Goal: Task Accomplishment & Management: Manage account settings

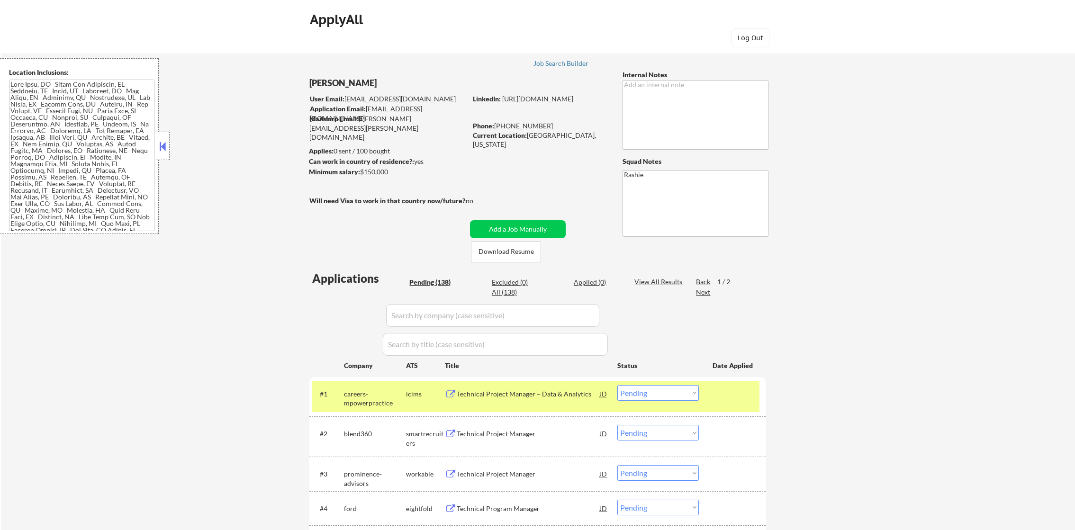
select select ""pending""
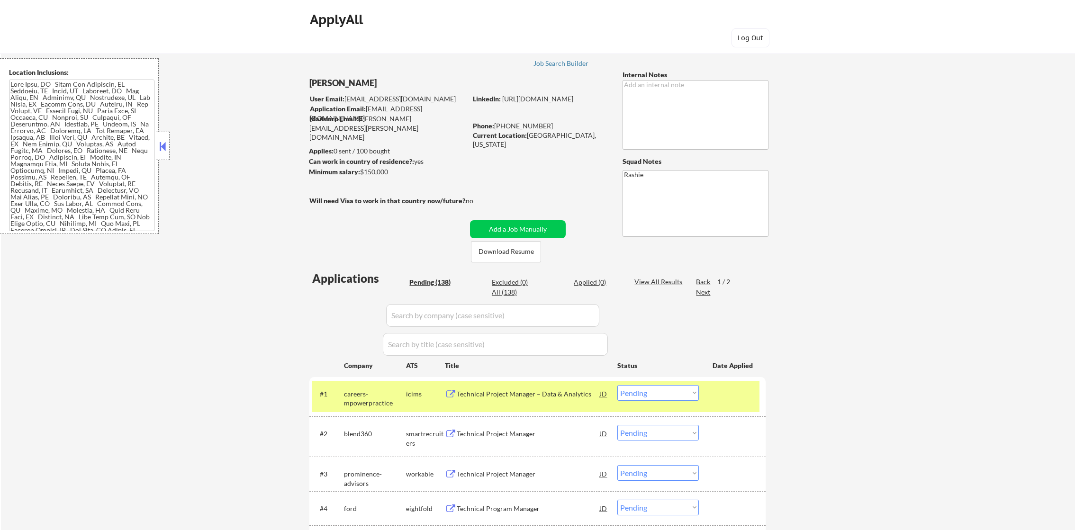
select select ""pending""
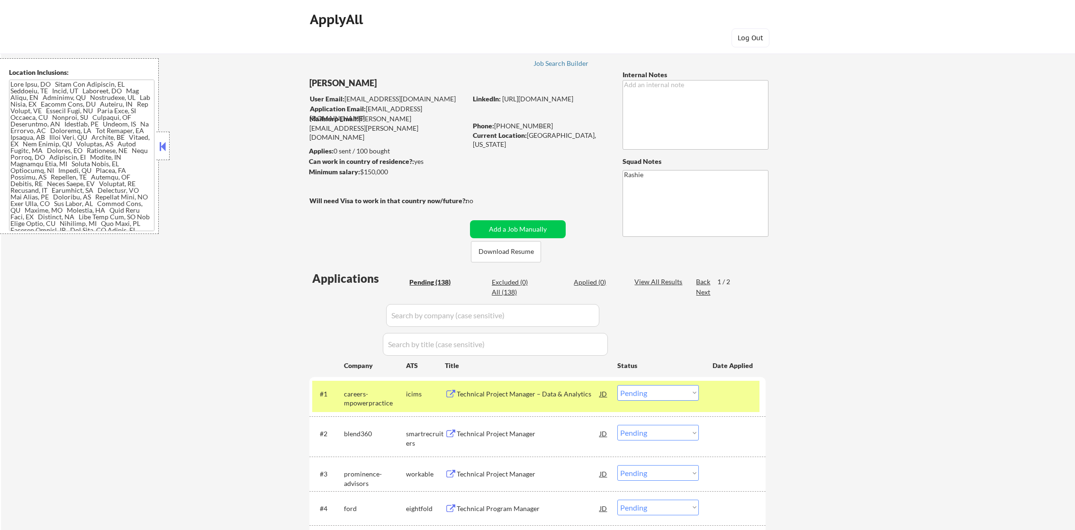
select select ""pending""
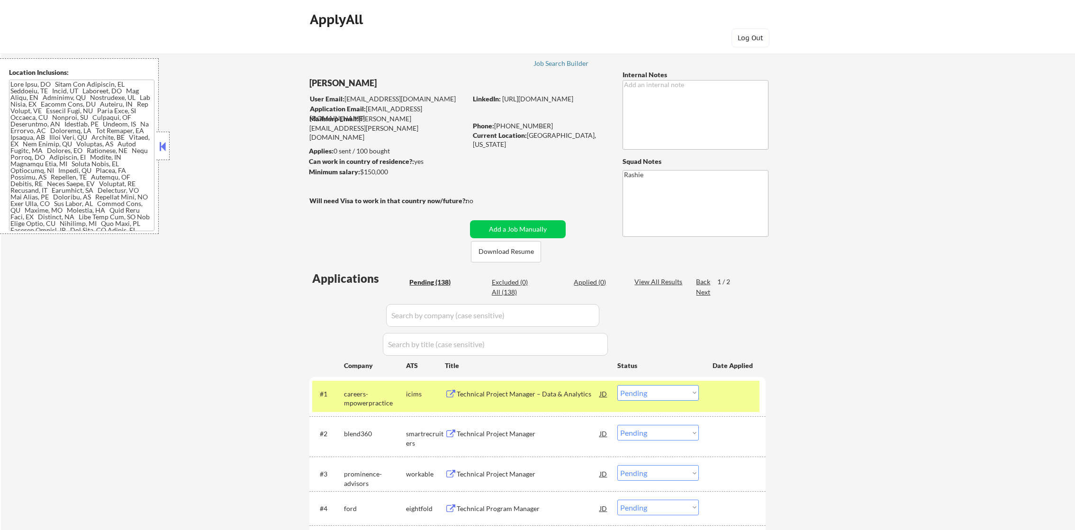
select select ""pending""
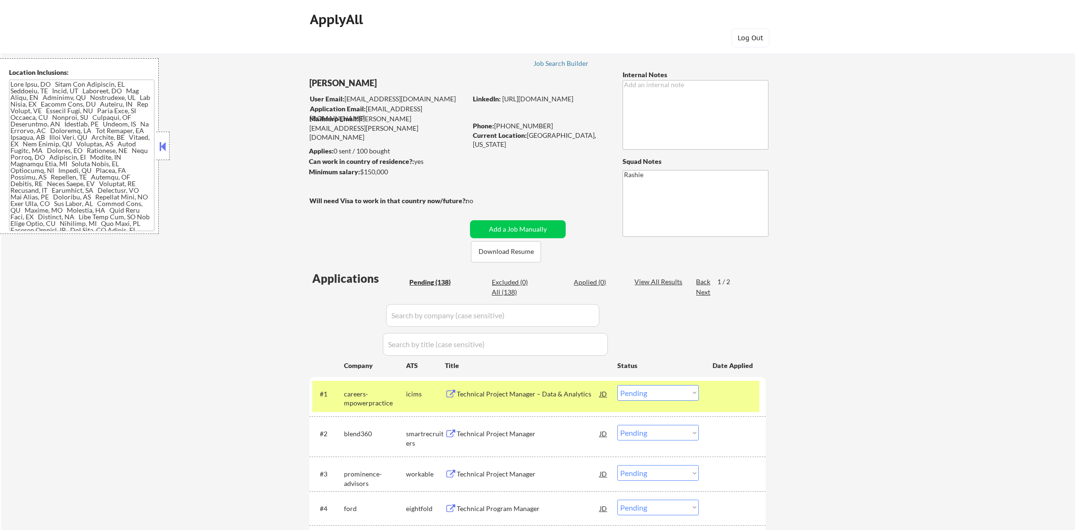
select select ""pending""
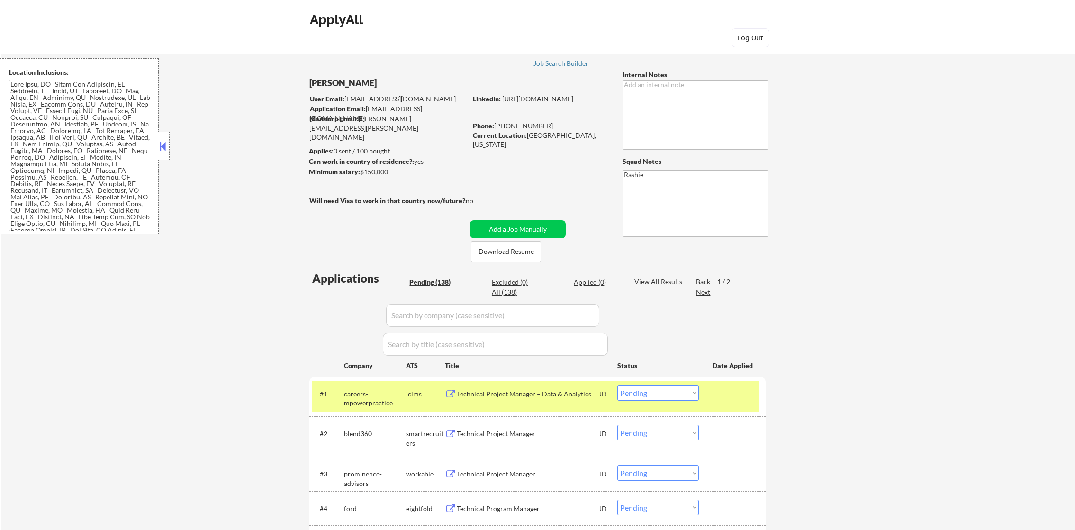
select select ""pending""
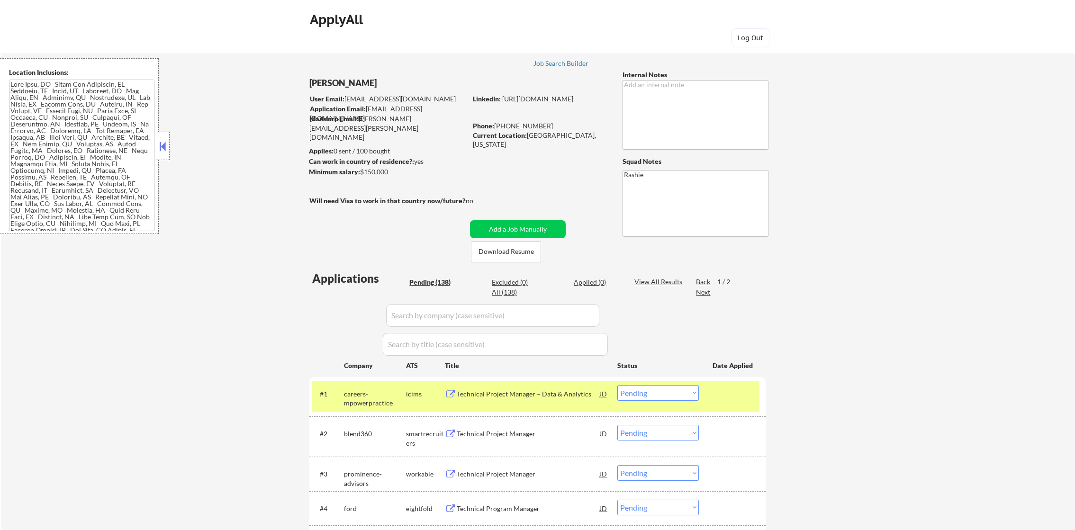
select select ""pending""
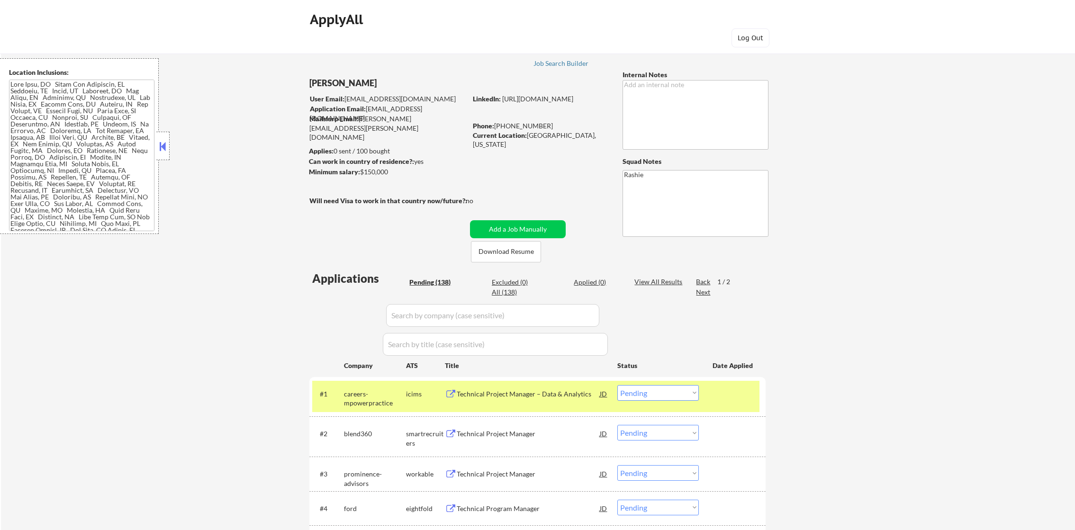
select select ""pending""
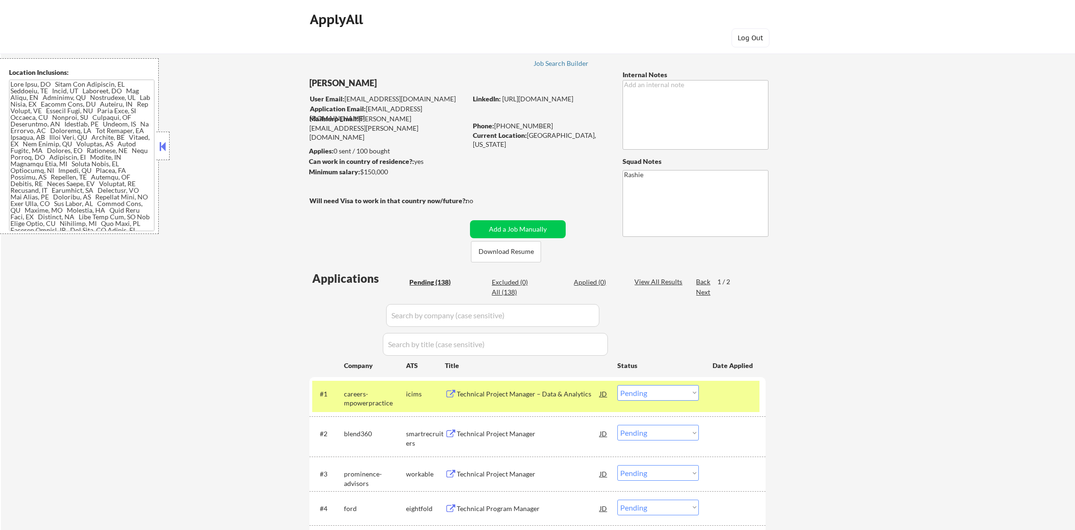
select select ""pending""
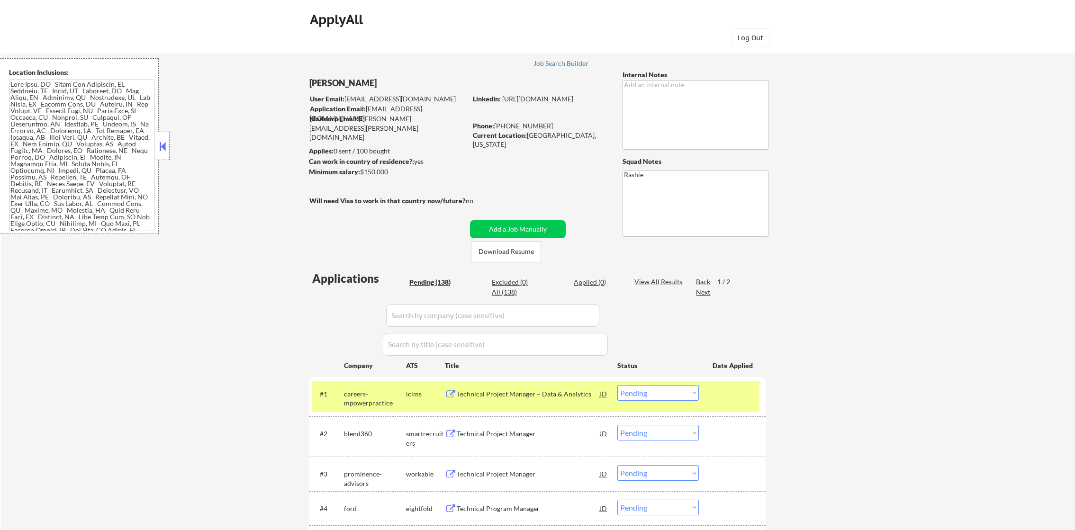
select select ""pending""
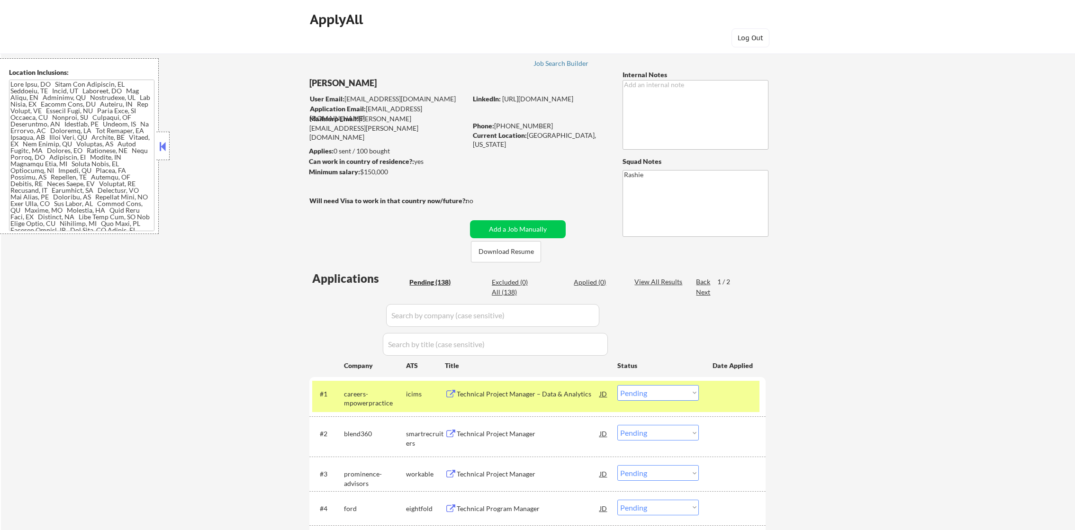
select select ""pending""
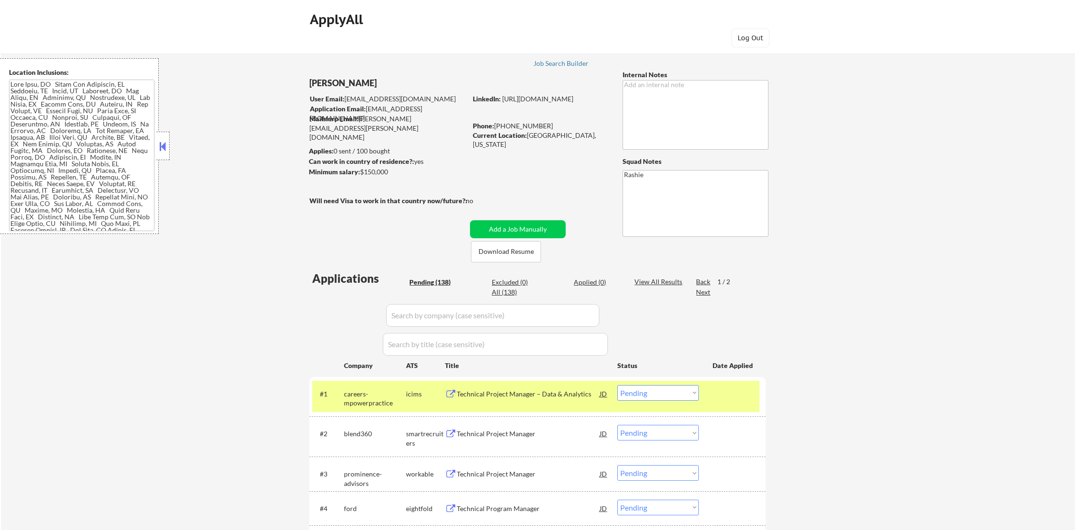
select select ""pending""
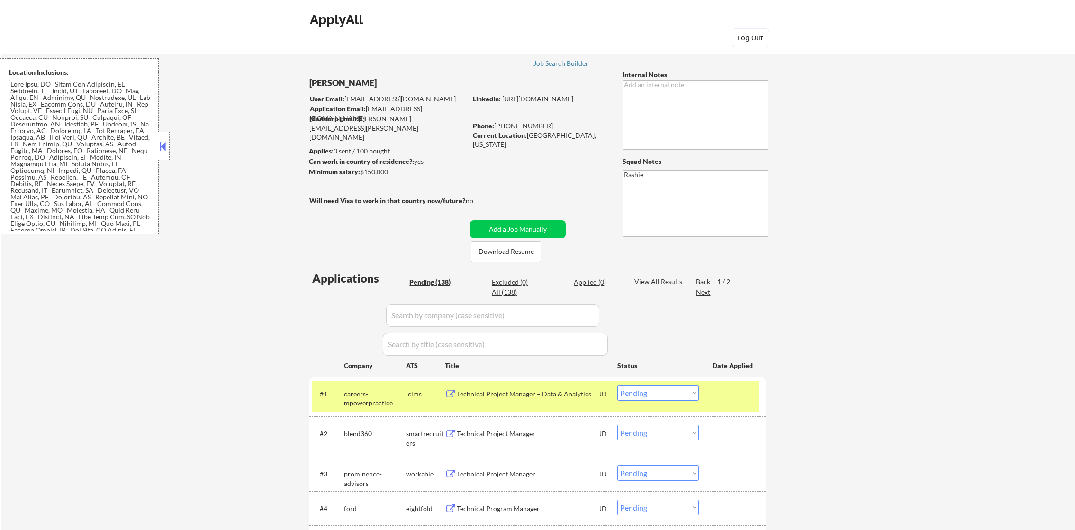
select select ""pending""
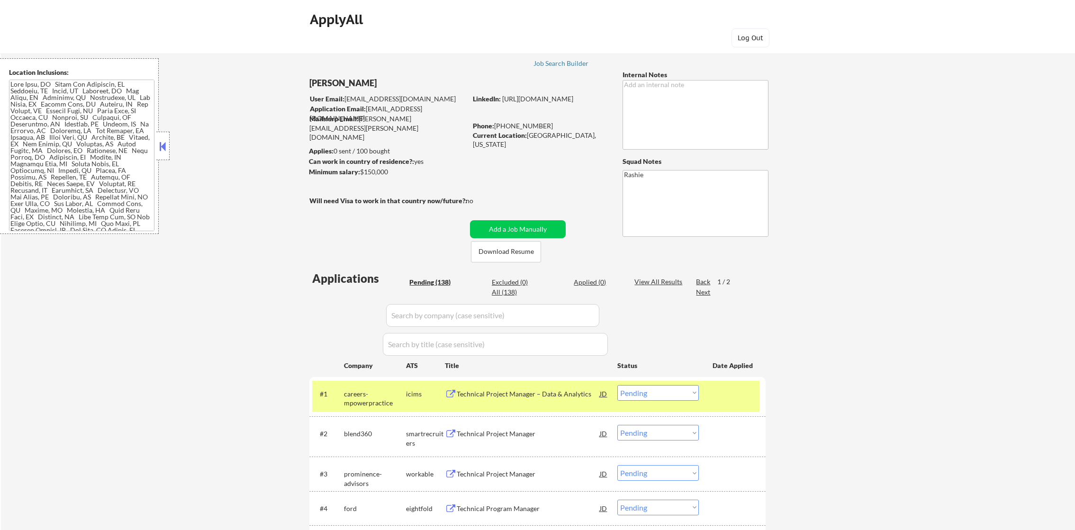
select select ""pending""
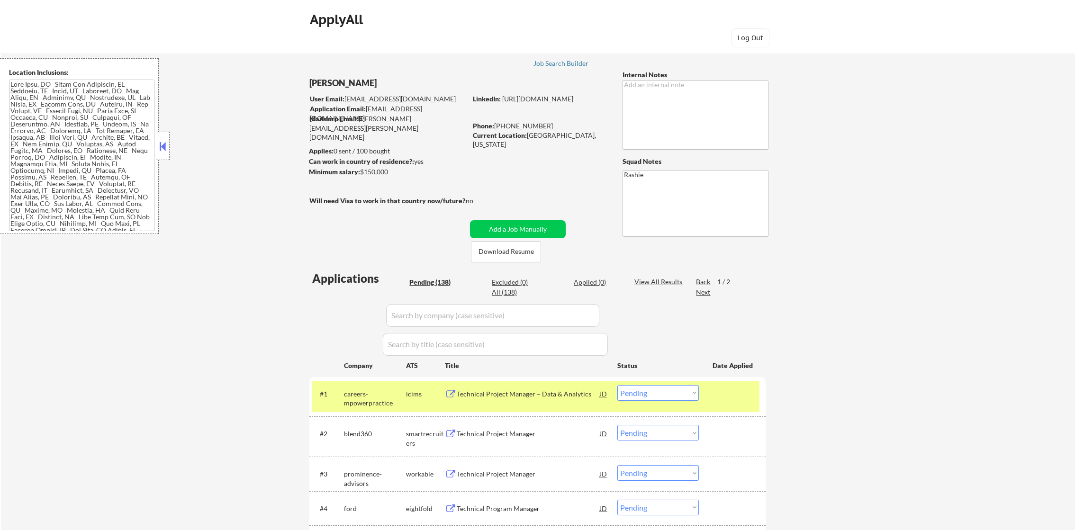
select select ""pending""
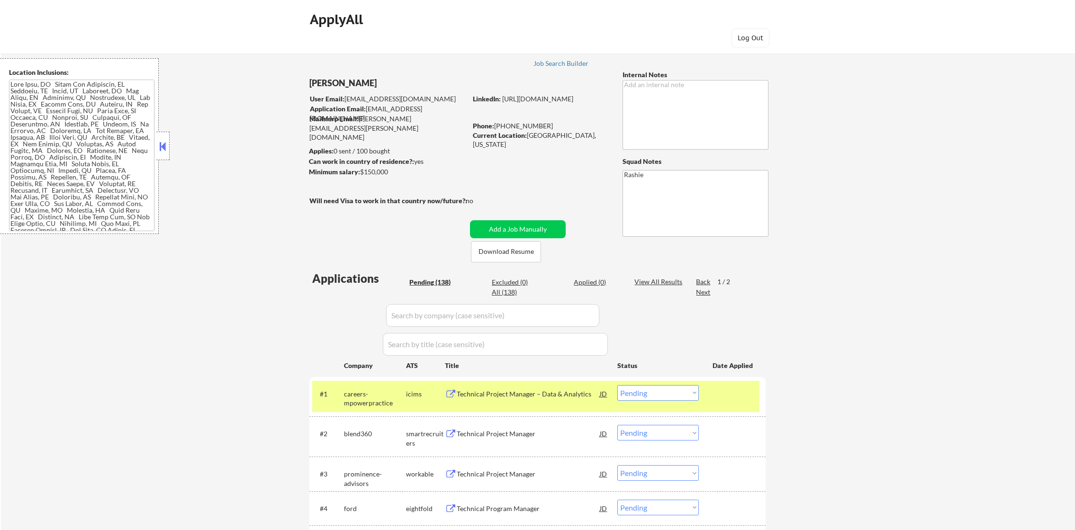
select select ""pending""
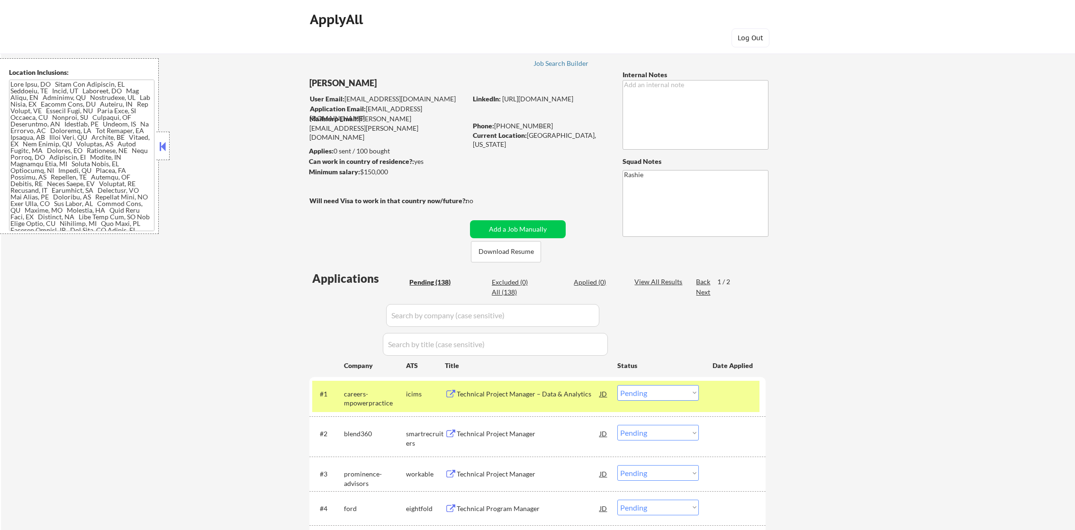
select select ""pending""
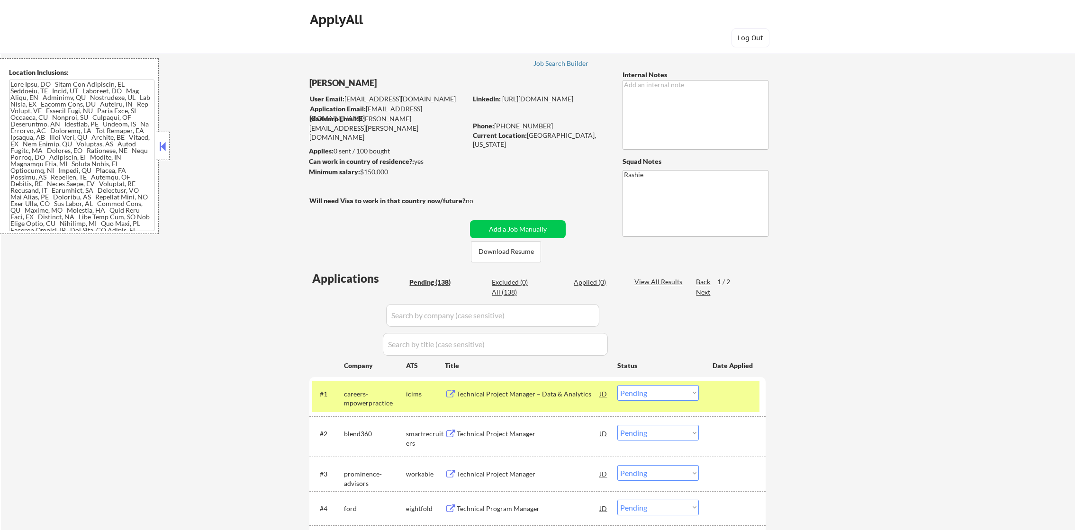
select select ""pending""
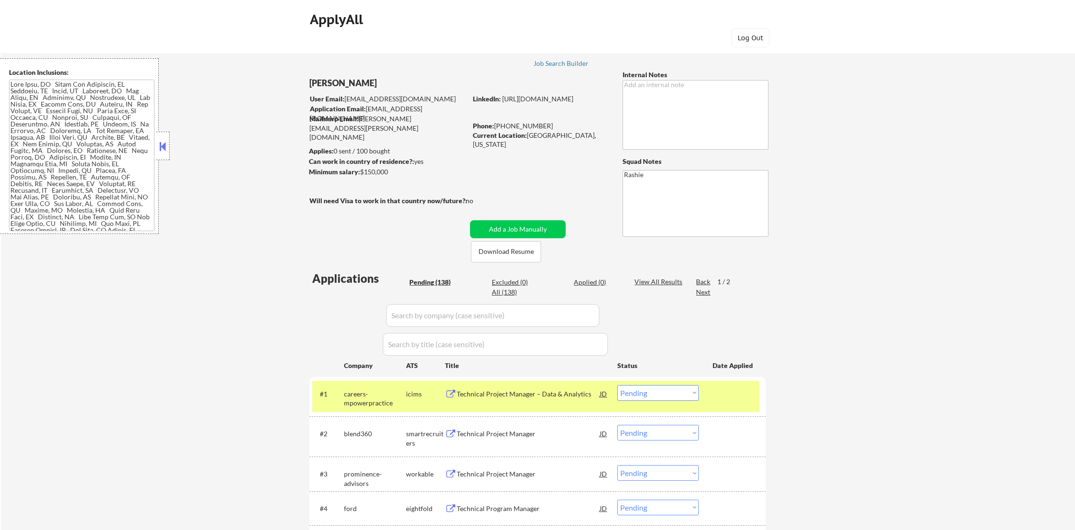
select select ""pending""
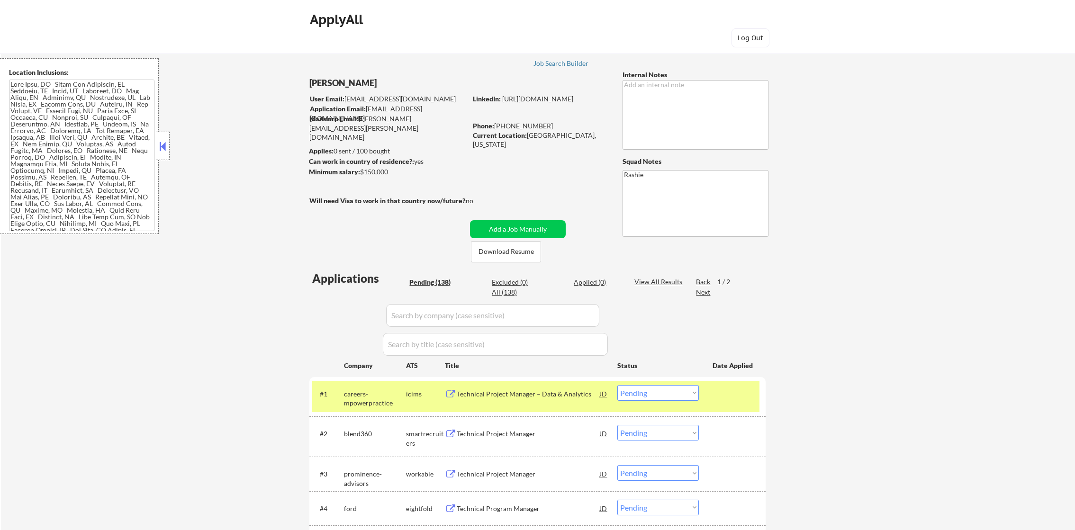
select select ""pending""
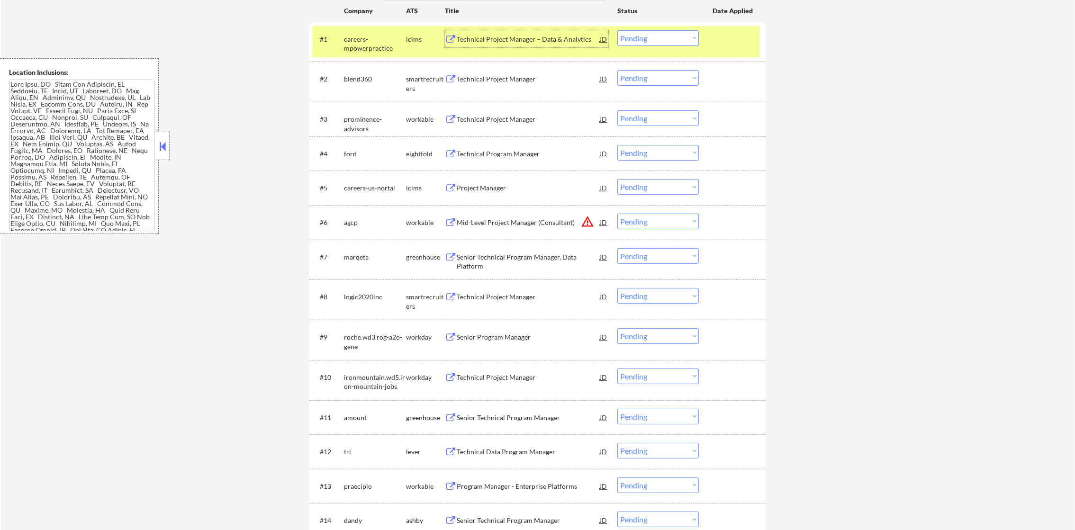
scroll to position [10, 0]
click at [540, 42] on div "Technical Project Manager – Data & Analytics" at bounding box center [528, 39] width 143 height 9
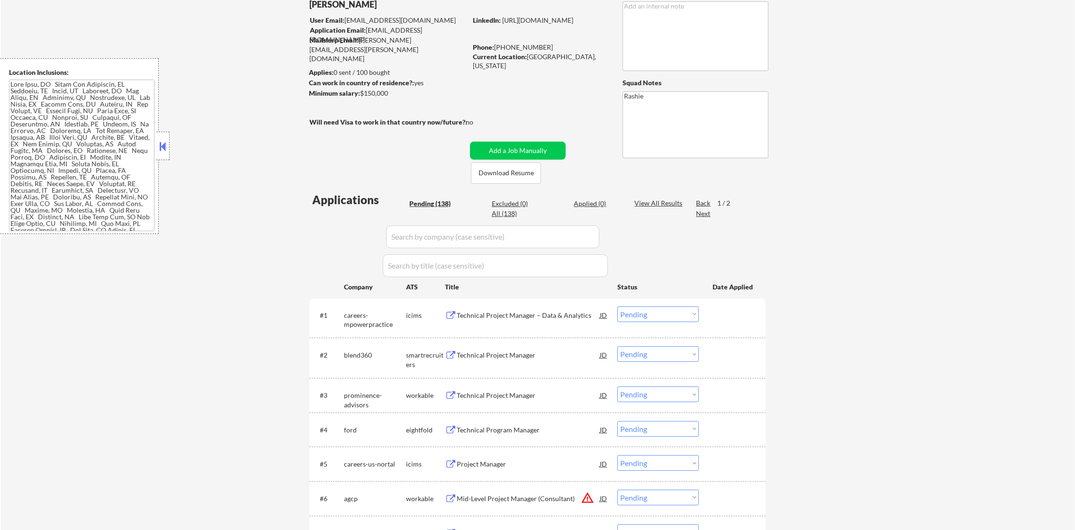
scroll to position [166, 0]
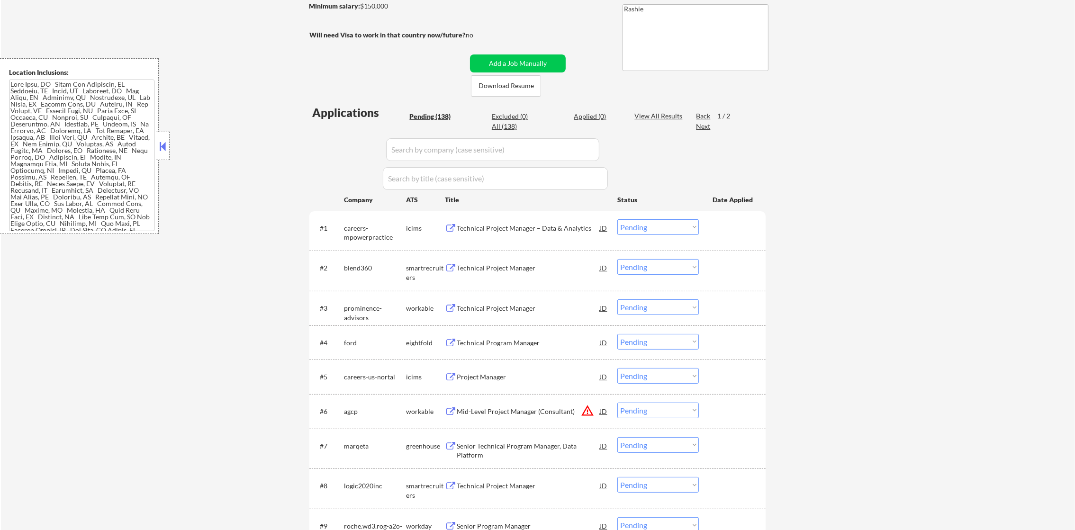
click at [636, 227] on select "Choose an option... Pending Applied Excluded (Questions) Excluded (Expired) Exc…" at bounding box center [657, 227] width 81 height 16
click at [617, 219] on select "Choose an option... Pending Applied Excluded (Questions) Excluded (Expired) Exc…" at bounding box center [657, 227] width 81 height 16
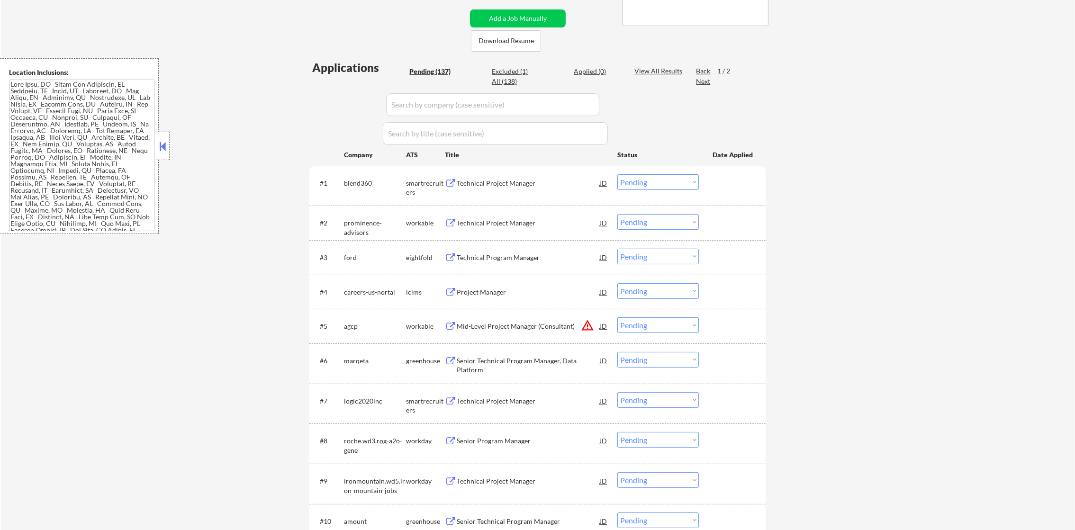
scroll to position [213, 0]
click at [508, 178] on div "Technical Project Manager" at bounding box center [528, 181] width 143 height 9
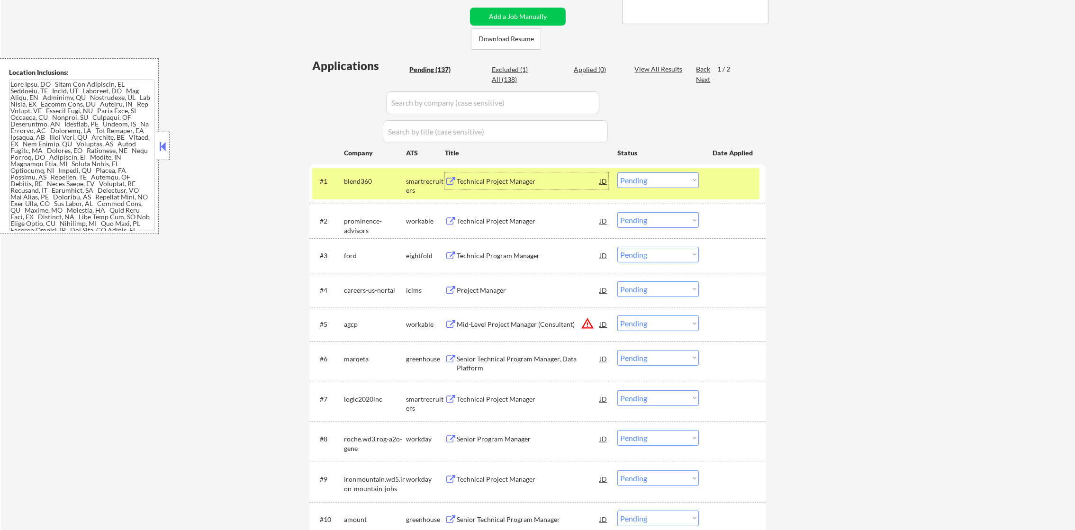
click at [643, 181] on select "Choose an option... Pending Applied Excluded (Questions) Excluded (Expired) Exc…" at bounding box center [657, 180] width 81 height 16
click at [617, 172] on select "Choose an option... Pending Applied Excluded (Questions) Excluded (Expired) Exc…" at bounding box center [657, 180] width 81 height 16
click at [355, 180] on div "blend360" at bounding box center [375, 181] width 62 height 9
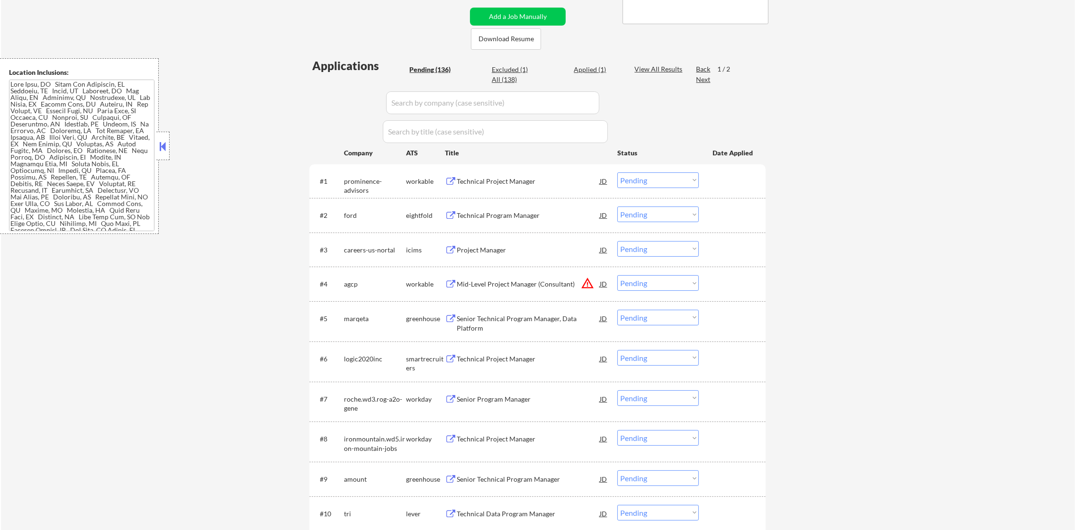
click at [517, 177] on div "Technical Project Manager" at bounding box center [528, 181] width 143 height 9
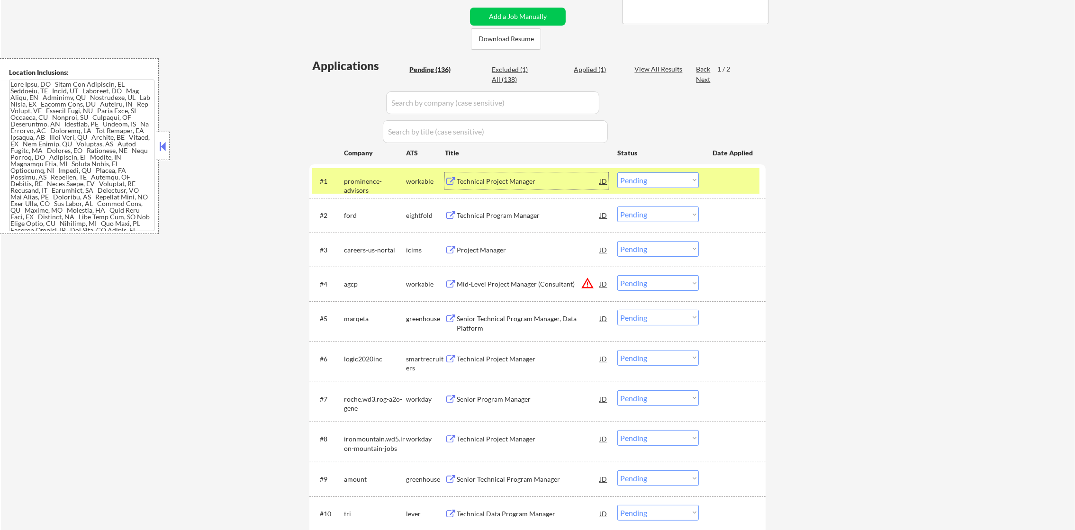
drag, startPoint x: 629, startPoint y: 179, endPoint x: 631, endPoint y: 186, distance: 7.5
click at [629, 179] on select "Choose an option... Pending Applied Excluded (Questions) Excluded (Expired) Exc…" at bounding box center [657, 180] width 81 height 16
click at [617, 172] on select "Choose an option... Pending Applied Excluded (Questions) Excluded (Expired) Exc…" at bounding box center [657, 180] width 81 height 16
click at [376, 179] on div "prominence-advisors" at bounding box center [375, 186] width 62 height 18
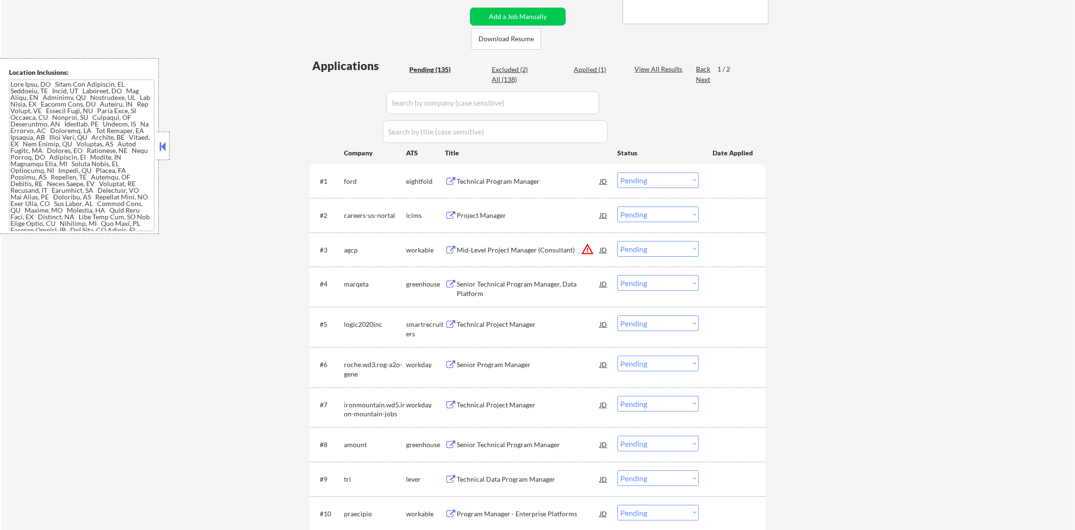
click at [532, 177] on div "Technical Program Manager" at bounding box center [528, 181] width 143 height 9
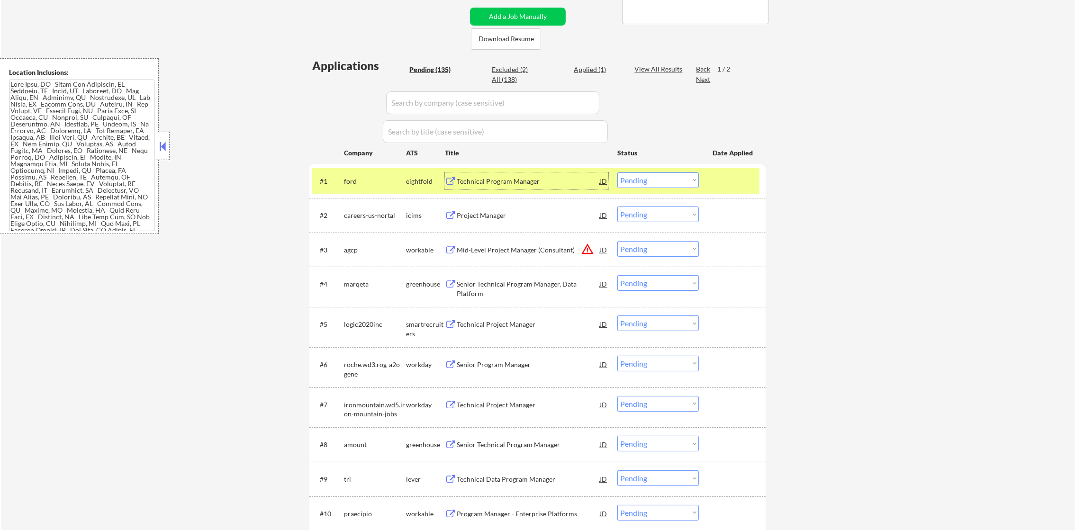
click at [628, 174] on select "Choose an option... Pending Applied Excluded (Questions) Excluded (Expired) Exc…" at bounding box center [657, 180] width 81 height 16
click at [617, 172] on select "Choose an option... Pending Applied Excluded (Questions) Excluded (Expired) Exc…" at bounding box center [657, 180] width 81 height 16
click at [360, 181] on div "ford" at bounding box center [375, 181] width 62 height 9
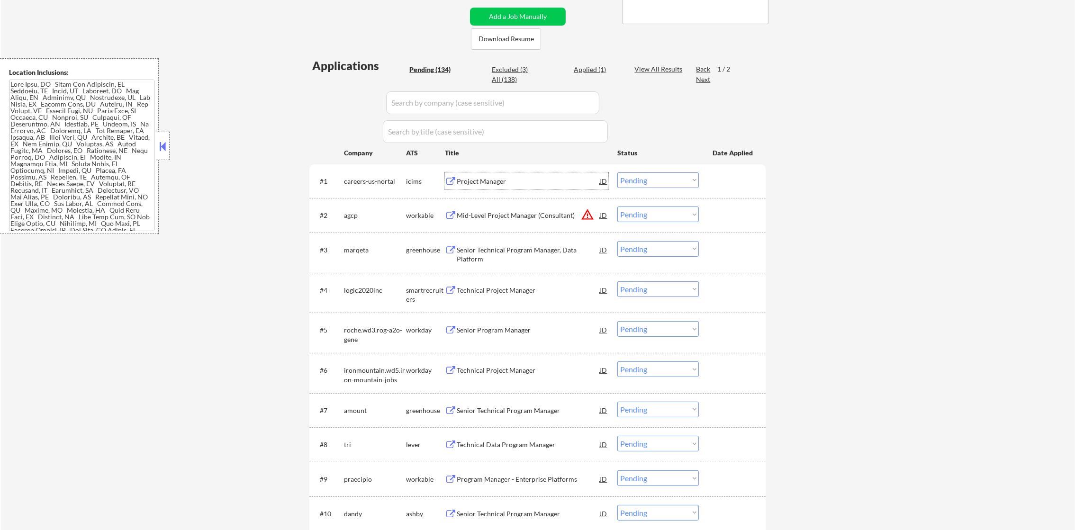
click at [504, 182] on div "Project Manager" at bounding box center [528, 181] width 143 height 9
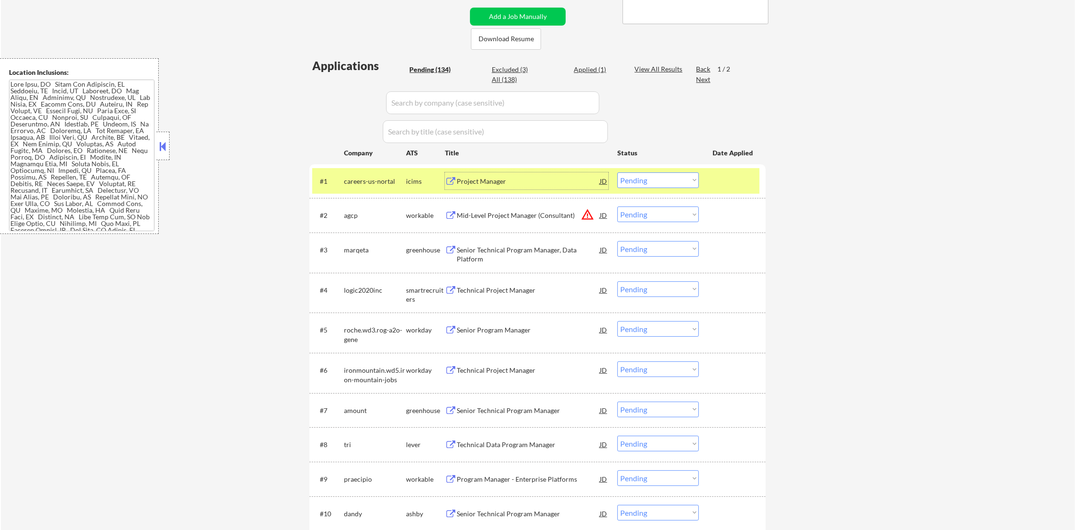
click at [633, 182] on select "Choose an option... Pending Applied Excluded (Questions) Excluded (Expired) Exc…" at bounding box center [657, 180] width 81 height 16
click at [617, 172] on select "Choose an option... Pending Applied Excluded (Questions) Excluded (Expired) Exc…" at bounding box center [657, 180] width 81 height 16
click at [376, 181] on div "careers-us-nortal" at bounding box center [375, 181] width 62 height 9
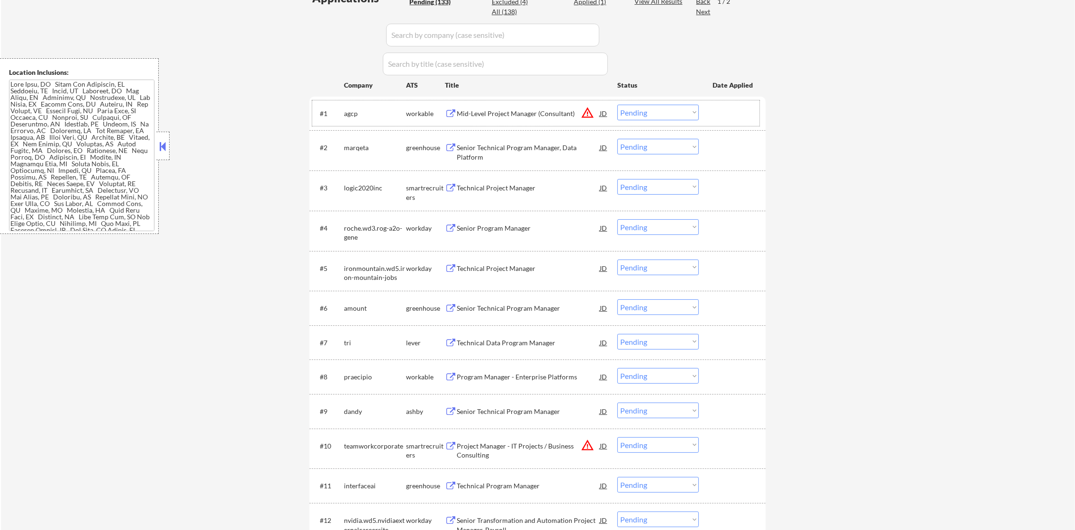
scroll to position [308, 0]
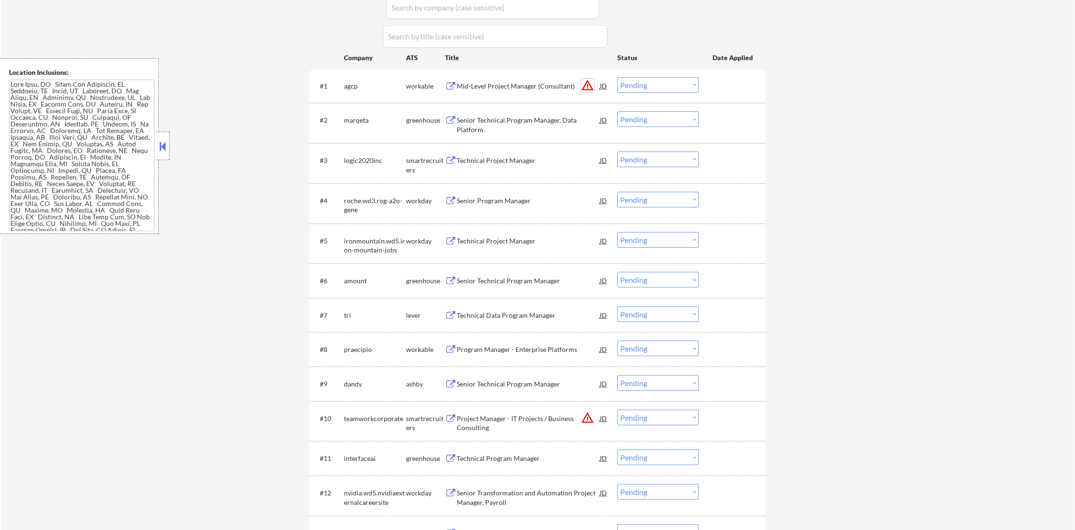
click at [584, 82] on button "warning_amber" at bounding box center [587, 85] width 13 height 13
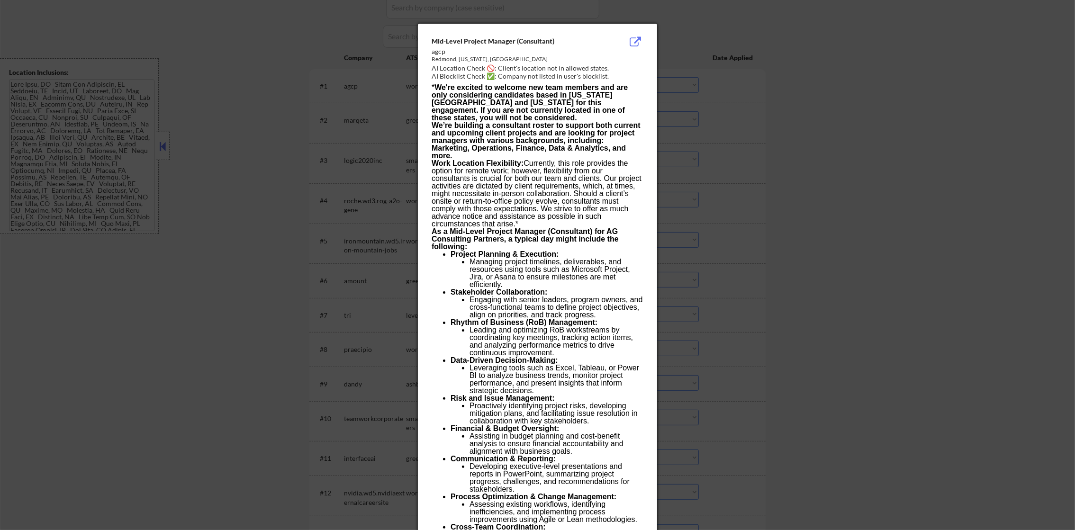
click at [674, 81] on div at bounding box center [537, 265] width 1075 height 530
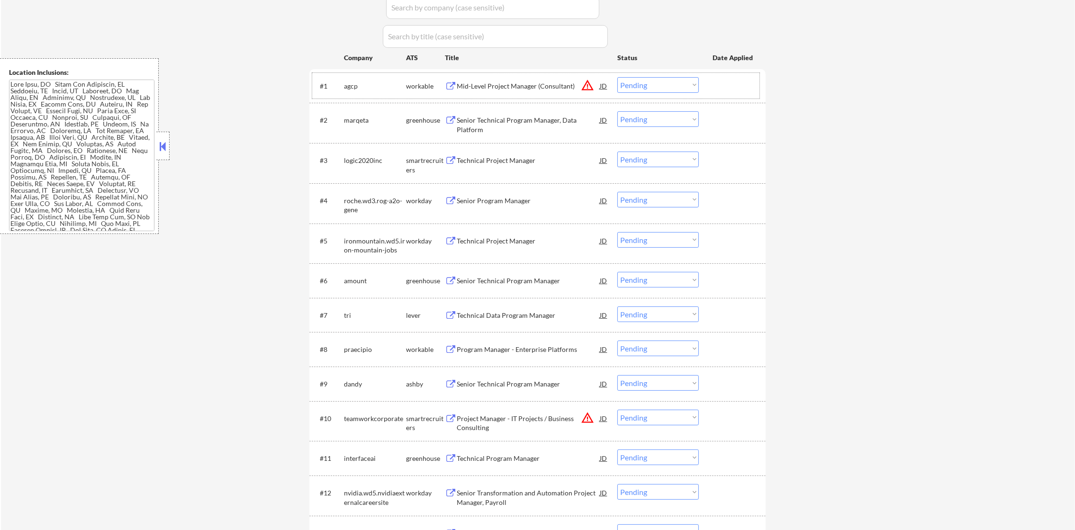
click at [525, 94] on div "#1 agcp workable Mid-Level Project Manager (Consultant) JD warning_amber Choose…" at bounding box center [535, 86] width 447 height 26
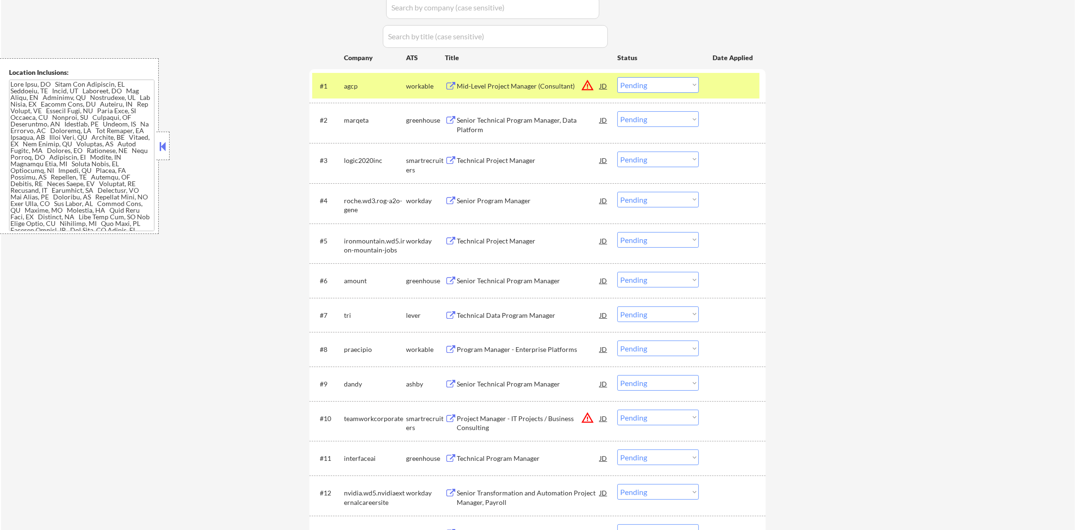
click at [528, 86] on div "Mid-Level Project Manager (Consultant)" at bounding box center [528, 85] width 143 height 9
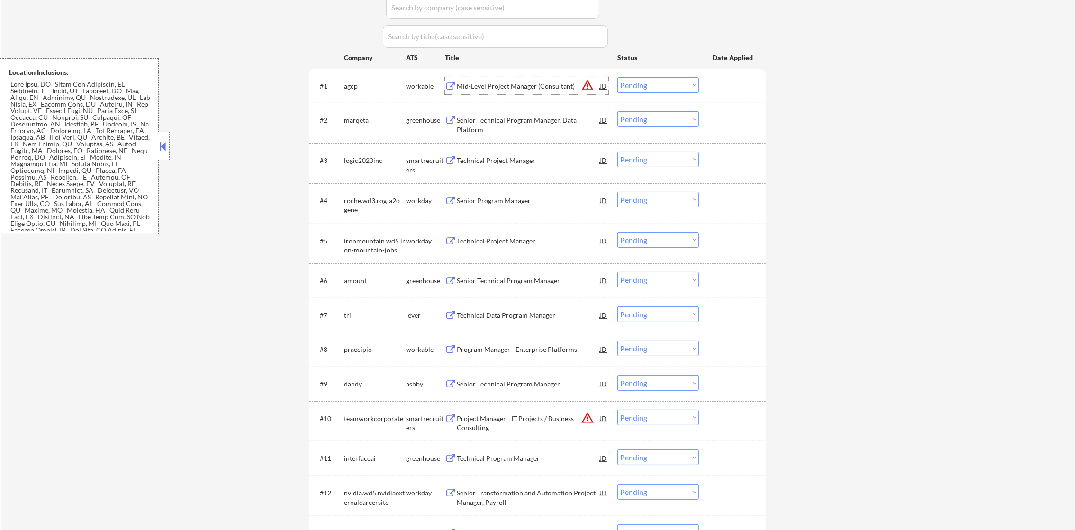
click at [630, 81] on select "Choose an option... Pending Applied Excluded (Questions) Excluded (Expired) Exc…" at bounding box center [657, 85] width 81 height 16
click at [617, 77] on select "Choose an option... Pending Applied Excluded (Questions) Excluded (Expired) Exc…" at bounding box center [657, 85] width 81 height 16
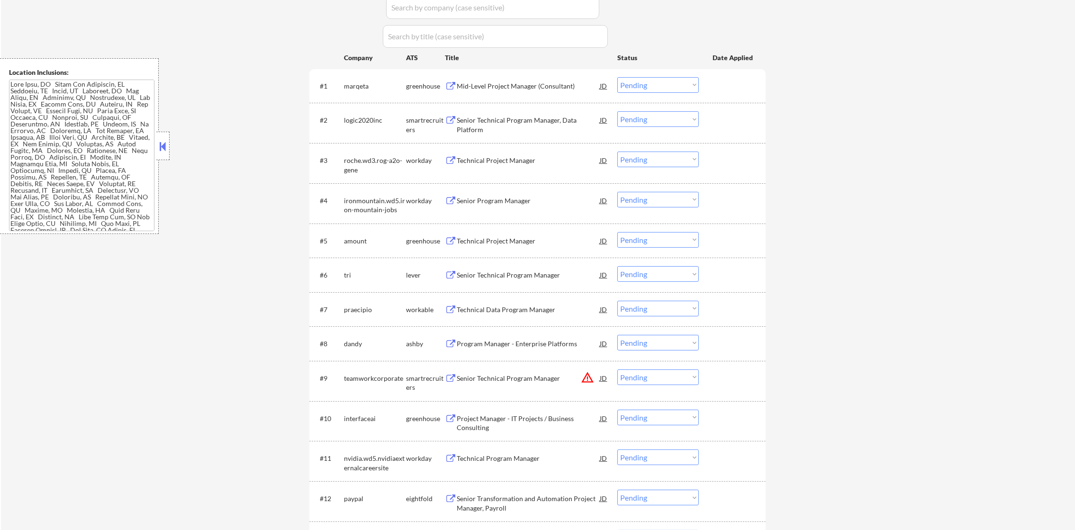
click at [523, 79] on div "Mid-Level Project Manager (Consultant)" at bounding box center [528, 85] width 143 height 17
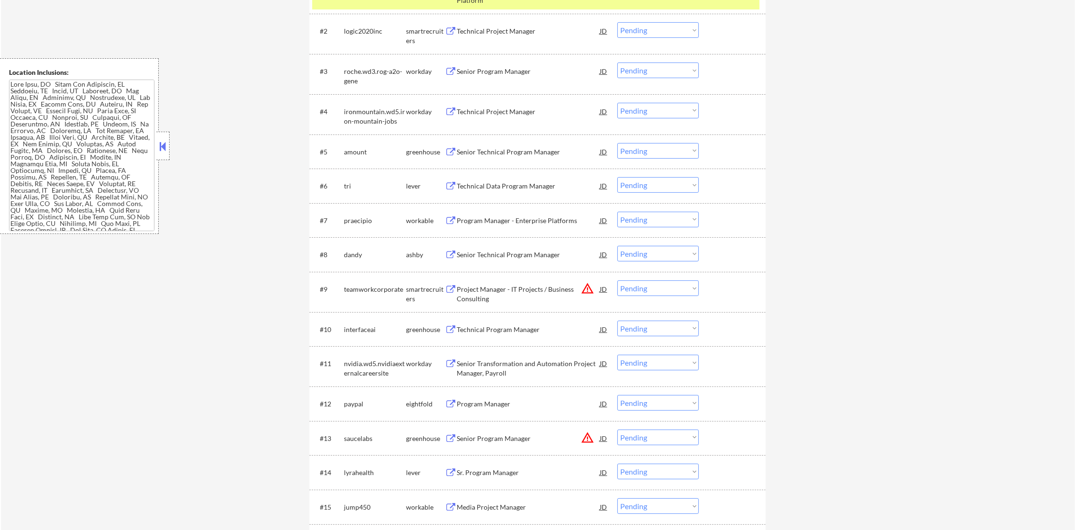
scroll to position [215, 0]
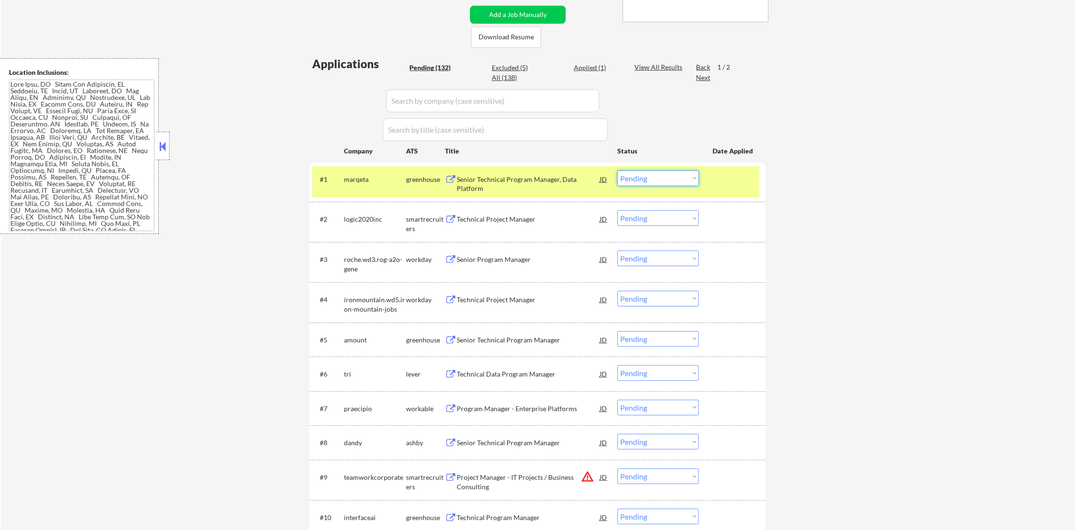
click at [633, 179] on select "Choose an option... Pending Applied Excluded (Questions) Excluded (Expired) Exc…" at bounding box center [657, 179] width 81 height 16
click at [617, 171] on select "Choose an option... Pending Applied Excluded (Questions) Excluded (Expired) Exc…" at bounding box center [657, 179] width 81 height 16
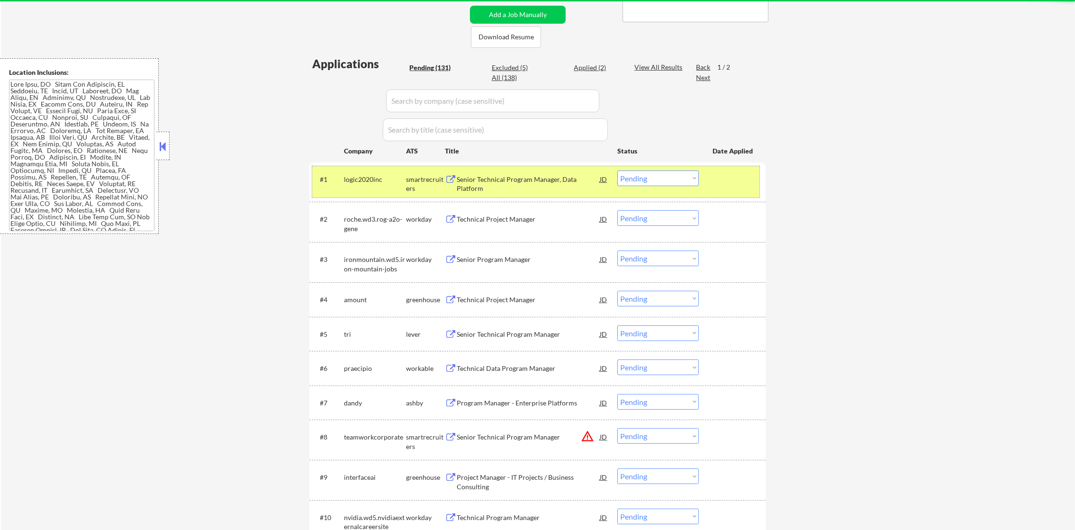
click at [387, 179] on div "logic2020inc" at bounding box center [375, 179] width 62 height 9
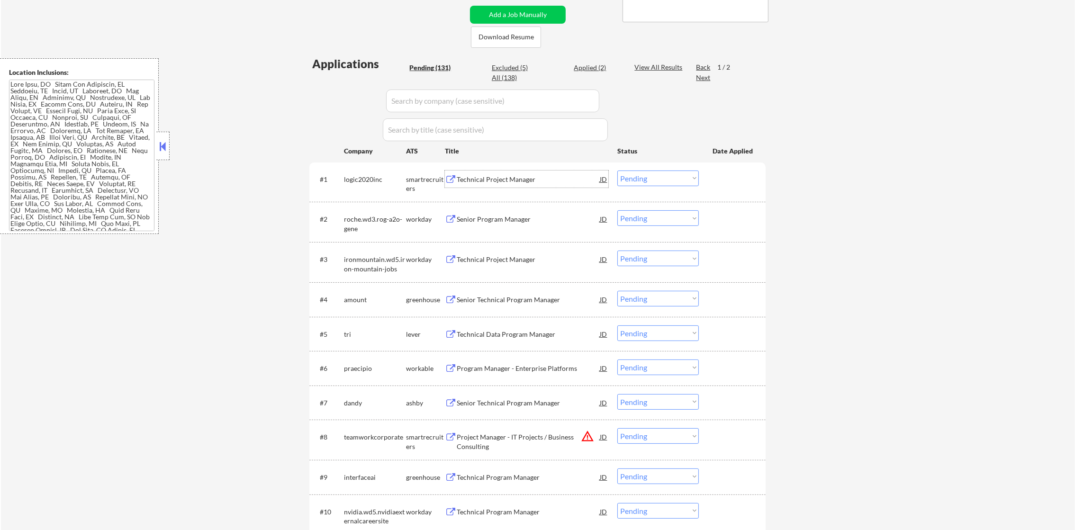
click at [524, 179] on div "Technical Project Manager" at bounding box center [528, 179] width 143 height 9
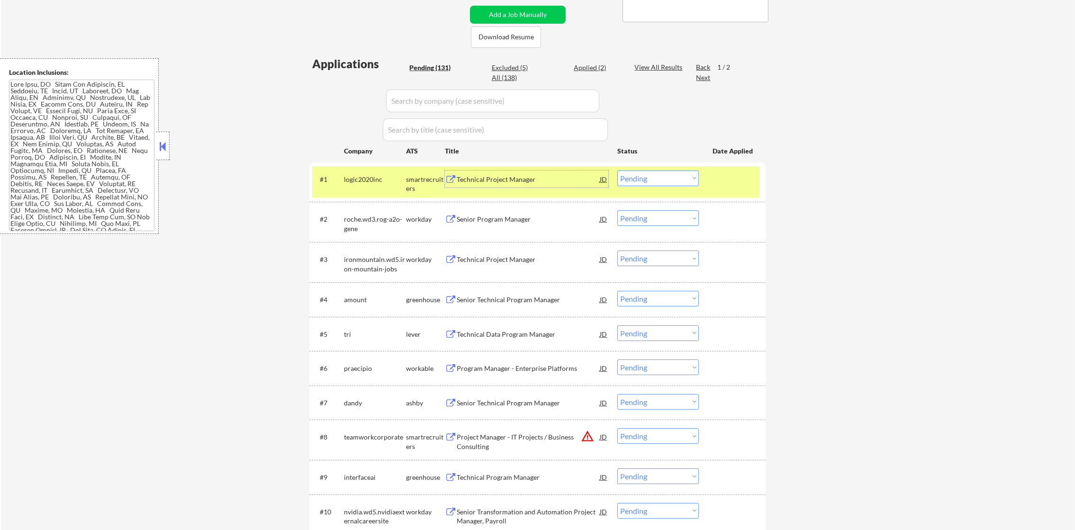
drag, startPoint x: 635, startPoint y: 179, endPoint x: 638, endPoint y: 186, distance: 7.4
click at [636, 179] on select "Choose an option... Pending Applied Excluded (Questions) Excluded (Expired) Exc…" at bounding box center [657, 179] width 81 height 16
click at [617, 171] on select "Choose an option... Pending Applied Excluded (Questions) Excluded (Expired) Exc…" at bounding box center [657, 179] width 81 height 16
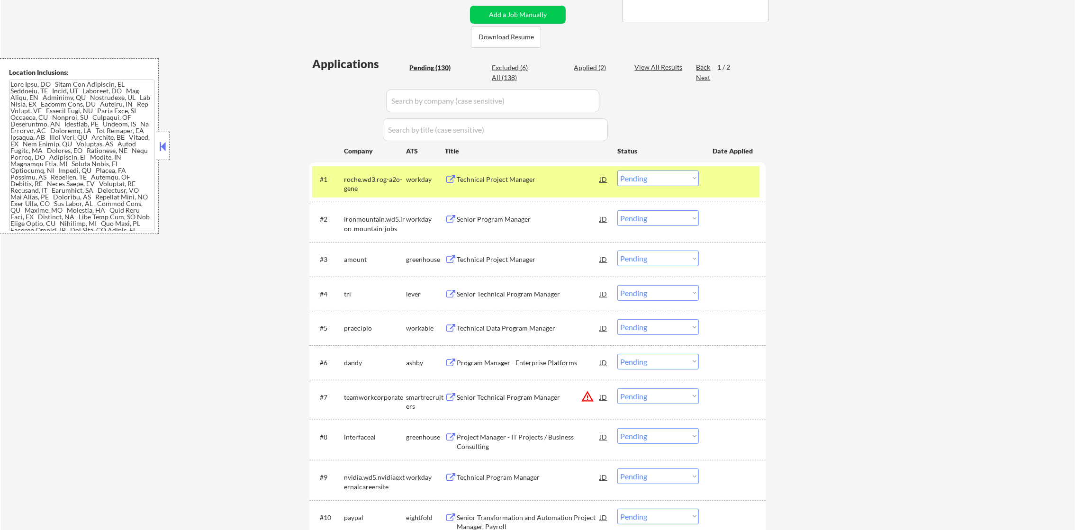
click at [489, 171] on div "Technical Project Manager" at bounding box center [528, 179] width 143 height 17
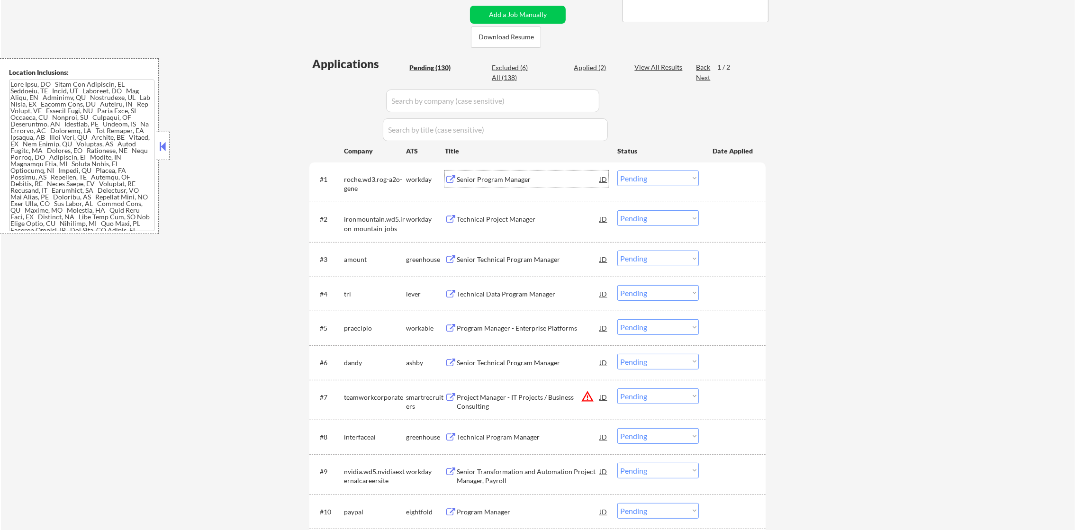
click at [653, 177] on select "Choose an option... Pending Applied Excluded (Questions) Excluded (Expired) Exc…" at bounding box center [657, 179] width 81 height 16
click at [617, 171] on select "Choose an option... Pending Applied Excluded (Questions) Excluded (Expired) Exc…" at bounding box center [657, 179] width 81 height 16
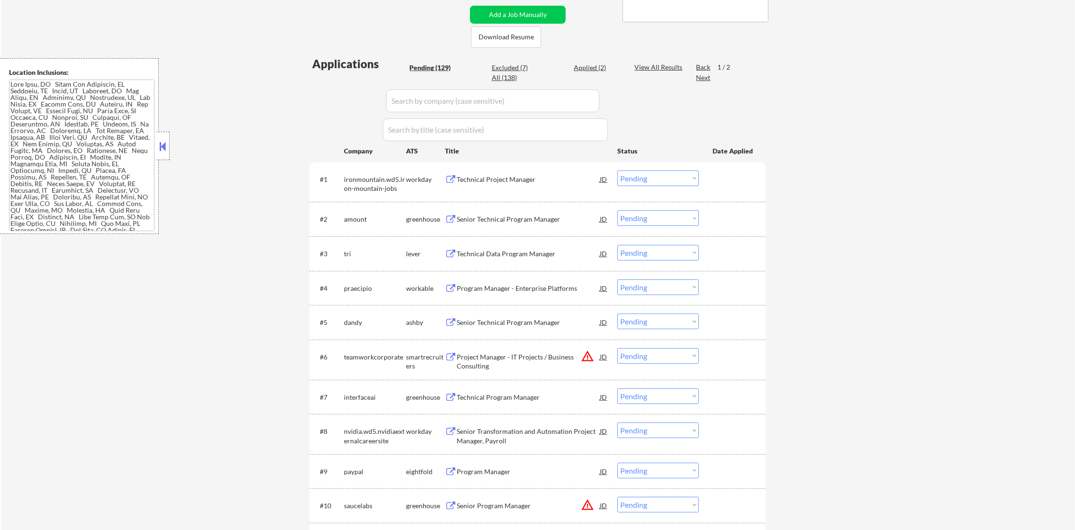
click at [527, 188] on div "#1 ironmountain.wd5.iron-mountain-jobs workday Technical Project Manager JD war…" at bounding box center [535, 181] width 447 height 31
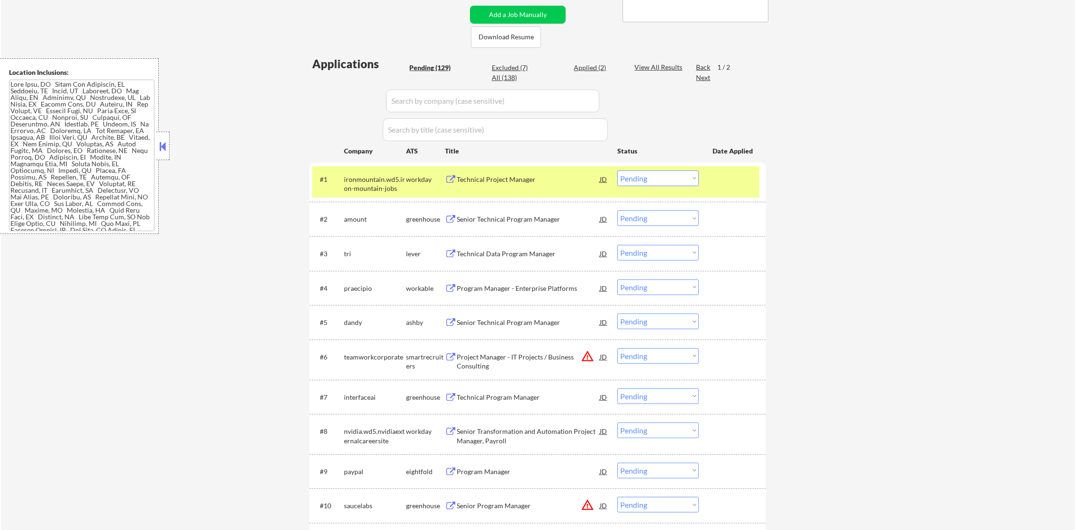
click at [527, 183] on div "Technical Project Manager" at bounding box center [528, 179] width 143 height 9
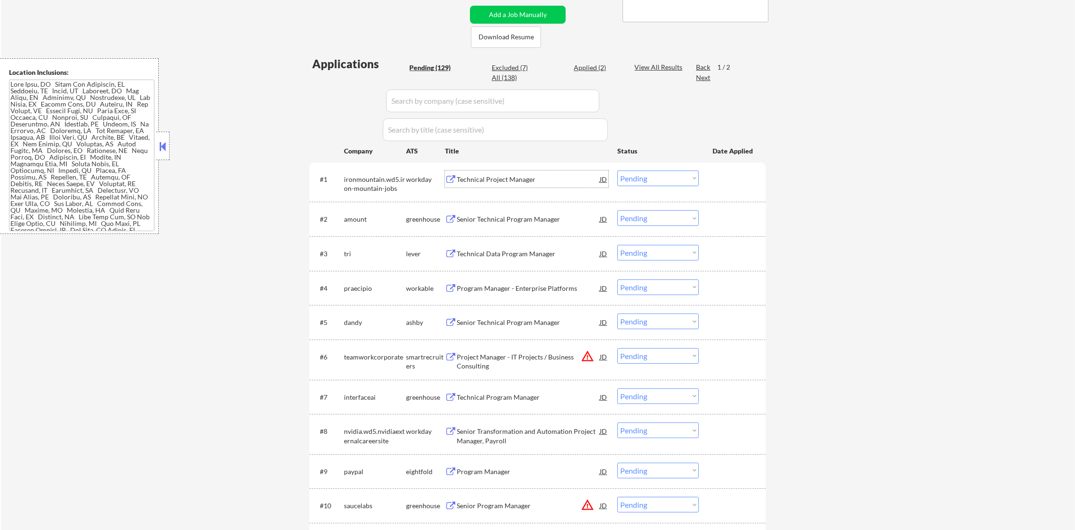
click at [362, 188] on div "ironmountain.wd5.iron-mountain-jobs" at bounding box center [375, 184] width 62 height 18
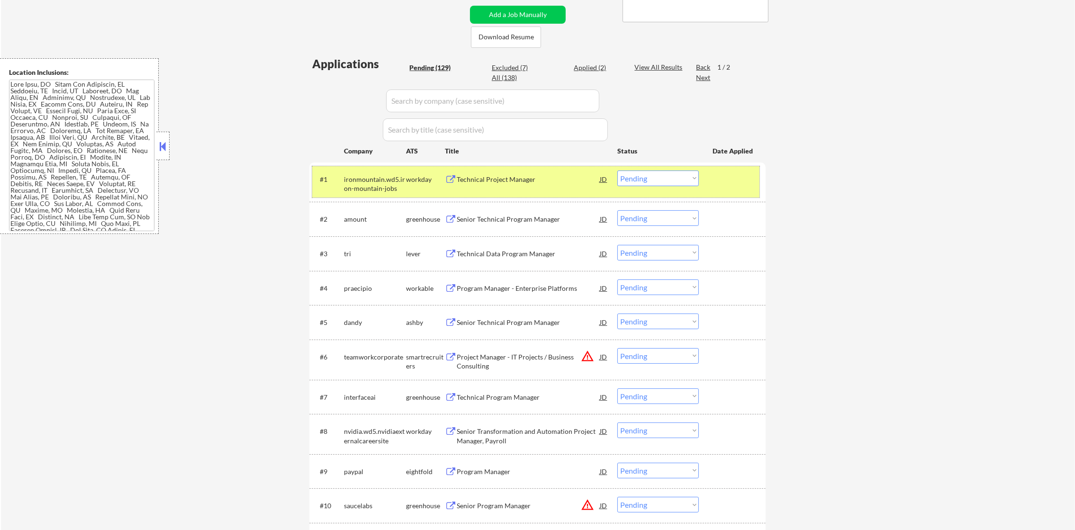
click at [630, 185] on select "Choose an option... Pending Applied Excluded (Questions) Excluded (Expired) Exc…" at bounding box center [657, 179] width 81 height 16
click at [640, 180] on select "Choose an option... Pending Applied Excluded (Questions) Excluded (Expired) Exc…" at bounding box center [657, 179] width 81 height 16
click at [653, 182] on select "Choose an option... Pending Applied Excluded (Questions) Excluded (Expired) Exc…" at bounding box center [657, 179] width 81 height 16
click at [617, 171] on select "Choose an option... Pending Applied Excluded (Questions) Excluded (Expired) Exc…" at bounding box center [657, 179] width 81 height 16
click at [358, 176] on div "ironmountain.wd5.iron-mountain-jobs" at bounding box center [375, 184] width 62 height 18
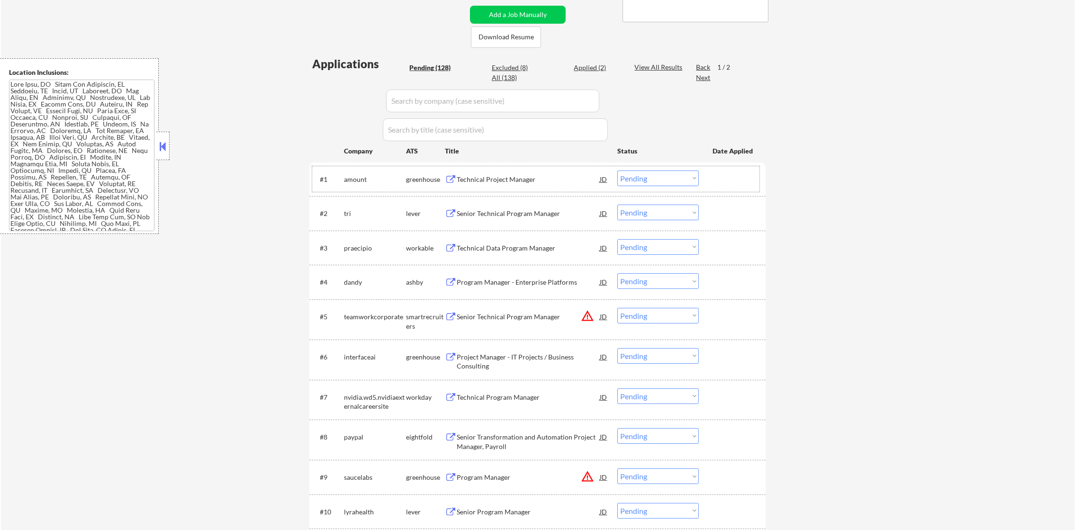
click at [488, 178] on div "Technical Project Manager" at bounding box center [528, 179] width 143 height 9
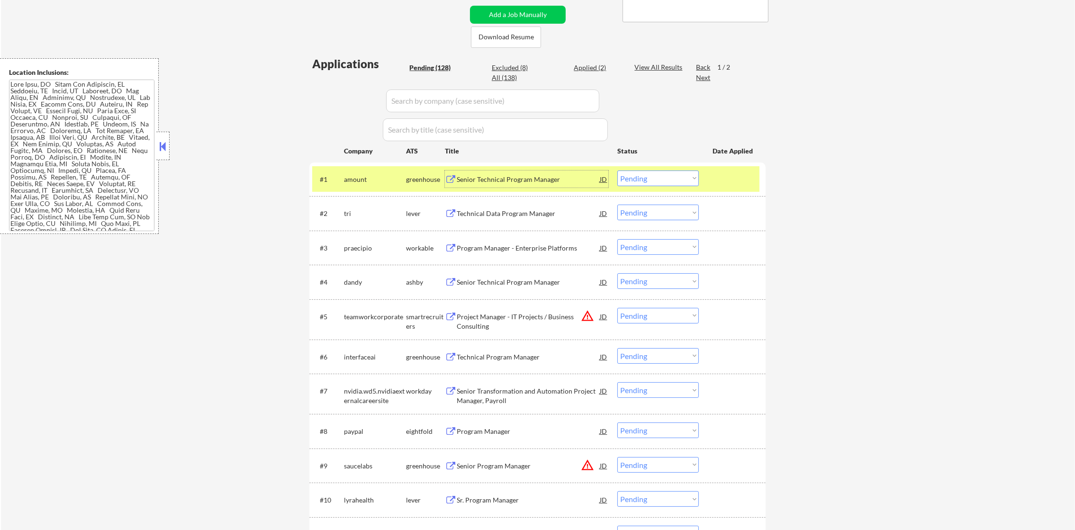
drag, startPoint x: 664, startPoint y: 177, endPoint x: 664, endPoint y: 185, distance: 8.1
click at [664, 177] on select "Choose an option... Pending Applied Excluded (Questions) Excluded (Expired) Exc…" at bounding box center [657, 179] width 81 height 16
click at [617, 171] on select "Choose an option... Pending Applied Excluded (Questions) Excluded (Expired) Exc…" at bounding box center [657, 179] width 81 height 16
click at [369, 176] on div "amount" at bounding box center [375, 179] width 62 height 9
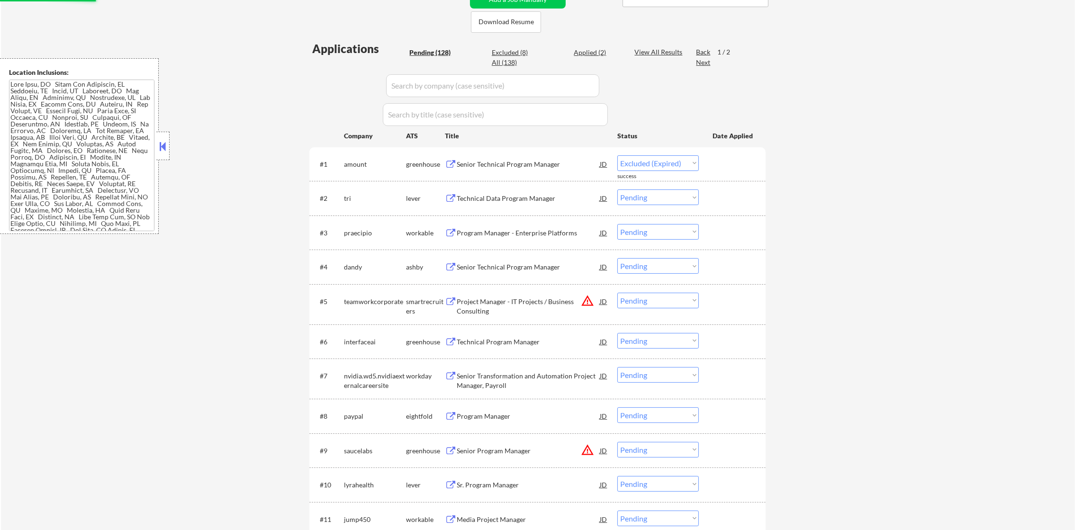
scroll to position [238, 0]
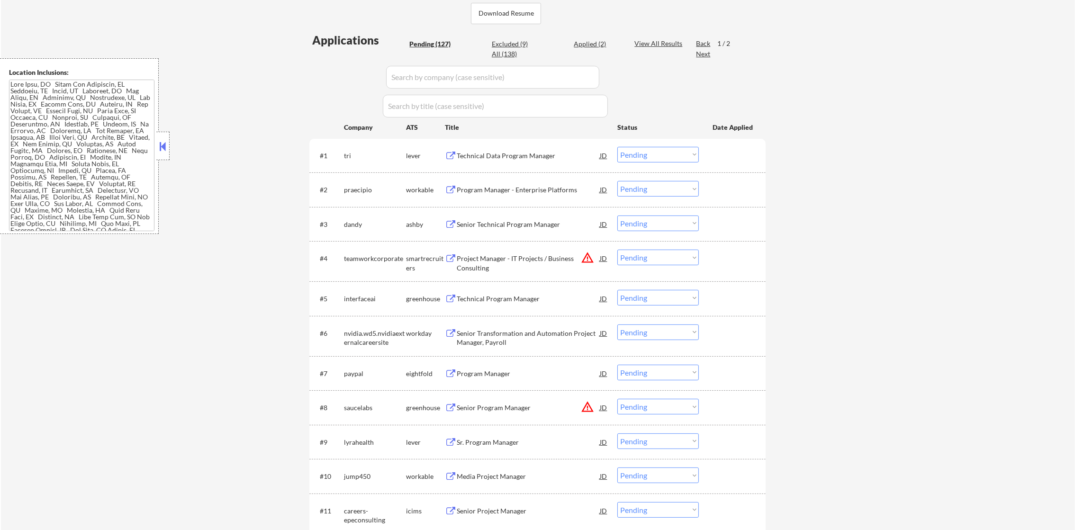
click at [520, 157] on div "Technical Data Program Manager" at bounding box center [528, 155] width 143 height 9
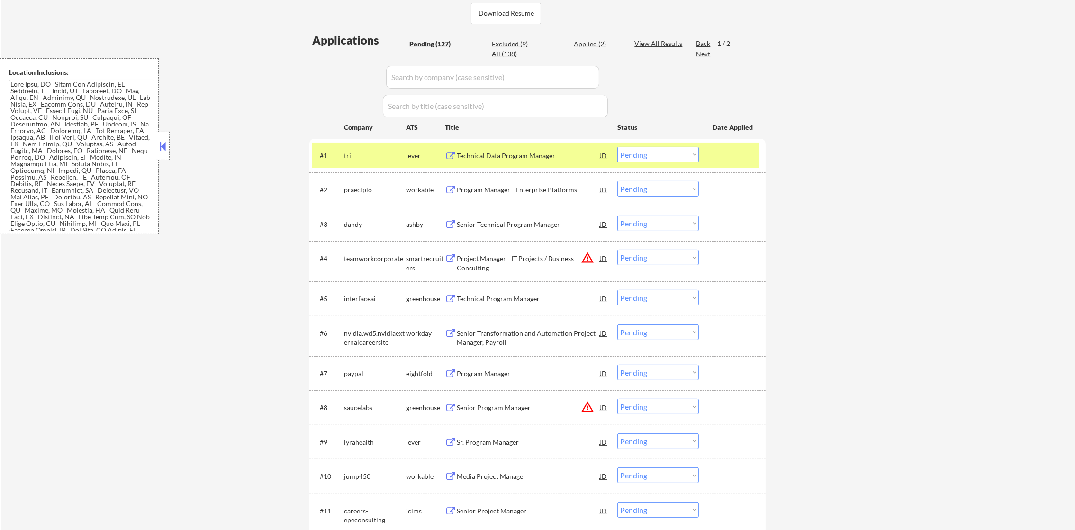
click at [658, 159] on select "Choose an option... Pending Applied Excluded (Questions) Excluded (Expired) Exc…" at bounding box center [657, 155] width 81 height 16
click at [617, 147] on select "Choose an option... Pending Applied Excluded (Questions) Excluded (Expired) Exc…" at bounding box center [657, 155] width 81 height 16
click at [366, 168] on div "#1 tri lever Technical Data Program Manager JD warning_amber Choose an option..…" at bounding box center [537, 156] width 456 height 34
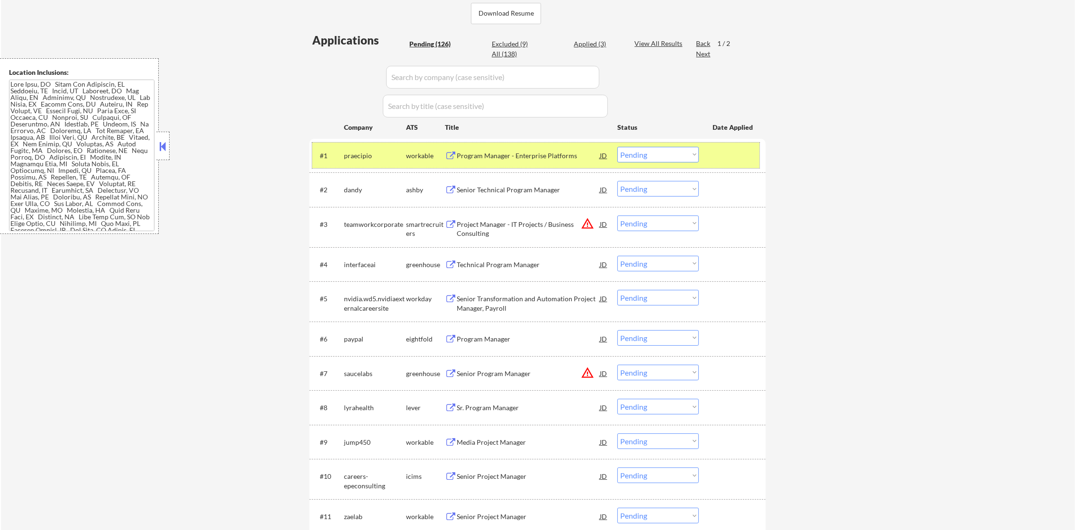
click at [364, 156] on div "praecipio" at bounding box center [375, 155] width 62 height 9
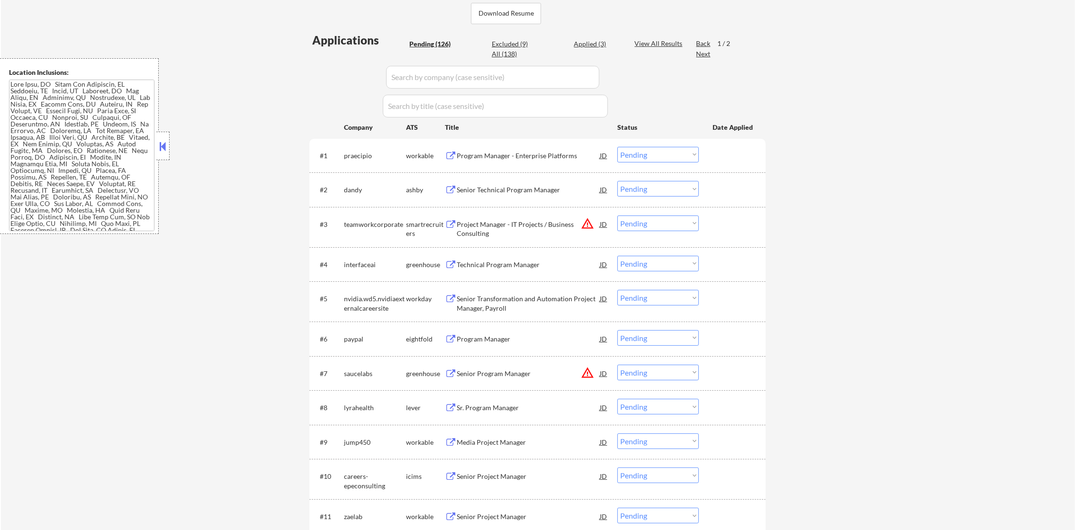
click at [536, 153] on div "Program Manager - Enterprise Platforms" at bounding box center [528, 155] width 143 height 9
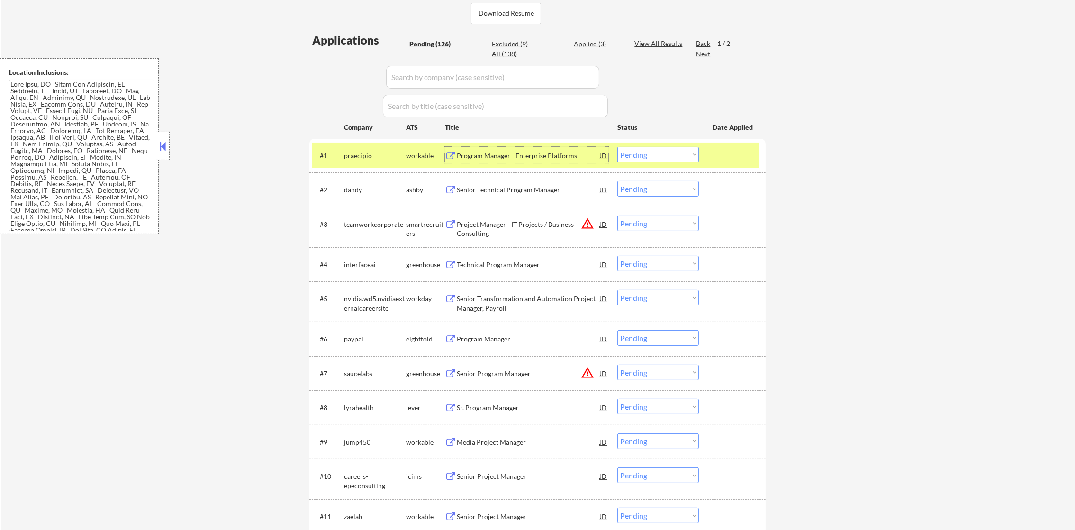
click at [637, 153] on select "Choose an option... Pending Applied Excluded (Questions) Excluded (Expired) Exc…" at bounding box center [657, 155] width 81 height 16
click at [617, 147] on select "Choose an option... Pending Applied Excluded (Questions) Excluded (Expired) Exc…" at bounding box center [657, 155] width 81 height 16
click at [339, 150] on div "#1 praecipio workable Program Manager - Enterprise Platforms JD warning_amber C…" at bounding box center [535, 156] width 447 height 26
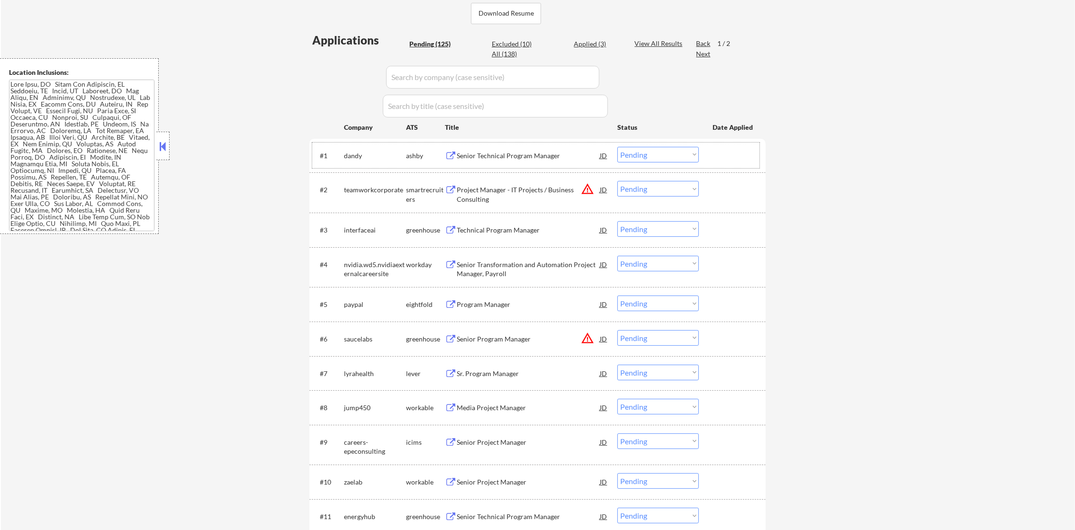
click at [536, 154] on div "Senior Technical Program Manager" at bounding box center [528, 155] width 143 height 9
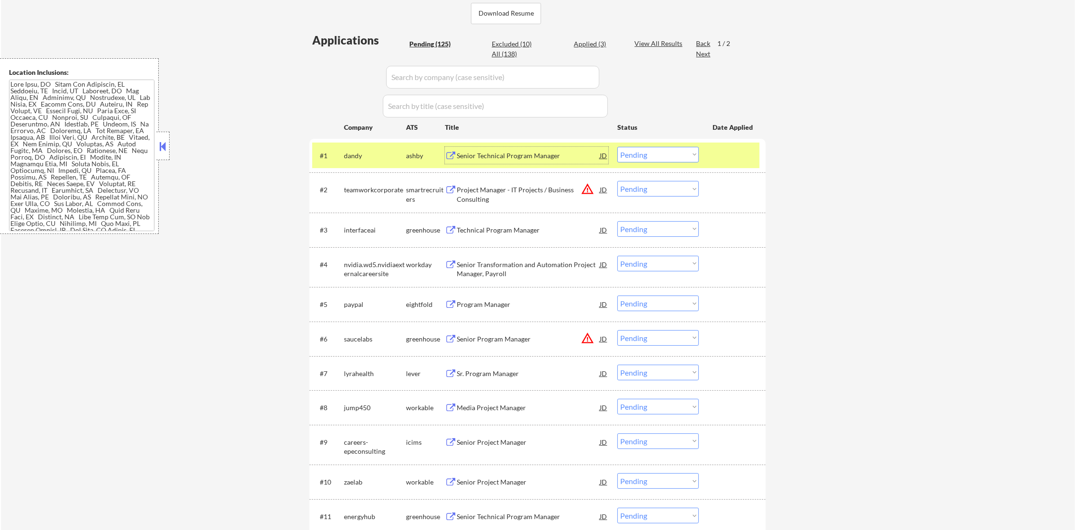
click at [630, 153] on select "Choose an option... Pending Applied Excluded (Questions) Excluded (Expired) Exc…" at bounding box center [657, 155] width 81 height 16
click at [617, 147] on select "Choose an option... Pending Applied Excluded (Questions) Excluded (Expired) Exc…" at bounding box center [657, 155] width 81 height 16
click at [374, 161] on div "dandy" at bounding box center [375, 155] width 62 height 17
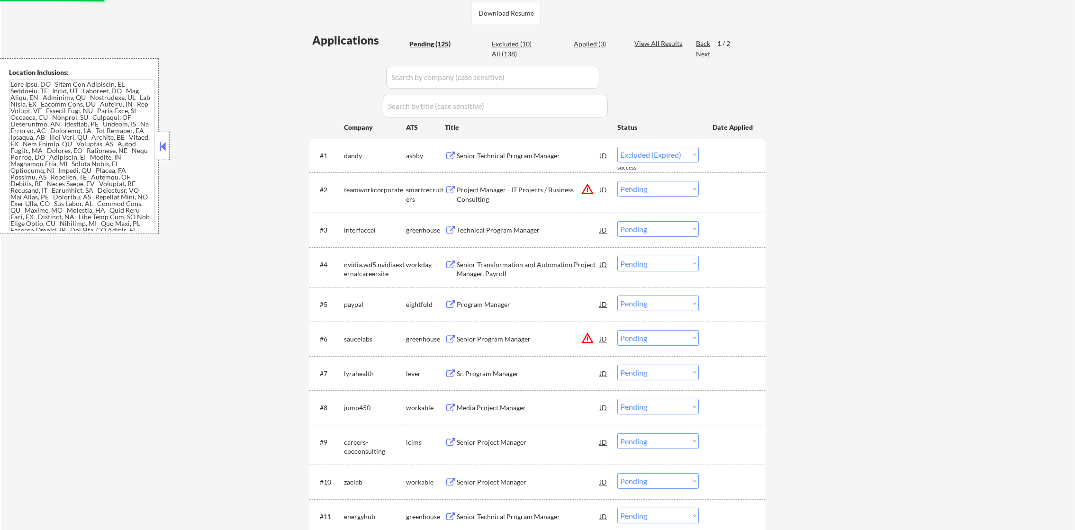
click at [587, 188] on button "warning_amber" at bounding box center [587, 188] width 13 height 13
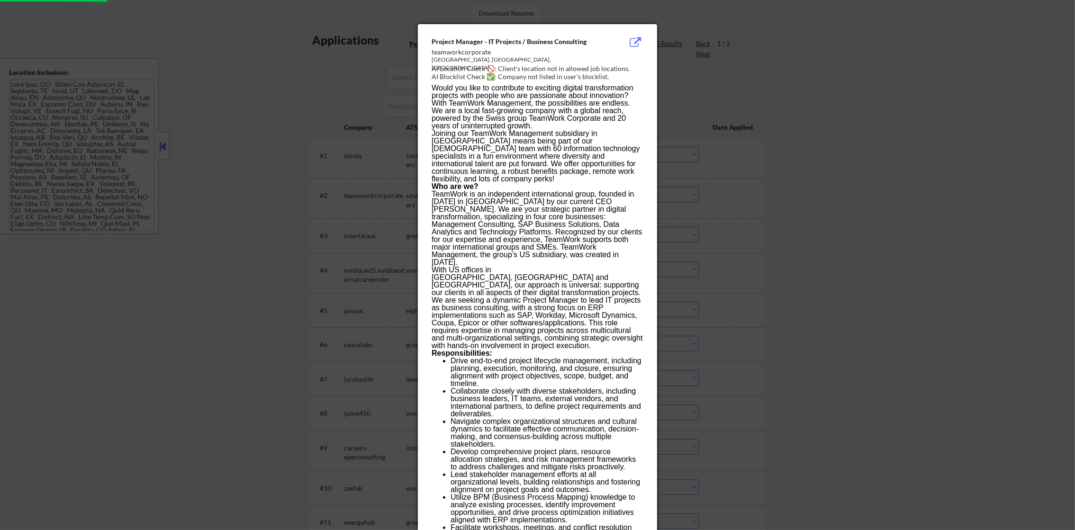
click at [687, 185] on div at bounding box center [537, 265] width 1075 height 530
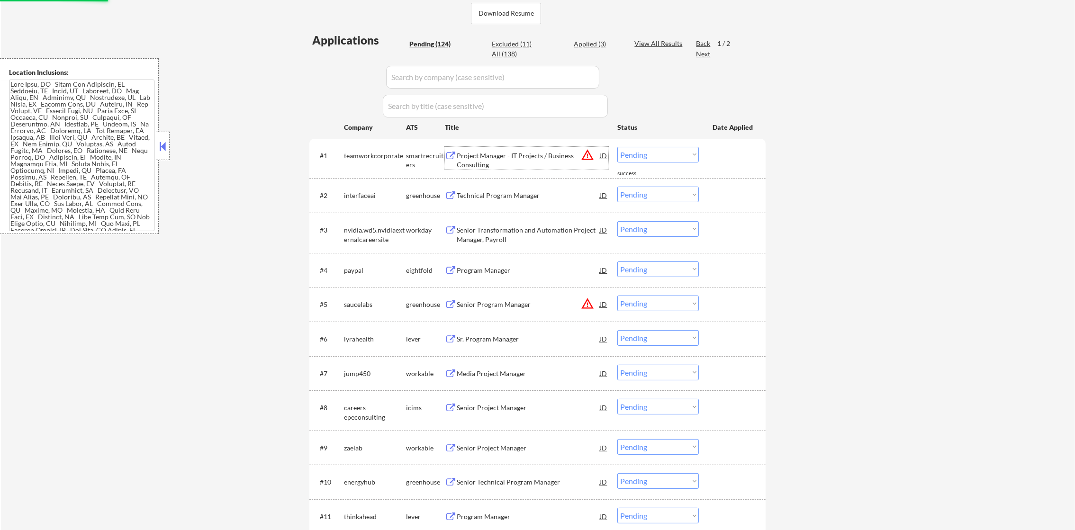
click at [556, 160] on div "Project Manager - IT Projects / Business Consulting" at bounding box center [528, 160] width 143 height 18
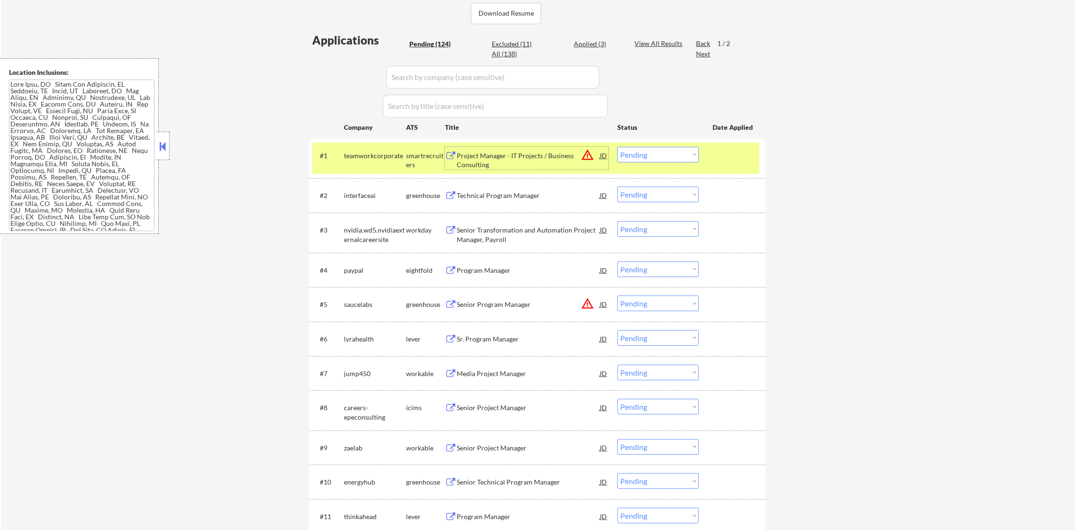
click at [645, 150] on select "Choose an option... Pending Applied Excluded (Questions) Excluded (Expired) Exc…" at bounding box center [657, 155] width 81 height 16
click at [617, 147] on select "Choose an option... Pending Applied Excluded (Questions) Excluded (Expired) Exc…" at bounding box center [657, 155] width 81 height 16
click at [360, 147] on div "teamworkcorporate" at bounding box center [375, 155] width 62 height 17
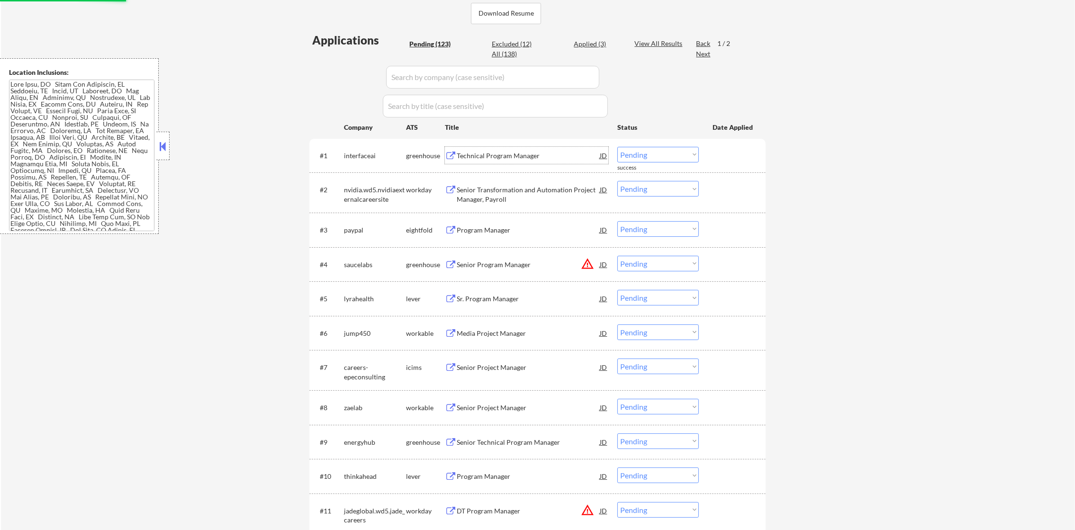
click at [531, 148] on div "Technical Program Manager" at bounding box center [528, 155] width 143 height 17
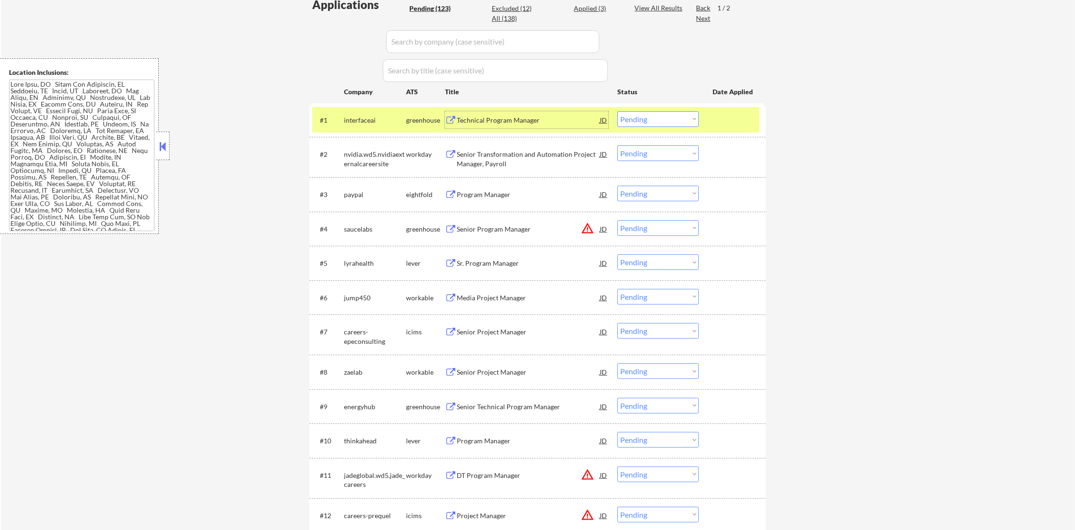
scroll to position [357, 0]
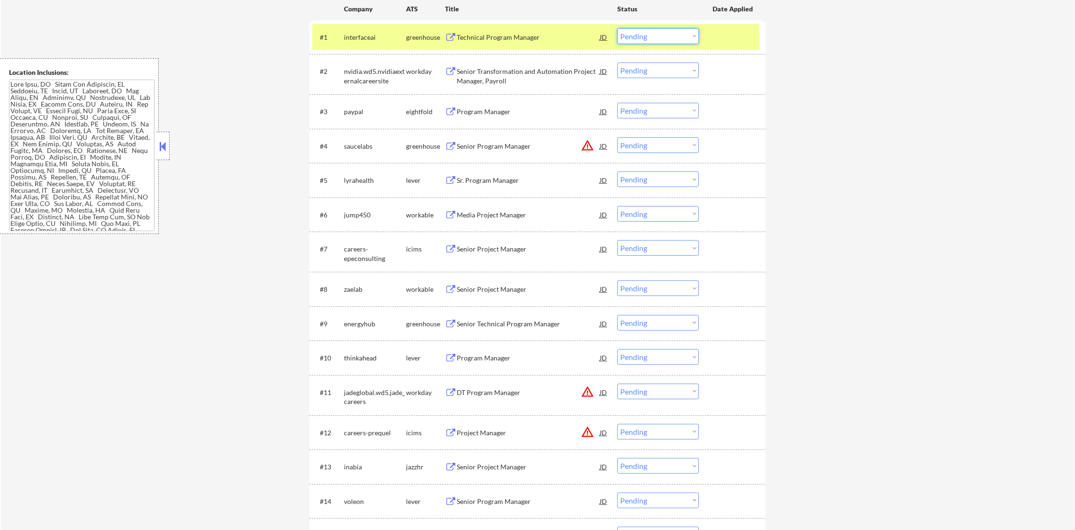
click at [654, 36] on select "Choose an option... Pending Applied Excluded (Questions) Excluded (Expired) Exc…" at bounding box center [657, 36] width 81 height 16
click at [617, 28] on select "Choose an option... Pending Applied Excluded (Questions) Excluded (Expired) Exc…" at bounding box center [657, 36] width 81 height 16
click at [354, 40] on div "interfaceai" at bounding box center [375, 37] width 62 height 9
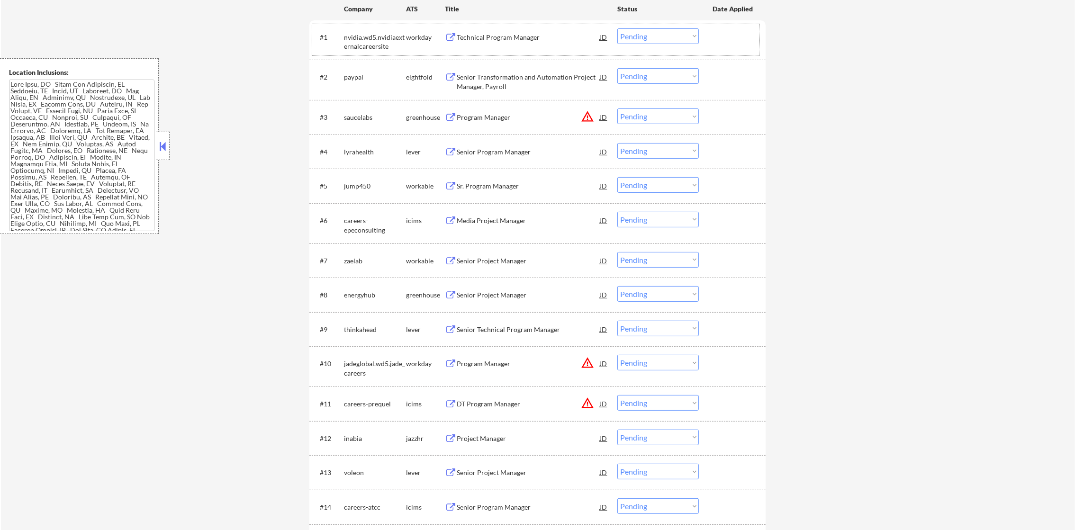
scroll to position [333, 0]
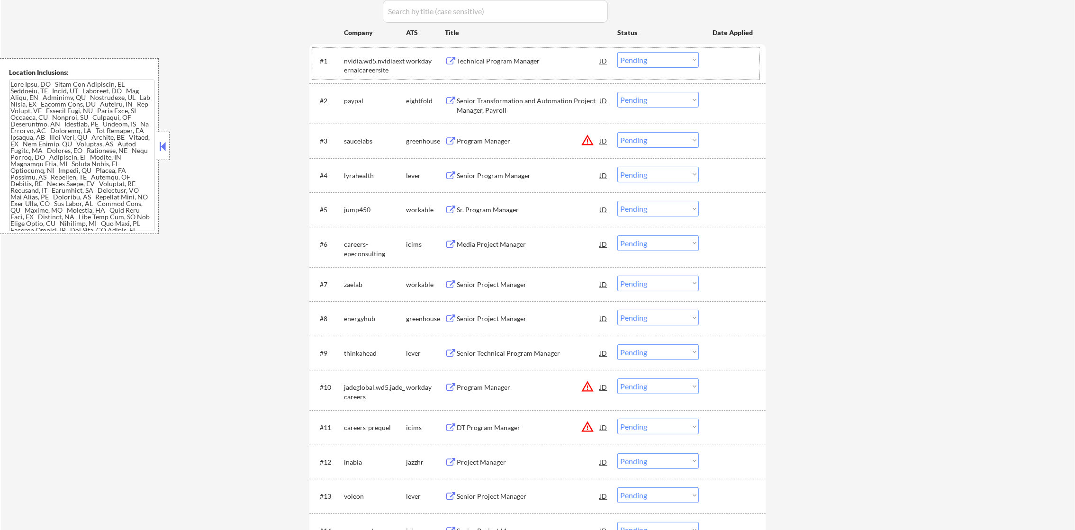
click at [513, 63] on div "Technical Program Manager" at bounding box center [528, 60] width 143 height 9
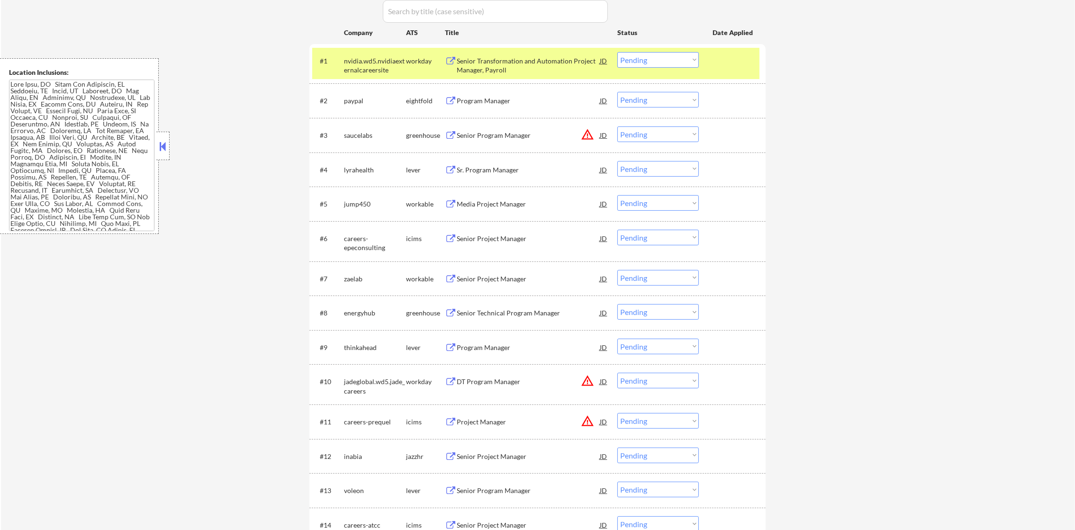
click at [661, 57] on select "Choose an option... Pending Applied Excluded (Questions) Excluded (Expired) Exc…" at bounding box center [657, 60] width 81 height 16
click at [617, 52] on select "Choose an option... Pending Applied Excluded (Questions) Excluded (Expired) Exc…" at bounding box center [657, 60] width 81 height 16
click at [388, 62] on div "nvidia.wd5.nvidiaexternalcareersite" at bounding box center [375, 65] width 62 height 18
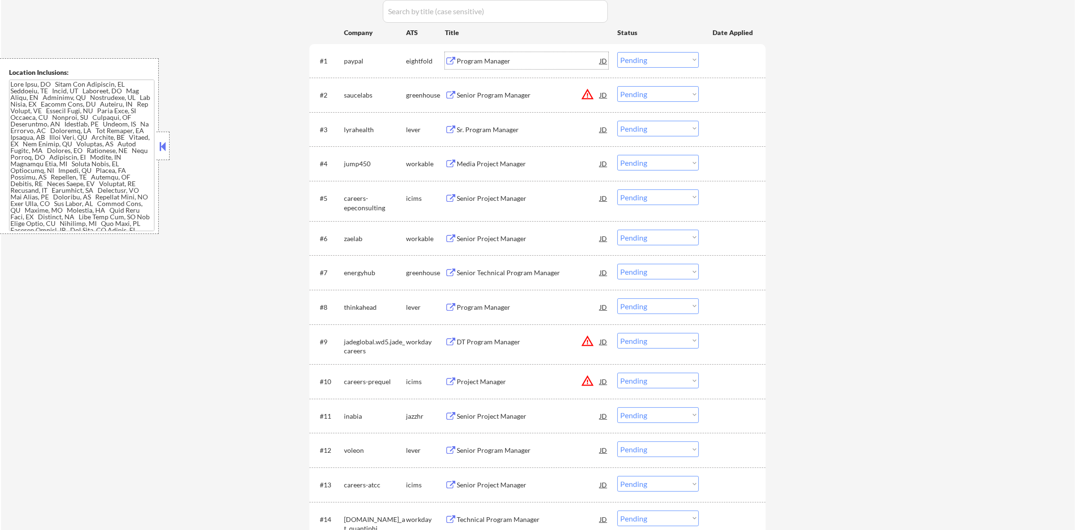
click at [531, 60] on div "Program Manager" at bounding box center [528, 60] width 143 height 9
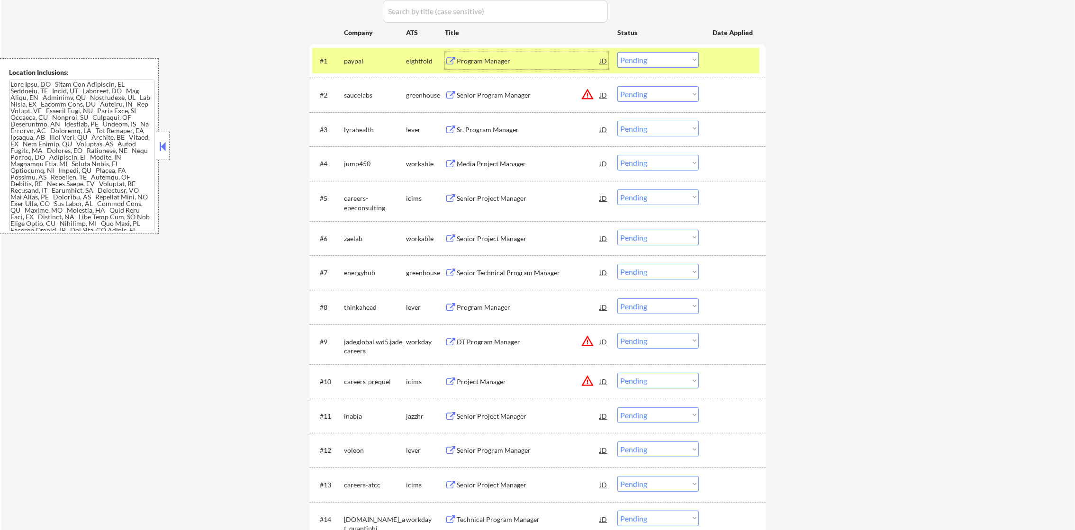
drag, startPoint x: 645, startPoint y: 60, endPoint x: 646, endPoint y: 68, distance: 8.6
click at [646, 60] on select "Choose an option... Pending Applied Excluded (Questions) Excluded (Expired) Exc…" at bounding box center [657, 60] width 81 height 16
click at [617, 52] on select "Choose an option... Pending Applied Excluded (Questions) Excluded (Expired) Exc…" at bounding box center [657, 60] width 81 height 16
click at [369, 63] on div "paypal" at bounding box center [375, 60] width 62 height 9
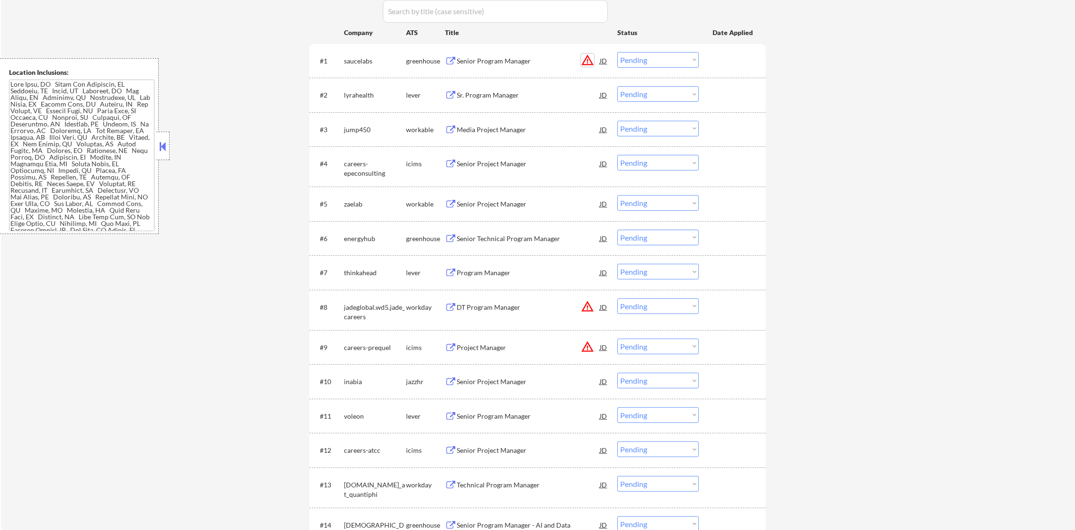
click at [588, 60] on button "warning_amber" at bounding box center [587, 60] width 13 height 13
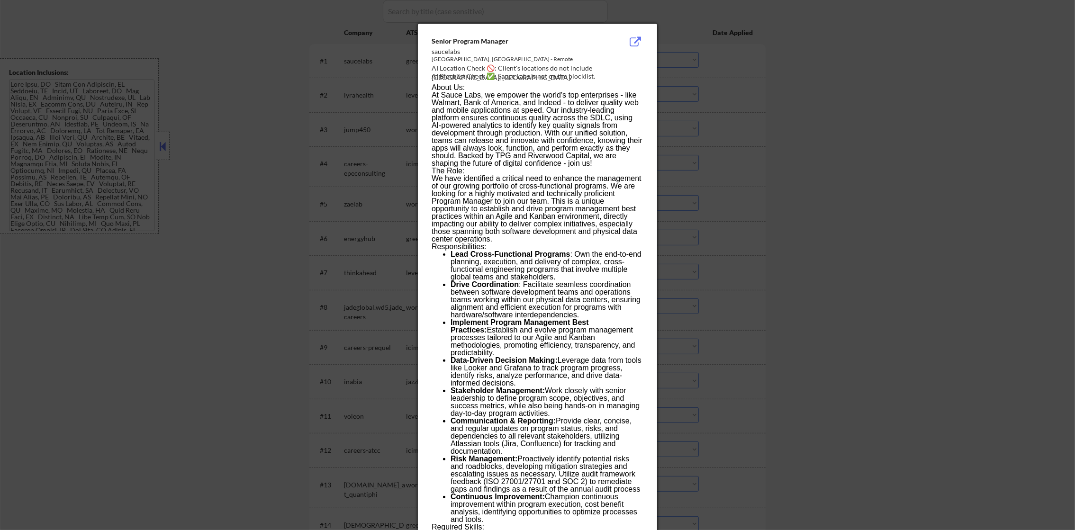
click at [737, 87] on div at bounding box center [537, 265] width 1075 height 530
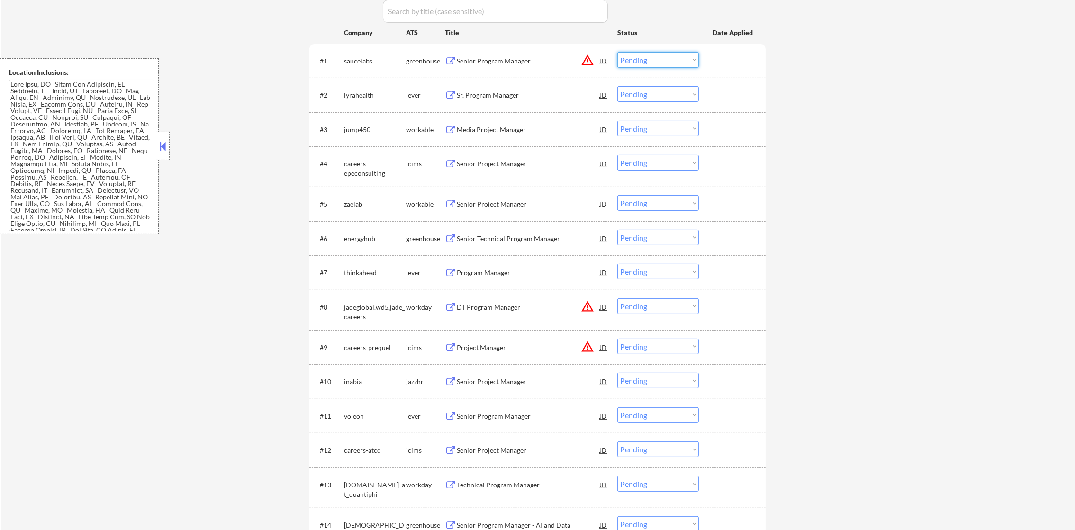
click at [638, 62] on select "Choose an option... Pending Applied Excluded (Questions) Excluded (Expired) Exc…" at bounding box center [657, 60] width 81 height 16
click at [617, 52] on select "Choose an option... Pending Applied Excluded (Questions) Excluded (Expired) Exc…" at bounding box center [657, 60] width 81 height 16
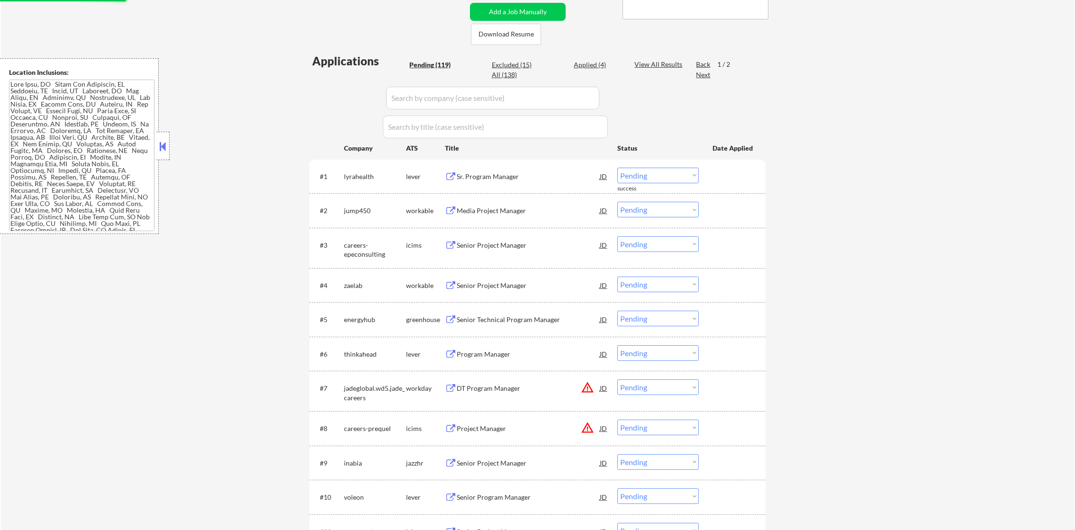
scroll to position [215, 0]
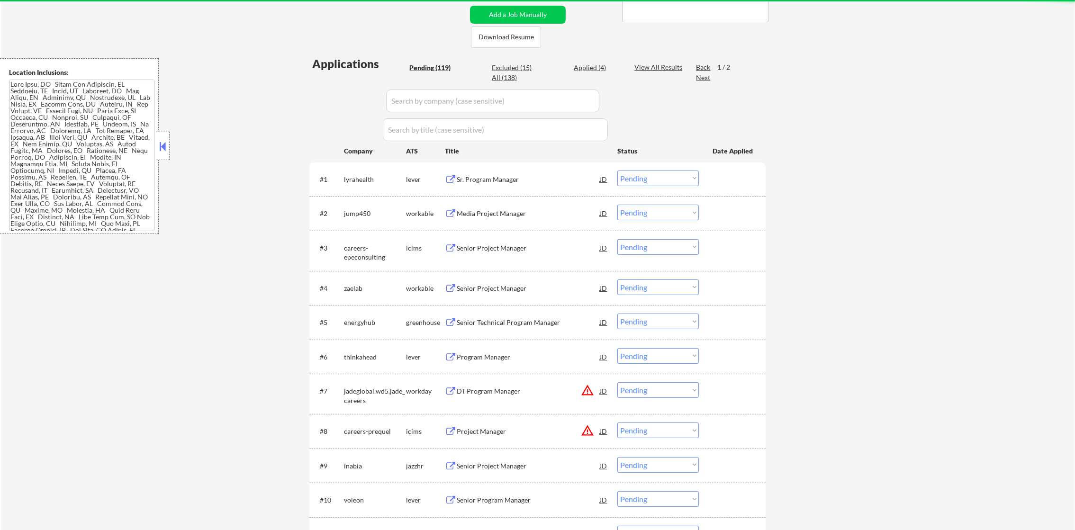
click at [504, 178] on div "Sr. Program Manager" at bounding box center [528, 179] width 143 height 9
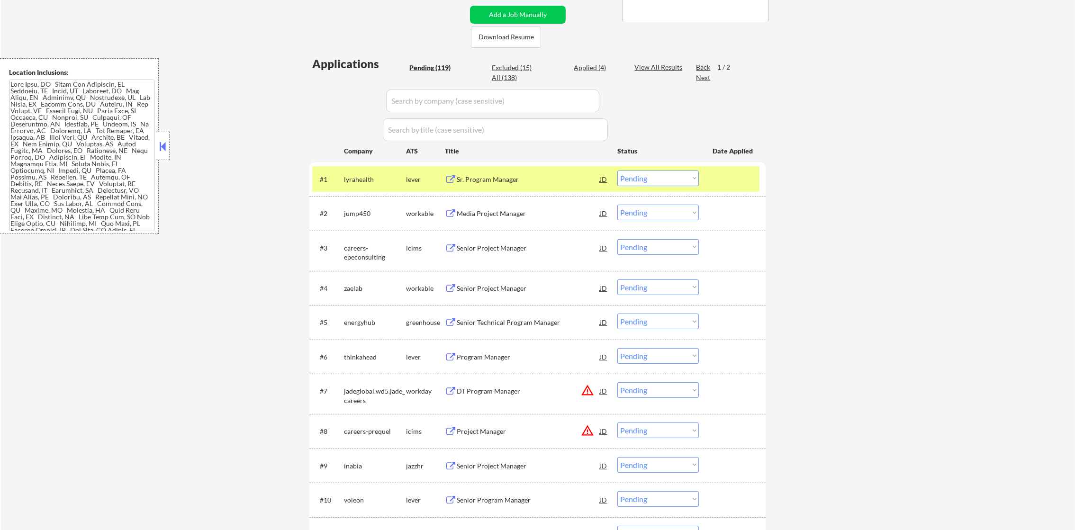
click at [631, 179] on select "Choose an option... Pending Applied Excluded (Questions) Excluded (Expired) Exc…" at bounding box center [657, 179] width 81 height 16
click at [617, 171] on select "Choose an option... Pending Applied Excluded (Questions) Excluded (Expired) Exc…" at bounding box center [657, 179] width 81 height 16
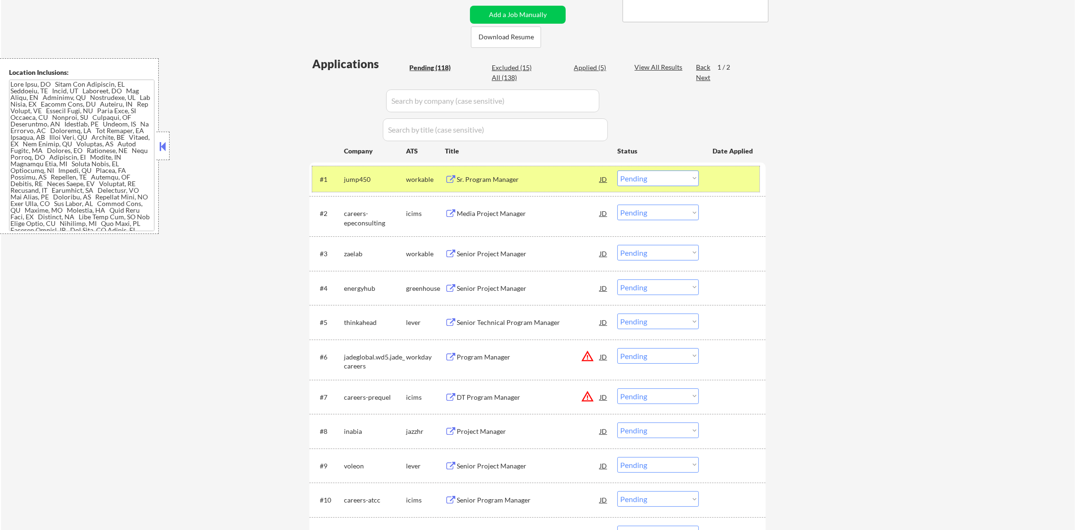
click at [366, 169] on div "#1 jump450 workable Sr. Program Manager JD warning_amber Choose an option... Pe…" at bounding box center [535, 179] width 447 height 26
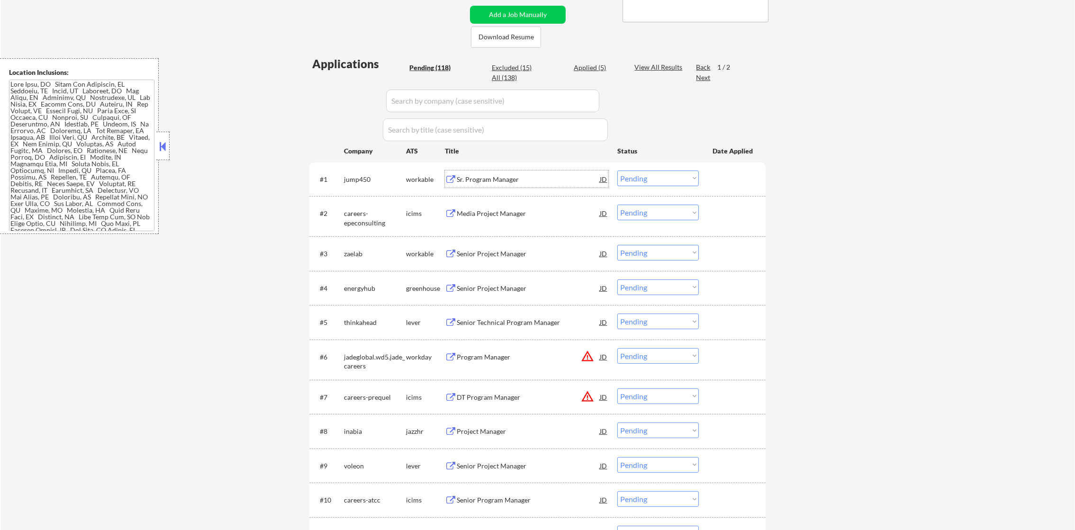
click at [561, 175] on div "Sr. Program Manager" at bounding box center [528, 179] width 143 height 9
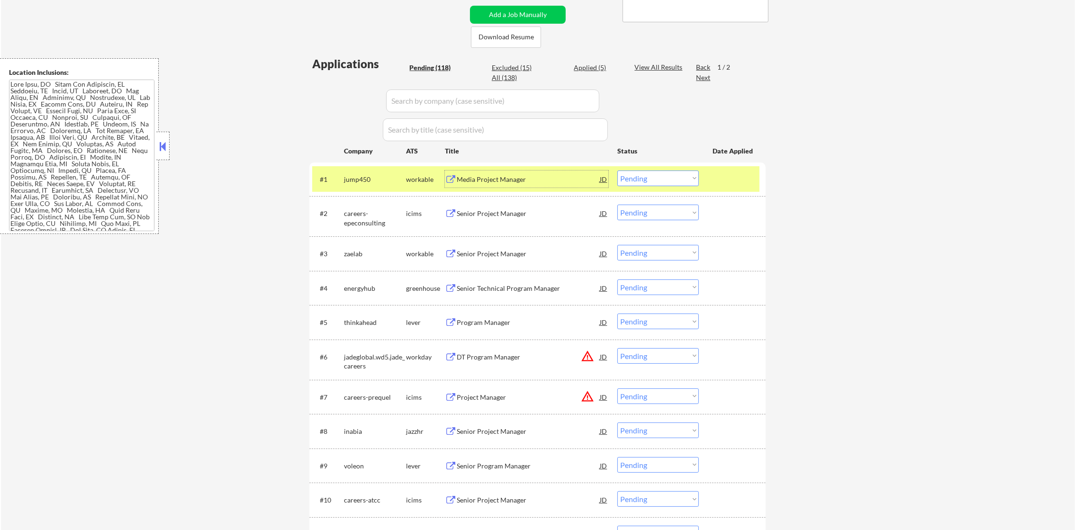
drag, startPoint x: 641, startPoint y: 174, endPoint x: 641, endPoint y: 180, distance: 5.2
click at [641, 174] on select "Choose an option... Pending Applied Excluded (Questions) Excluded (Expired) Exc…" at bounding box center [657, 179] width 81 height 16
click at [617, 171] on select "Choose an option... Pending Applied Excluded (Questions) Excluded (Expired) Exc…" at bounding box center [657, 179] width 81 height 16
click at [346, 175] on div "jump450" at bounding box center [375, 179] width 62 height 9
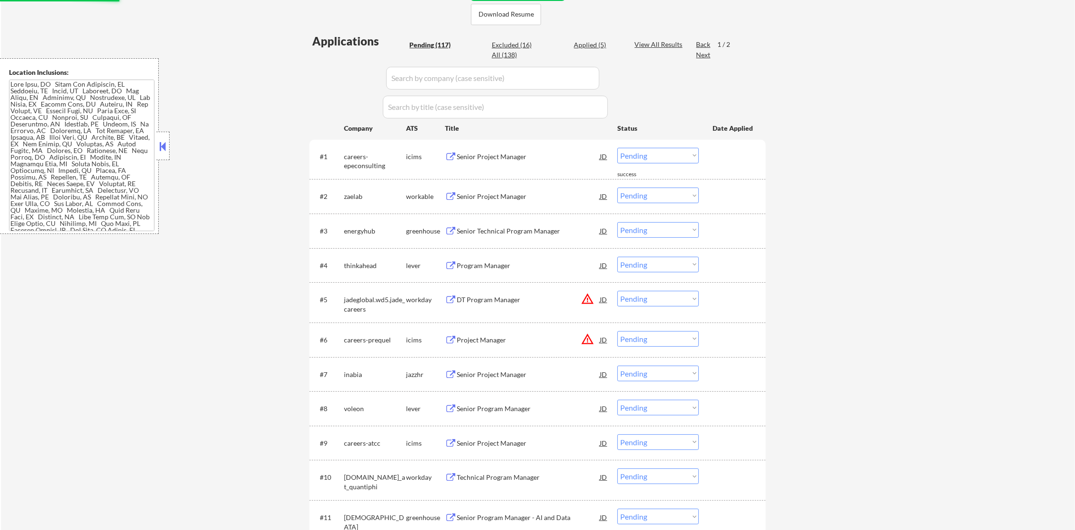
scroll to position [238, 0]
click at [495, 151] on div "Senior Project Manager" at bounding box center [528, 155] width 143 height 9
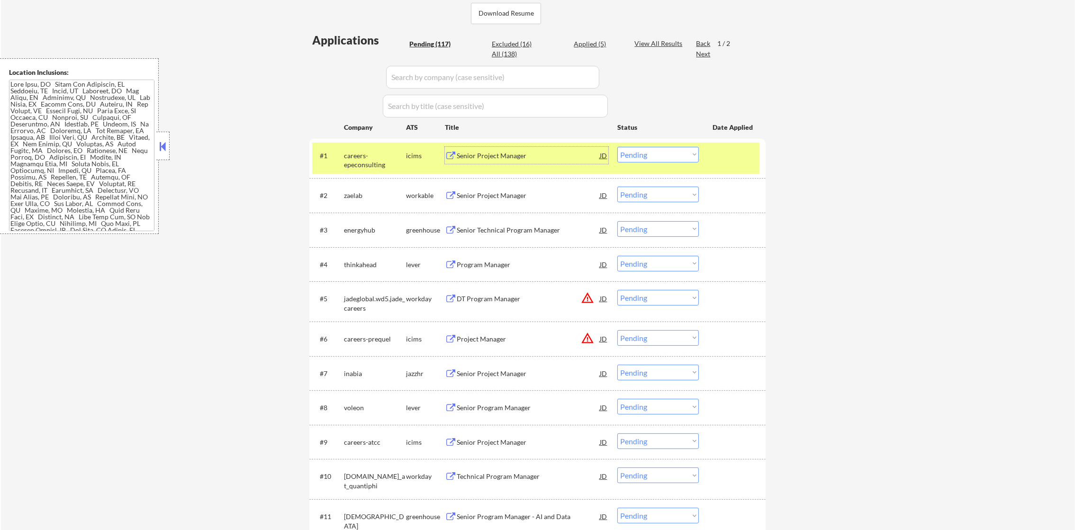
drag, startPoint x: 670, startPoint y: 157, endPoint x: 670, endPoint y: 163, distance: 5.7
click at [670, 157] on select "Choose an option... Pending Applied Excluded (Questions) Excluded (Expired) Exc…" at bounding box center [657, 155] width 81 height 16
click at [617, 147] on select "Choose an option... Pending Applied Excluded (Questions) Excluded (Expired) Exc…" at bounding box center [657, 155] width 81 height 16
click at [379, 162] on div "careers-epeconsulting" at bounding box center [375, 160] width 62 height 18
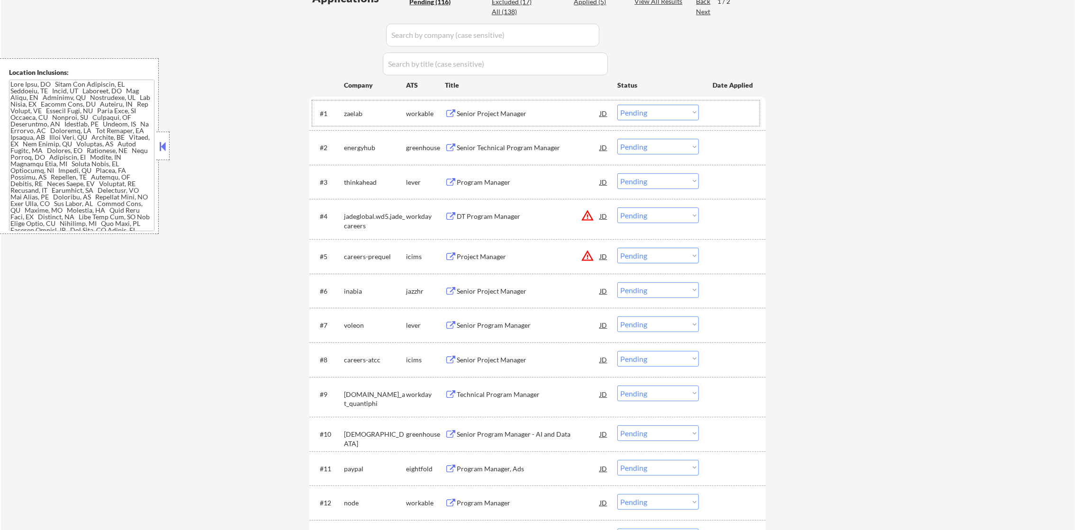
scroll to position [286, 0]
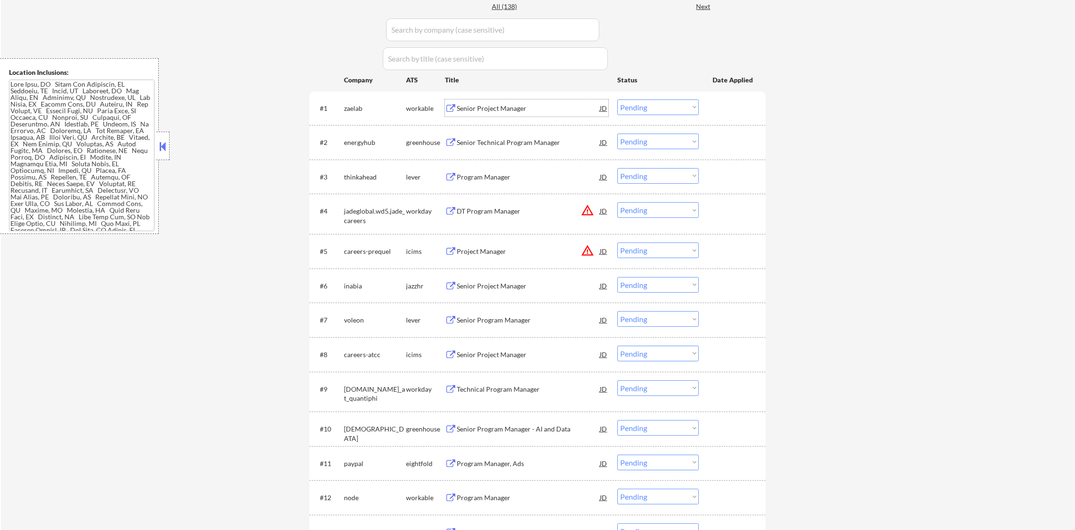
click at [481, 104] on div "Senior Project Manager" at bounding box center [528, 108] width 143 height 9
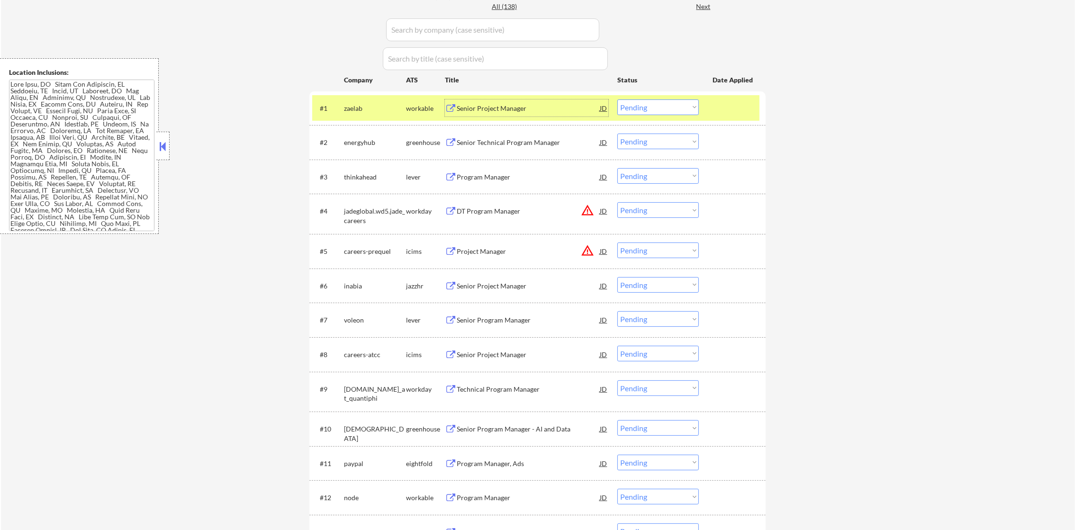
click at [646, 106] on select "Choose an option... Pending Applied Excluded (Questions) Excluded (Expired) Exc…" at bounding box center [657, 107] width 81 height 16
click at [617, 99] on select "Choose an option... Pending Applied Excluded (Questions) Excluded (Expired) Exc…" at bounding box center [657, 107] width 81 height 16
click at [374, 108] on div "zaelab" at bounding box center [375, 108] width 62 height 9
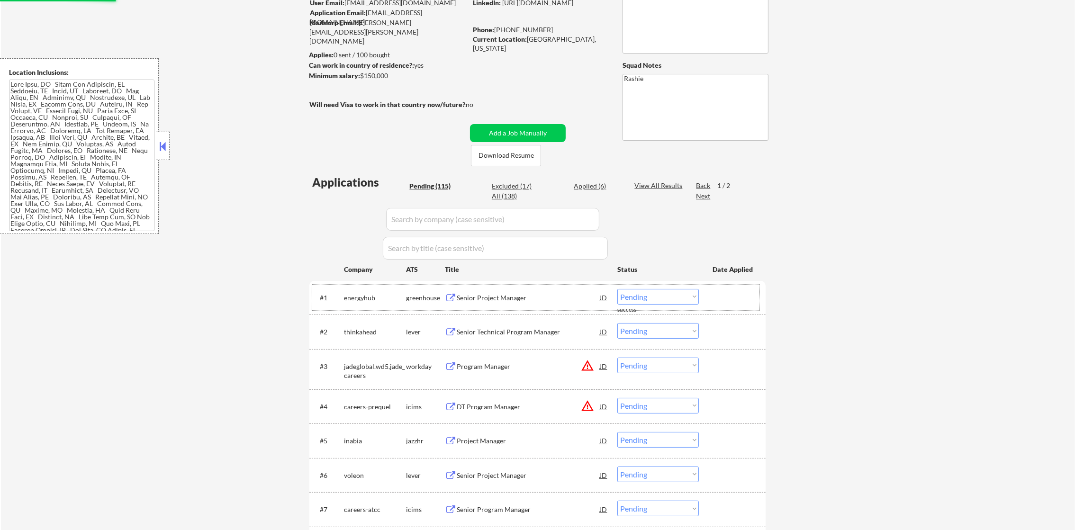
scroll to position [144, 0]
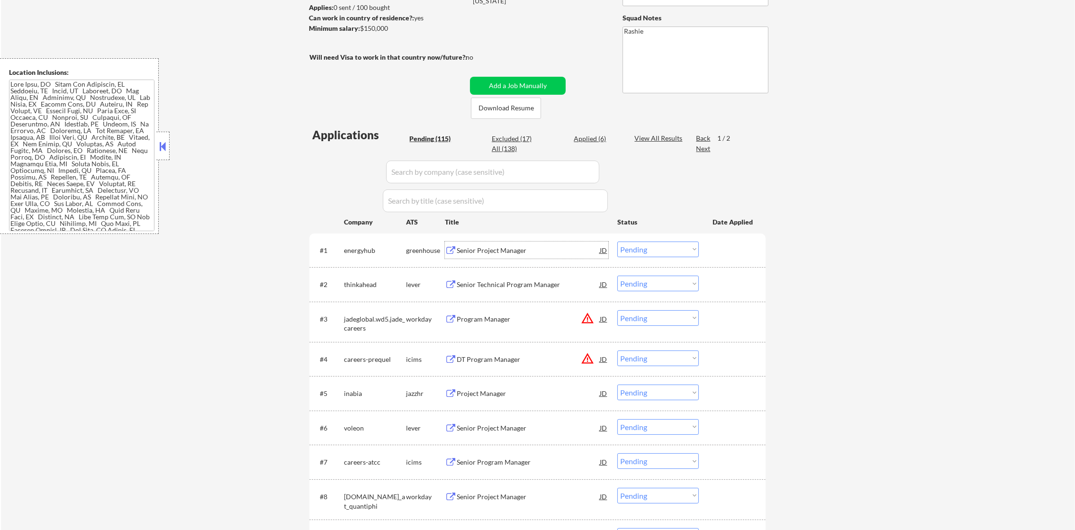
click at [495, 251] on div "Senior Project Manager" at bounding box center [528, 250] width 143 height 9
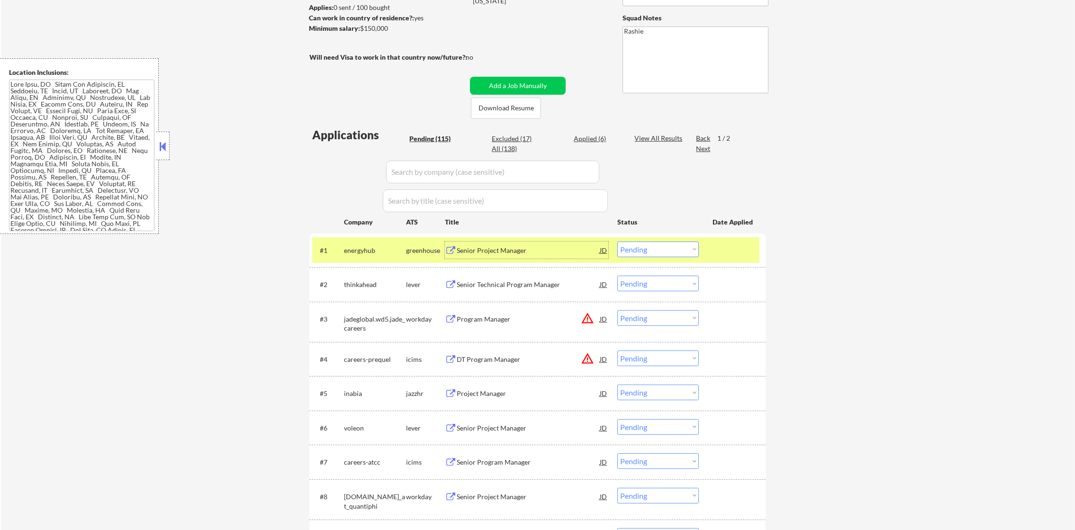
click at [630, 251] on select "Choose an option... Pending Applied Excluded (Questions) Excluded (Expired) Exc…" at bounding box center [657, 250] width 81 height 16
click at [617, 242] on select "Choose an option... Pending Applied Excluded (Questions) Excluded (Expired) Exc…" at bounding box center [657, 250] width 81 height 16
click at [370, 259] on div "#1 energyhub greenhouse Senior Technical Program Manager JD warning_amber Choos…" at bounding box center [535, 250] width 447 height 26
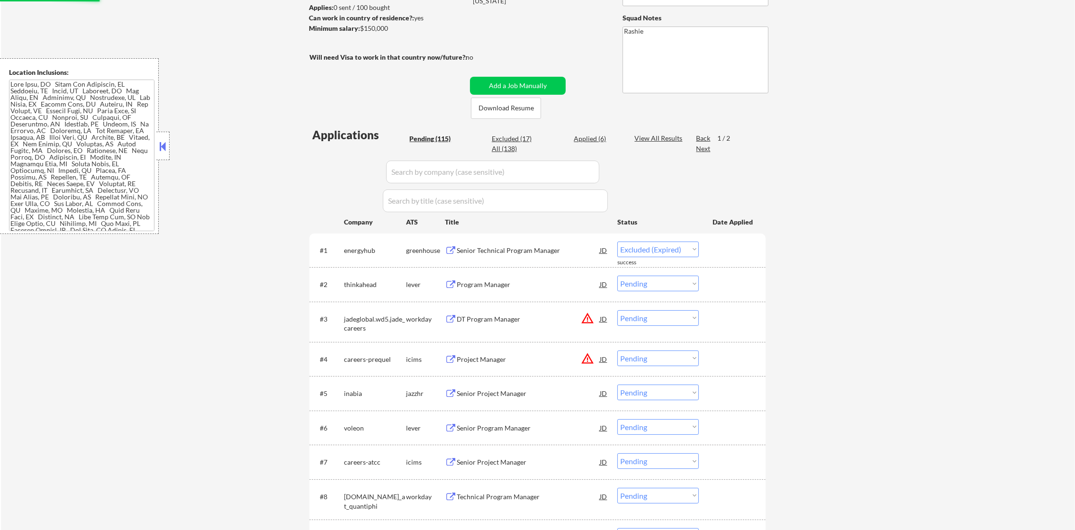
select select ""pending""
click at [516, 238] on div "#1 thinkahead lever Senior Technical Program Manager JD warning_amber Choose an…" at bounding box center [535, 250] width 447 height 26
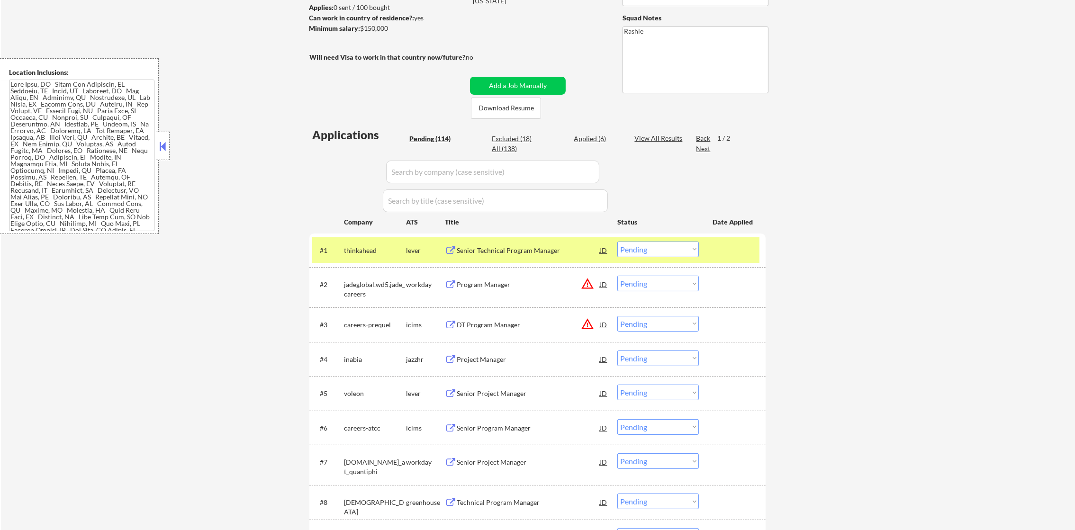
click at [510, 252] on div "Senior Technical Program Manager" at bounding box center [528, 250] width 143 height 9
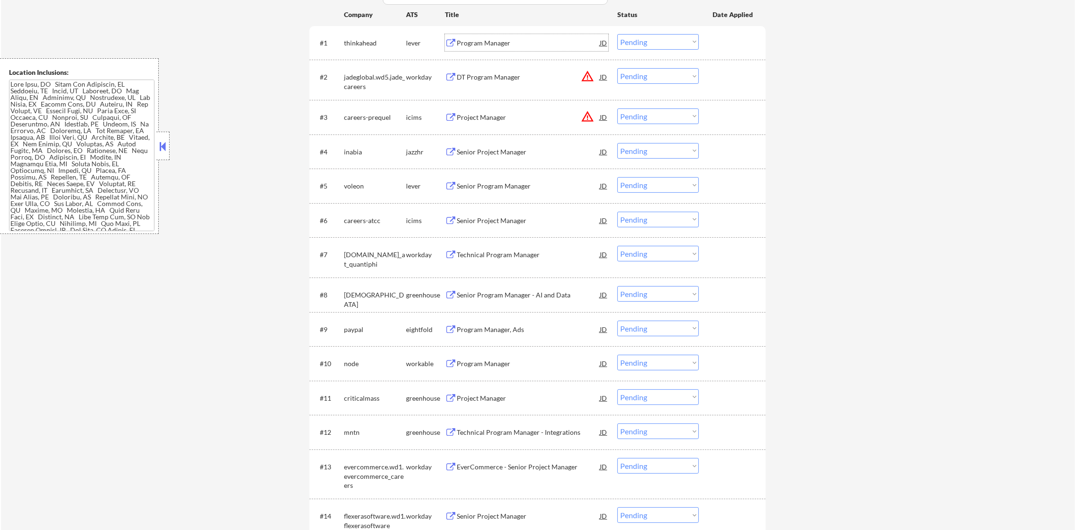
scroll to position [404, 0]
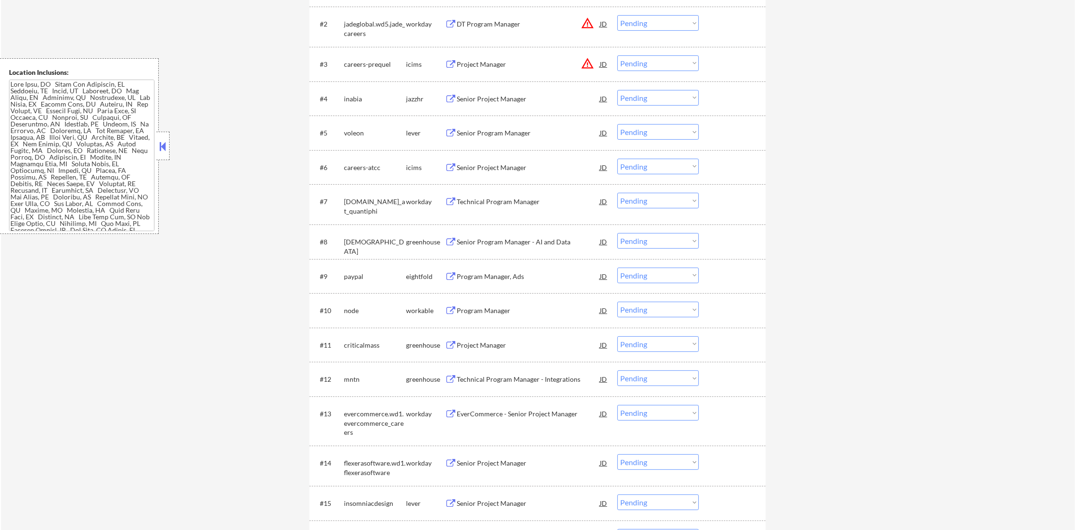
click at [587, 19] on button "warning_amber" at bounding box center [587, 23] width 13 height 13
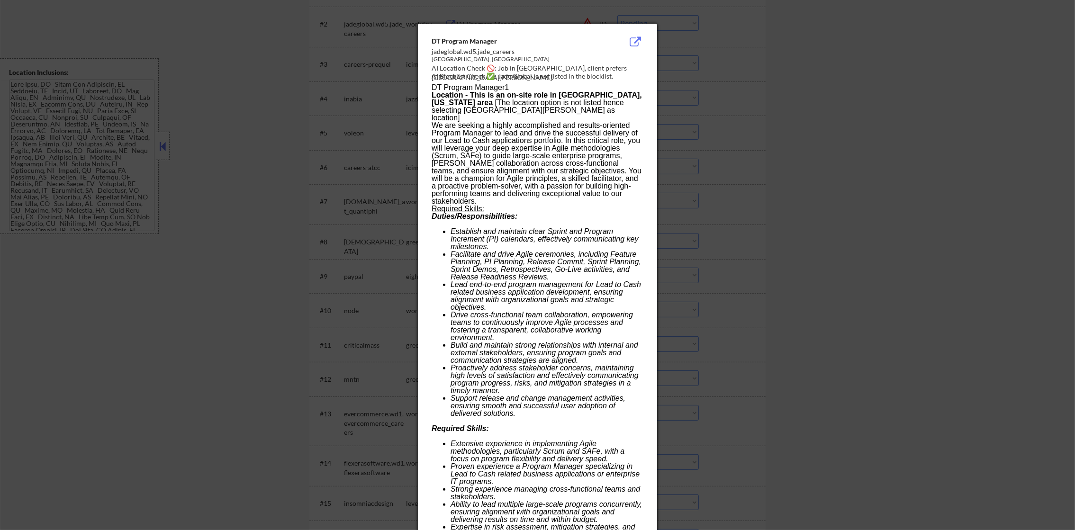
click at [713, 46] on div at bounding box center [537, 265] width 1075 height 530
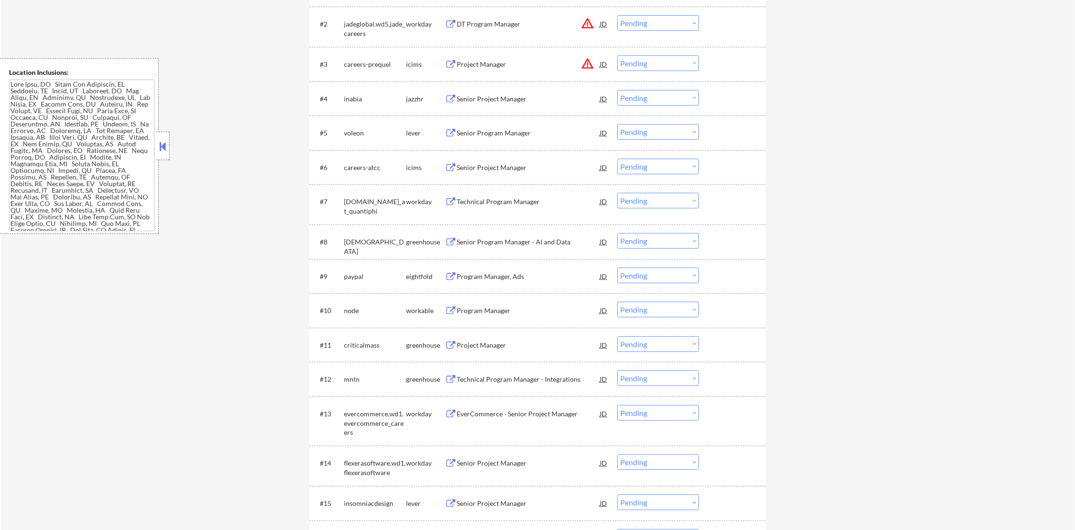
click at [648, 16] on select "Choose an option... Pending Applied Excluded (Questions) Excluded (Expired) Exc…" at bounding box center [657, 23] width 81 height 16
click at [617, 15] on select "Choose an option... Pending Applied Excluded (Questions) Excluded (Expired) Exc…" at bounding box center [657, 23] width 81 height 16
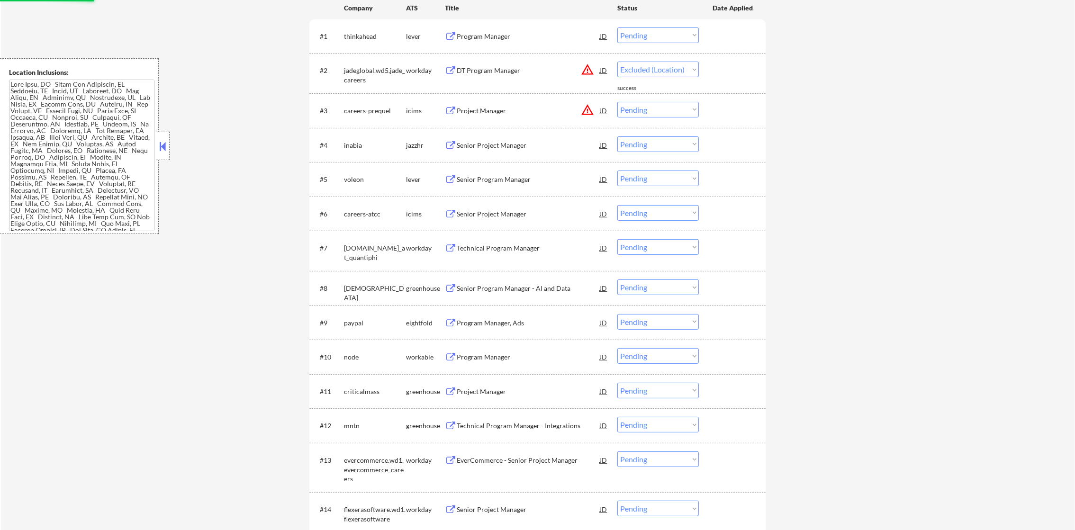
scroll to position [357, 0]
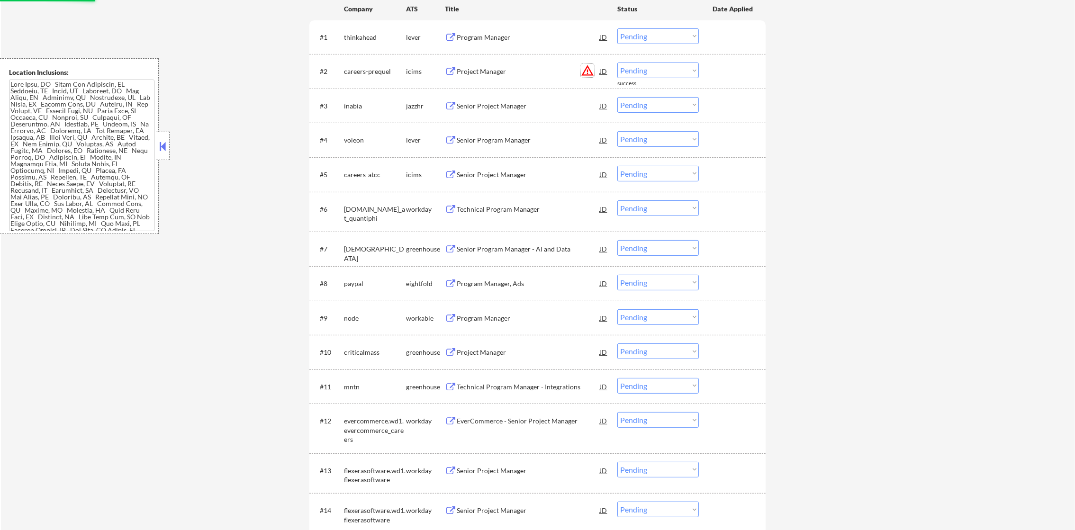
click at [592, 69] on button "warning_amber" at bounding box center [587, 70] width 13 height 13
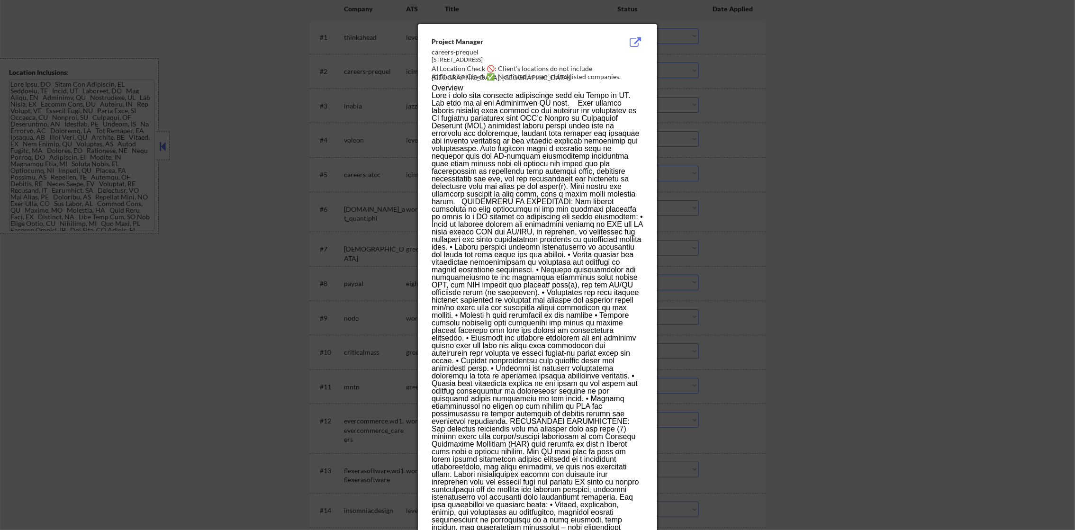
click at [692, 73] on div at bounding box center [537, 265] width 1075 height 530
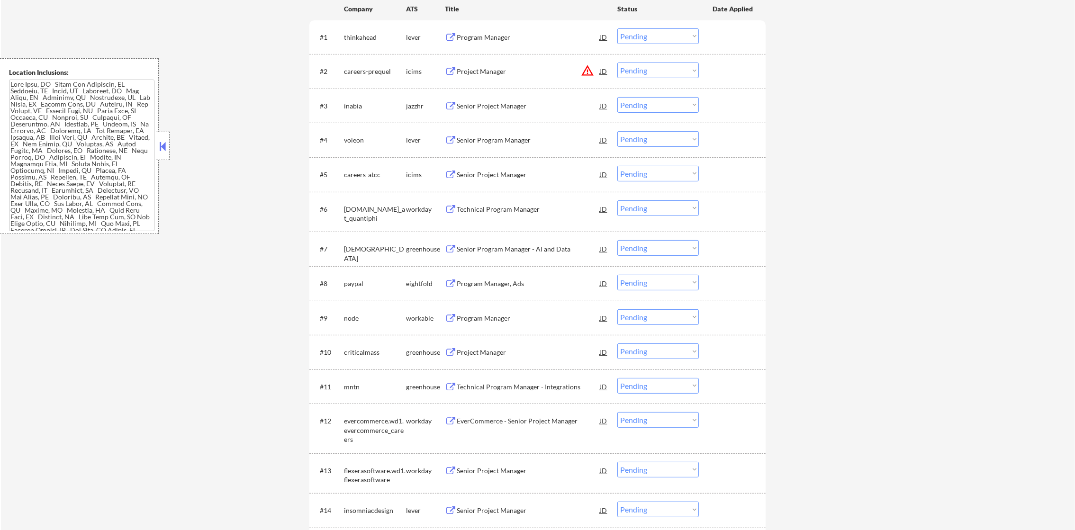
click at [644, 63] on select "Choose an option... Pending Applied Excluded (Questions) Excluded (Expired) Exc…" at bounding box center [657, 71] width 81 height 16
click at [617, 63] on select "Choose an option... Pending Applied Excluded (Questions) Excluded (Expired) Exc…" at bounding box center [657, 71] width 81 height 16
click at [506, 103] on div "Senior Project Manager" at bounding box center [528, 105] width 143 height 9
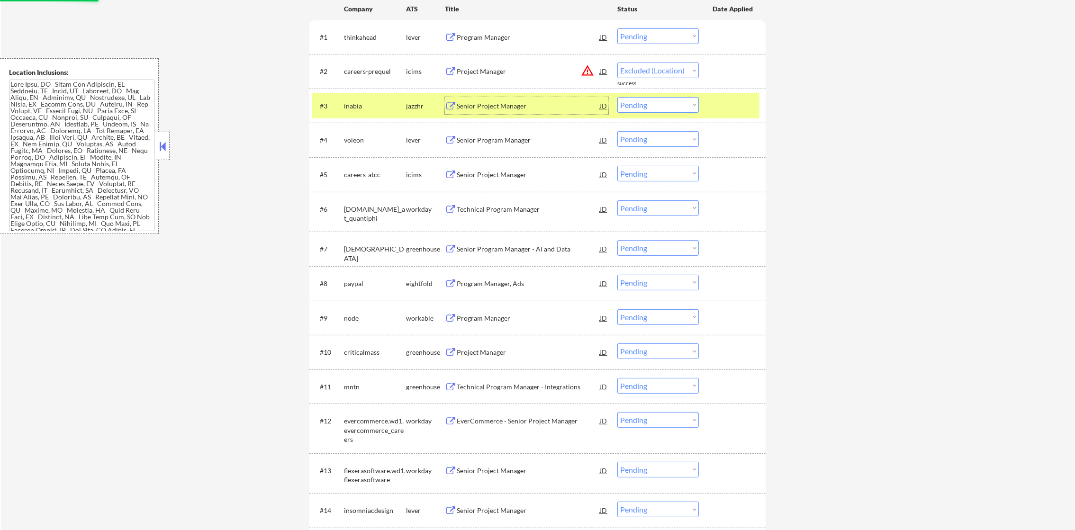
select select ""pending""
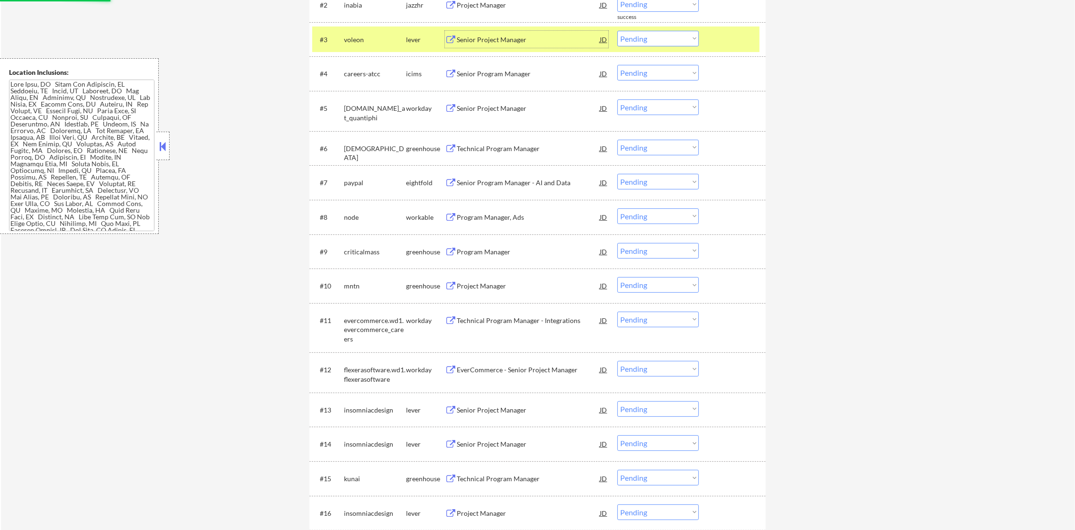
scroll to position [404, 0]
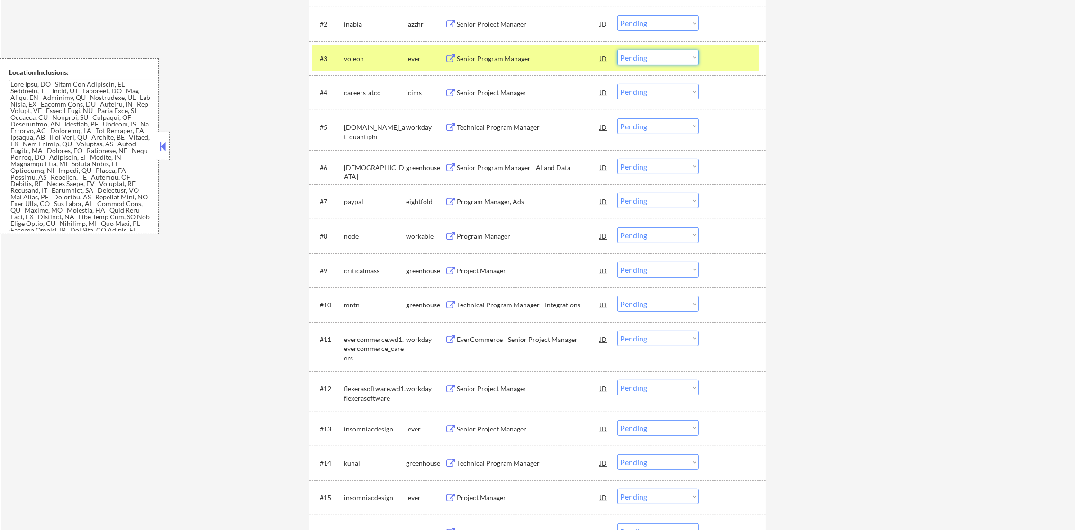
click at [652, 50] on select "Choose an option... Pending Applied Excluded (Questions) Excluded (Expired) Exc…" at bounding box center [657, 58] width 81 height 16
click at [650, 60] on select "Choose an option... Pending Applied Excluded (Questions) Excluded (Expired) Exc…" at bounding box center [657, 58] width 81 height 16
click at [651, 56] on select "Choose an option... Pending Applied Excluded (Questions) Excluded (Expired) Exc…" at bounding box center [657, 58] width 81 height 16
click at [617, 50] on select "Choose an option... Pending Applied Excluded (Questions) Excluded (Expired) Exc…" at bounding box center [657, 58] width 81 height 16
select select ""pending""
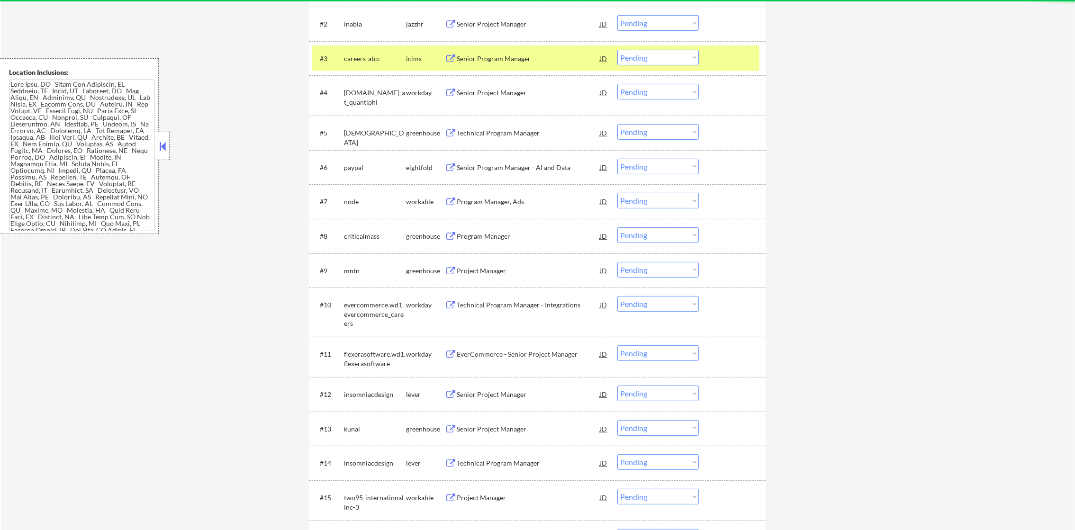
click at [373, 54] on div "careers-atcc" at bounding box center [375, 58] width 62 height 9
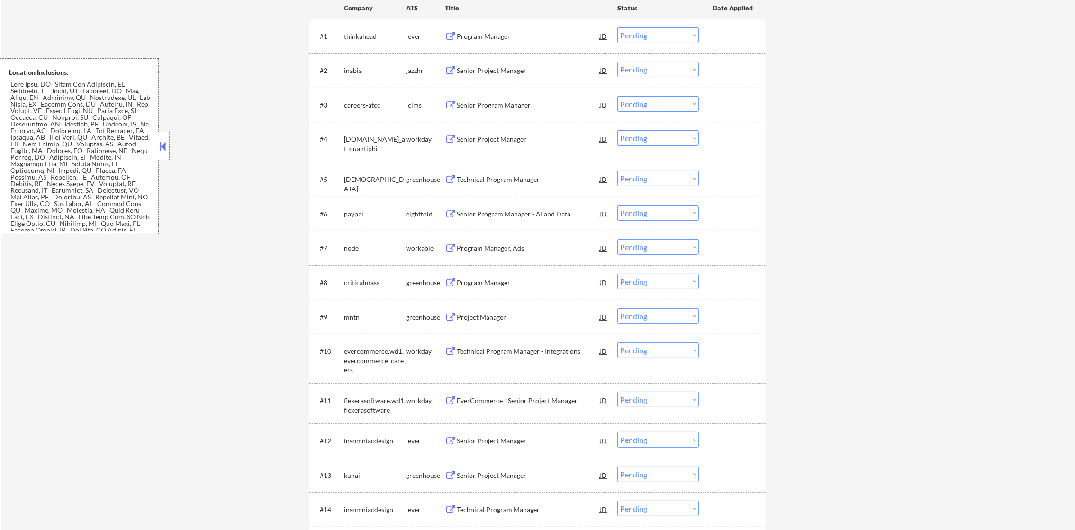
scroll to position [357, 0]
click at [536, 78] on div "Senior Project Manager" at bounding box center [528, 71] width 143 height 17
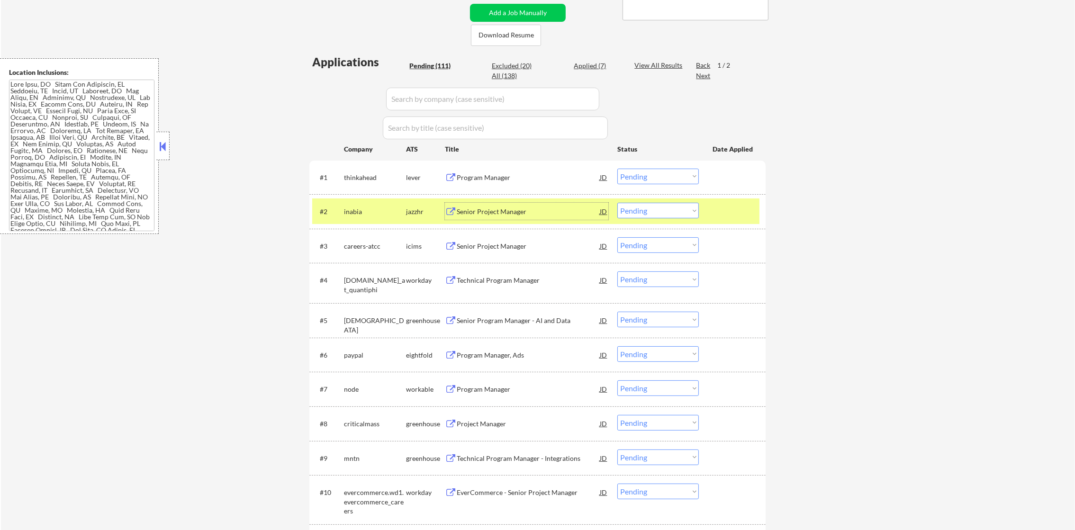
scroll to position [215, 0]
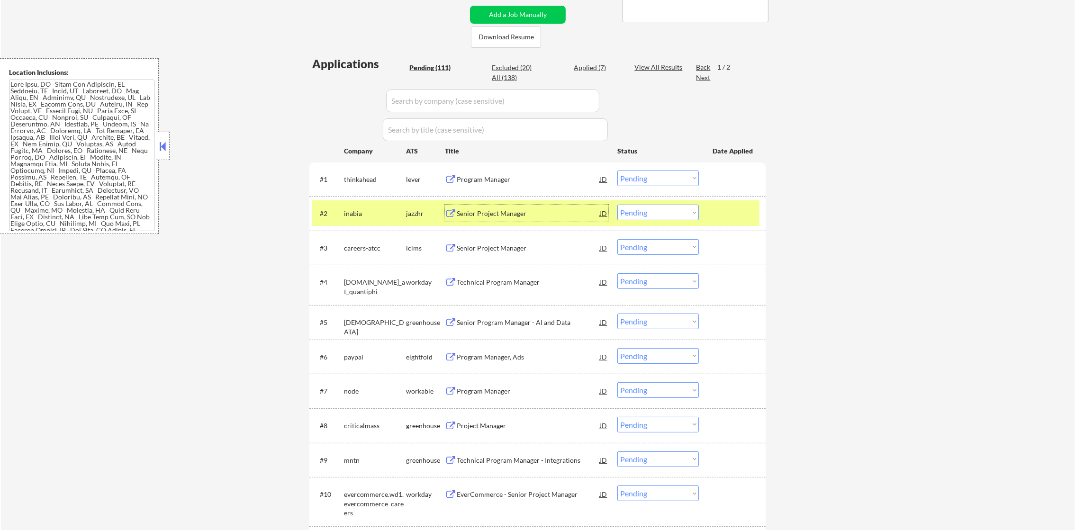
click at [595, 67] on div "Applied (7)" at bounding box center [597, 67] width 47 height 9
select select ""applied""
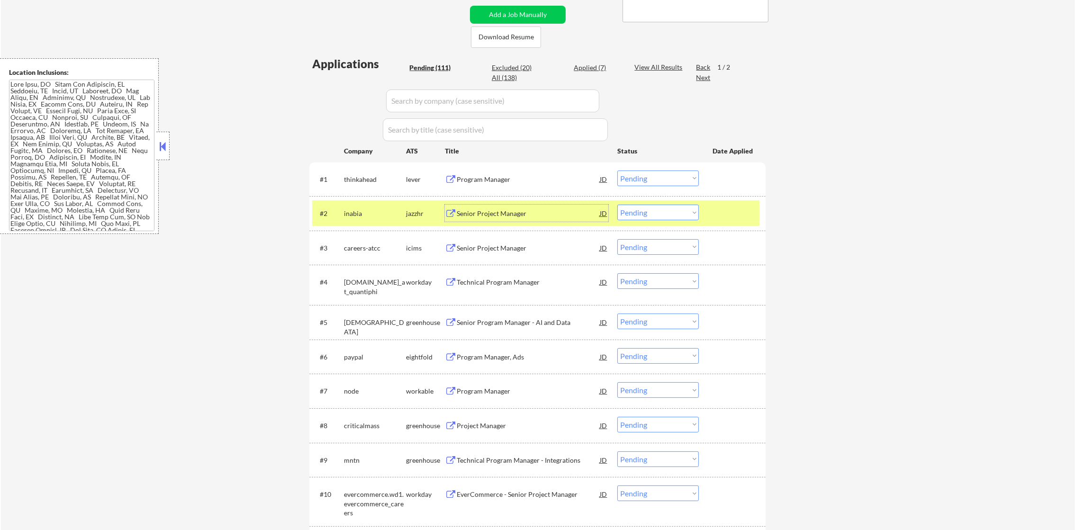
select select ""applied""
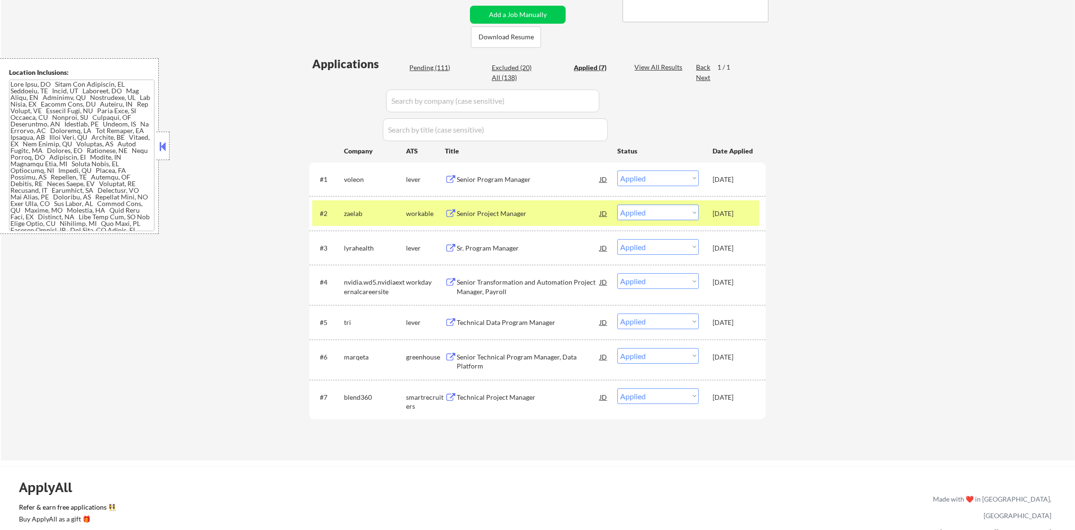
click at [595, 67] on div "Applied (7)" at bounding box center [597, 67] width 47 height 9
click at [514, 177] on div "Senior Program Manager" at bounding box center [528, 179] width 143 height 9
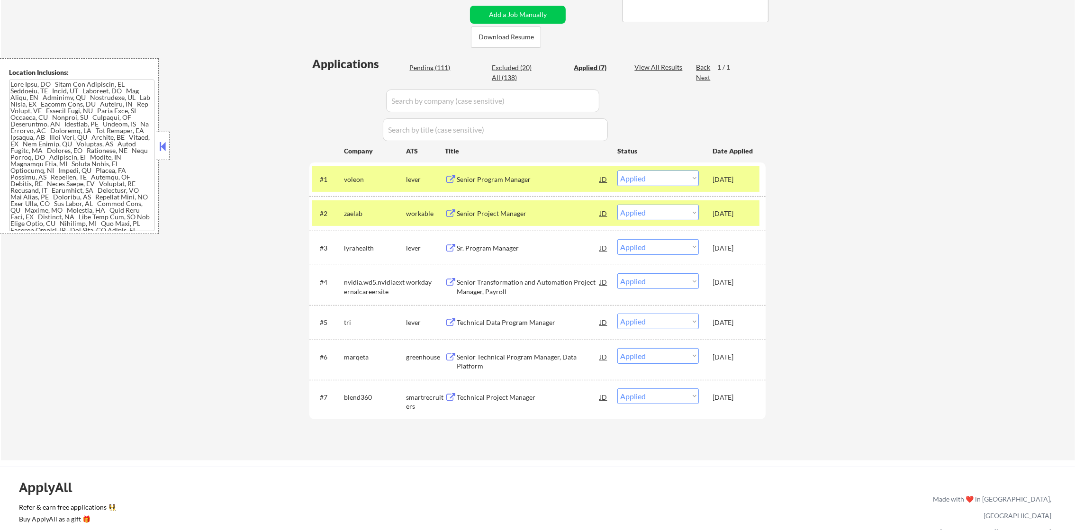
click at [434, 65] on div "Pending (111)" at bounding box center [432, 67] width 47 height 9
select select ""pending""
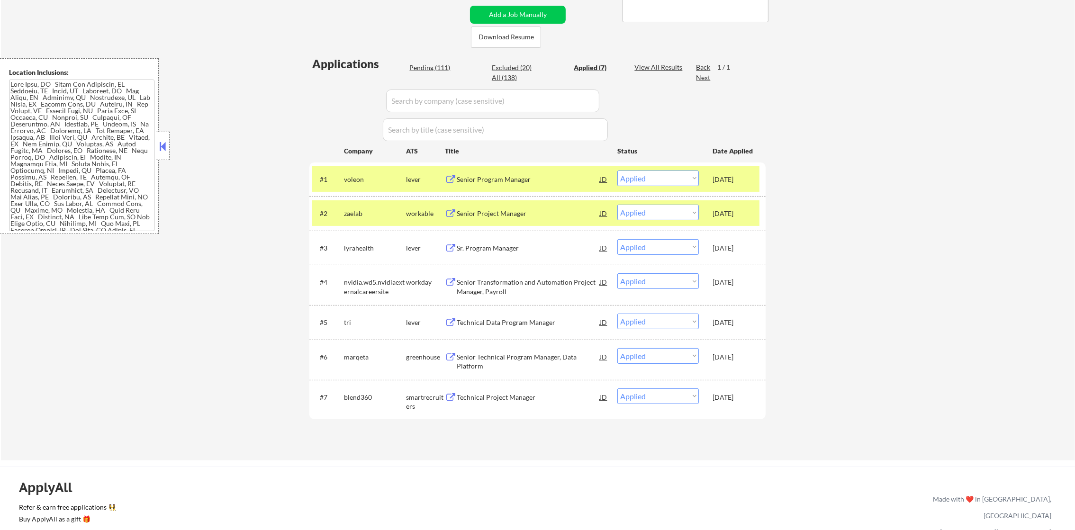
select select ""pending""
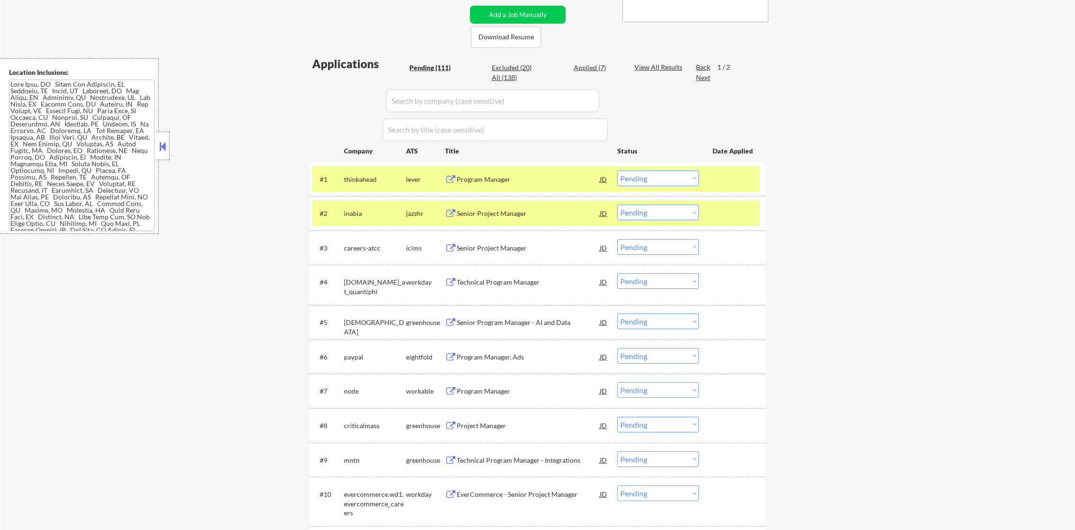
click at [646, 208] on select "Choose an option... Pending Applied Excluded (Questions) Excluded (Expired) Exc…" at bounding box center [657, 213] width 81 height 16
click at [617, 205] on select "Choose an option... Pending Applied Excluded (Questions) Excluded (Expired) Exc…" at bounding box center [657, 213] width 81 height 16
click at [380, 210] on div "inabia" at bounding box center [375, 213] width 62 height 9
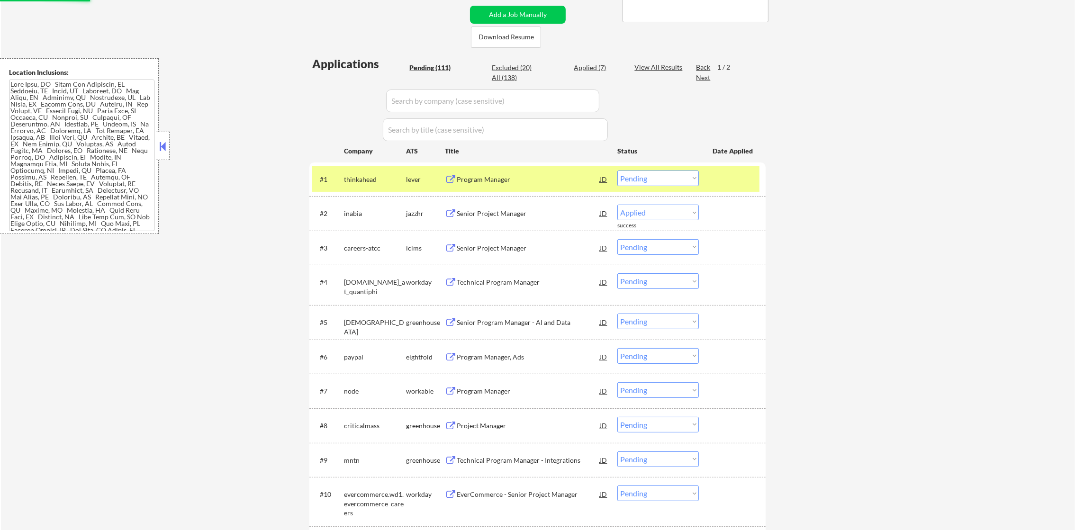
select select ""pending""
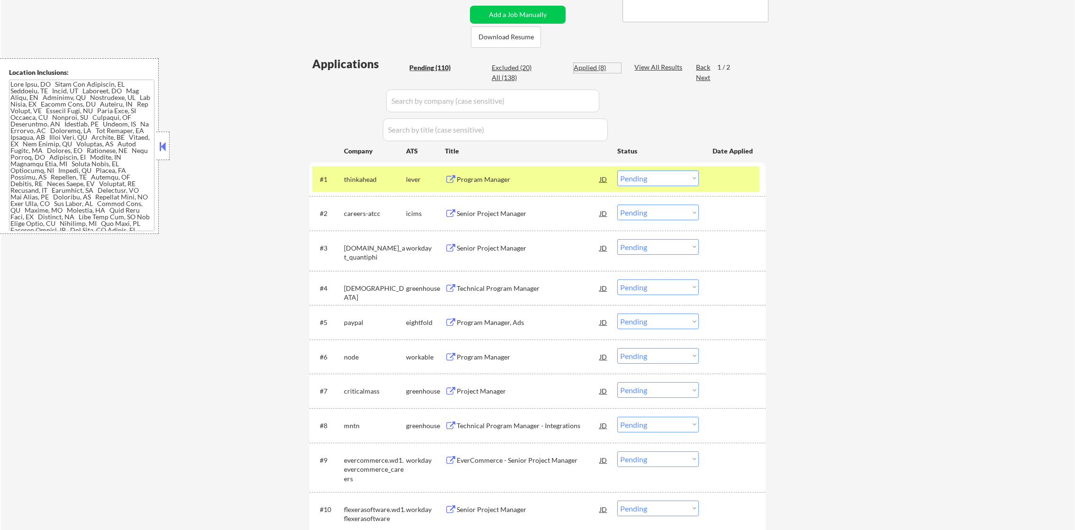
click at [596, 63] on div "Applied (8)" at bounding box center [597, 67] width 47 height 9
select select ""applied""
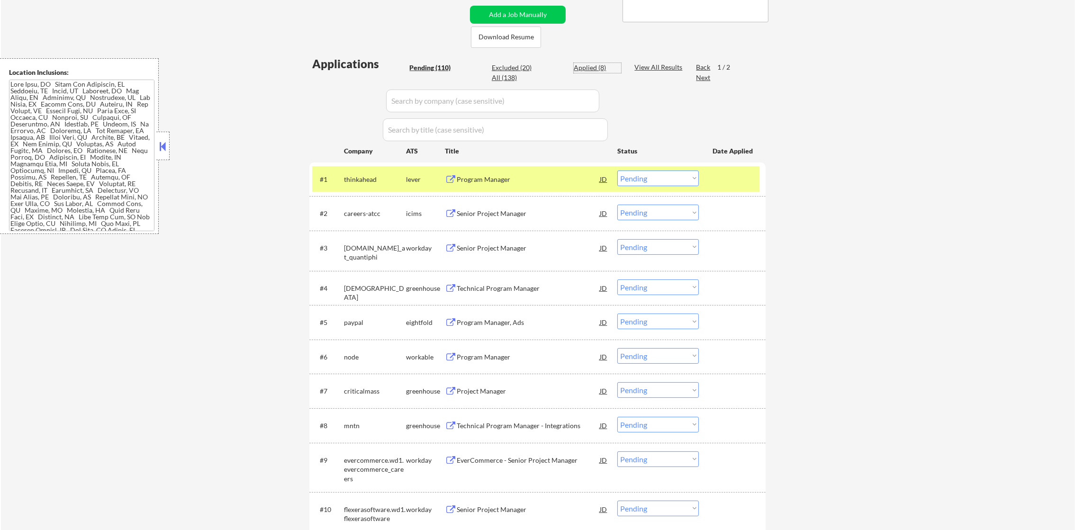
select select ""applied""
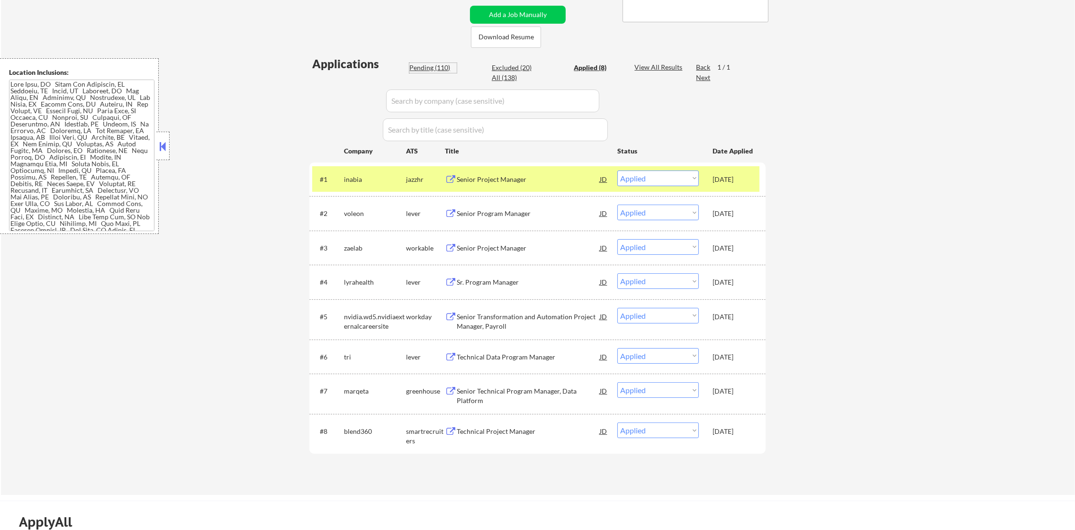
click at [436, 63] on div "Pending (110)" at bounding box center [432, 67] width 47 height 9
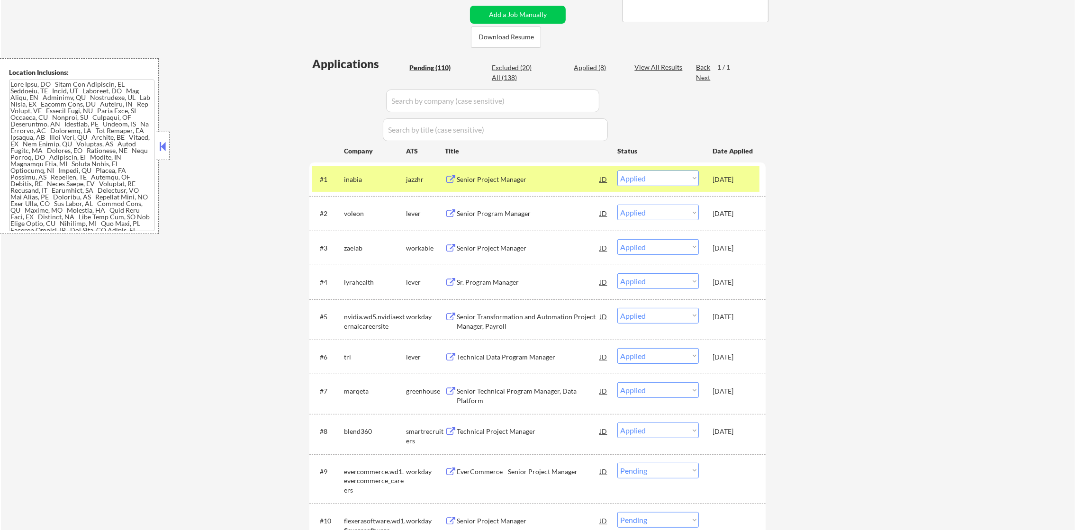
select select ""pending""
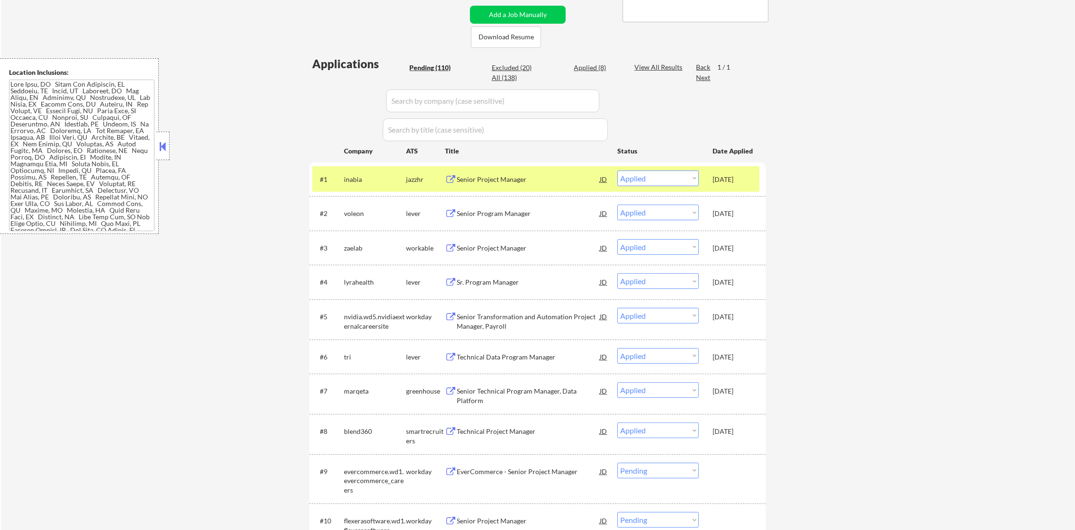
select select ""pending""
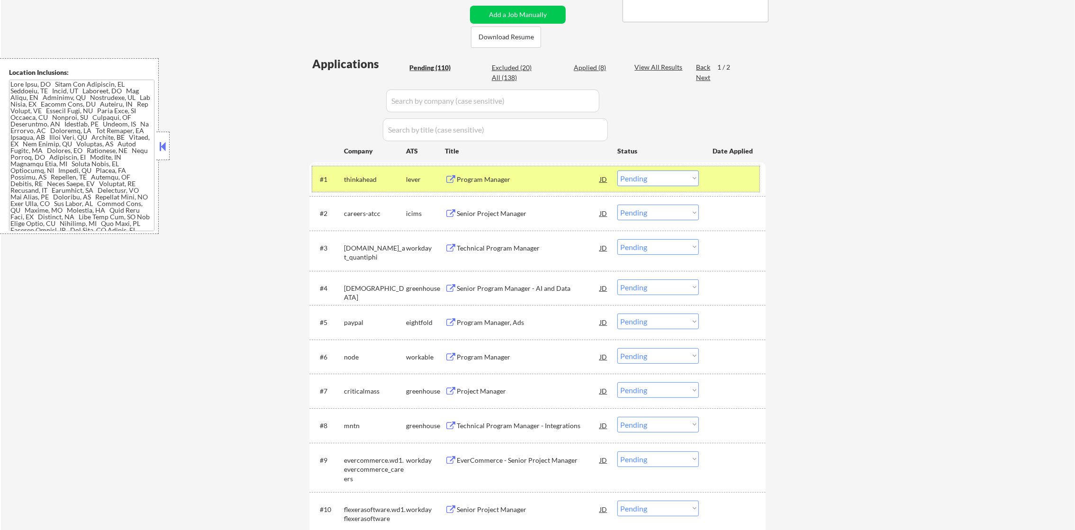
click at [378, 187] on div "thinkahead" at bounding box center [375, 179] width 62 height 17
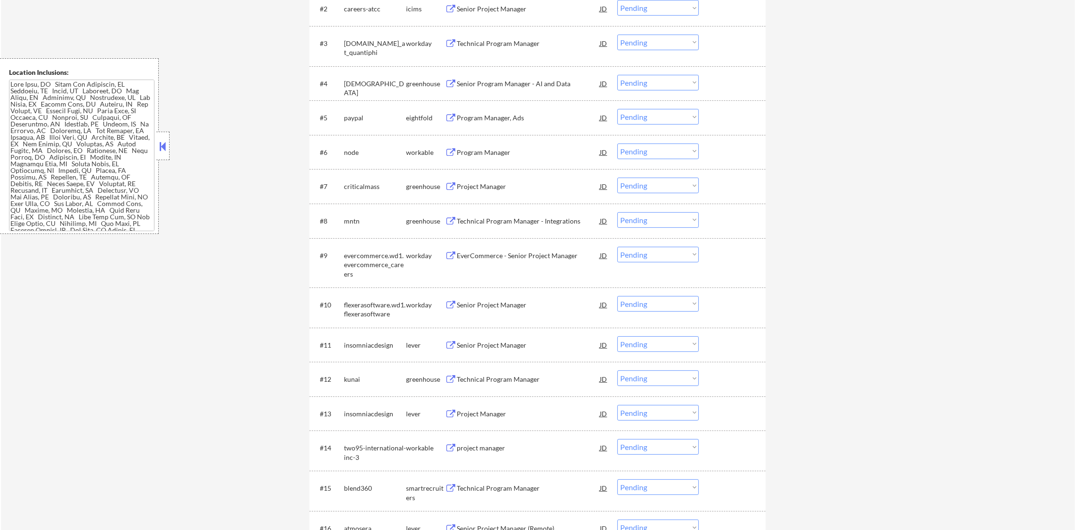
scroll to position [428, 0]
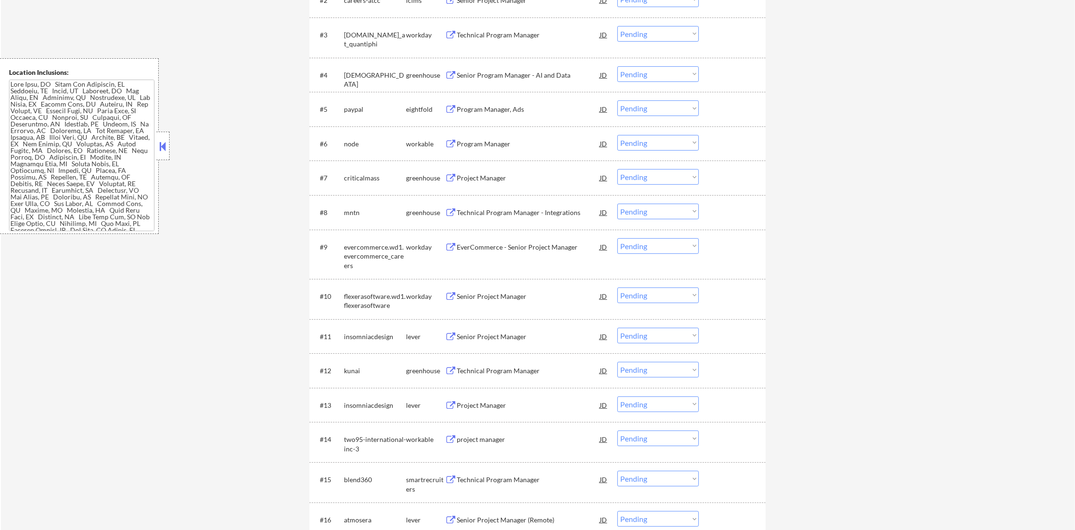
click at [527, 75] on div "Senior Program Manager - AI and Data" at bounding box center [528, 75] width 143 height 9
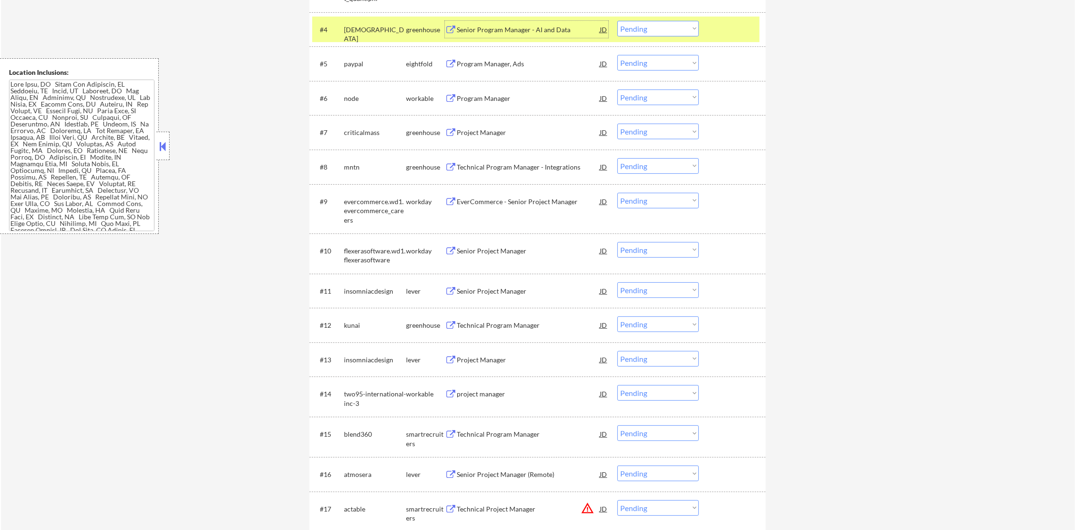
scroll to position [475, 0]
click at [357, 24] on div "[DEMOGRAPHIC_DATA]" at bounding box center [375, 32] width 62 height 18
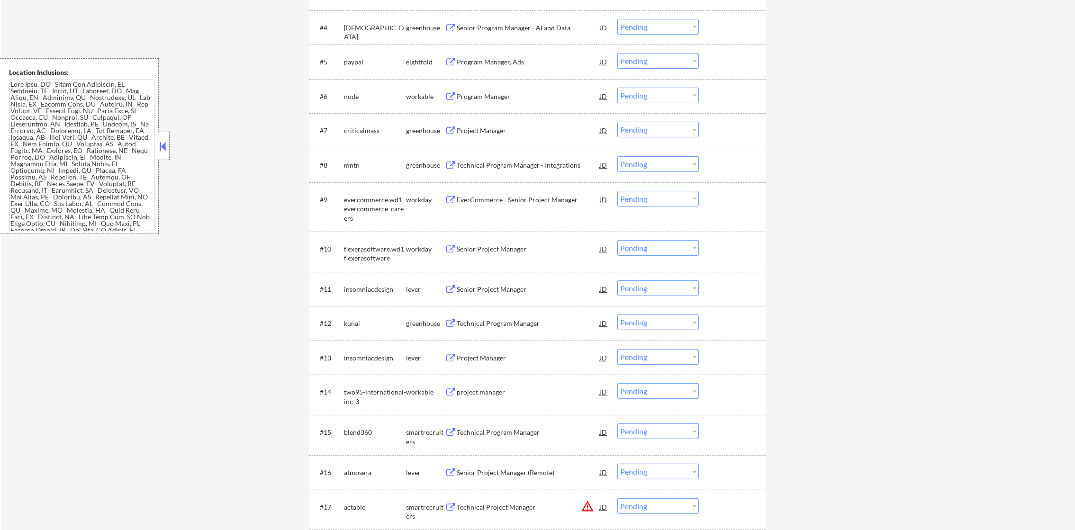
scroll to position [499, 0]
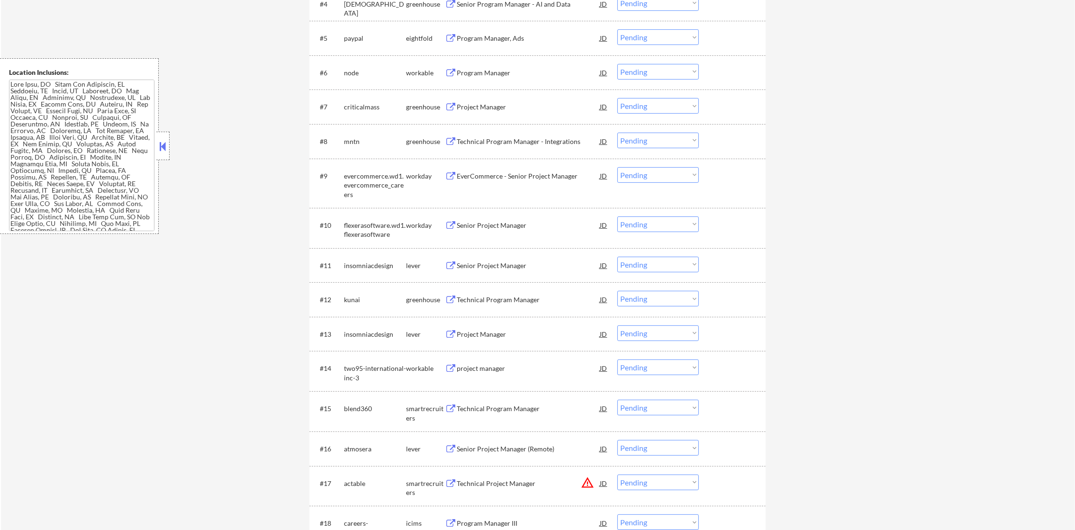
click at [512, 36] on div "Program Manager, Ads" at bounding box center [528, 38] width 143 height 9
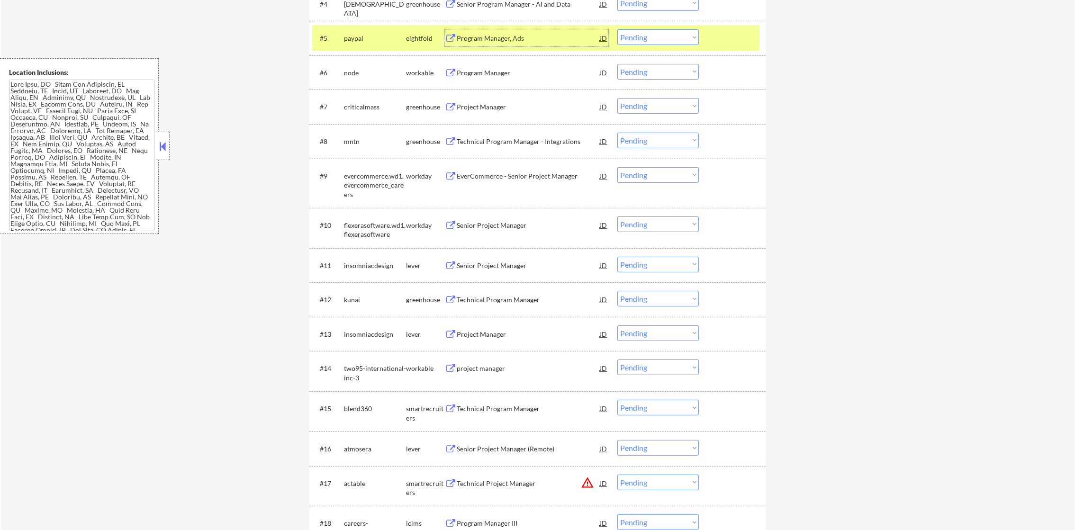
click at [360, 46] on div "#5 paypal eightfold Program Manager, Ads JD warning_amber Choose an option... P…" at bounding box center [535, 38] width 447 height 26
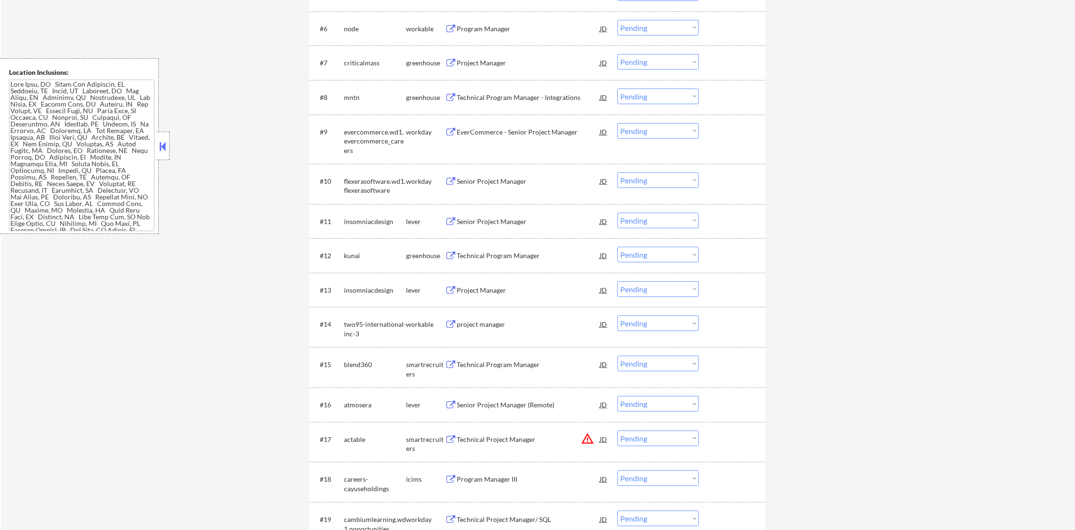
scroll to position [546, 0]
click at [520, 9] on div "#6 node workable Program Manager JD warning_amber Choose an option... Pending A…" at bounding box center [537, 25] width 456 height 35
click at [520, 23] on div "Program Manager" at bounding box center [528, 25] width 143 height 9
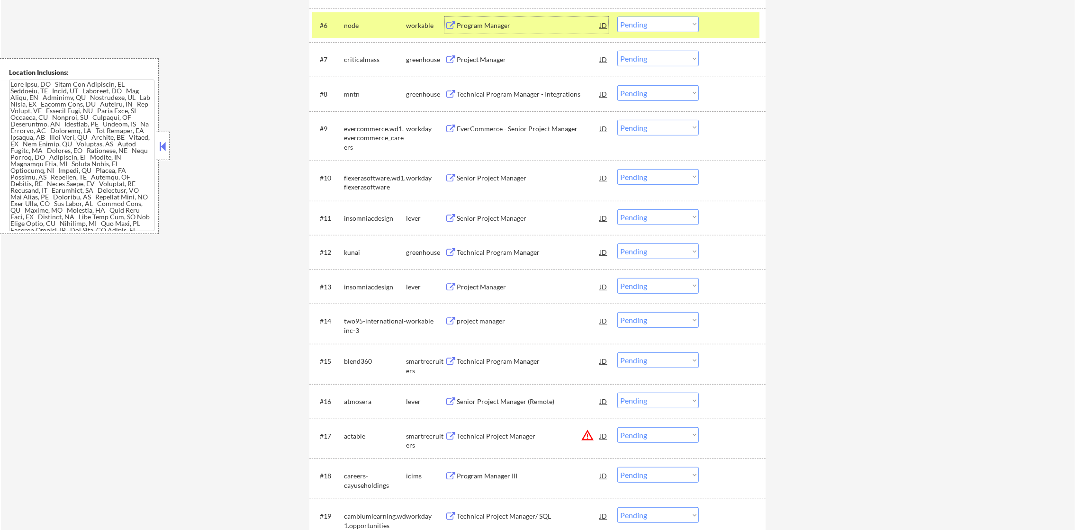
drag, startPoint x: 660, startPoint y: 18, endPoint x: 658, endPoint y: 34, distance: 15.7
click at [660, 19] on select "Choose an option... Pending Applied Excluded (Questions) Excluded (Expired) Exc…" at bounding box center [657, 25] width 81 height 16
click at [617, 17] on select "Choose an option... Pending Applied Excluded (Questions) Excluded (Expired) Exc…" at bounding box center [657, 25] width 81 height 16
click at [351, 34] on div "#6 node workable Program Manager JD warning_amber Choose an option... Pending A…" at bounding box center [535, 25] width 447 height 26
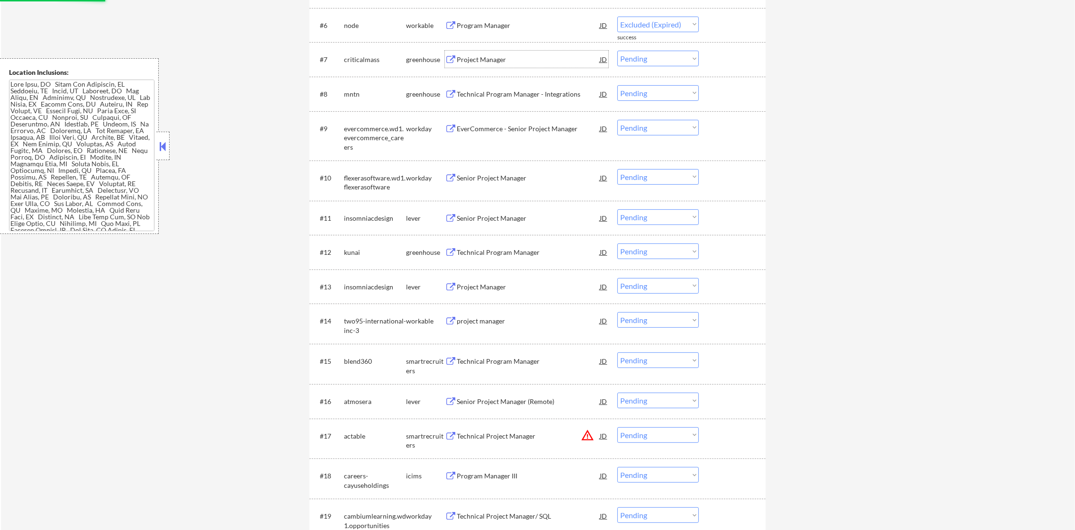
click at [491, 58] on div "Project Manager" at bounding box center [528, 59] width 143 height 9
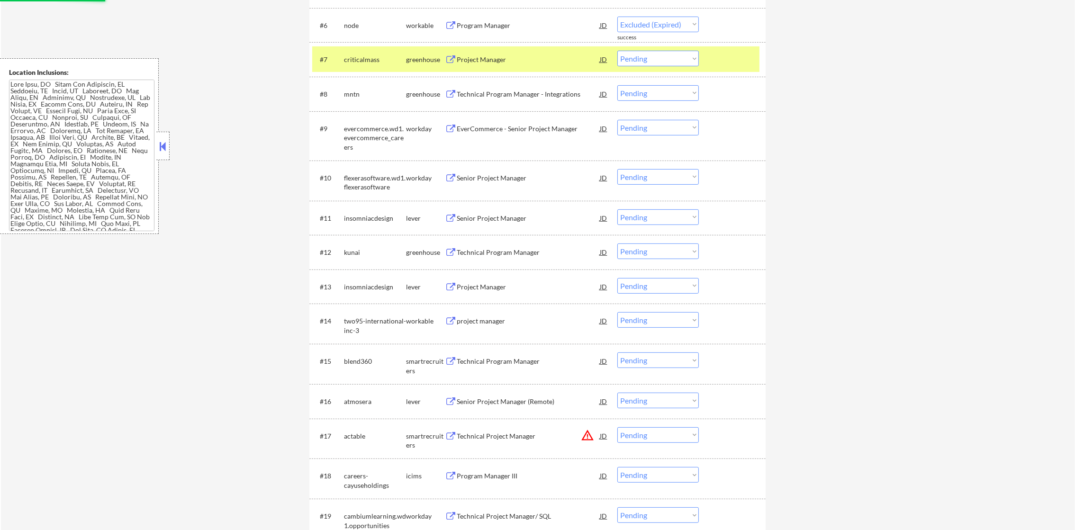
select select ""pending""
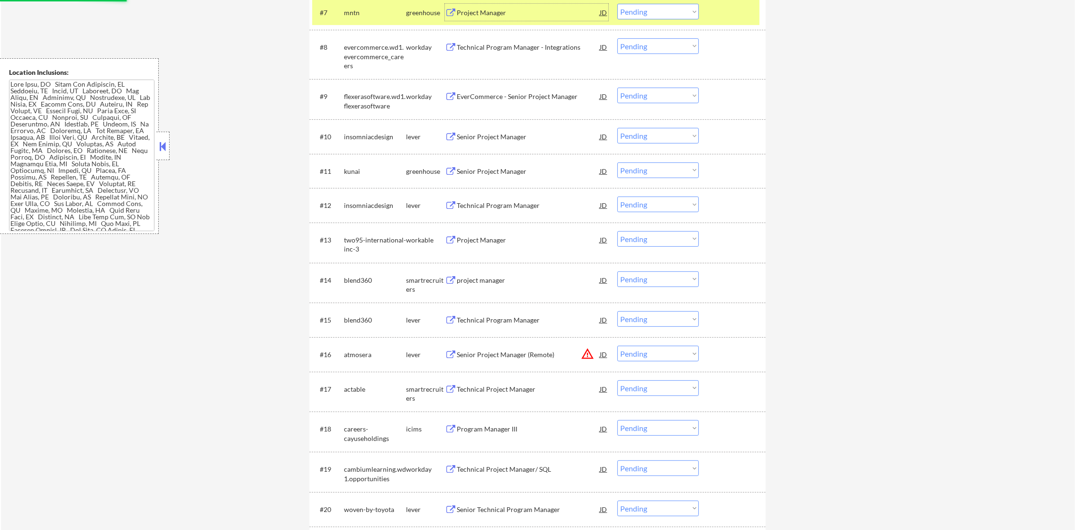
scroll to position [570, 0]
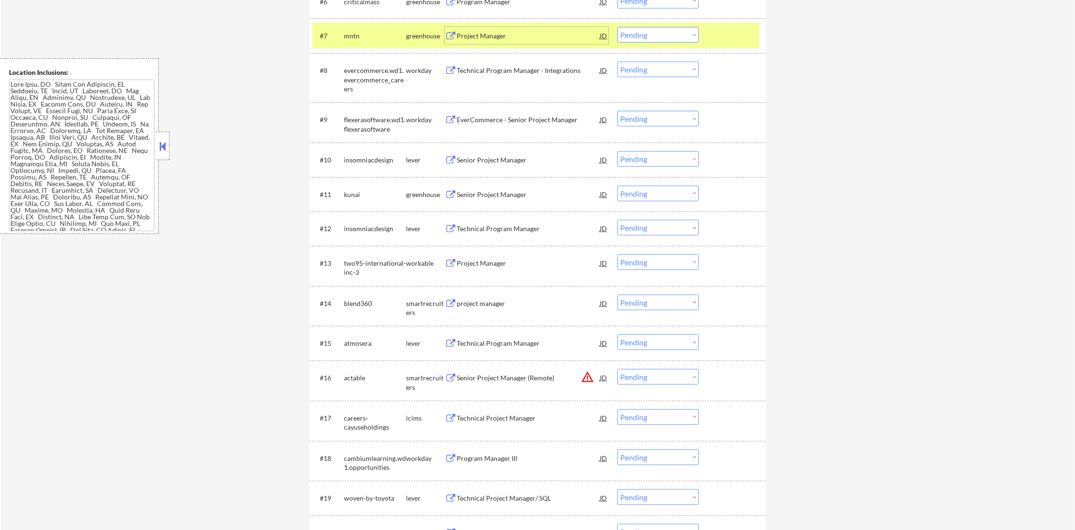
click at [640, 32] on select "Choose an option... Pending Applied Excluded (Questions) Excluded (Expired) Exc…" at bounding box center [657, 35] width 81 height 16
click at [617, 27] on select "Choose an option... Pending Applied Excluded (Questions) Excluded (Expired) Exc…" at bounding box center [657, 35] width 81 height 16
click at [486, 24] on div "#7 mntn greenhouse Technical Program Manager - Integrations JD warning_amber Ch…" at bounding box center [535, 36] width 447 height 26
select select ""pending""
click at [485, 35] on div "Technical Program Manager - Integrations" at bounding box center [528, 35] width 143 height 9
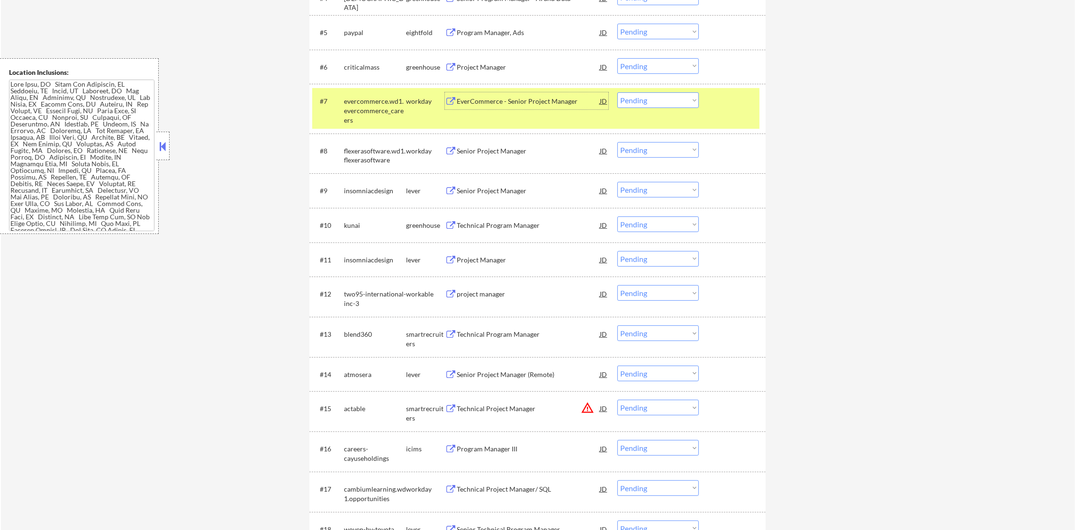
scroll to position [475, 0]
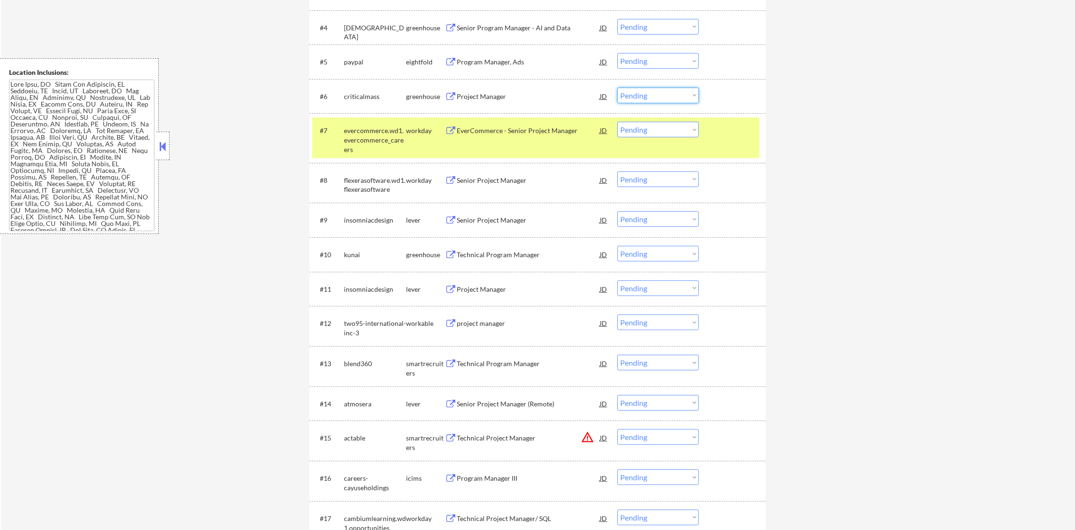
drag, startPoint x: 660, startPoint y: 93, endPoint x: 660, endPoint y: 103, distance: 10.0
click at [660, 93] on select "Choose an option... Pending Applied Excluded (Questions) Excluded (Expired) Exc…" at bounding box center [657, 96] width 81 height 16
click at [617, 88] on select "Choose an option... Pending Applied Excluded (Questions) Excluded (Expired) Exc…" at bounding box center [657, 96] width 81 height 16
select select ""pending""
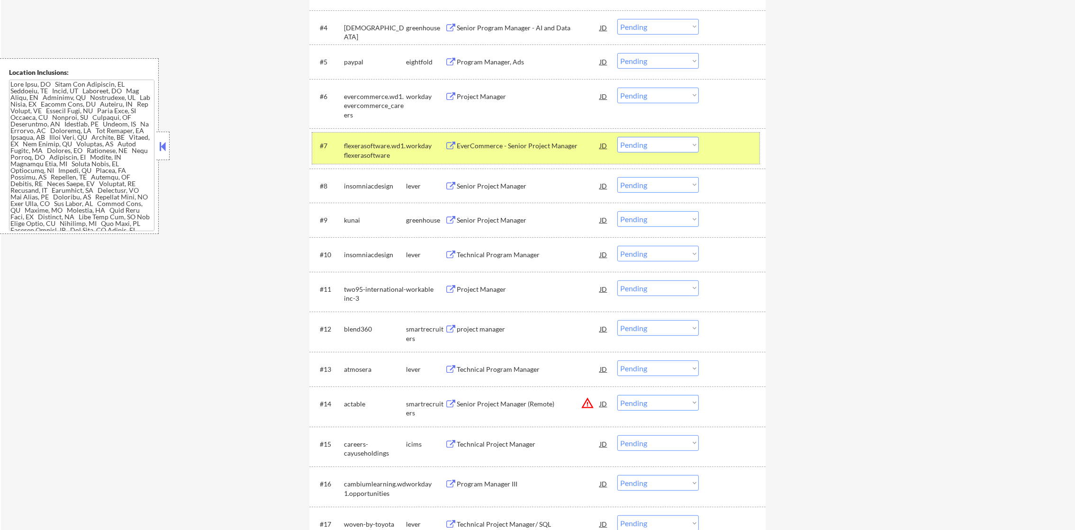
click at [351, 143] on div "flexerasoftware.wd1.flexerasoftware" at bounding box center [375, 150] width 62 height 18
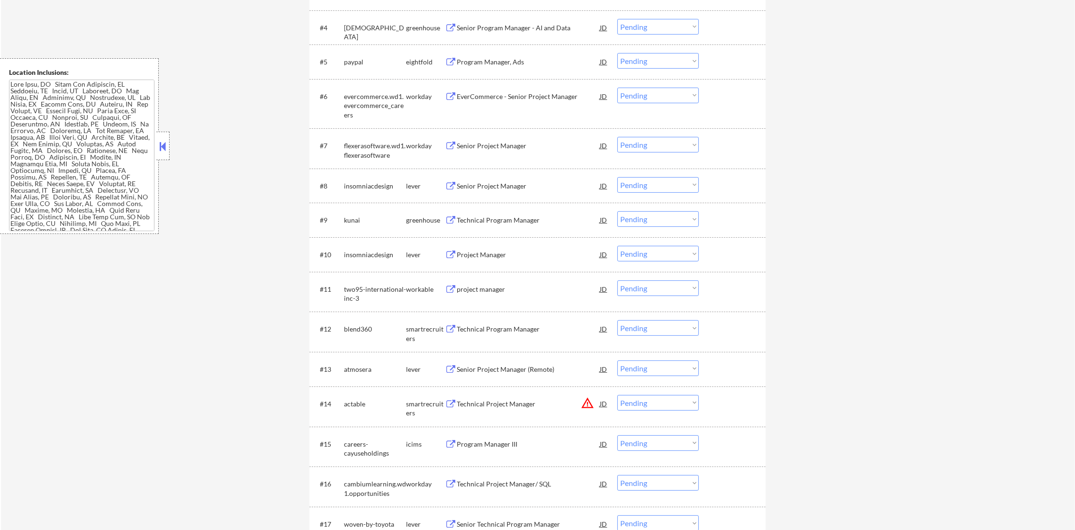
scroll to position [939, 0]
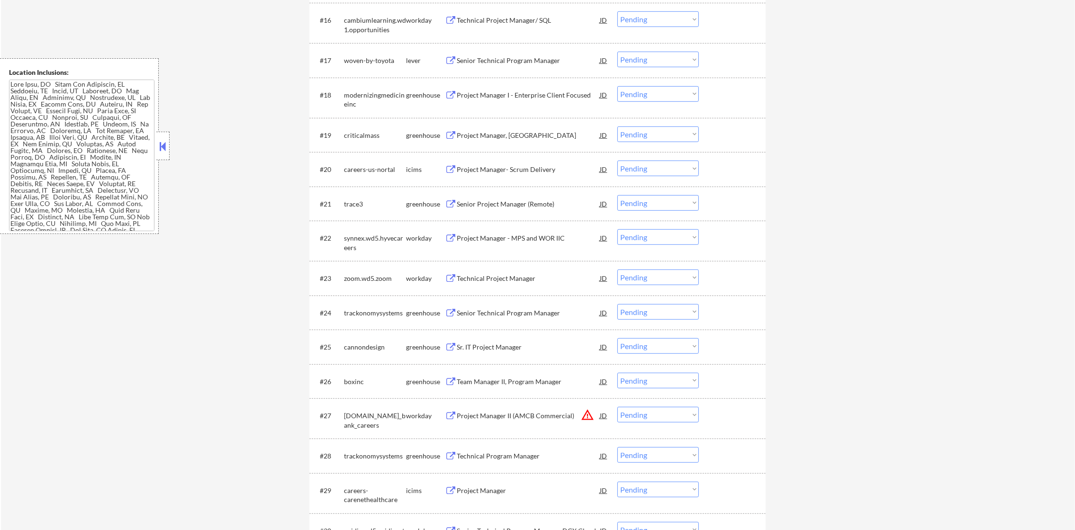
drag, startPoint x: 1085, startPoint y: 130, endPoint x: 1085, endPoint y: 44, distance: 86.2
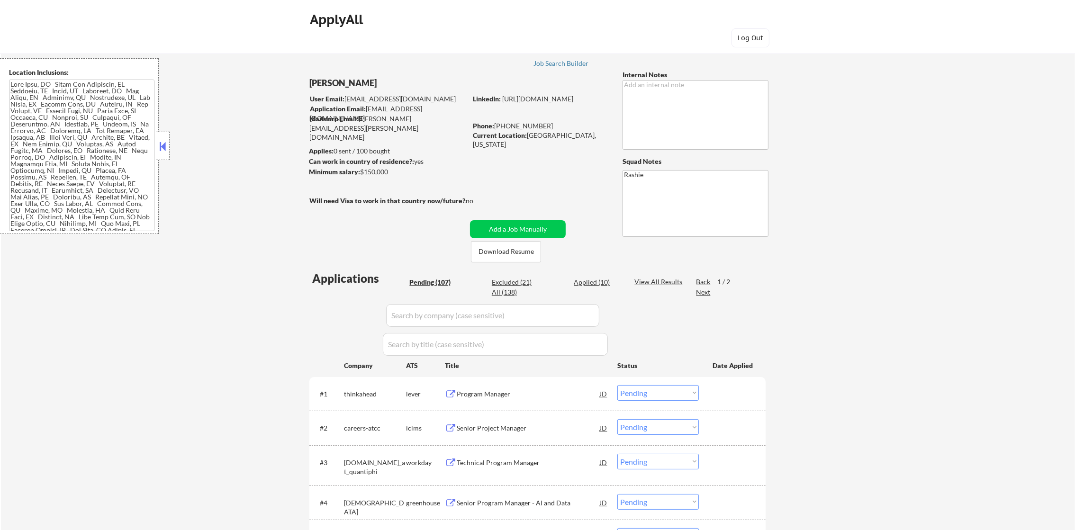
click at [598, 281] on div "Applied (10)" at bounding box center [597, 282] width 47 height 9
select select ""applied""
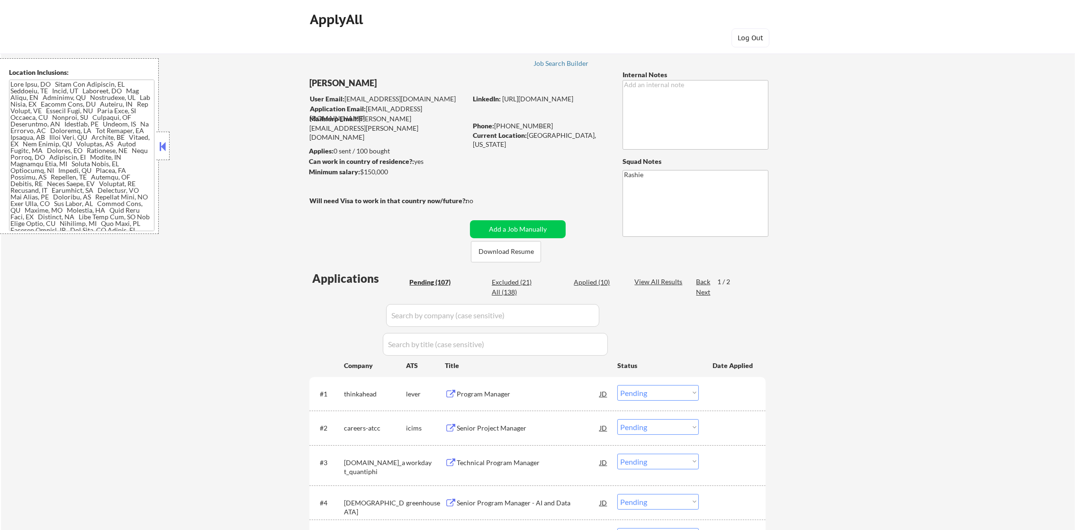
select select ""applied""
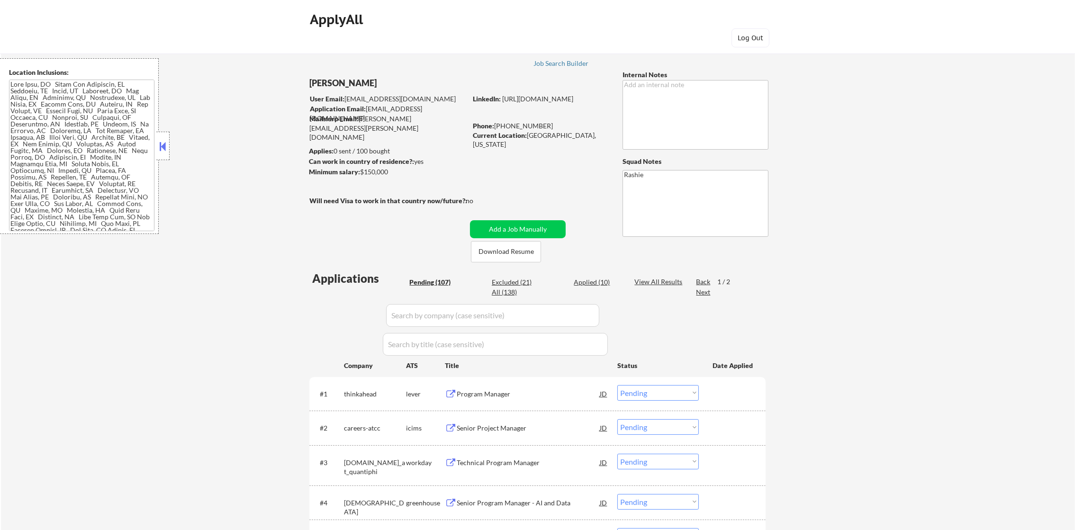
select select ""applied""
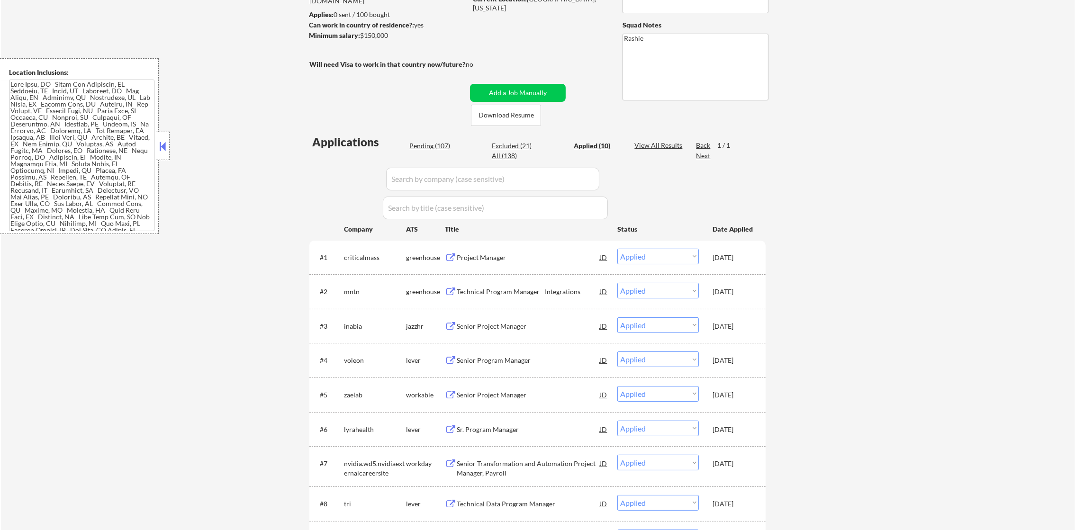
scroll to position [142, 0]
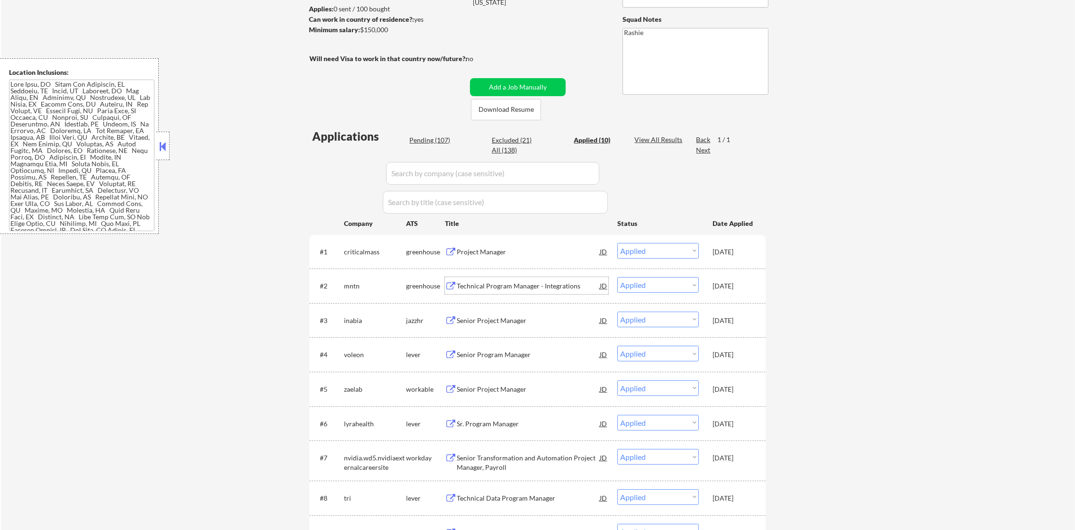
click at [532, 282] on div "Technical Program Manager - Integrations" at bounding box center [528, 285] width 143 height 9
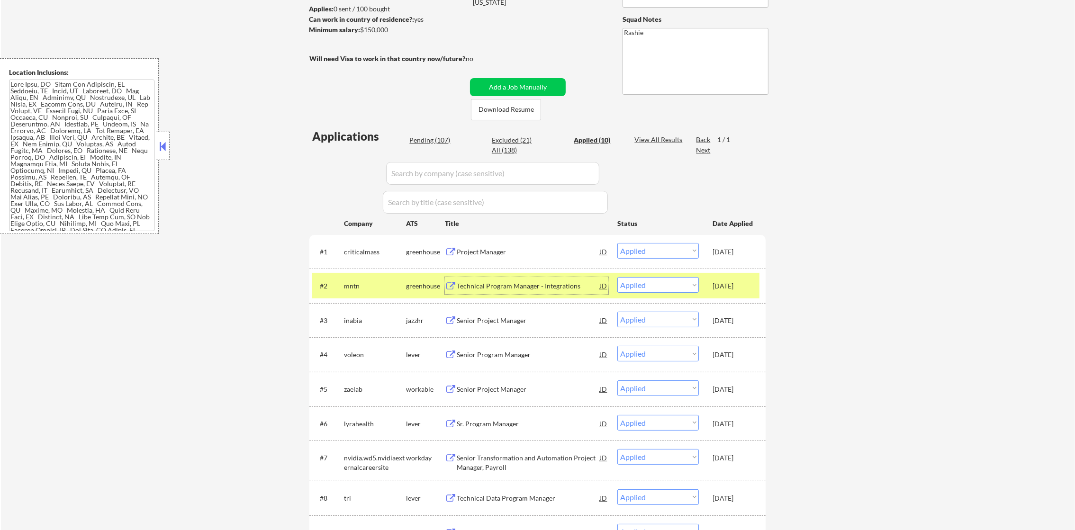
click at [647, 284] on select "Choose an option... Pending Applied Excluded (Questions) Excluded (Expired) Exc…" at bounding box center [657, 285] width 81 height 16
select select ""excluded__expired_""
click at [617, 277] on select "Choose an option... Pending Applied Excluded (Questions) Excluded (Expired) Exc…" at bounding box center [657, 285] width 81 height 16
click at [348, 284] on div "mntn" at bounding box center [375, 285] width 62 height 9
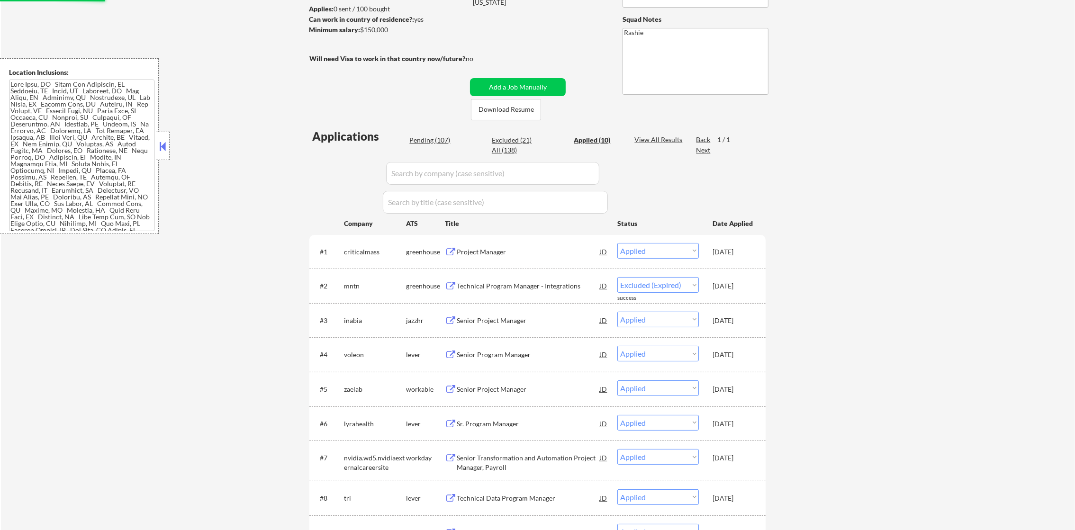
click at [420, 143] on div "Pending (107)" at bounding box center [432, 139] width 47 height 9
click at [425, 136] on div "Pending (107)" at bounding box center [432, 139] width 47 height 9
select select ""pending""
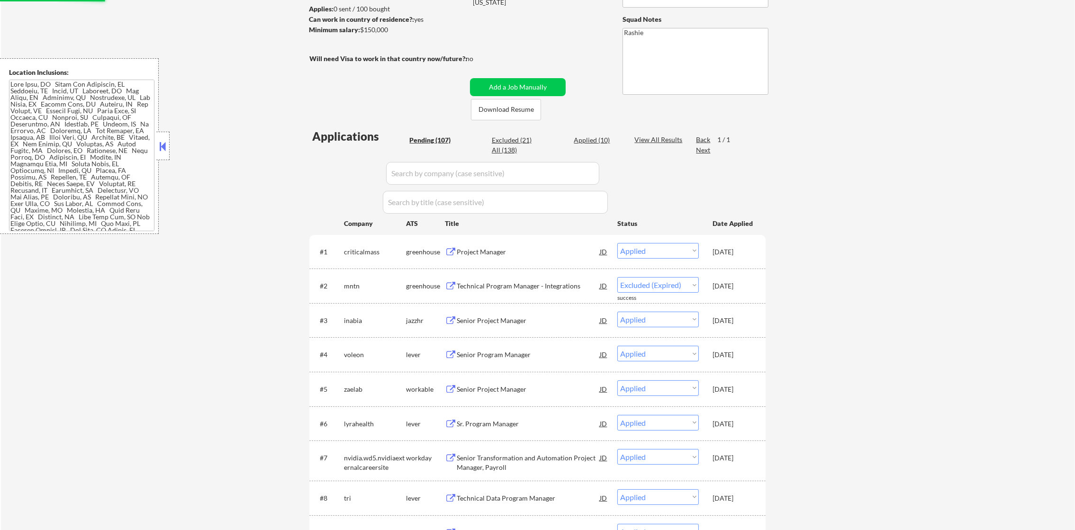
select select ""pending""
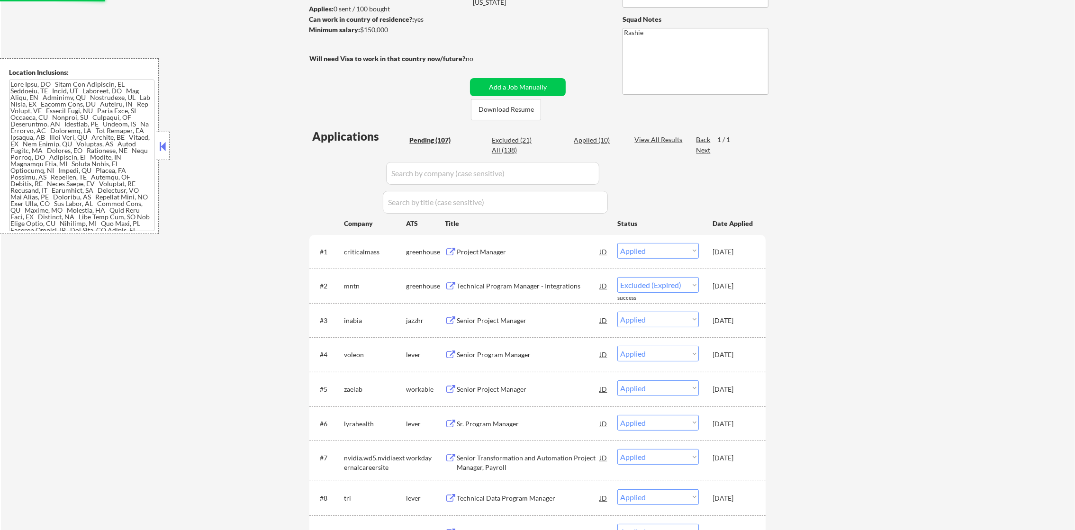
select select ""pending""
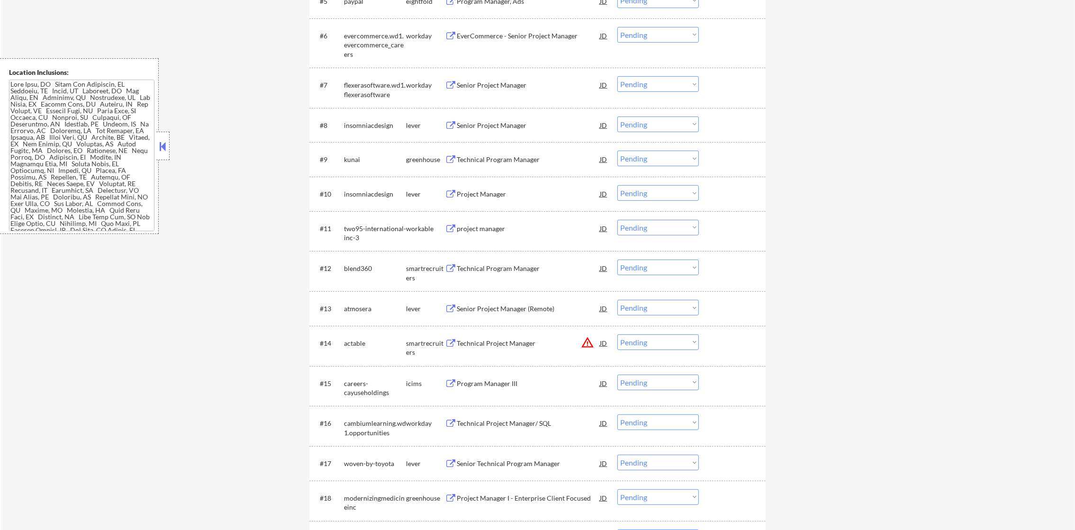
scroll to position [544, 0]
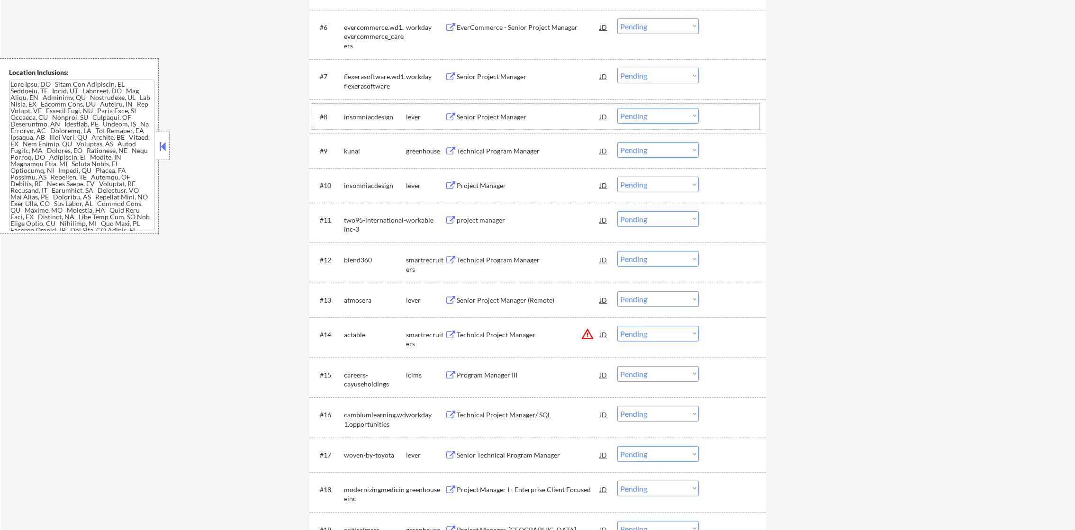
click at [509, 106] on div "#8 insomniacdesign lever Senior Project Manager JD warning_amber Choose an opti…" at bounding box center [535, 117] width 447 height 26
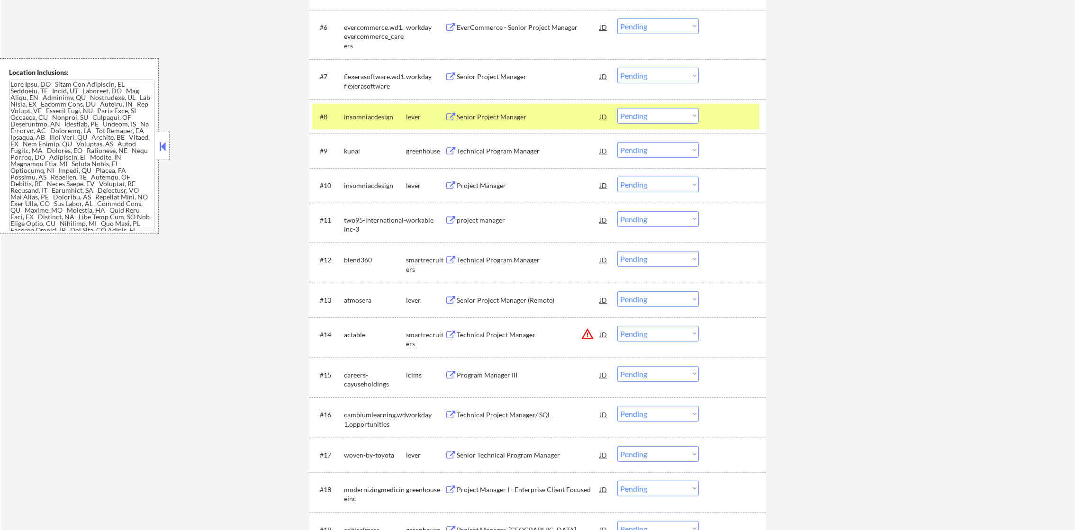
click at [504, 110] on div "Senior Project Manager" at bounding box center [528, 116] width 143 height 17
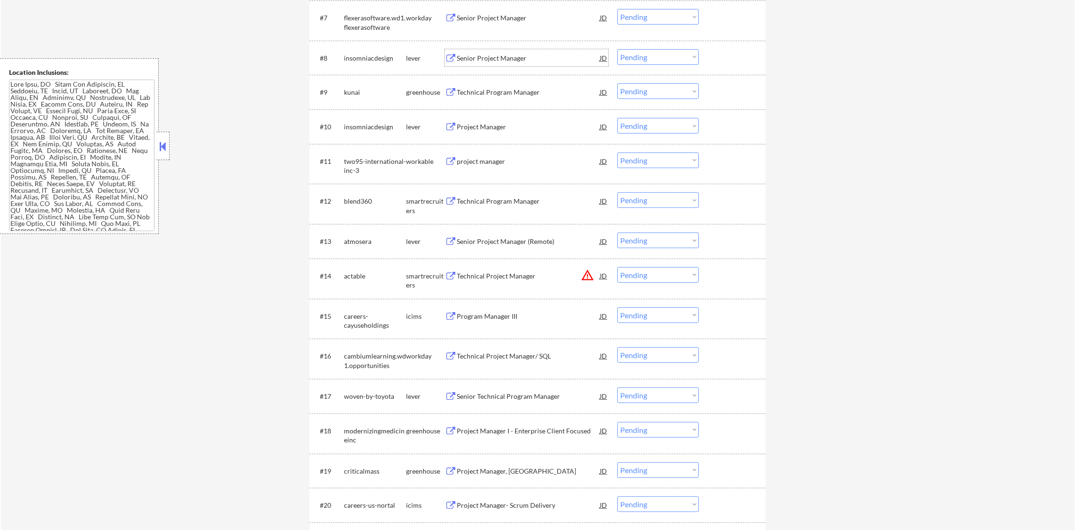
scroll to position [615, 0]
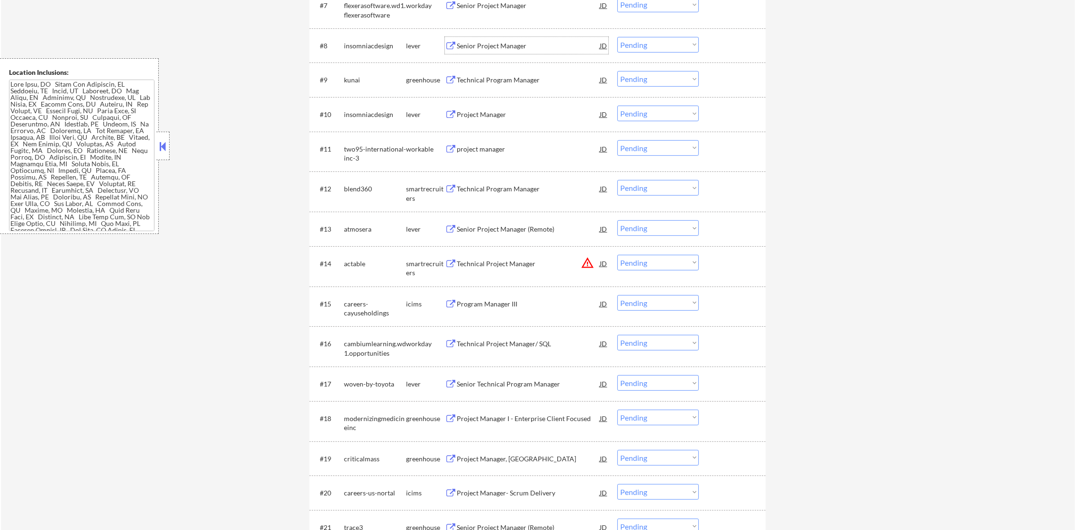
click at [365, 24] on div "#7 flexerasoftware.wd1.flexerasoftware workday Senior Project Manager JD warnin…" at bounding box center [537, 8] width 456 height 40
click at [364, 39] on div "insomniacdesign" at bounding box center [375, 45] width 62 height 17
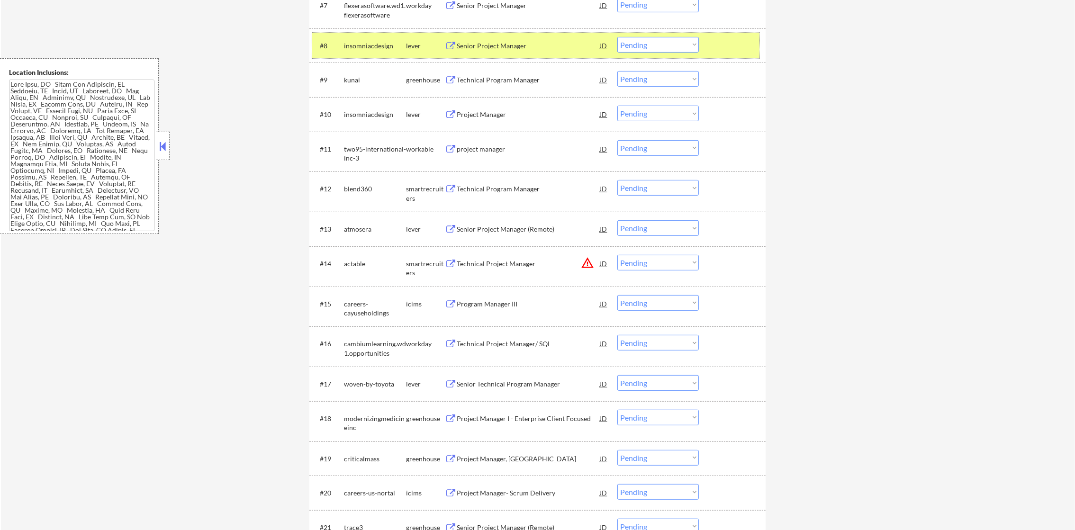
click at [367, 45] on div "insomniacdesign" at bounding box center [375, 45] width 62 height 9
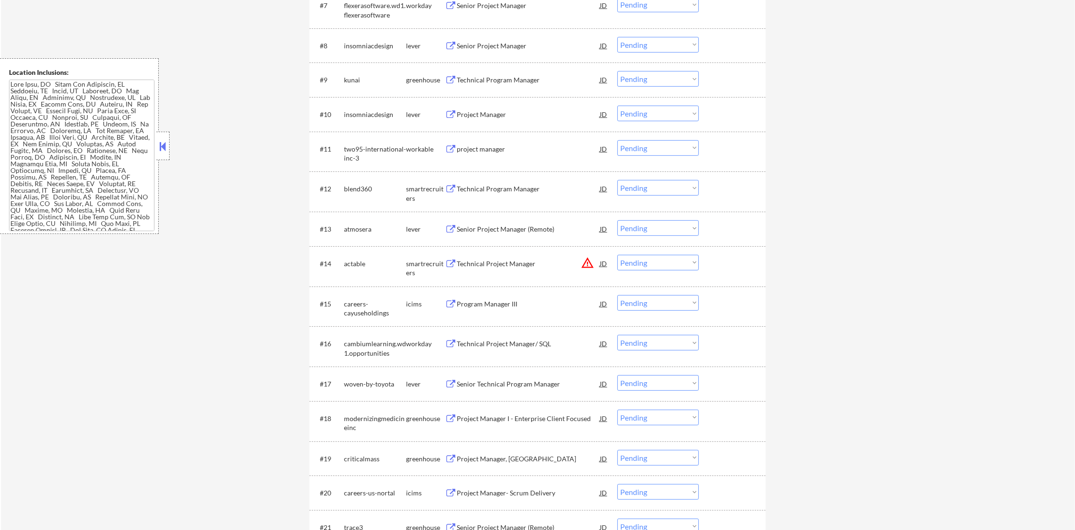
scroll to position [639, 0]
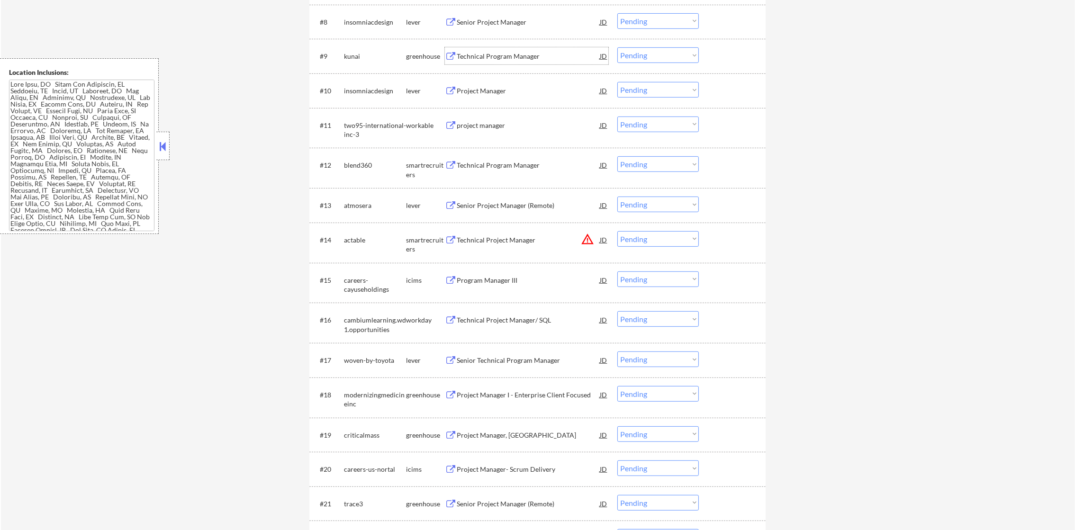
click at [504, 52] on div "Technical Program Manager" at bounding box center [528, 56] width 143 height 9
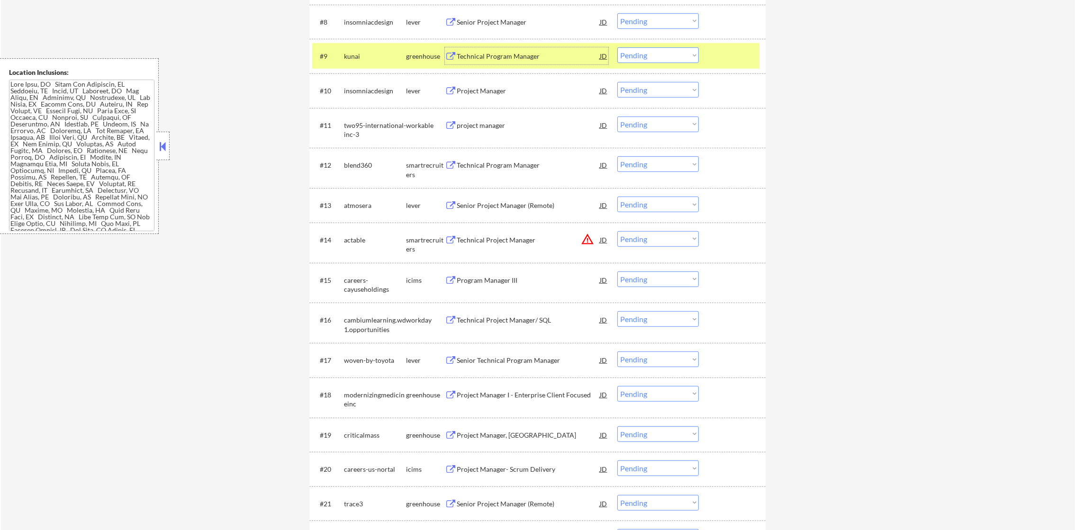
click at [643, 56] on select "Choose an option... Pending Applied Excluded (Questions) Excluded (Expired) Exc…" at bounding box center [657, 55] width 81 height 16
click at [617, 47] on select "Choose an option... Pending Applied Excluded (Questions) Excluded (Expired) Exc…" at bounding box center [657, 55] width 81 height 16
click at [380, 54] on div "kunai" at bounding box center [375, 56] width 62 height 9
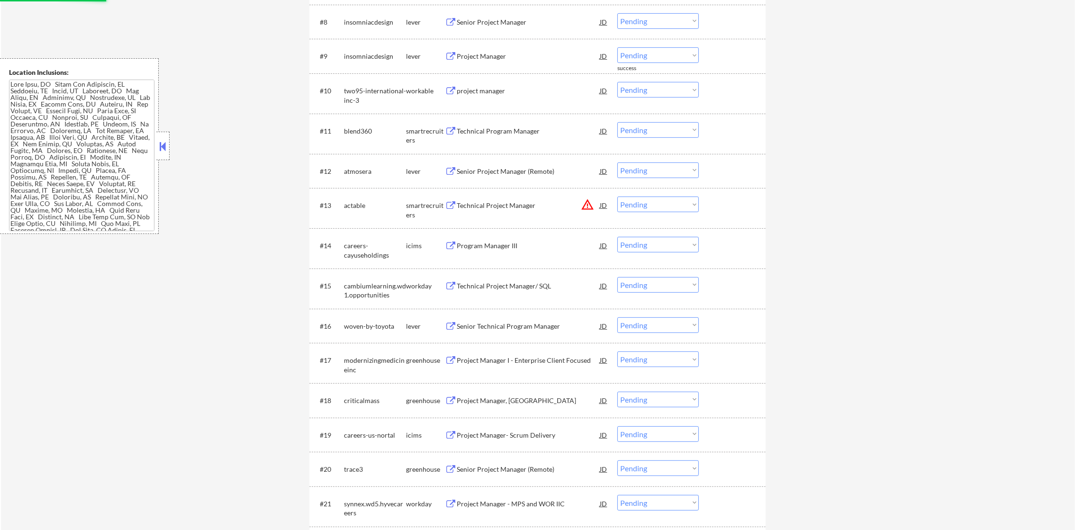
click at [522, 49] on div "Project Manager" at bounding box center [528, 55] width 143 height 17
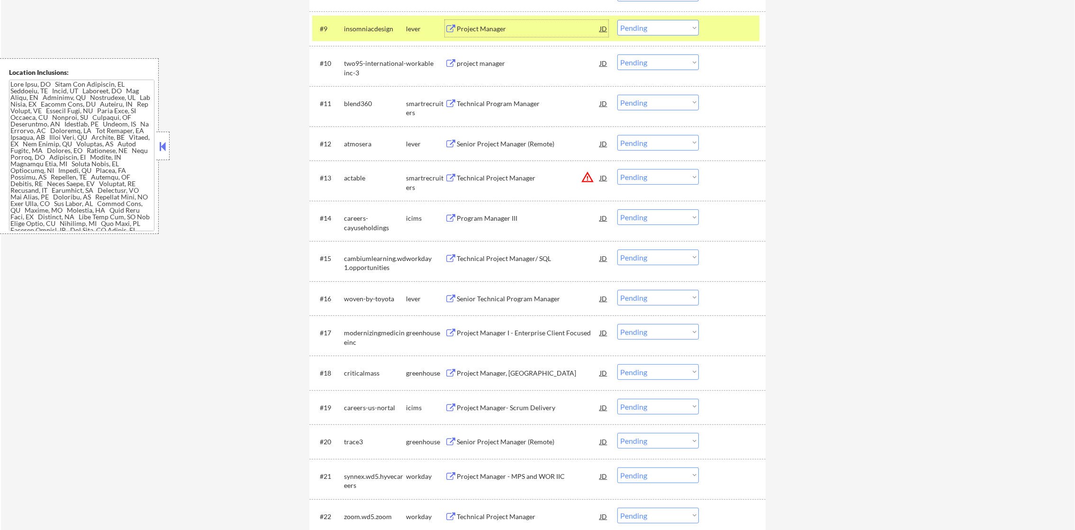
scroll to position [686, 0]
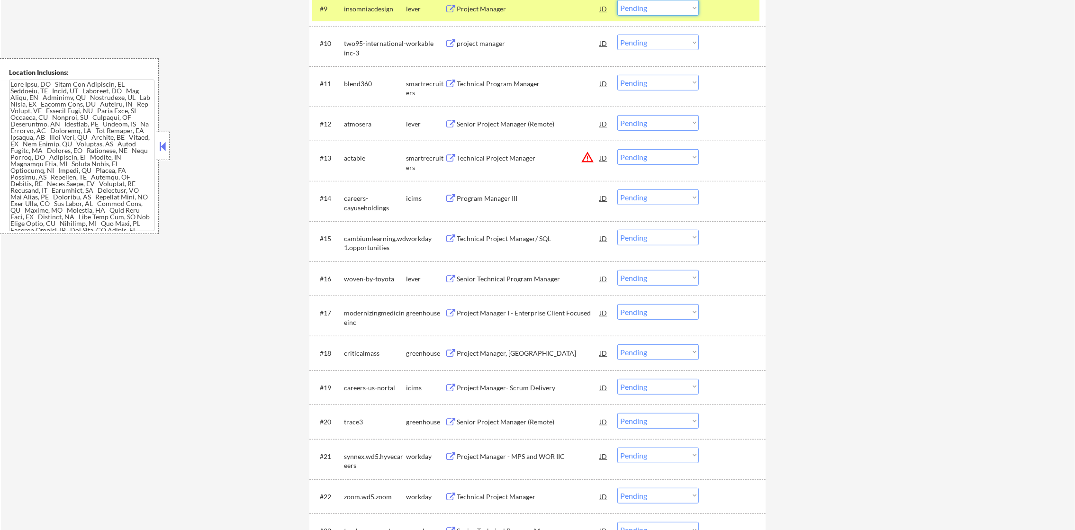
drag, startPoint x: 647, startPoint y: 9, endPoint x: 646, endPoint y: 18, distance: 8.1
click at [647, 9] on select "Choose an option... Pending Applied Excluded (Questions) Excluded (Expired) Exc…" at bounding box center [657, 8] width 81 height 16
click at [617, 0] on select "Choose an option... Pending Applied Excluded (Questions) Excluded (Expired) Exc…" at bounding box center [657, 8] width 81 height 16
click at [389, 12] on div "insomniacdesign" at bounding box center [375, 8] width 62 height 9
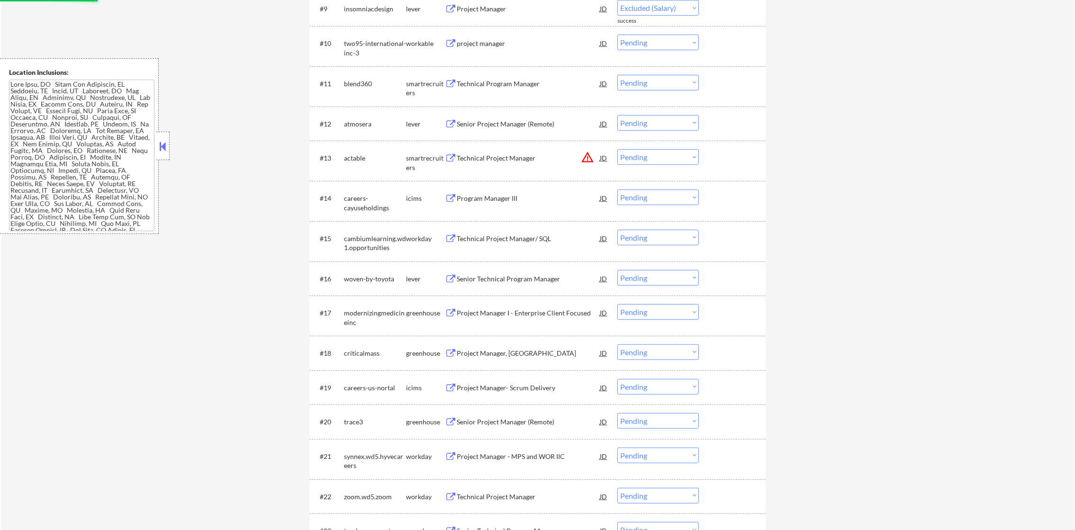
select select ""pending""
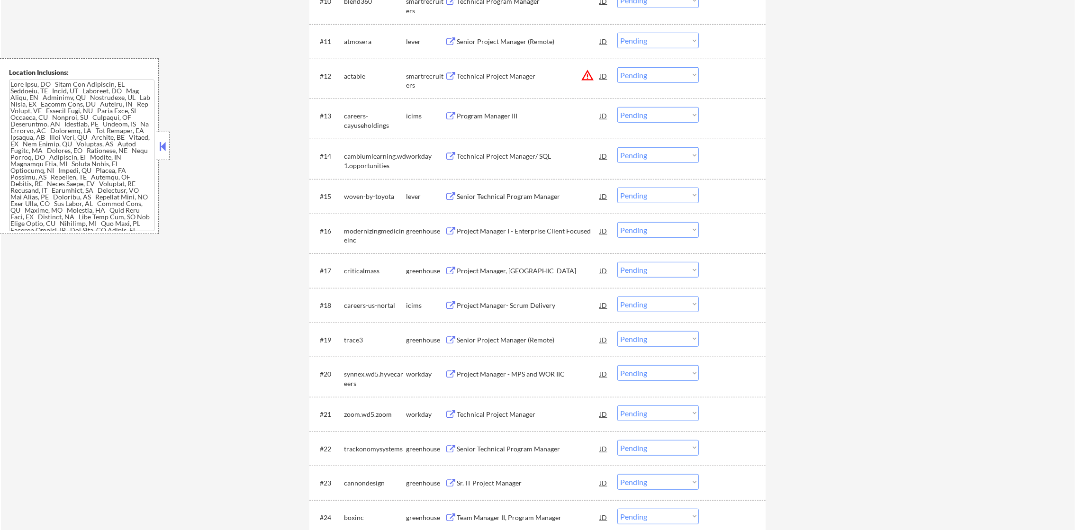
scroll to position [710, 0]
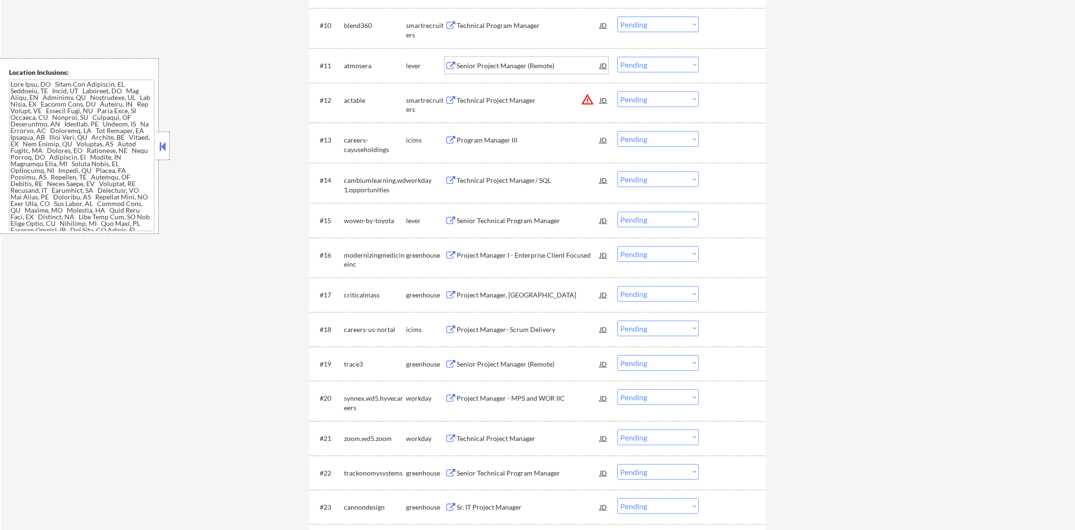
click at [515, 57] on div "Senior Project Manager (Remote)" at bounding box center [528, 65] width 143 height 17
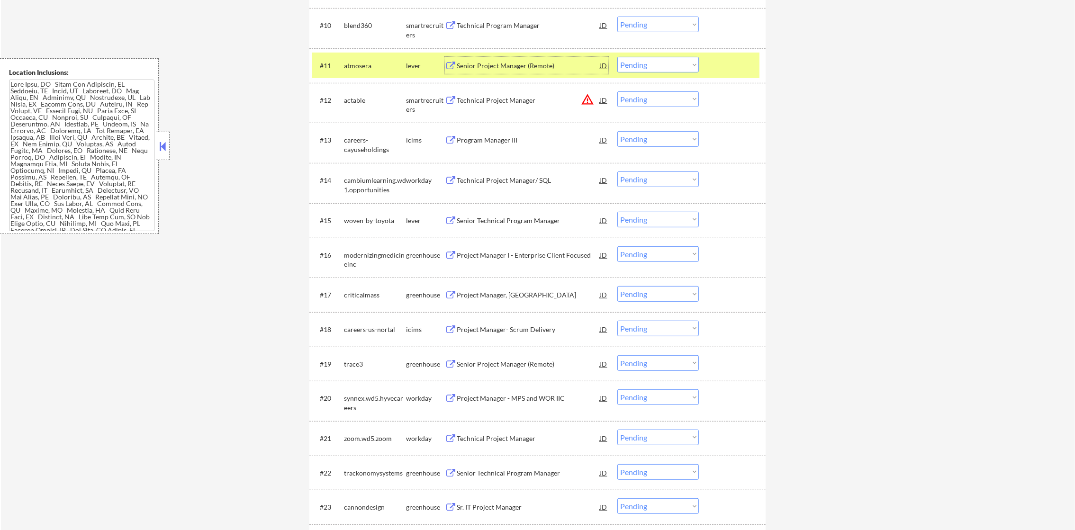
scroll to position [734, 0]
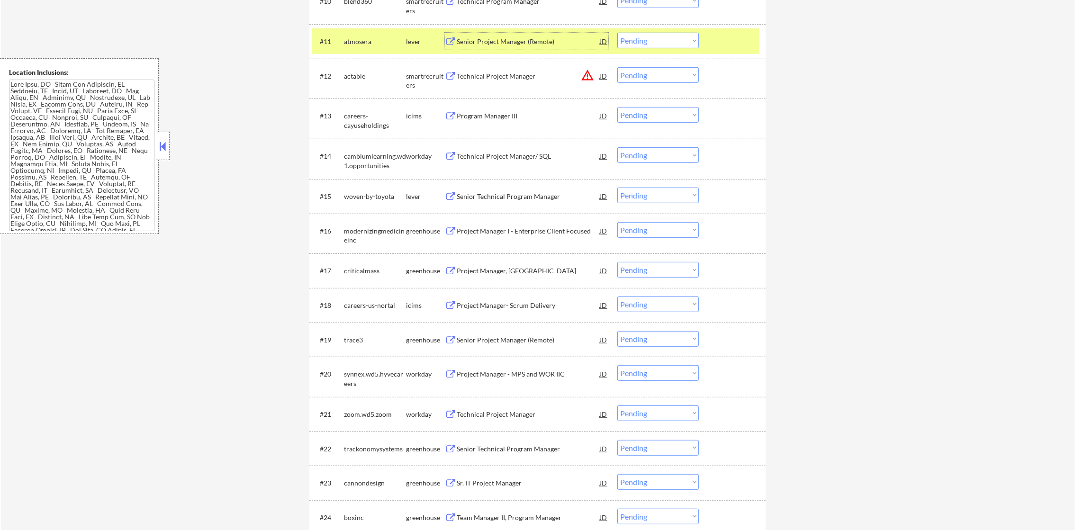
click at [380, 35] on div "atmosera" at bounding box center [375, 41] width 62 height 17
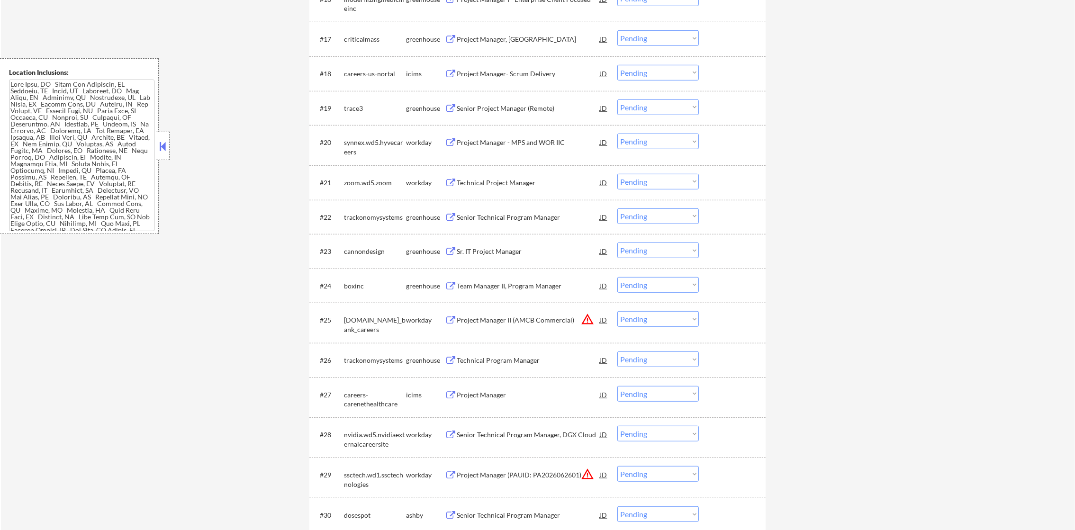
scroll to position [971, 0]
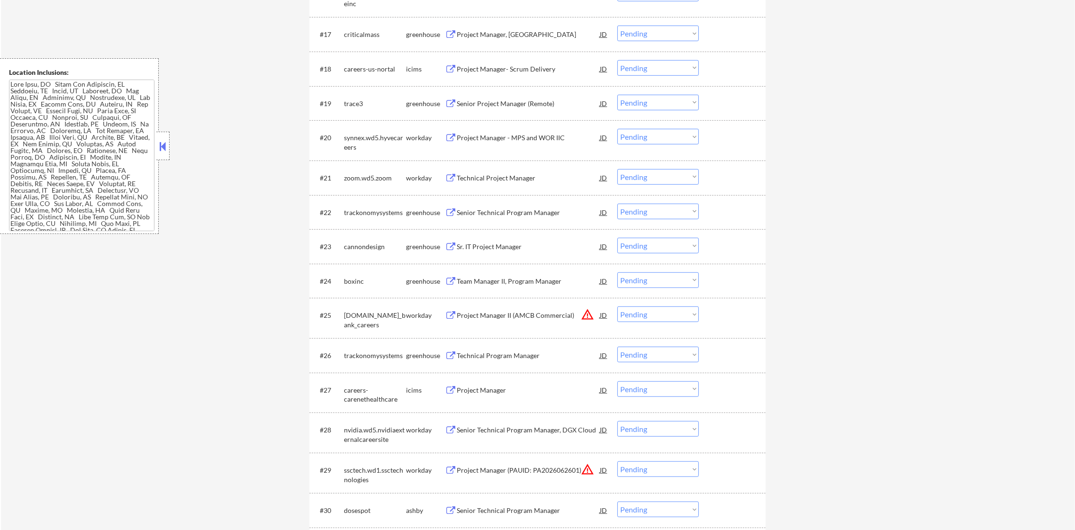
click at [486, 39] on div "Project Manager, Perm" at bounding box center [528, 34] width 143 height 17
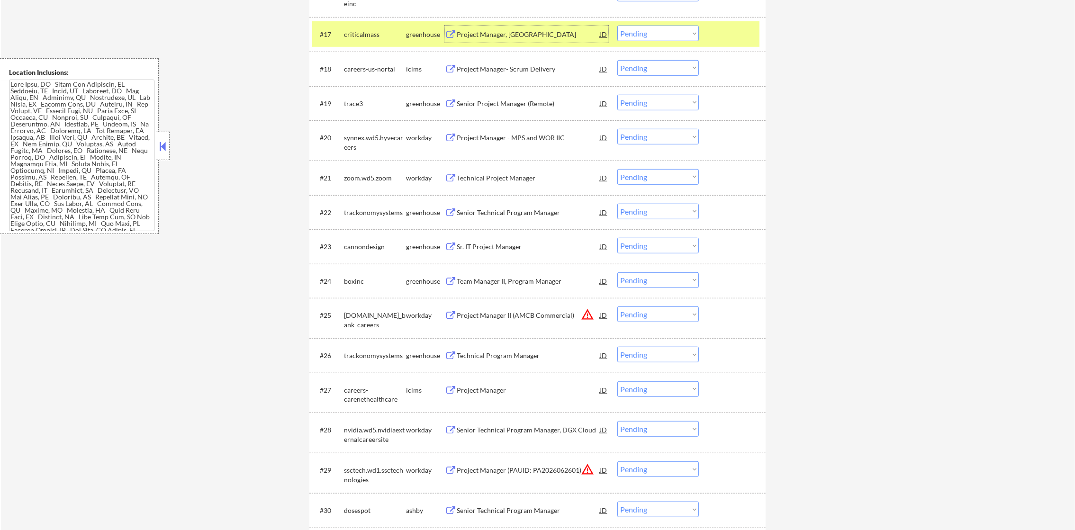
click at [636, 40] on select "Choose an option... Pending Applied Excluded (Questions) Excluded (Expired) Exc…" at bounding box center [657, 34] width 81 height 16
click at [617, 26] on select "Choose an option... Pending Applied Excluded (Questions) Excluded (Expired) Exc…" at bounding box center [657, 34] width 81 height 16
click at [387, 32] on div "criticalmass" at bounding box center [375, 34] width 62 height 9
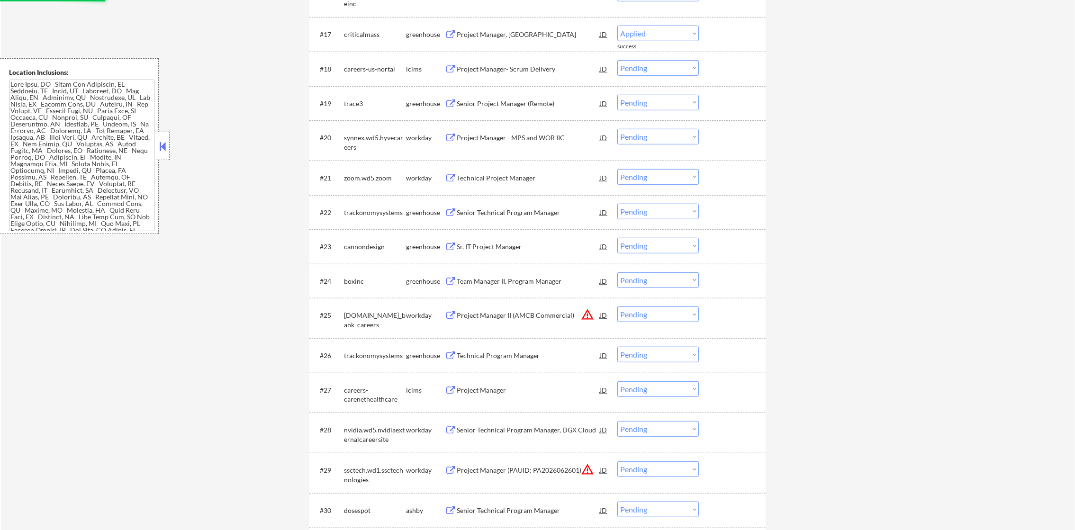
select select ""pending""
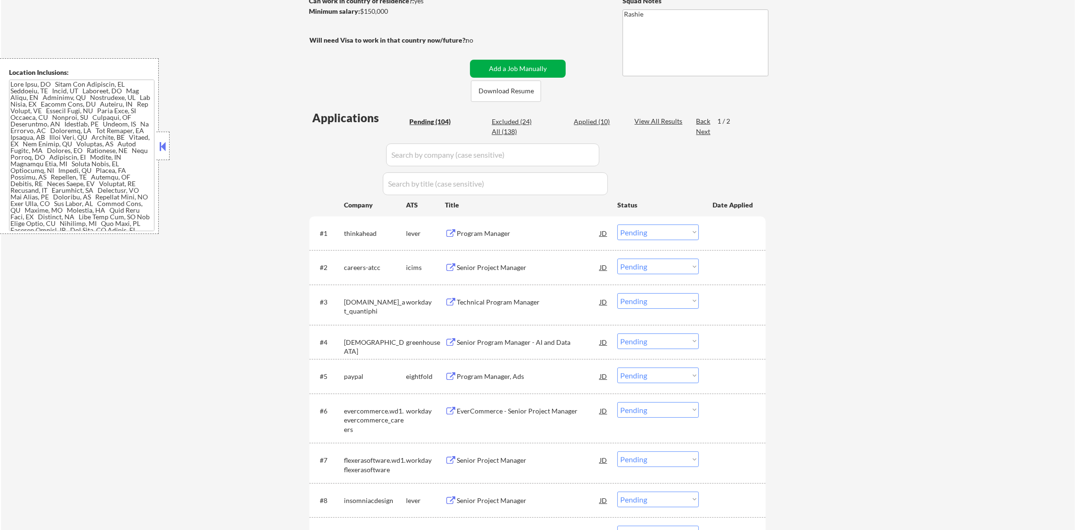
scroll to position [166, 0]
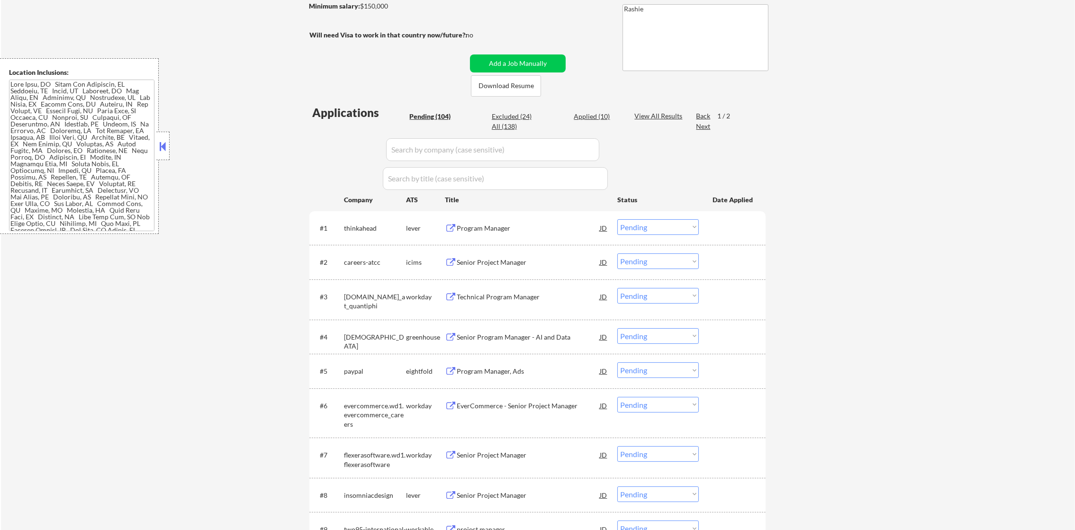
click at [598, 120] on div "Applied (10)" at bounding box center [597, 116] width 47 height 9
select select ""applied""
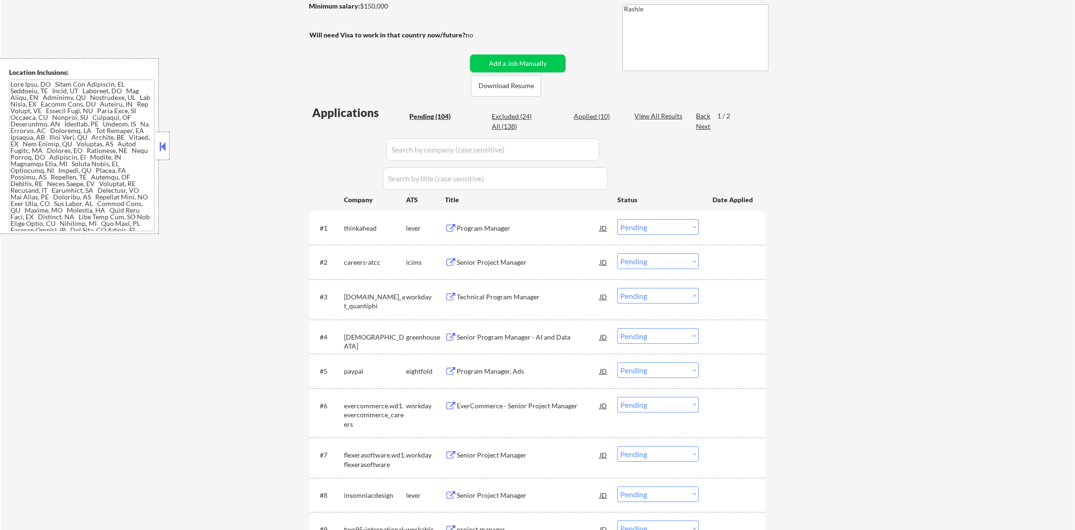
select select ""applied""
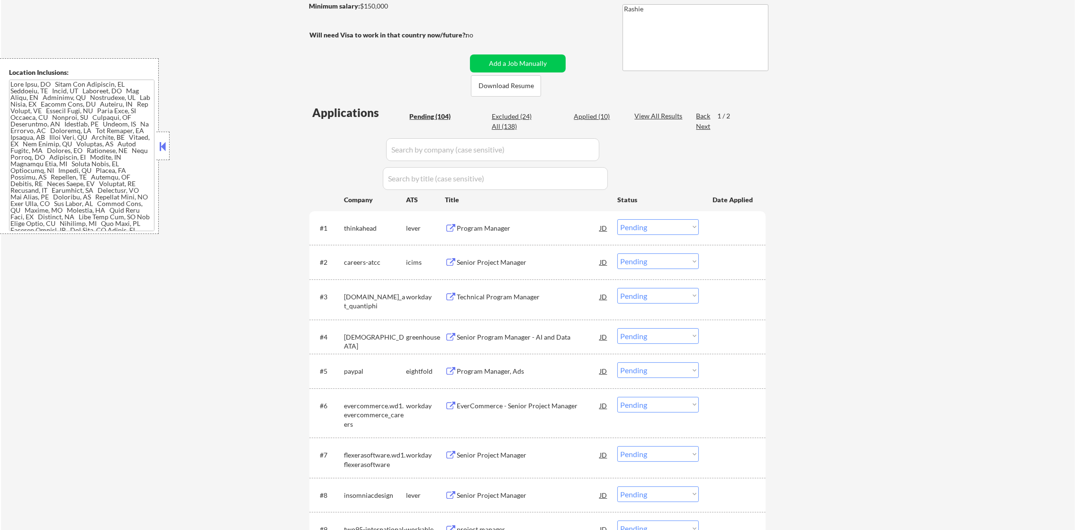
select select ""applied""
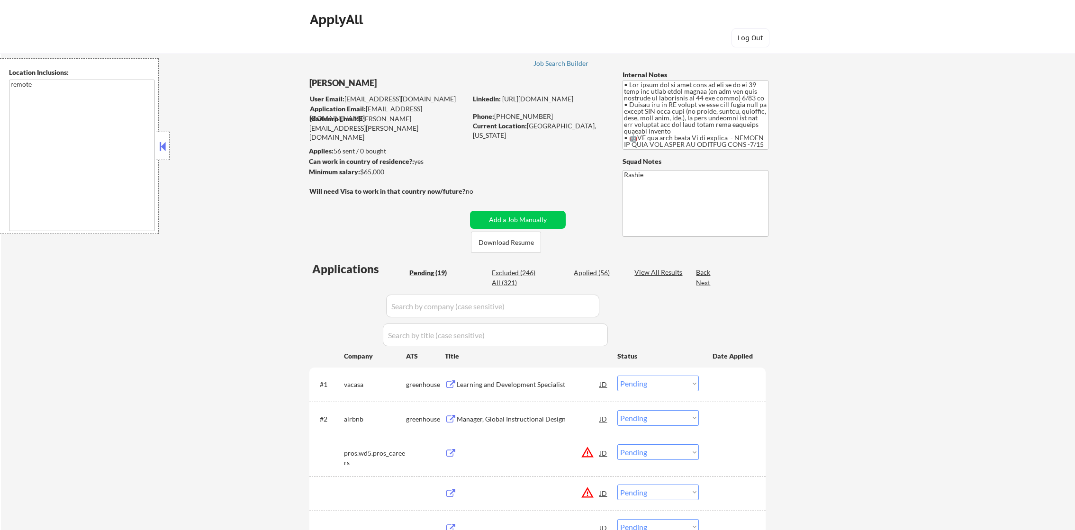
select select ""pending""
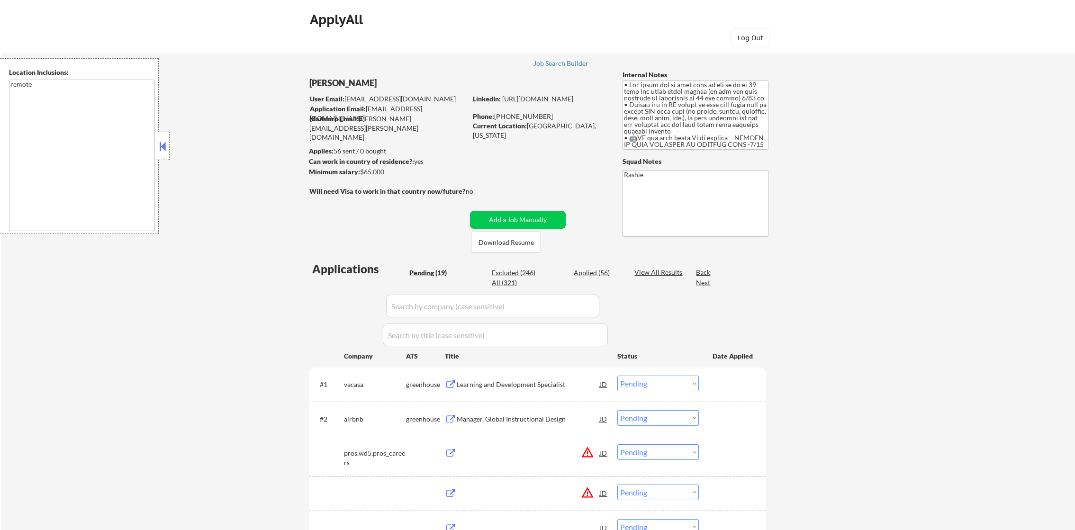
select select ""pending""
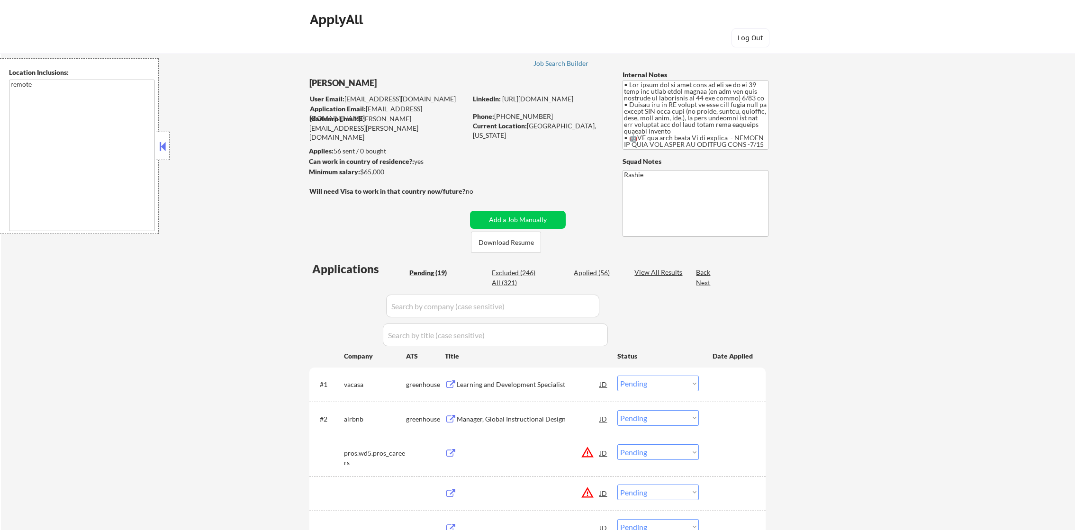
select select ""pending""
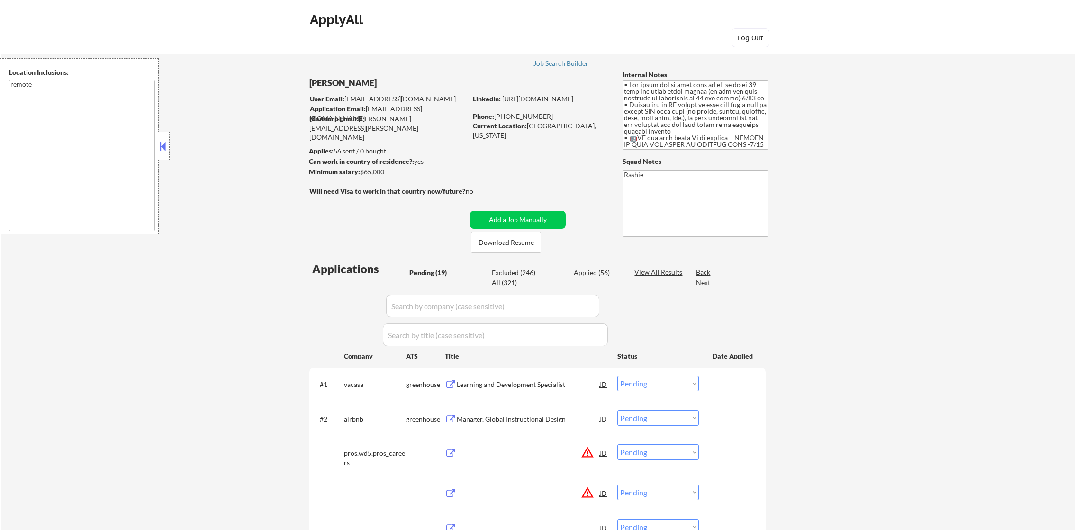
select select ""pending""
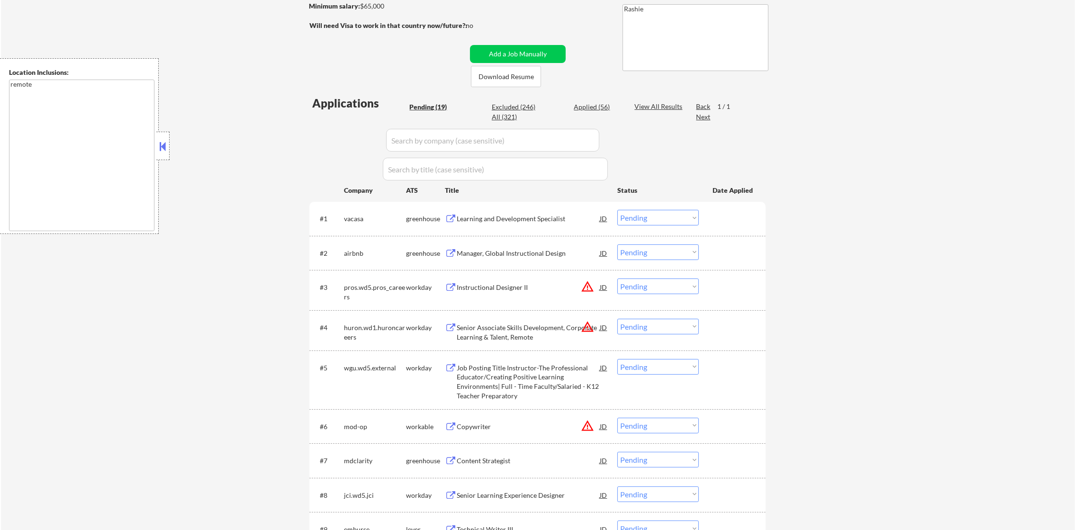
scroll to position [237, 0]
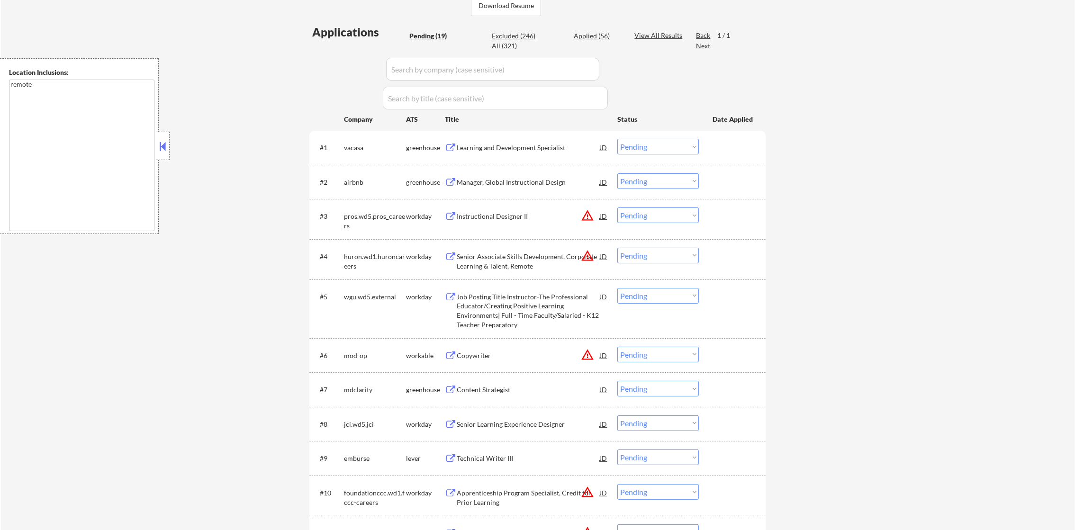
click at [582, 215] on button "warning_amber" at bounding box center [587, 215] width 13 height 13
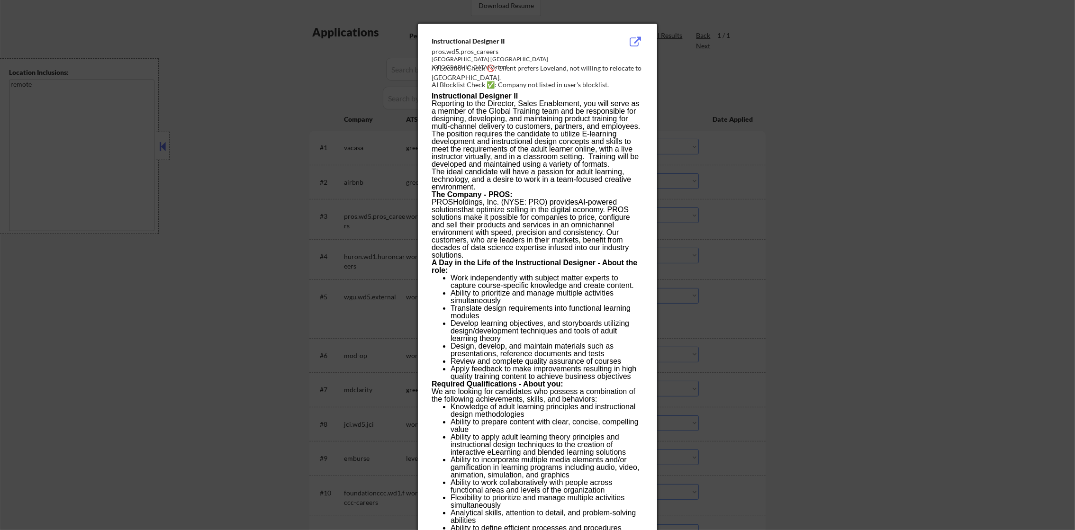
click at [694, 211] on div at bounding box center [537, 265] width 1075 height 530
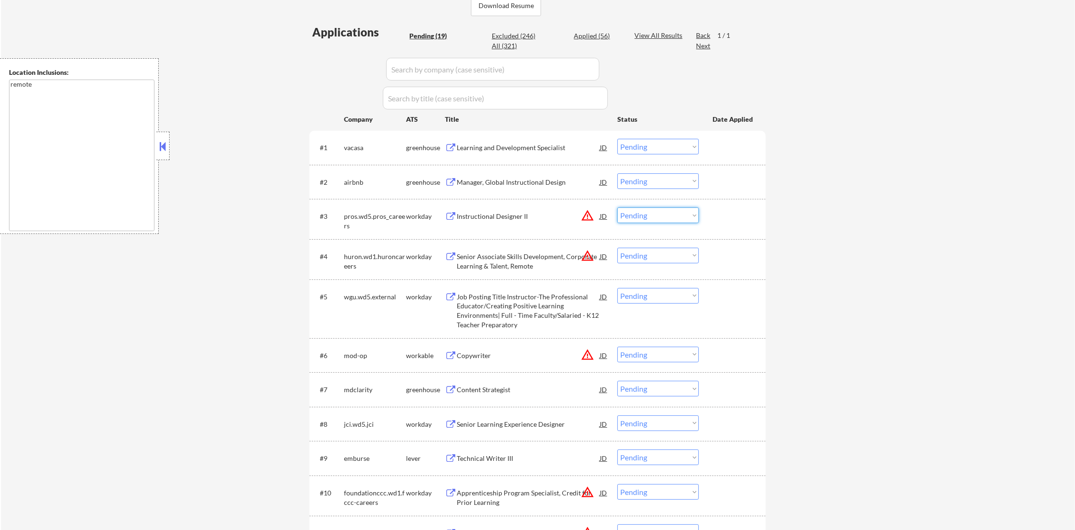
click at [678, 218] on select "Choose an option... Pending Applied Excluded (Questions) Excluded (Expired) Exc…" at bounding box center [657, 215] width 81 height 16
click at [617, 207] on select "Choose an option... Pending Applied Excluded (Questions) Excluded (Expired) Exc…" at bounding box center [657, 215] width 81 height 16
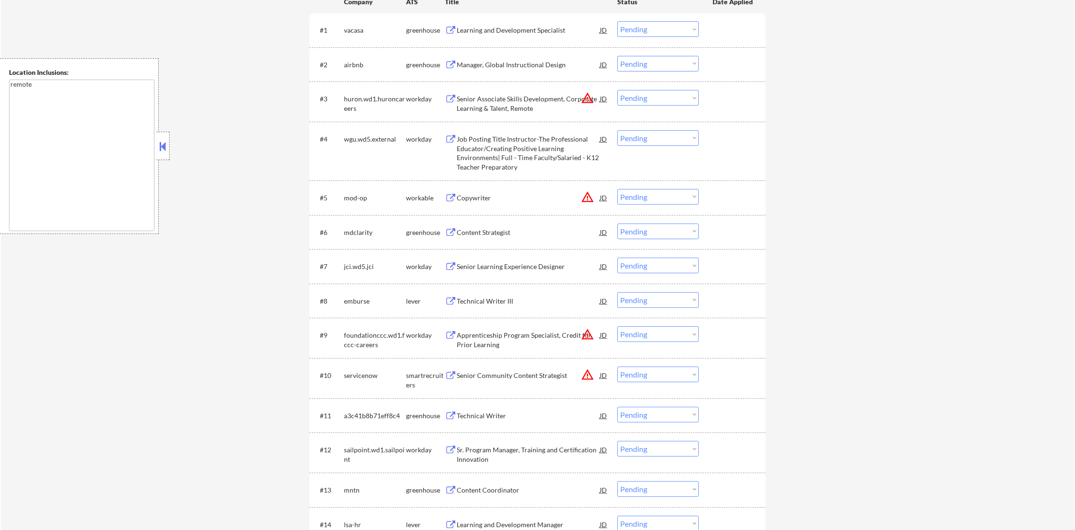
scroll to position [355, 0]
click at [627, 99] on select "Choose an option... Pending Applied Excluded (Questions) Excluded (Expired) Exc…" at bounding box center [657, 98] width 81 height 16
click at [617, 90] on select "Choose an option... Pending Applied Excluded (Questions) Excluded (Expired) Exc…" at bounding box center [657, 98] width 81 height 16
click at [586, 193] on button "warning_amber" at bounding box center [587, 196] width 13 height 13
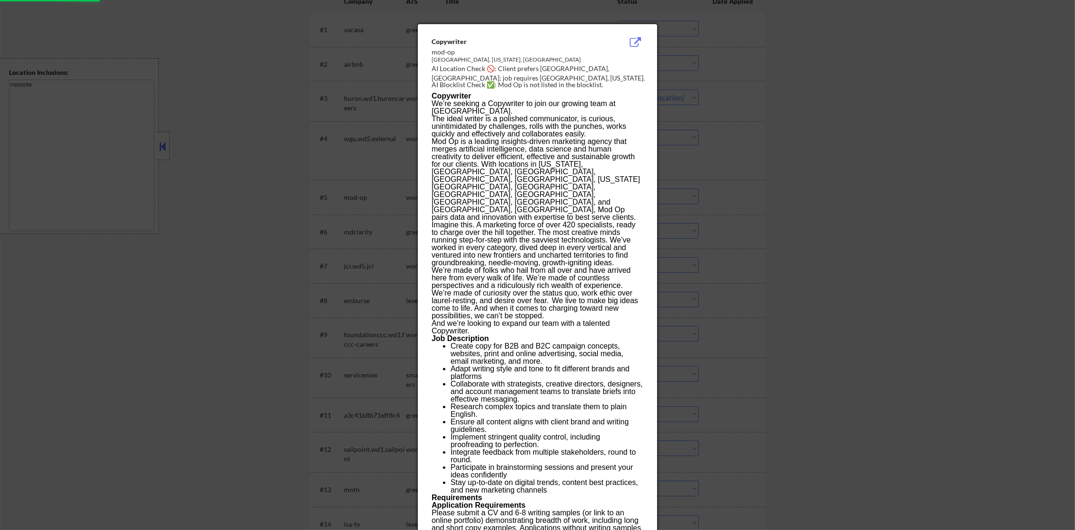
select select ""pending""
click at [826, 125] on div at bounding box center [537, 265] width 1075 height 530
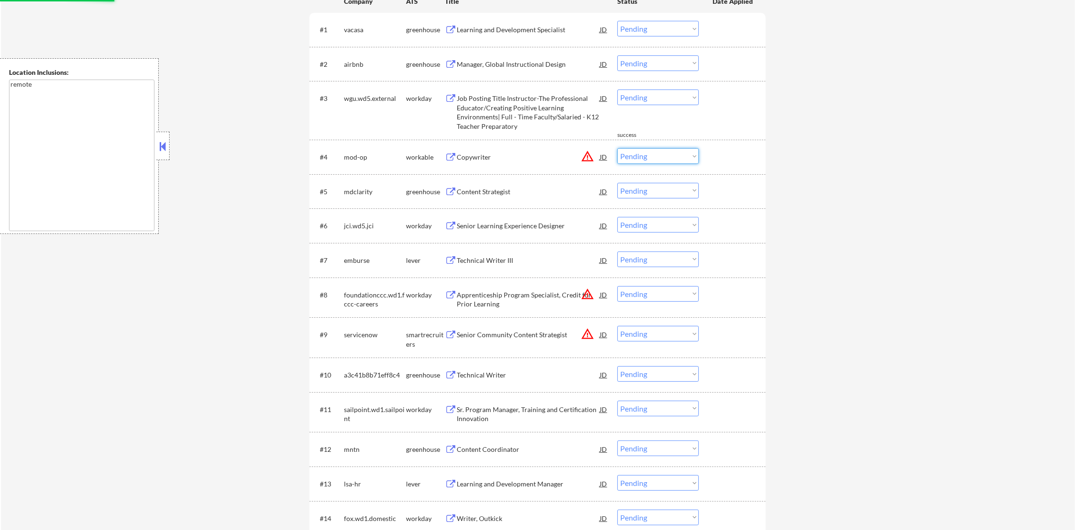
click at [635, 153] on select "Choose an option... Pending Applied Excluded (Questions) Excluded (Expired) Exc…" at bounding box center [657, 156] width 81 height 16
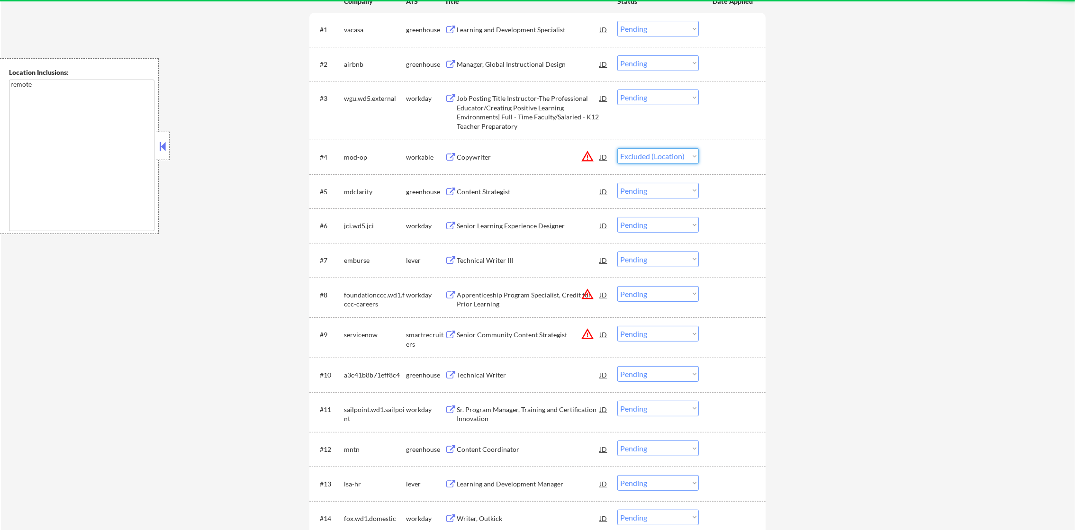
click at [617, 148] on select "Choose an option... Pending Applied Excluded (Questions) Excluded (Expired) Exc…" at bounding box center [657, 156] width 81 height 16
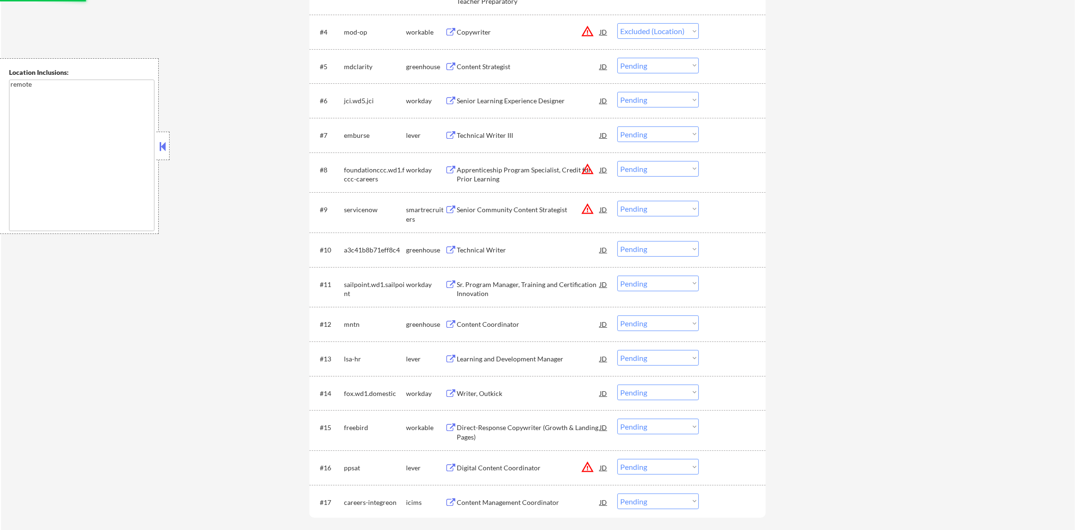
scroll to position [521, 0]
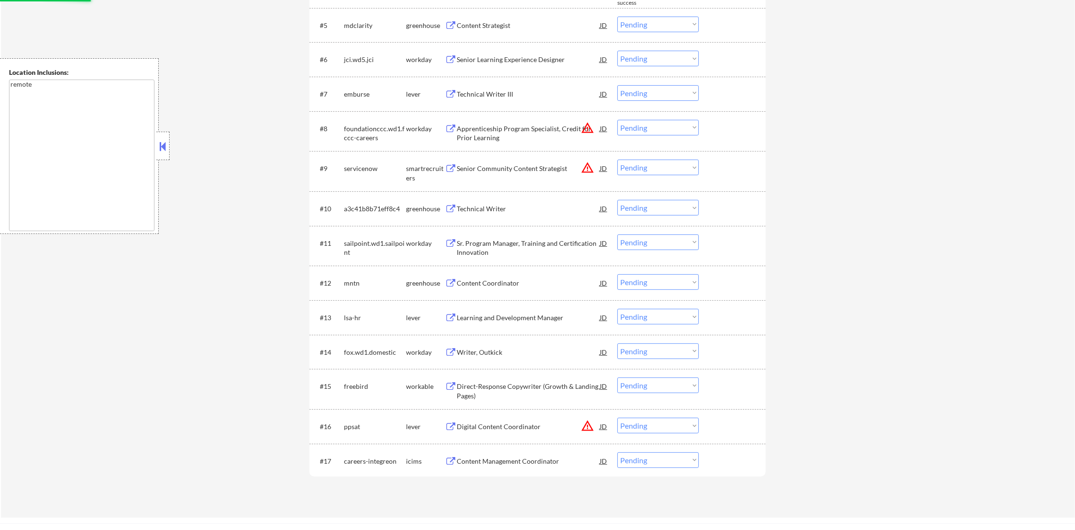
select select ""pending""
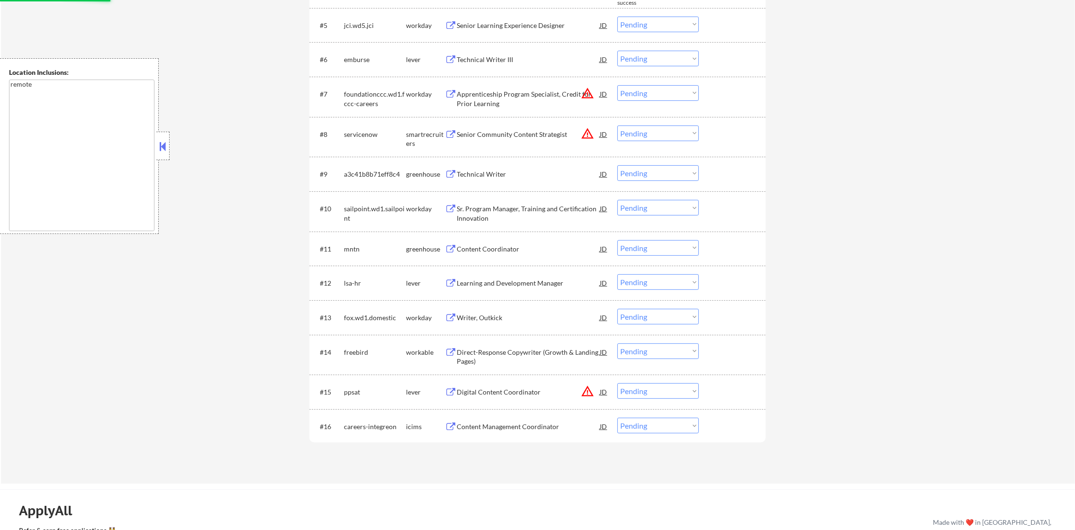
click at [587, 91] on button "warning_amber" at bounding box center [587, 93] width 13 height 13
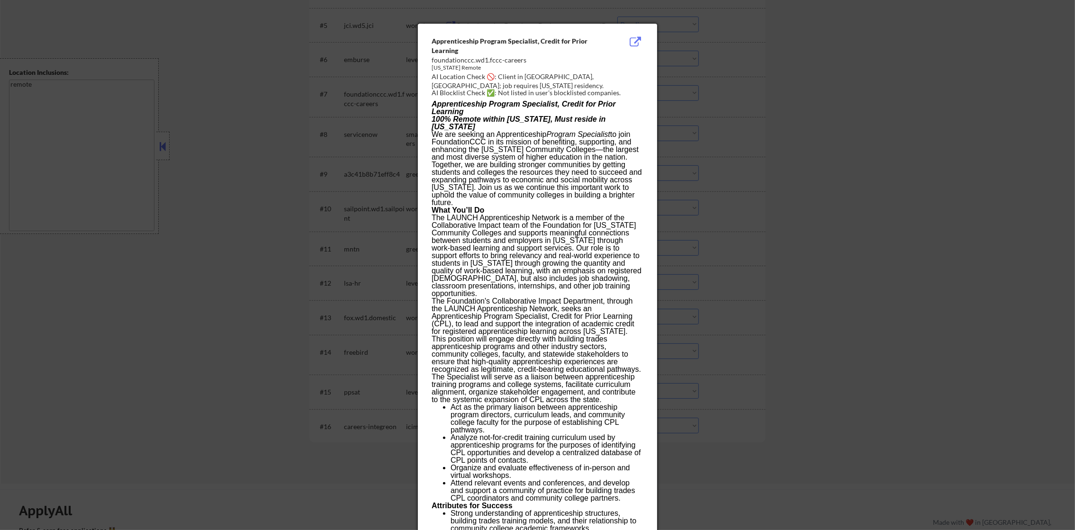
click at [670, 86] on div at bounding box center [537, 265] width 1075 height 530
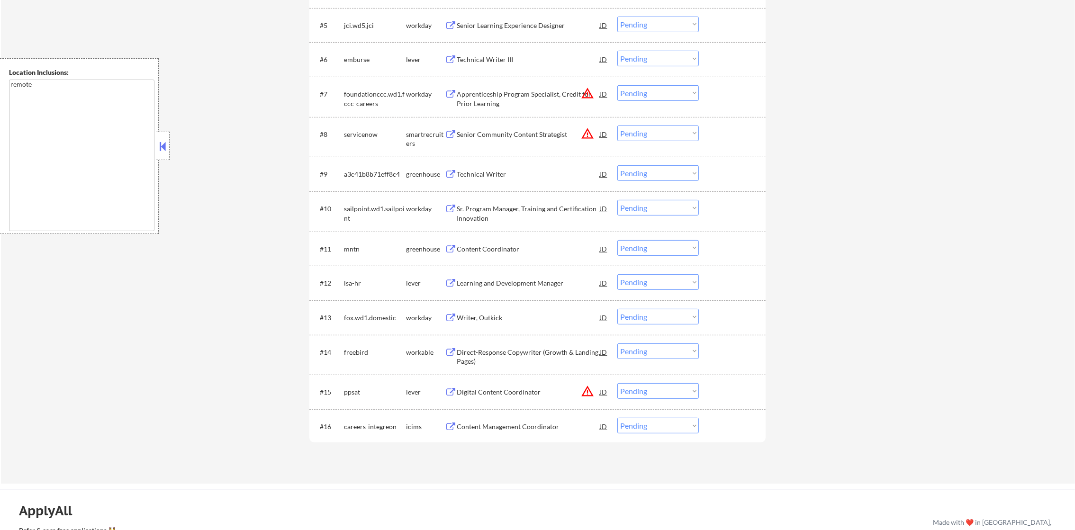
drag, startPoint x: 659, startPoint y: 97, endPoint x: 658, endPoint y: 102, distance: 4.8
click at [659, 97] on select "Choose an option... Pending Applied Excluded (Questions) Excluded (Expired) Exc…" at bounding box center [657, 93] width 81 height 16
click at [617, 85] on select "Choose an option... Pending Applied Excluded (Questions) Excluded (Expired) Exc…" at bounding box center [657, 93] width 81 height 16
click at [584, 134] on button "warning_amber" at bounding box center [587, 133] width 13 height 13
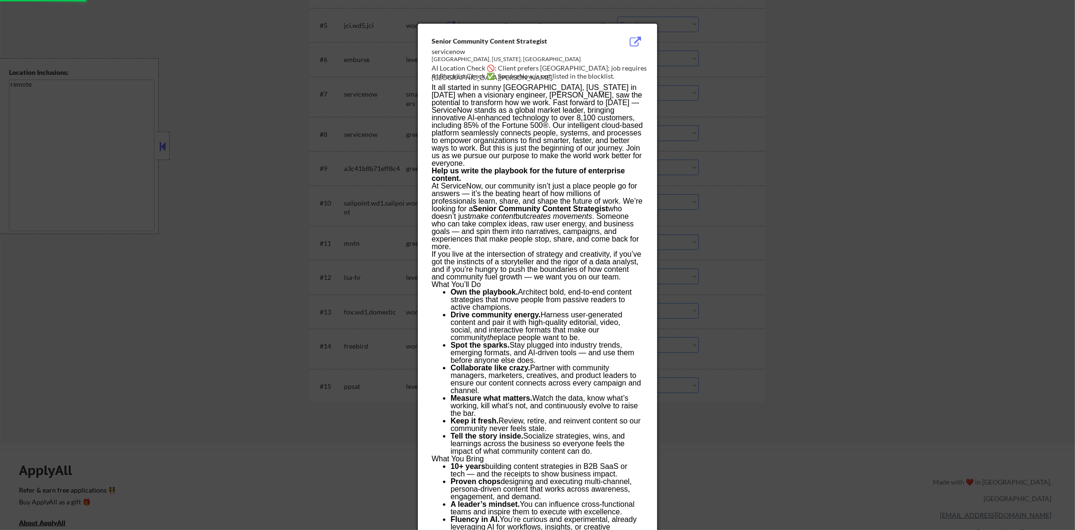
click at [681, 134] on div at bounding box center [537, 265] width 1075 height 530
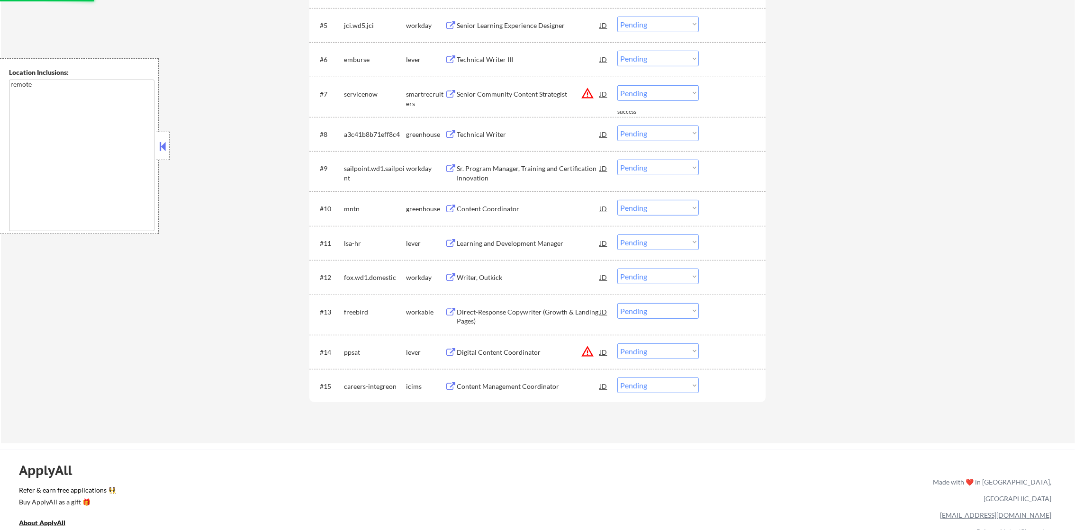
click at [668, 92] on select "Choose an option... Pending Applied Excluded (Questions) Excluded (Expired) Exc…" at bounding box center [657, 93] width 81 height 16
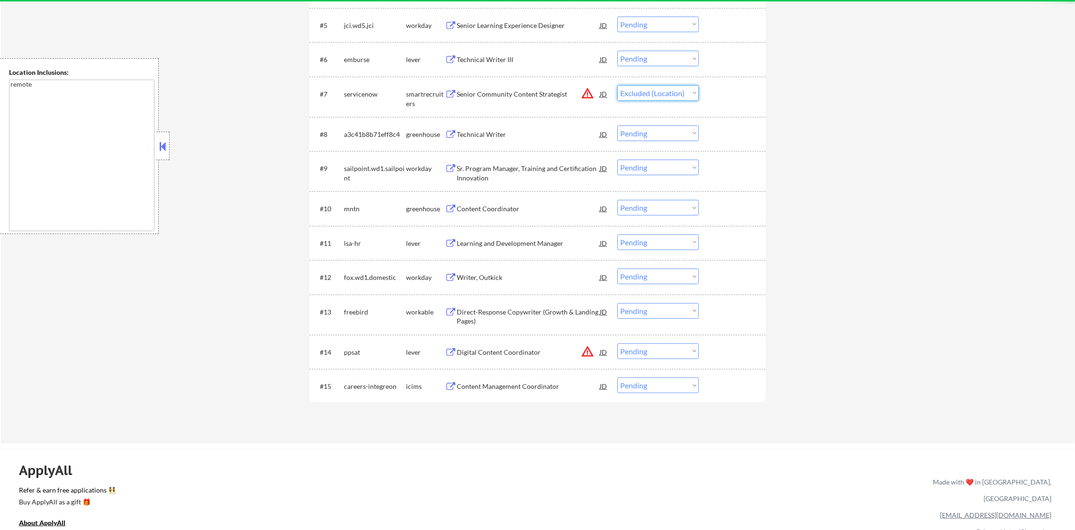
click at [617, 85] on select "Choose an option... Pending Applied Excluded (Questions) Excluded (Expired) Exc…" at bounding box center [657, 93] width 81 height 16
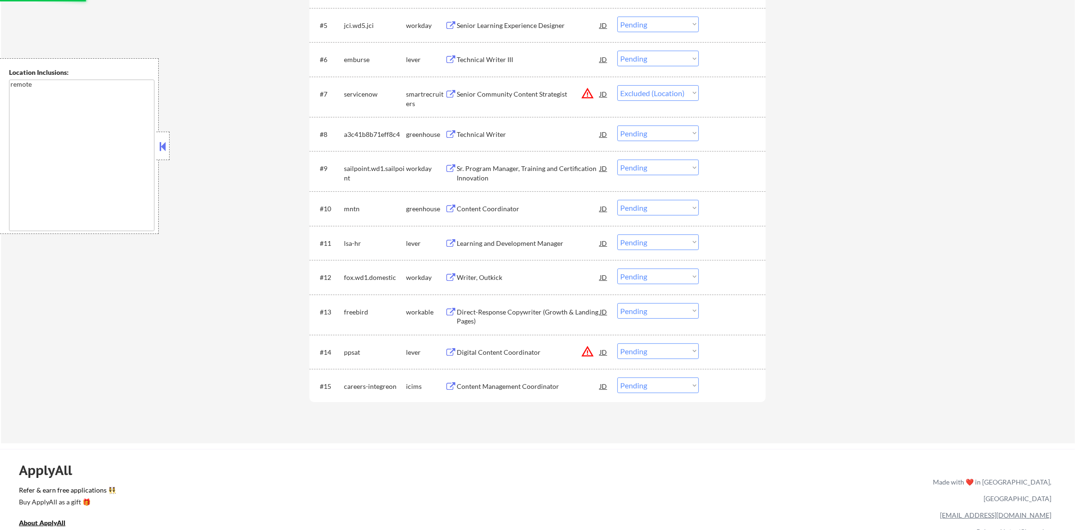
click at [589, 356] on button "warning_amber" at bounding box center [587, 351] width 13 height 13
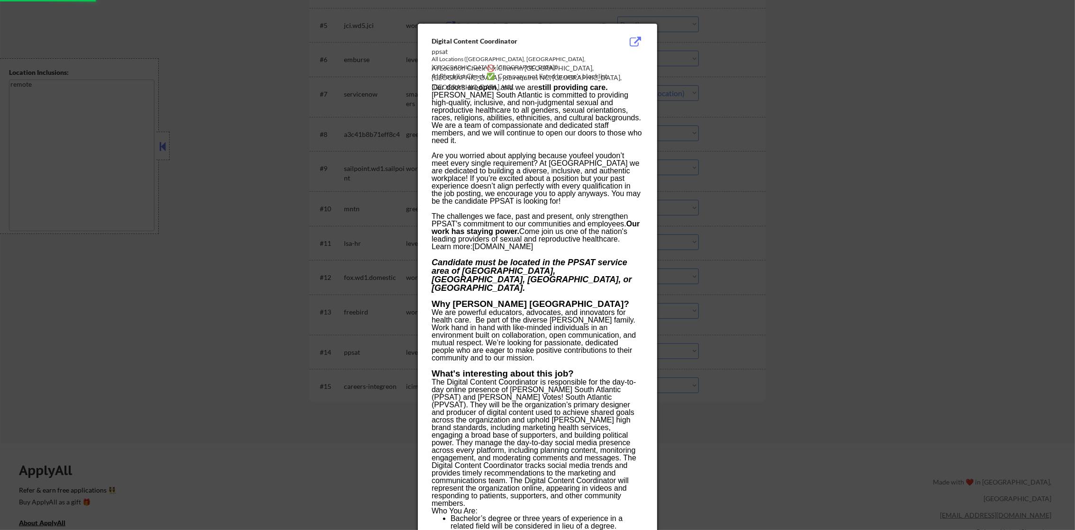
select select ""pending""
click at [675, 338] on div at bounding box center [537, 265] width 1075 height 530
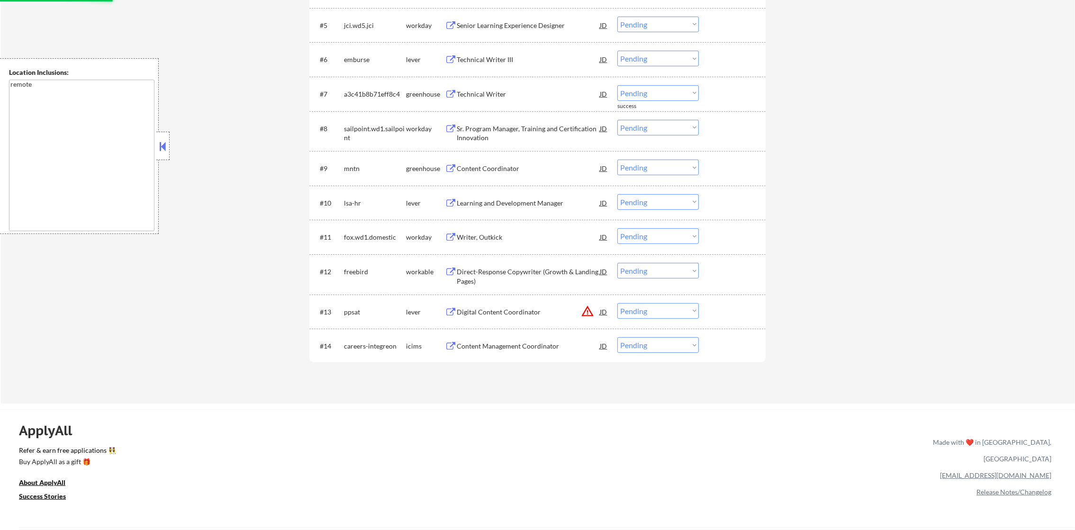
click at [675, 304] on select "Choose an option... Pending Applied Excluded (Questions) Excluded (Expired) Exc…" at bounding box center [657, 311] width 81 height 16
click at [617, 303] on select "Choose an option... Pending Applied Excluded (Questions) Excluded (Expired) Exc…" at bounding box center [657, 311] width 81 height 16
select select ""pending""
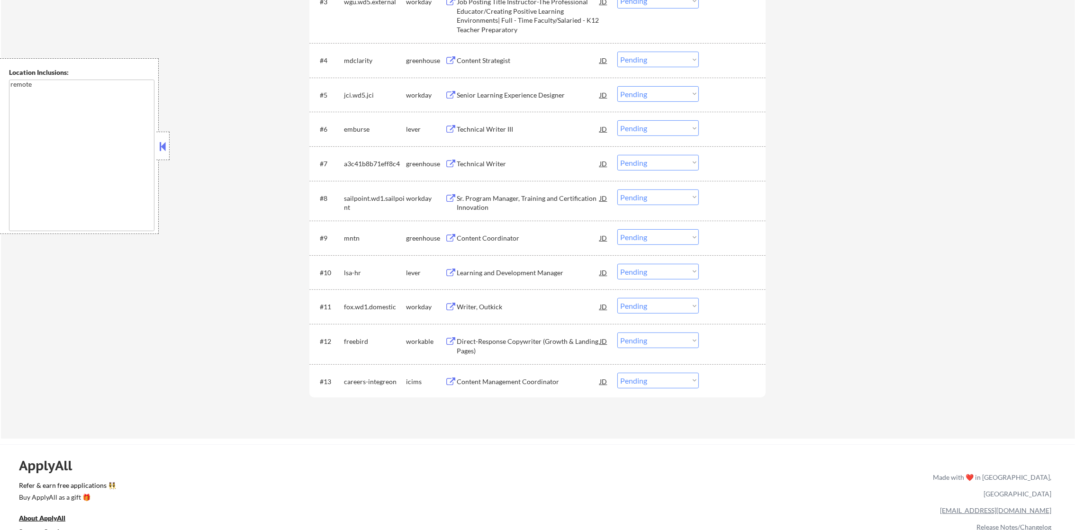
scroll to position [453, 0]
click at [891, 146] on div "← Return to /applysquad Mailslurp Inbox Job Search Builder Bethany Beeler User …" at bounding box center [538, 11] width 1074 height 852
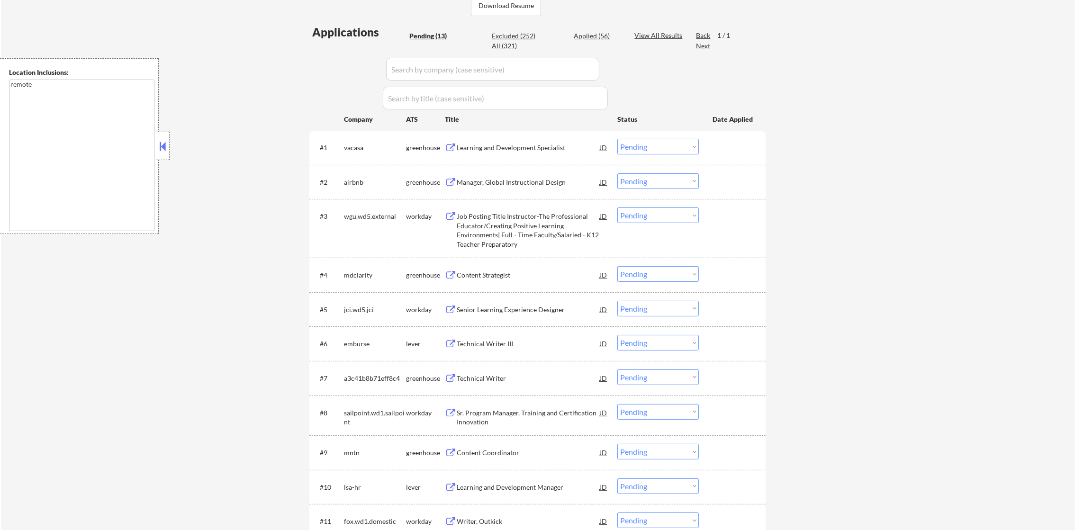
scroll to position [246, 0]
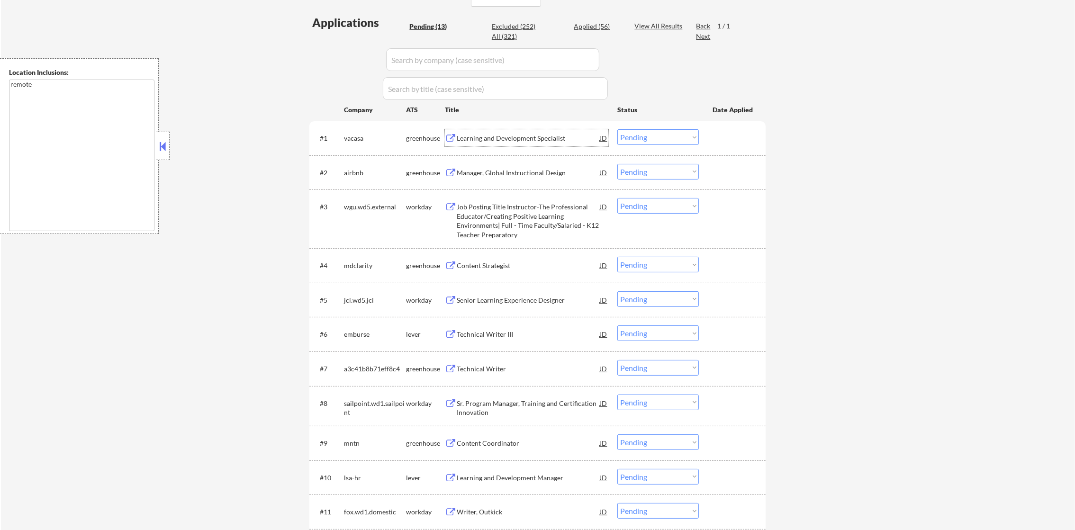
click at [513, 134] on div "Learning and Development Specialist" at bounding box center [528, 138] width 143 height 9
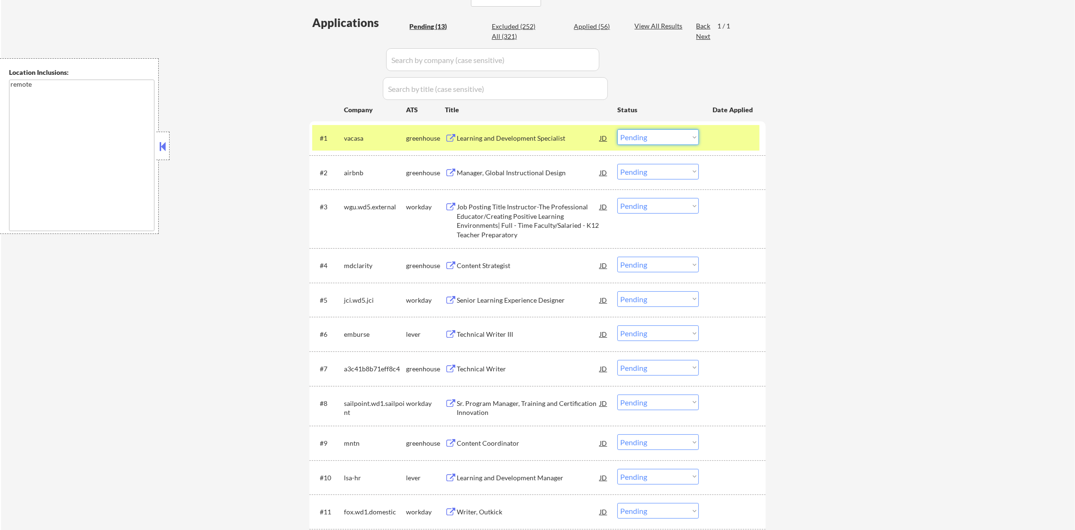
click at [627, 139] on select "Choose an option... Pending Applied Excluded (Questions) Excluded (Expired) Exc…" at bounding box center [657, 137] width 81 height 16
click at [617, 129] on select "Choose an option... Pending Applied Excluded (Questions) Excluded (Expired) Exc…" at bounding box center [657, 137] width 81 height 16
click at [360, 137] on div "vacasa" at bounding box center [375, 138] width 62 height 9
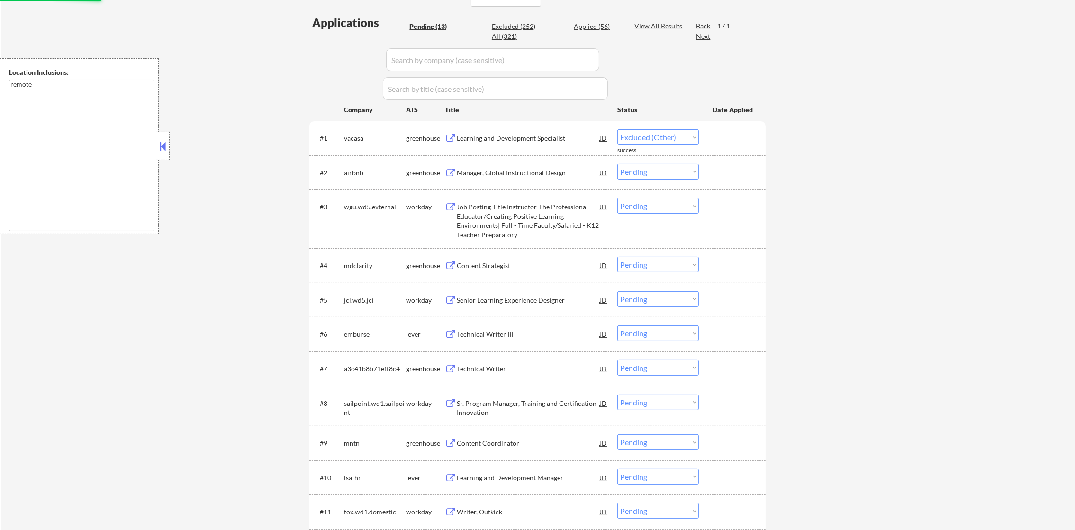
select select ""pending""
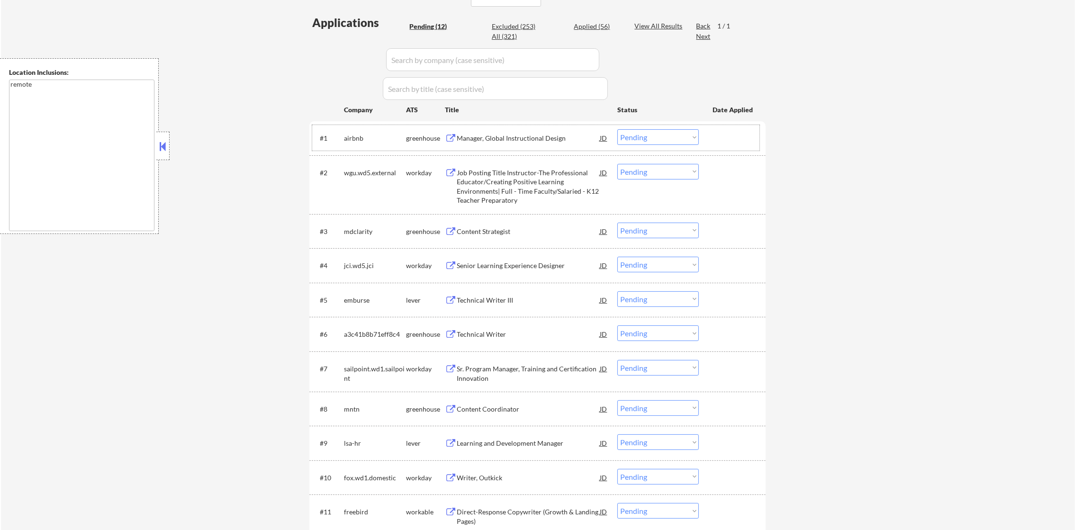
click at [491, 137] on div "Manager, Global Instructional Design" at bounding box center [528, 138] width 143 height 9
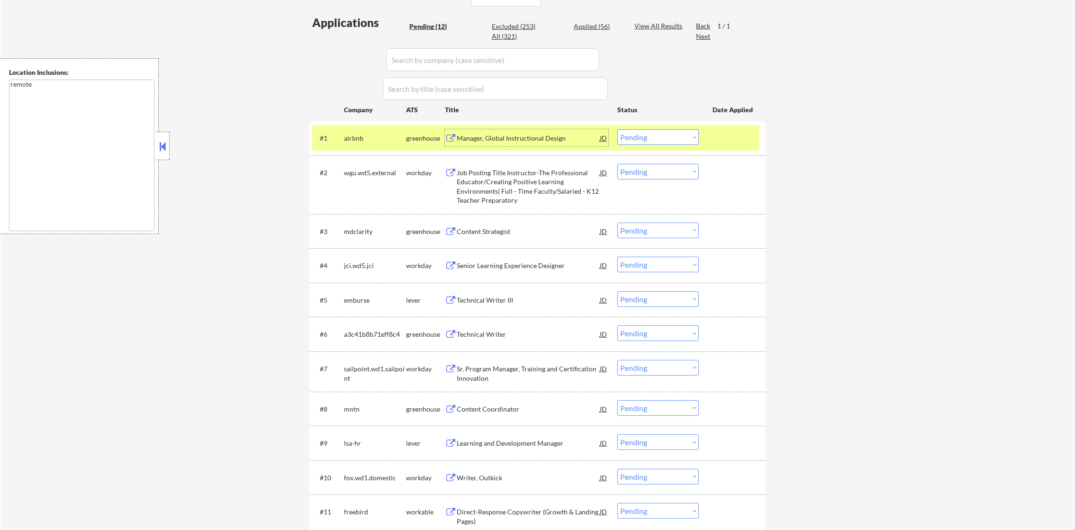
click at [507, 137] on div "Manager, Global Instructional Design" at bounding box center [528, 138] width 143 height 9
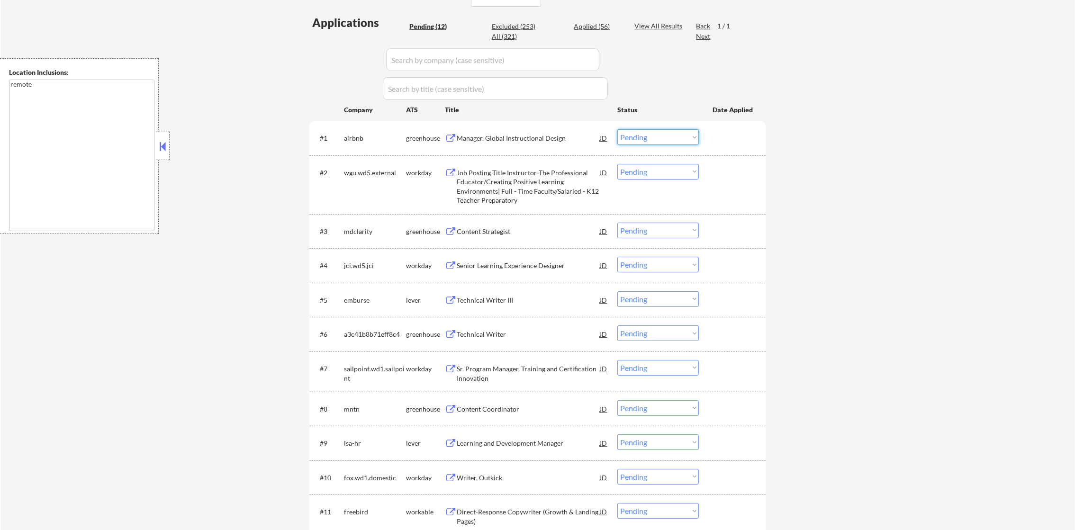
click at [626, 143] on select "Choose an option... Pending Applied Excluded (Questions) Excluded (Expired) Exc…" at bounding box center [657, 137] width 81 height 16
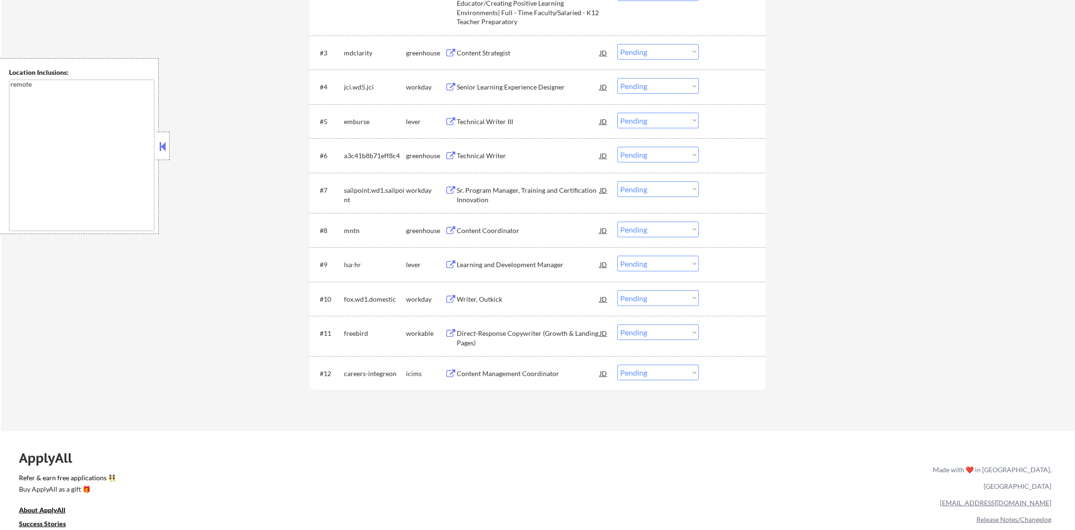
scroll to position [436, 0]
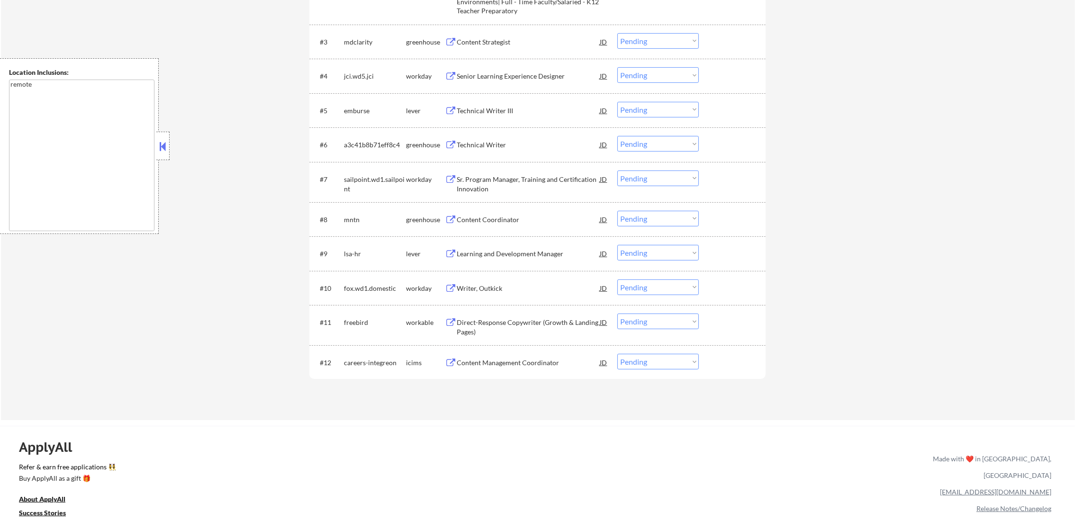
click at [521, 39] on div "Content Strategist" at bounding box center [528, 41] width 143 height 9
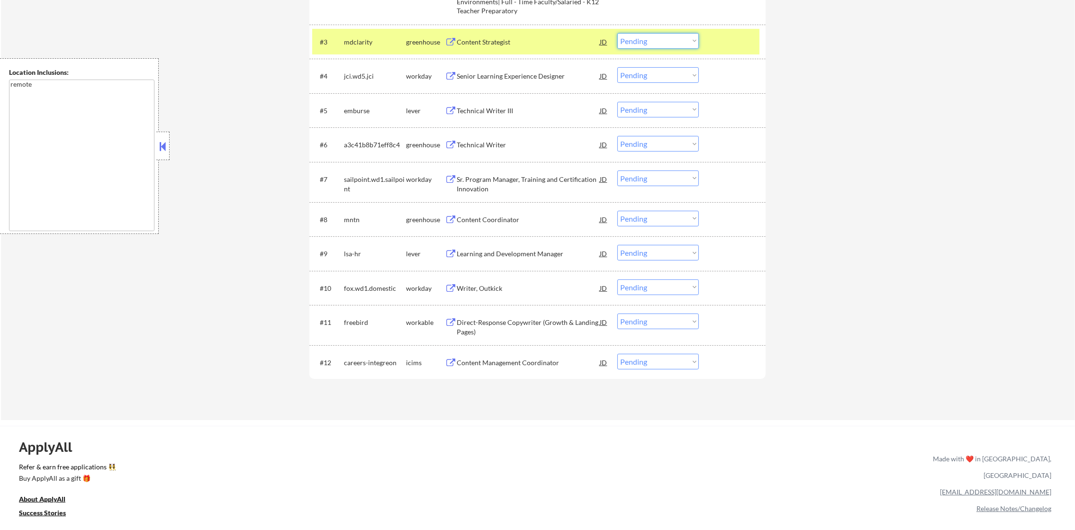
click at [647, 37] on select "Choose an option... Pending Applied Excluded (Questions) Excluded (Expired) Exc…" at bounding box center [657, 41] width 81 height 16
click at [617, 33] on select "Choose an option... Pending Applied Excluded (Questions) Excluded (Expired) Exc…" at bounding box center [657, 41] width 81 height 16
click at [364, 34] on div "mdclarity" at bounding box center [375, 41] width 62 height 17
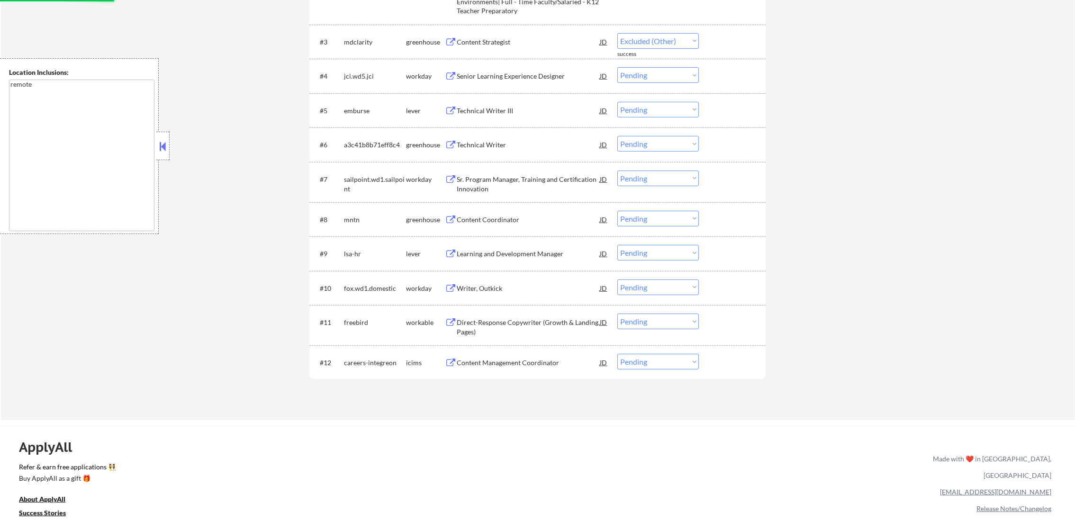
select select ""pending""
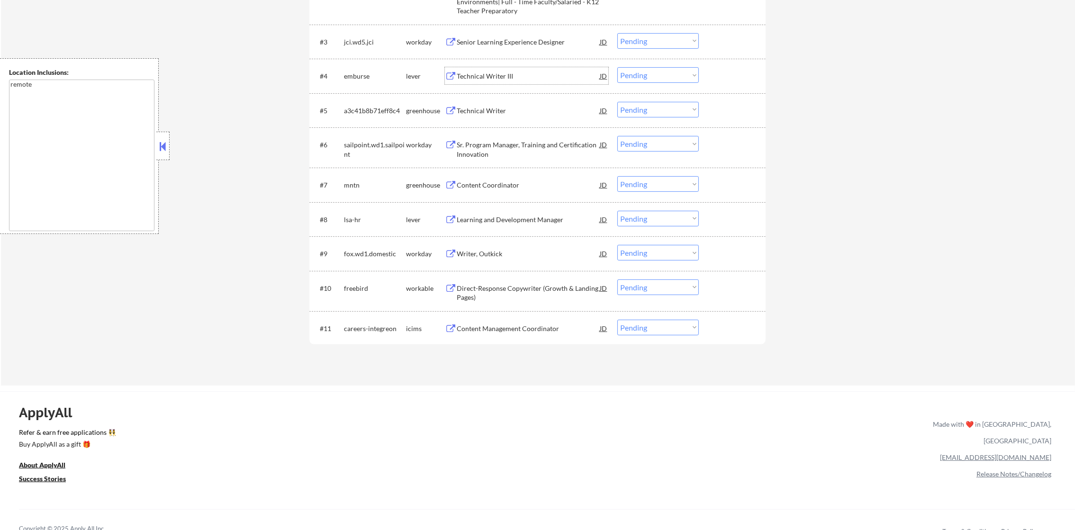
click at [482, 74] on div "Technical Writer III" at bounding box center [528, 76] width 143 height 9
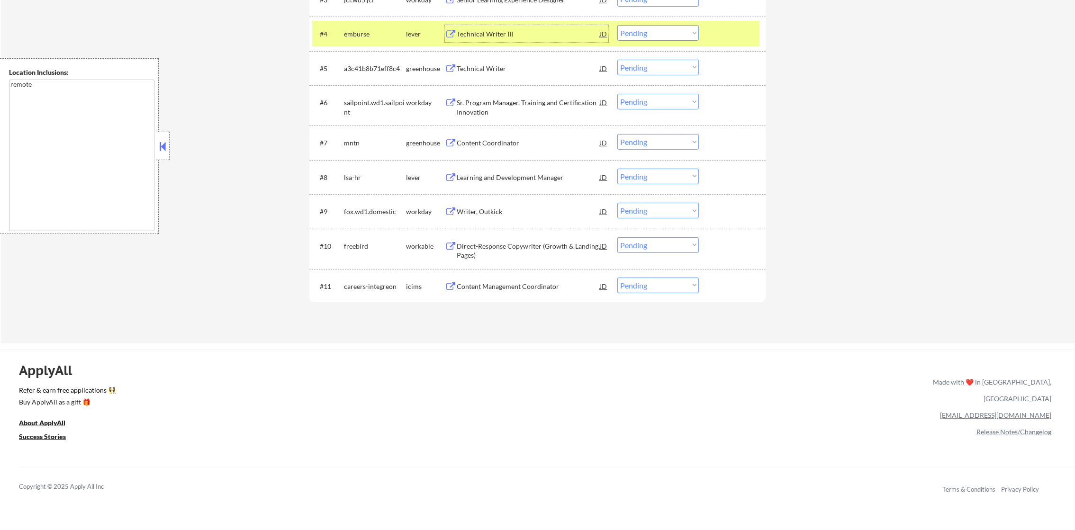
scroll to position [484, 0]
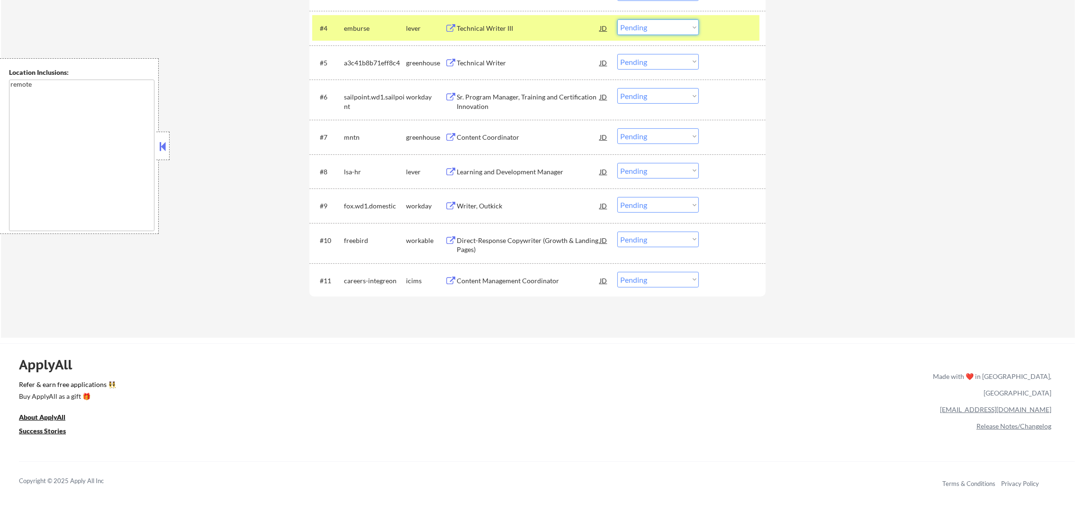
click at [651, 30] on select "Choose an option... Pending Applied Excluded (Questions) Excluded (Expired) Exc…" at bounding box center [657, 27] width 81 height 16
click at [617, 19] on select "Choose an option... Pending Applied Excluded (Questions) Excluded (Expired) Exc…" at bounding box center [657, 27] width 81 height 16
click at [375, 31] on div "emburse" at bounding box center [375, 28] width 62 height 9
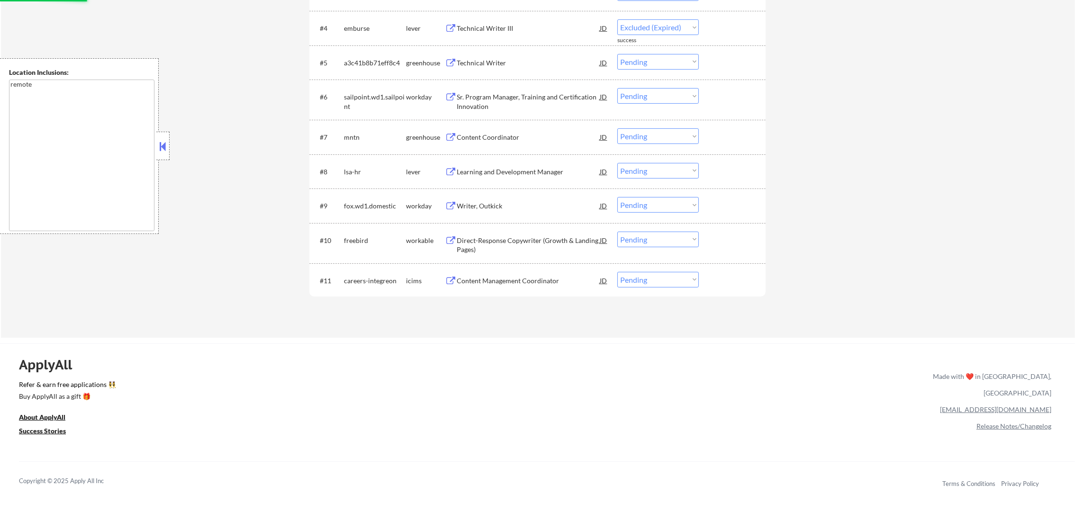
select select ""pending""
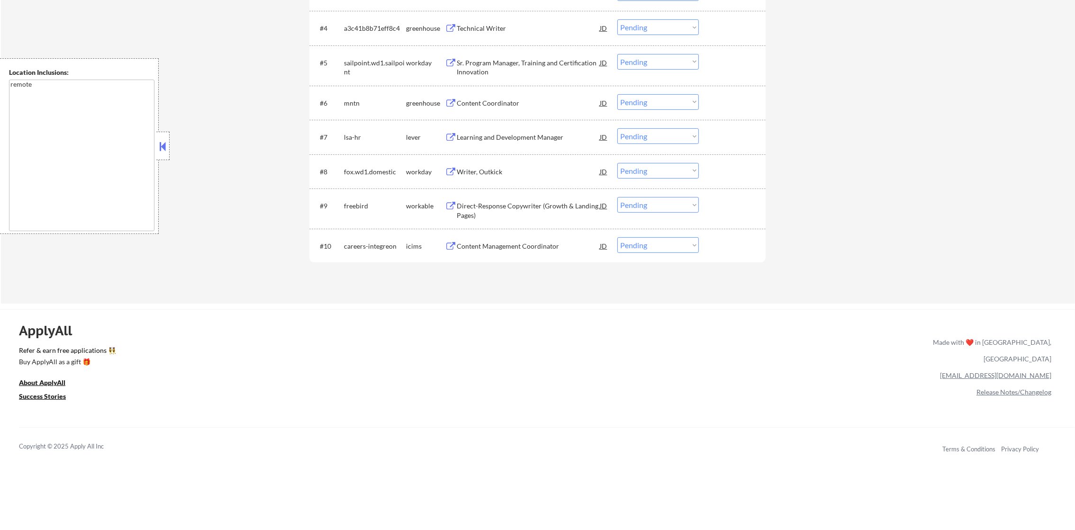
click at [500, 102] on div "Content Coordinator" at bounding box center [528, 103] width 143 height 9
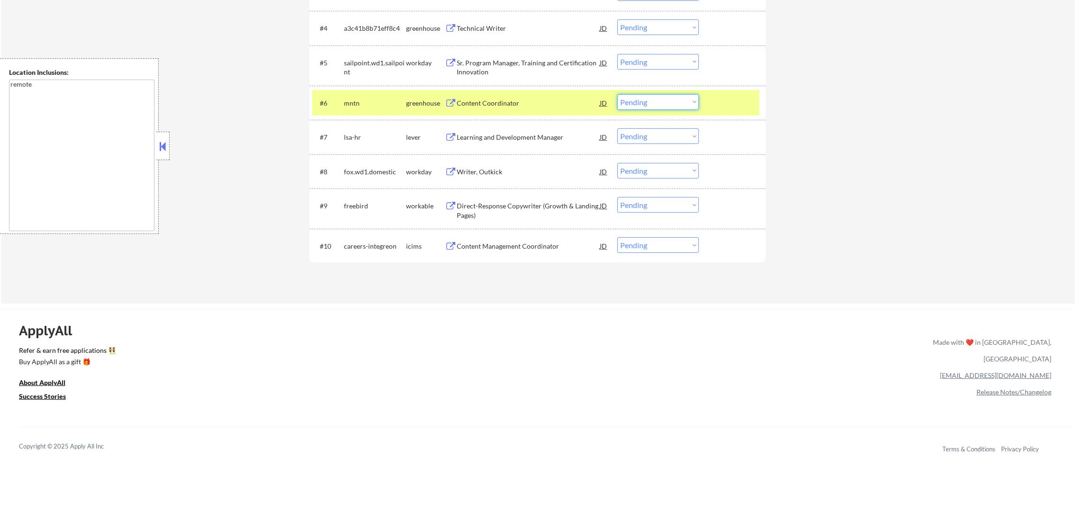
drag, startPoint x: 653, startPoint y: 97, endPoint x: 651, endPoint y: 102, distance: 5.4
click at [652, 97] on select "Choose an option... Pending Applied Excluded (Questions) Excluded (Expired) Exc…" at bounding box center [657, 102] width 81 height 16
click at [617, 94] on select "Choose an option... Pending Applied Excluded (Questions) Excluded (Expired) Exc…" at bounding box center [657, 102] width 81 height 16
click at [378, 103] on div "mntn" at bounding box center [375, 103] width 62 height 9
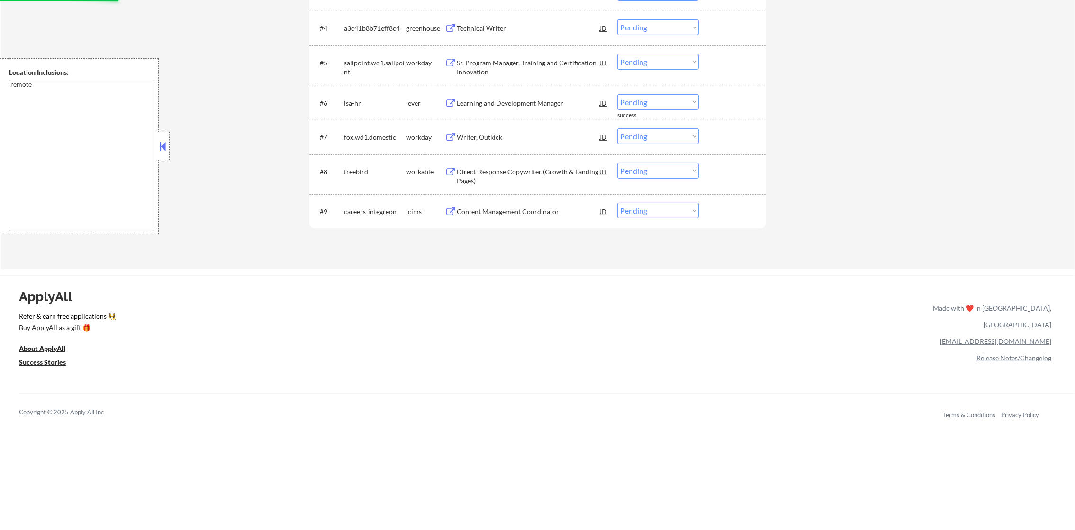
click at [530, 102] on div "Learning and Development Manager" at bounding box center [528, 103] width 143 height 9
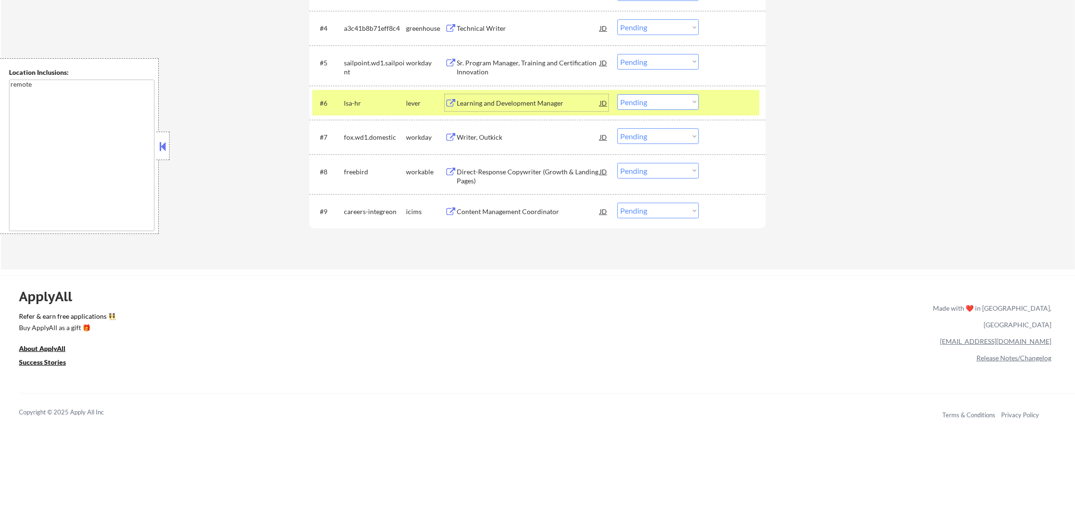
drag, startPoint x: 635, startPoint y: 98, endPoint x: 635, endPoint y: 102, distance: 4.8
click at [635, 99] on select "Choose an option... Pending Applied Excluded (Questions) Excluded (Expired) Exc…" at bounding box center [657, 102] width 81 height 16
click at [617, 94] on select "Choose an option... Pending Applied Excluded (Questions) Excluded (Expired) Exc…" at bounding box center [657, 102] width 81 height 16
click at [363, 108] on div "lsa-hr" at bounding box center [375, 102] width 62 height 17
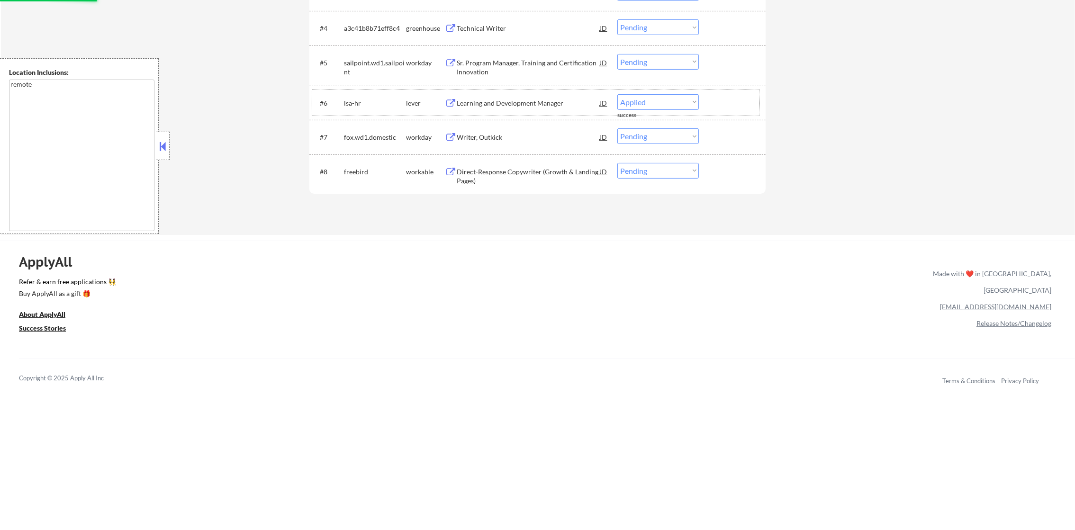
select select ""pending""
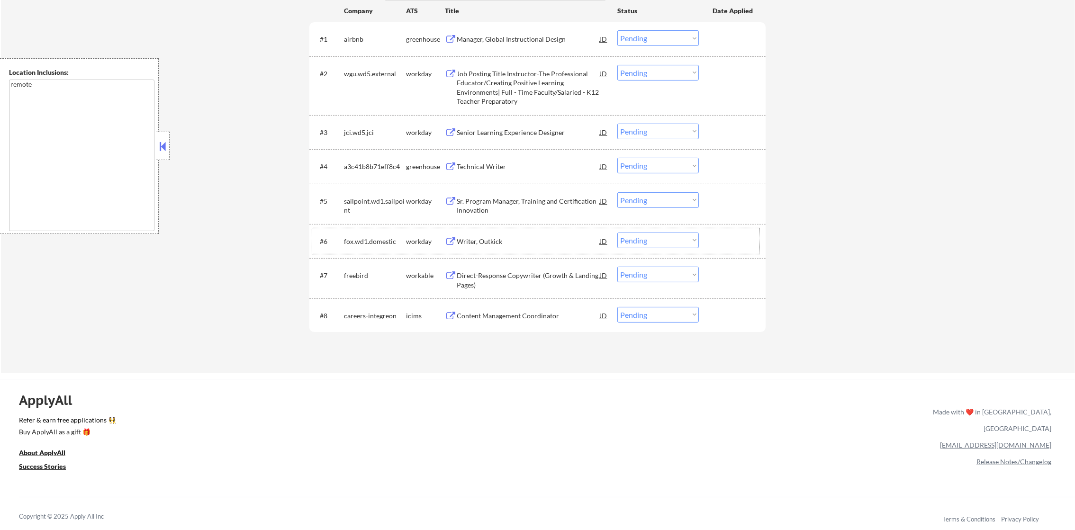
scroll to position [317, 0]
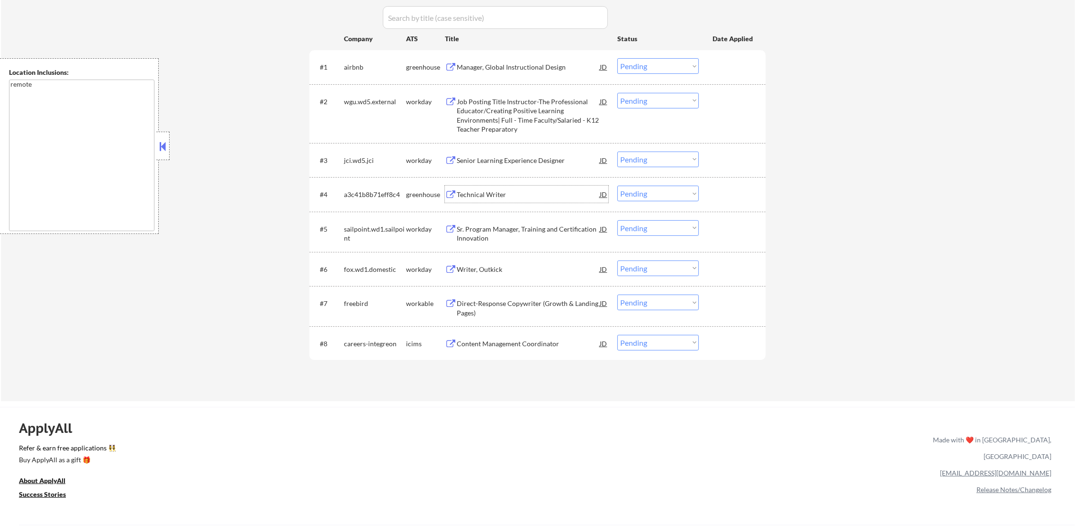
click at [523, 188] on div "Technical Writer" at bounding box center [528, 194] width 143 height 17
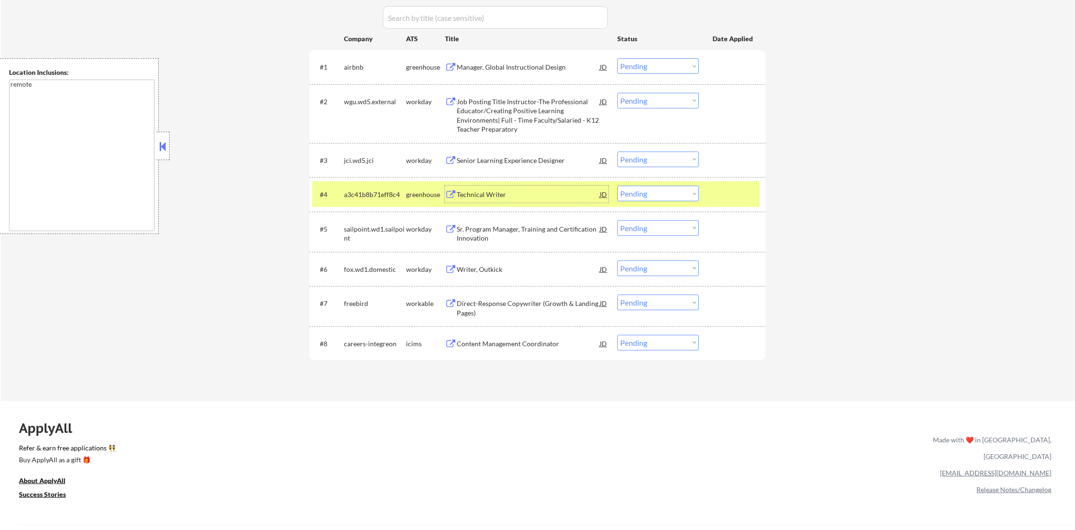
click at [650, 196] on select "Choose an option... Pending Applied Excluded (Questions) Excluded (Expired) Exc…" at bounding box center [657, 194] width 81 height 16
click at [617, 186] on select "Choose an option... Pending Applied Excluded (Questions) Excluded (Expired) Exc…" at bounding box center [657, 194] width 81 height 16
click at [385, 193] on div "a3c41b8b71eff8c4" at bounding box center [375, 194] width 62 height 9
select select ""pending""
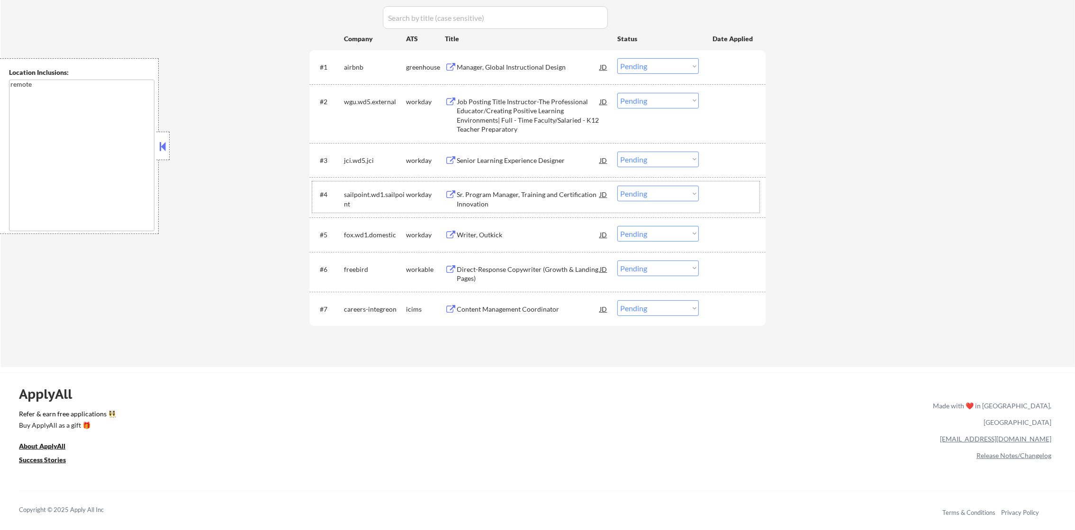
click at [542, 58] on div "Manager, Global Instructional Design" at bounding box center [528, 66] width 143 height 17
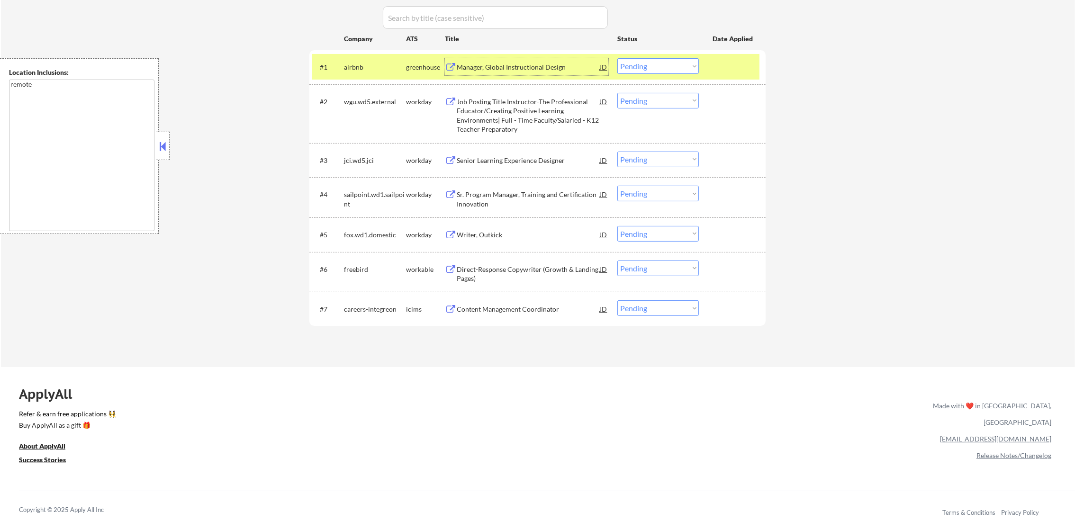
click at [361, 56] on div "#1 airbnb greenhouse Manager, Global Instructional Design JD Choose an option..…" at bounding box center [535, 67] width 447 height 26
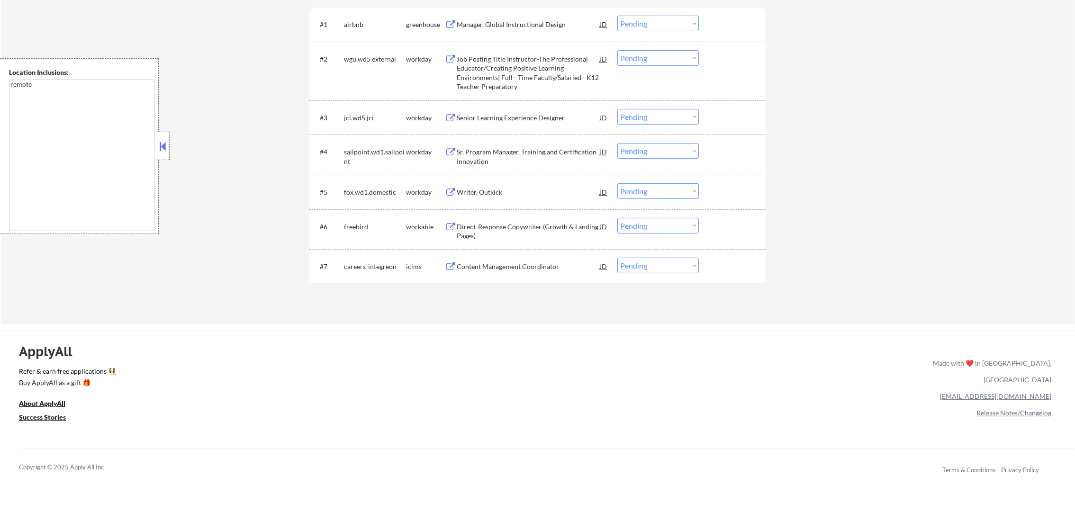
scroll to position [388, 0]
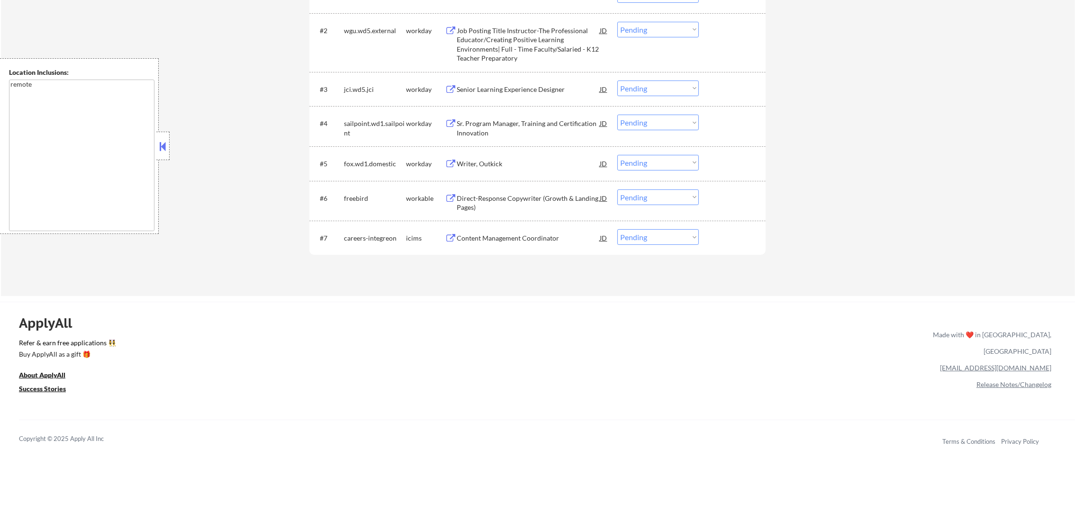
click at [505, 200] on div "Direct-Response Copywriter (Growth & Landing Pages)" at bounding box center [528, 203] width 143 height 18
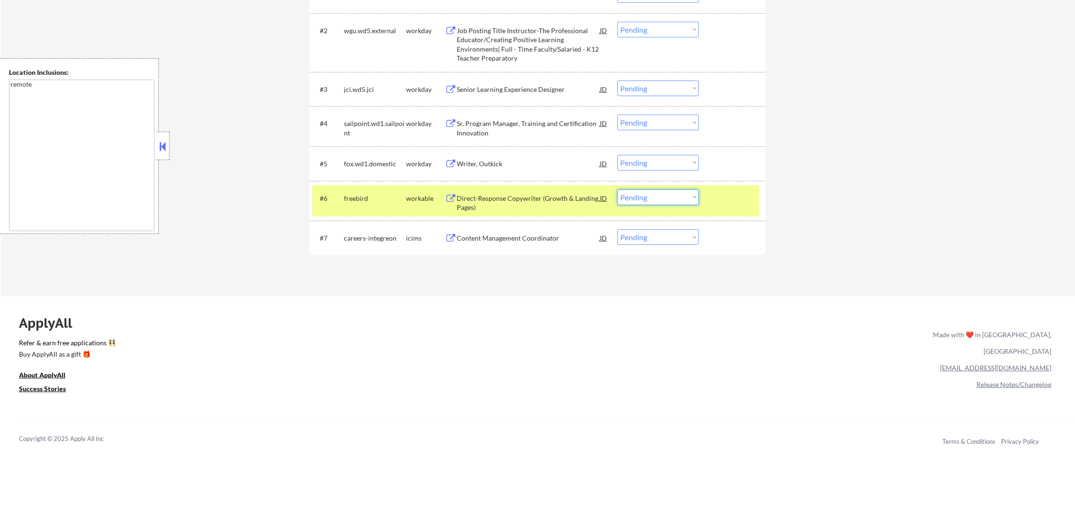
drag, startPoint x: 651, startPoint y: 201, endPoint x: 649, endPoint y: 206, distance: 4.9
click at [650, 202] on select "Choose an option... Pending Applied Excluded (Questions) Excluded (Expired) Exc…" at bounding box center [657, 197] width 81 height 16
click at [617, 189] on select "Choose an option... Pending Applied Excluded (Questions) Excluded (Expired) Exc…" at bounding box center [657, 197] width 81 height 16
click at [369, 198] on div "freebird" at bounding box center [375, 198] width 62 height 9
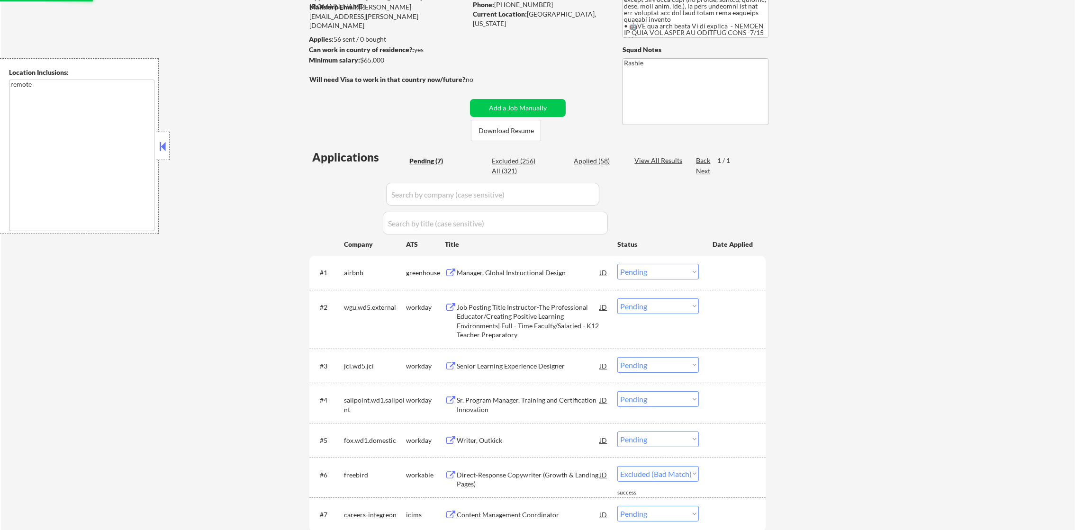
scroll to position [101, 0]
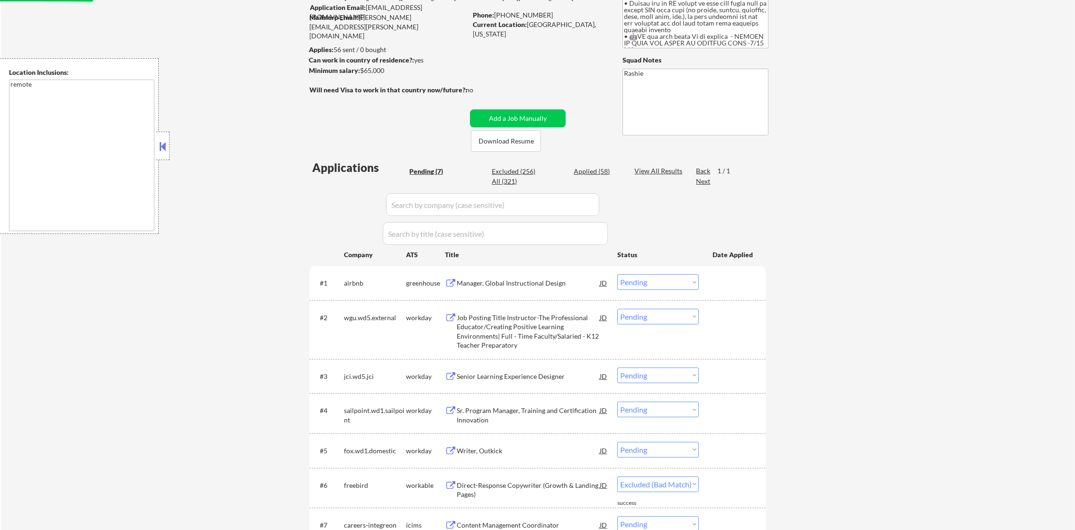
select select ""pending""
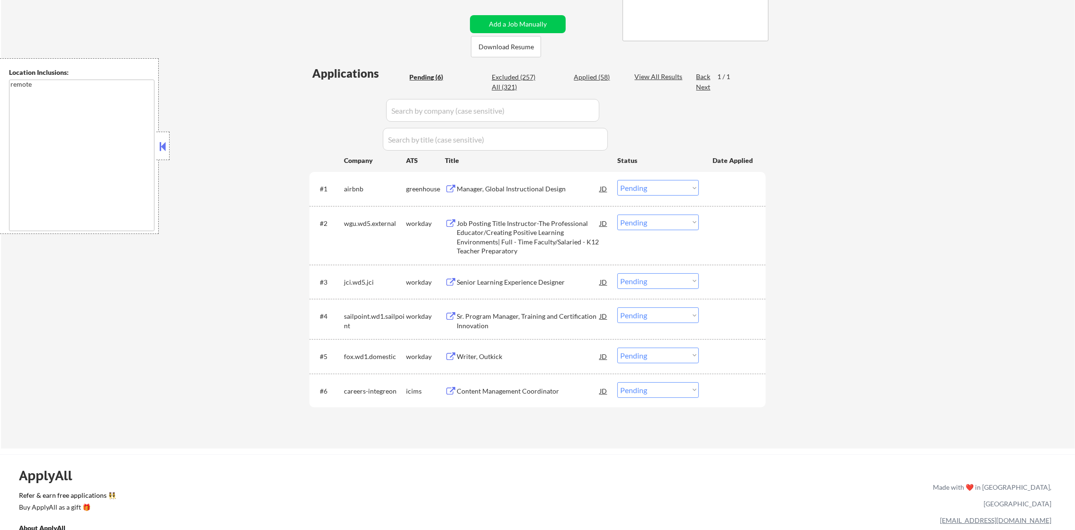
scroll to position [149, 0]
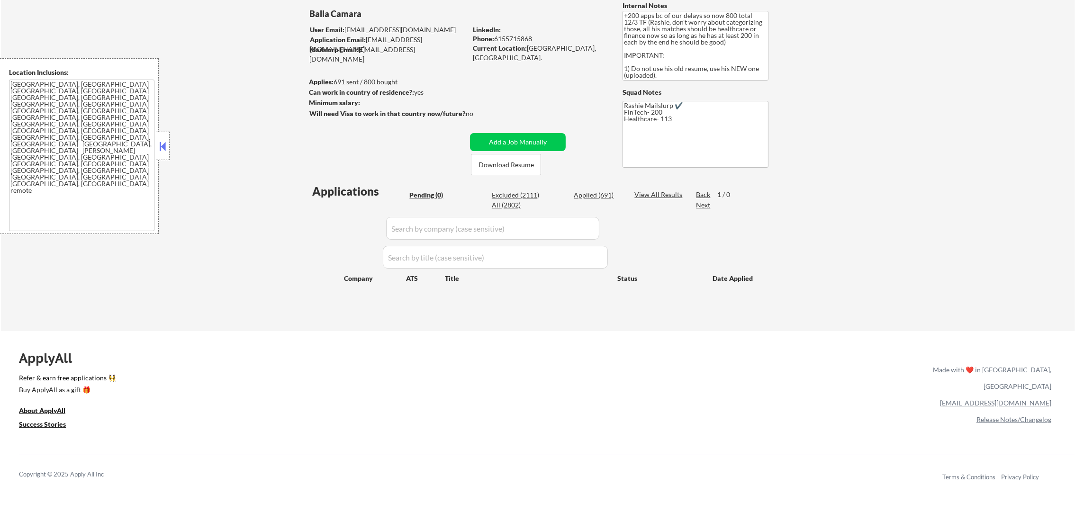
scroll to position [71, 0]
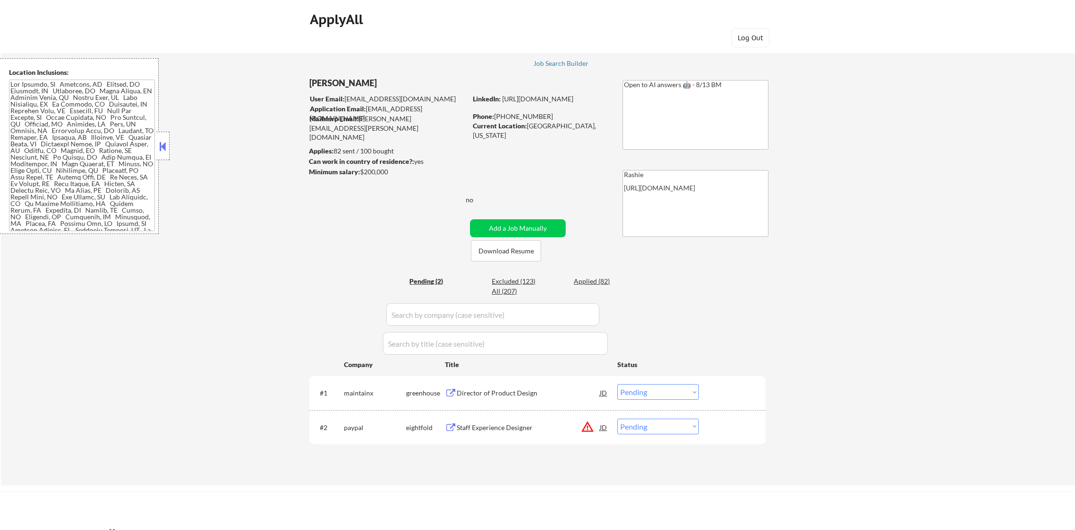
select select ""pending""
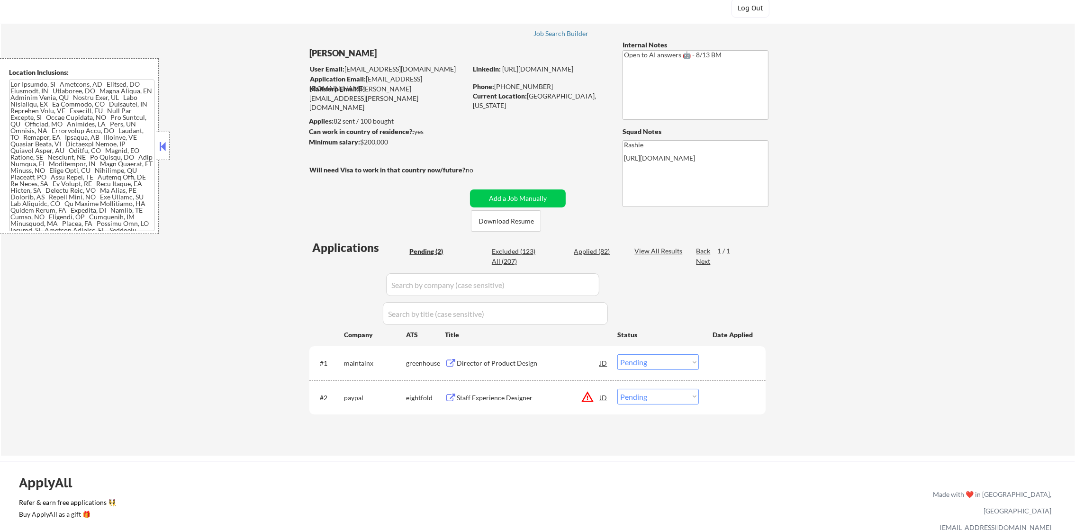
scroll to position [142, 0]
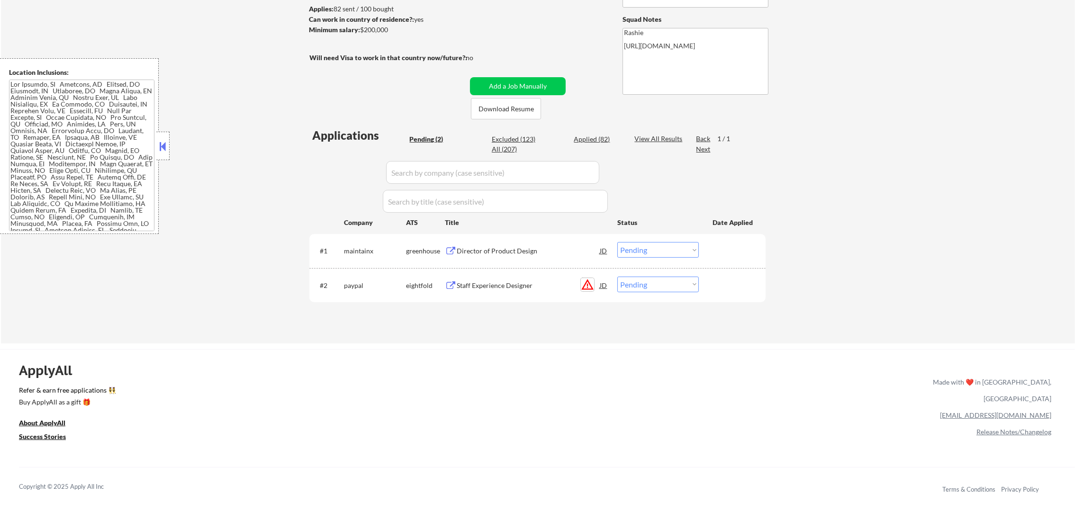
click at [587, 288] on button "warning_amber" at bounding box center [587, 284] width 13 height 13
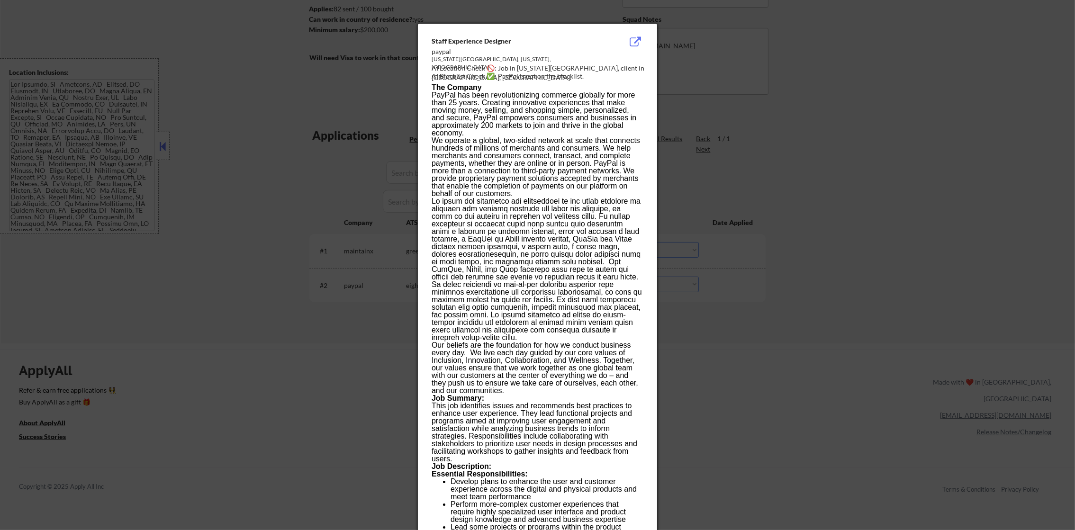
click at [536, 66] on div "AI Location Check 🚫: Job in New York City, client in Covina, CA." at bounding box center [540, 72] width 216 height 18
copy div "ork C"
click at [829, 134] on div at bounding box center [537, 265] width 1075 height 530
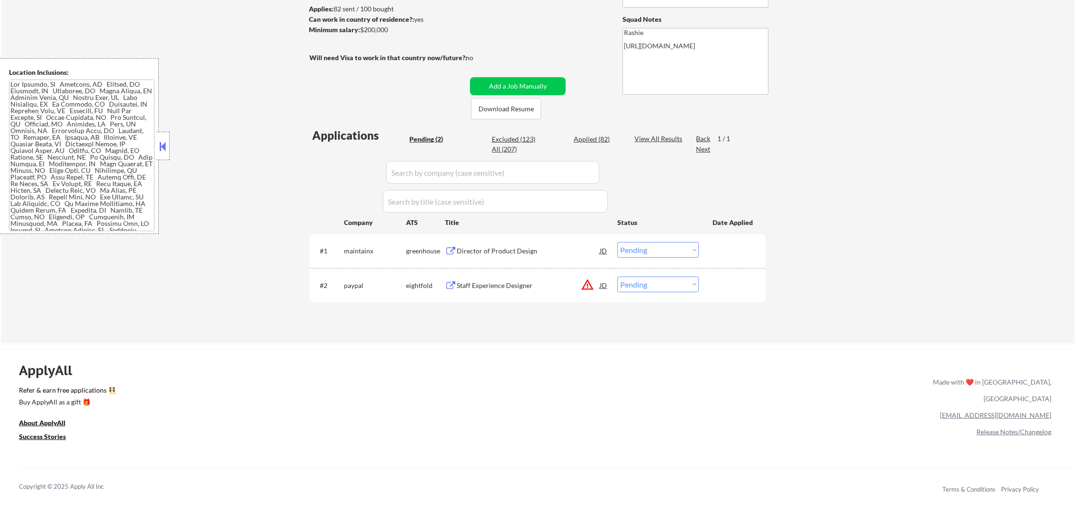
scroll to position [479, 0]
click at [520, 248] on div "Director of Product Design" at bounding box center [528, 250] width 143 height 9
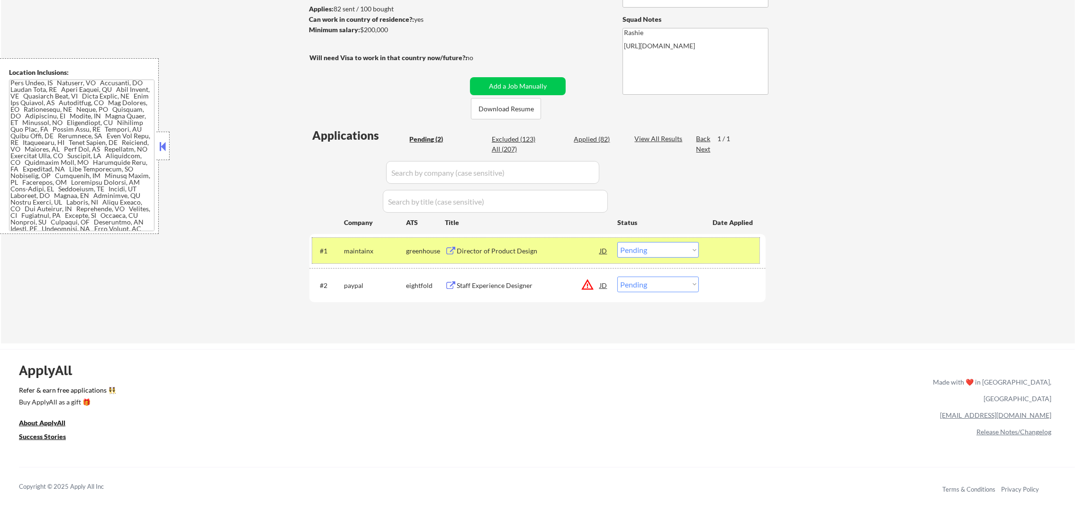
drag, startPoint x: 680, startPoint y: 240, endPoint x: 675, endPoint y: 249, distance: 10.6
click at [678, 242] on div "#1 maintainx greenhouse Director of Product Design JD Choose an option... Pendi…" at bounding box center [535, 251] width 447 height 26
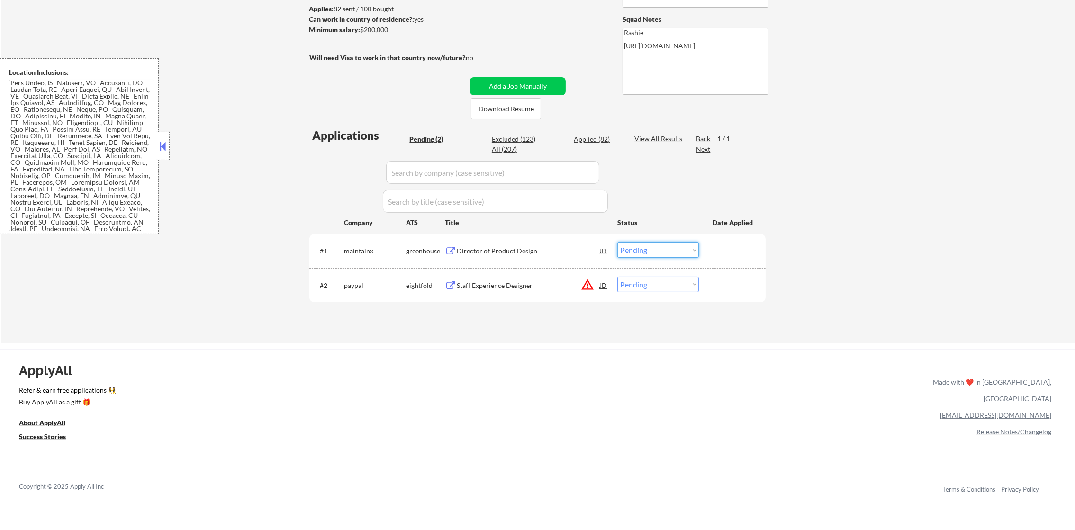
drag, startPoint x: 674, startPoint y: 251, endPoint x: 672, endPoint y: 259, distance: 9.0
click at [674, 251] on select "Choose an option... Pending Applied Excluded (Questions) Excluded (Expired) Exc…" at bounding box center [657, 250] width 81 height 16
click at [617, 242] on select "Choose an option... Pending Applied Excluded (Questions) Excluded (Expired) Exc…" at bounding box center [657, 250] width 81 height 16
click at [587, 285] on button "warning_amber" at bounding box center [587, 284] width 13 height 13
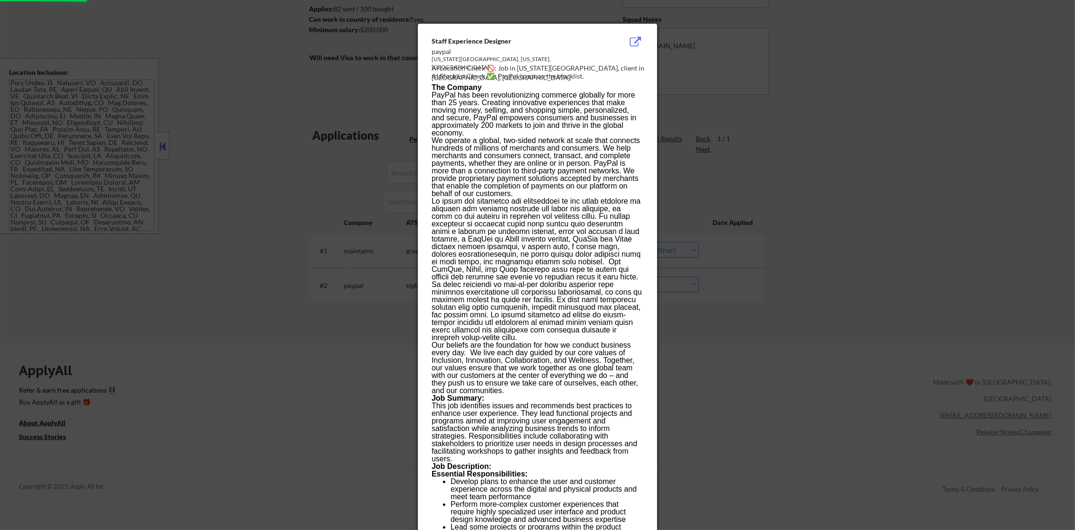
click at [700, 316] on div at bounding box center [537, 265] width 1075 height 530
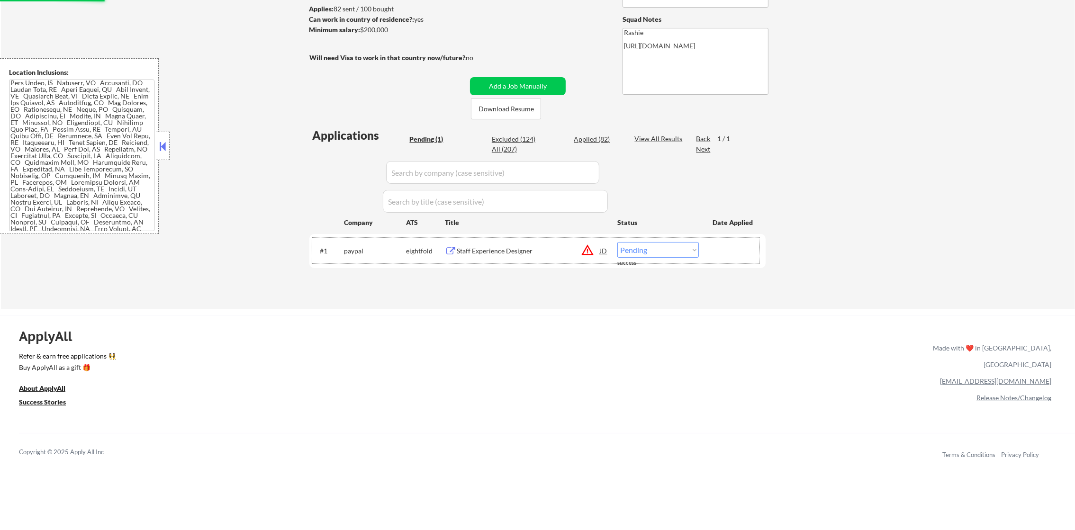
click at [515, 260] on div "#1 paypal eightfold Staff Experience Designer JD warning_amber Choose an option…" at bounding box center [535, 251] width 447 height 26
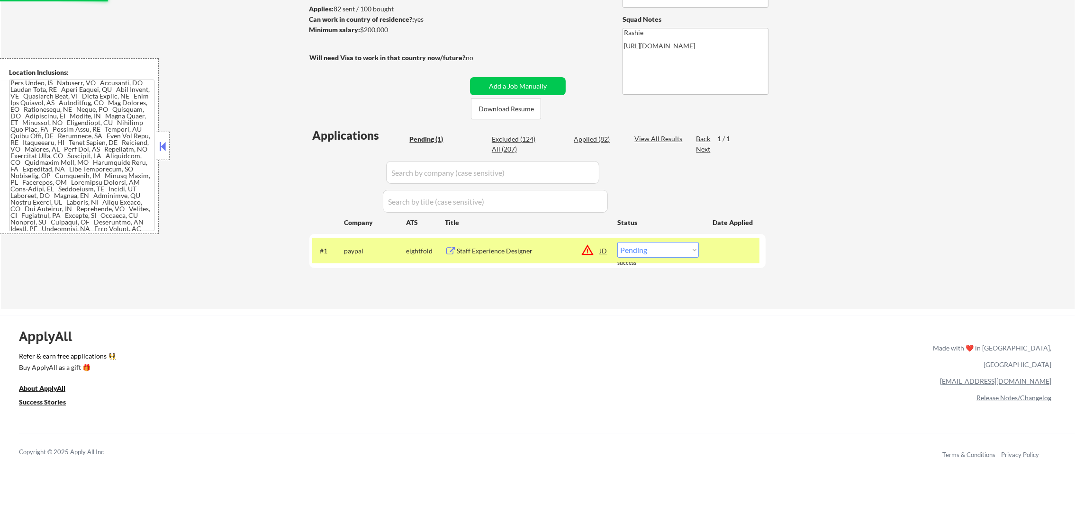
click at [525, 250] on div "Staff Experience Designer" at bounding box center [528, 250] width 143 height 9
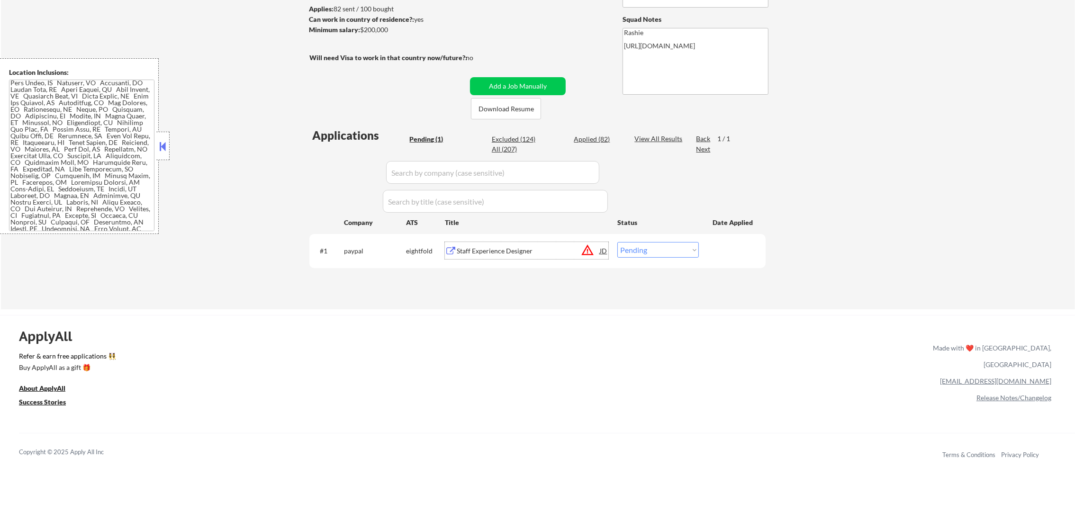
click at [630, 242] on select "Choose an option... Pending Applied Excluded (Questions) Excluded (Expired) Exc…" at bounding box center [657, 250] width 81 height 16
select select ""applied""
click at [617, 242] on select "Choose an option... Pending Applied Excluded (Questions) Excluded (Expired) Exc…" at bounding box center [657, 250] width 81 height 16
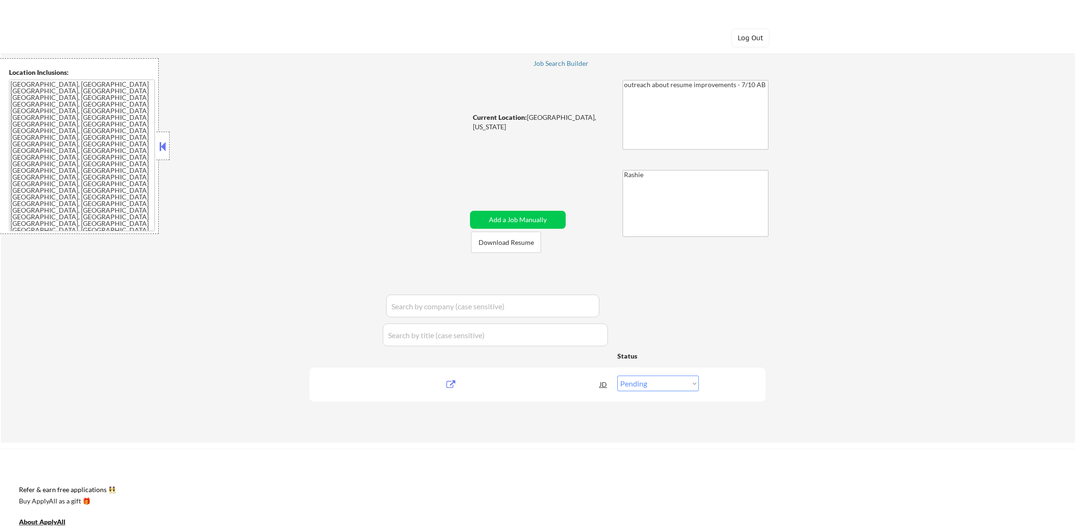
select select ""pending""
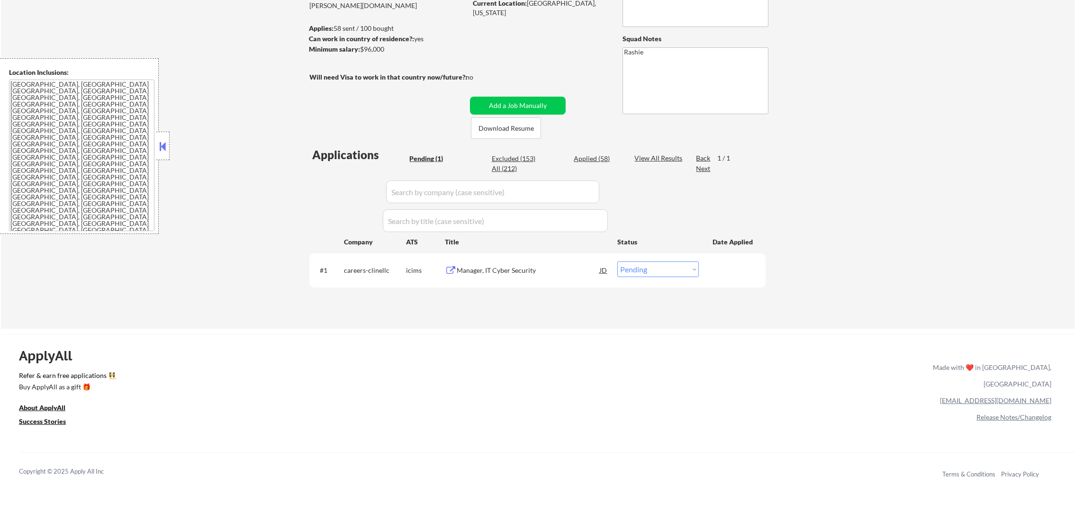
scroll to position [142, 0]
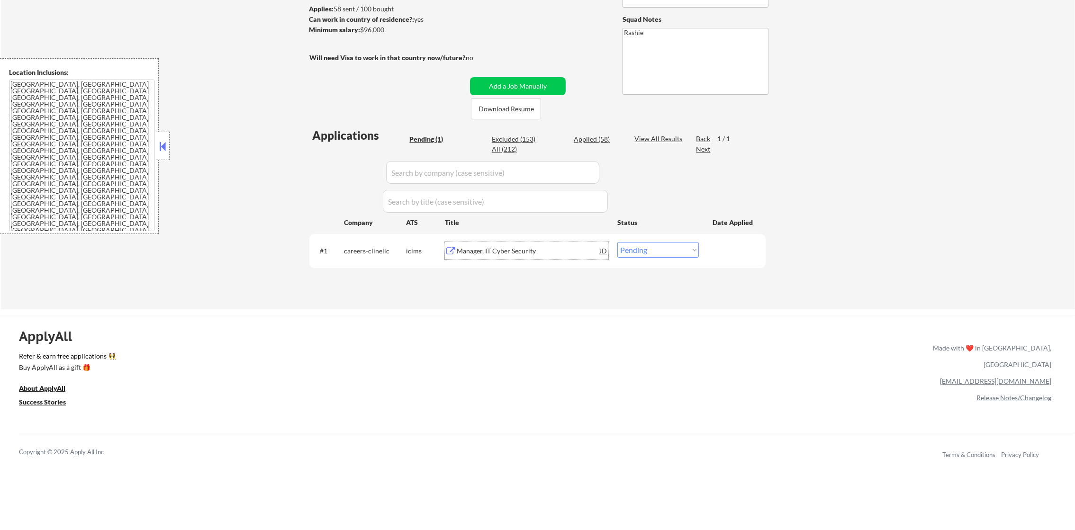
click at [505, 256] on div "Manager, IT Cyber Security" at bounding box center [528, 250] width 143 height 17
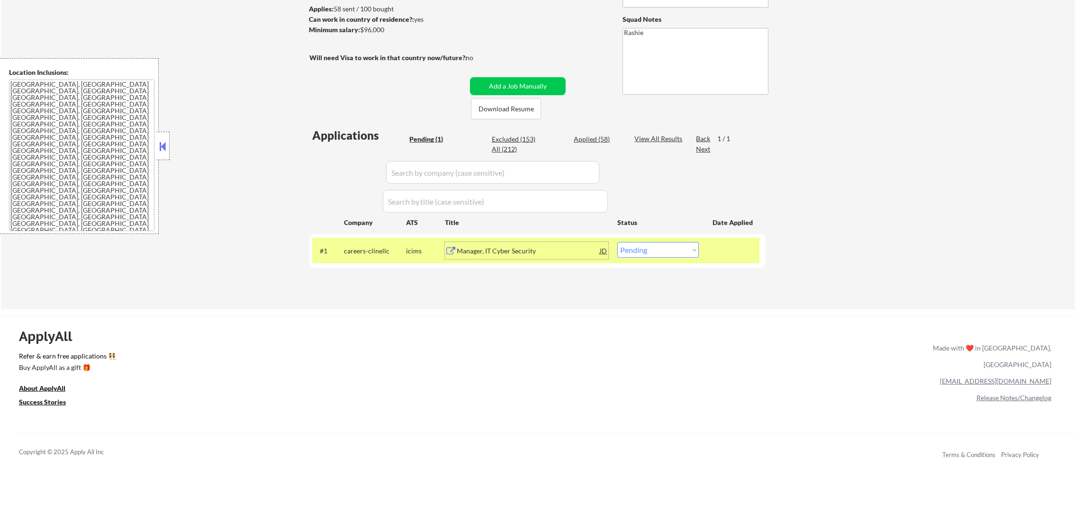
scroll to position [166, 0]
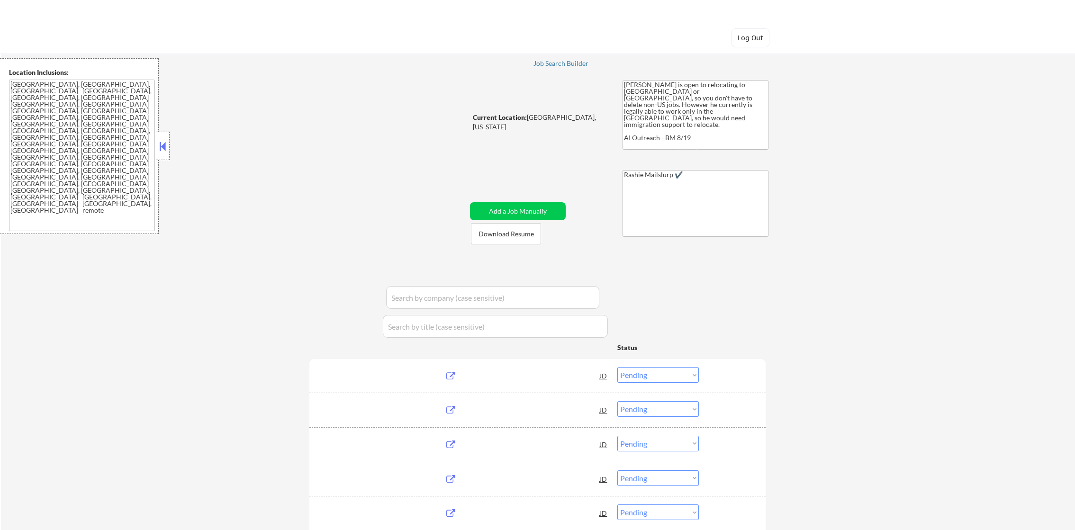
select select ""pending""
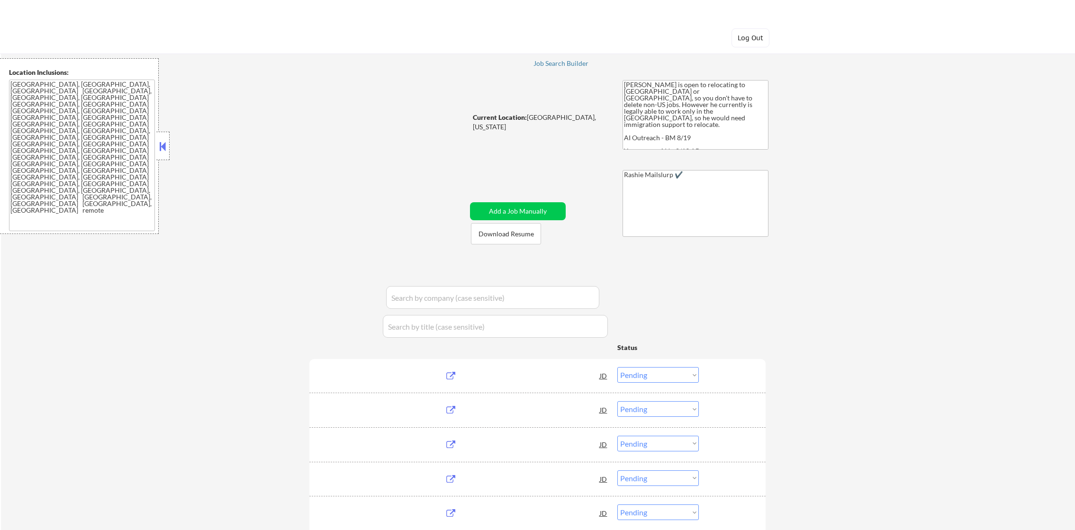
select select ""pending""
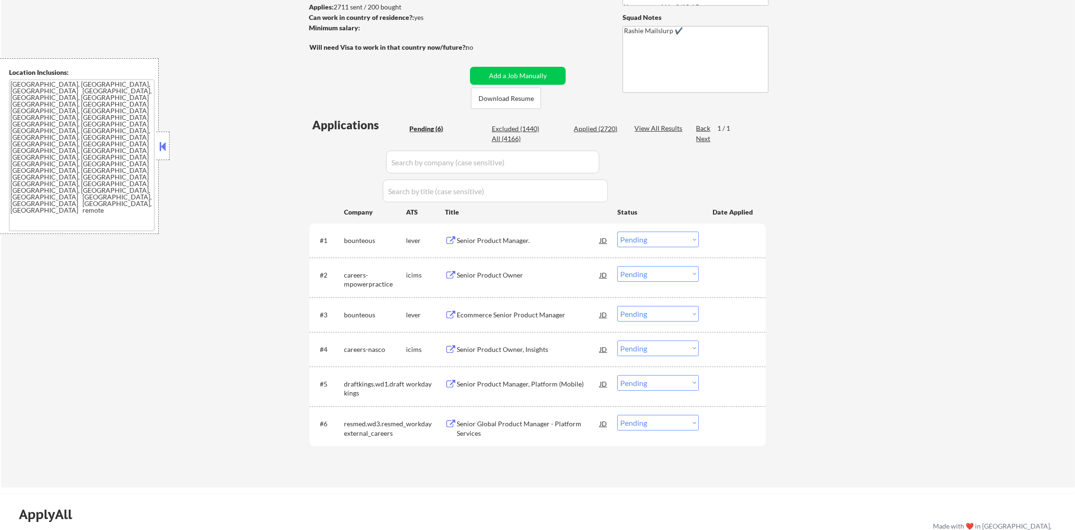
scroll to position [142, 0]
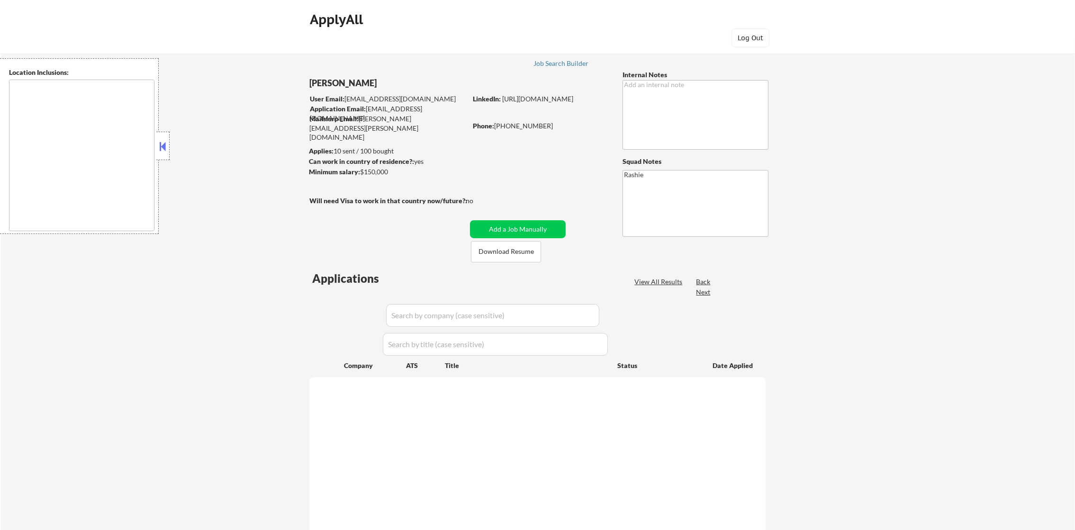
type textarea "[GEOGRAPHIC_DATA], [GEOGRAPHIC_DATA] [GEOGRAPHIC_DATA], [GEOGRAPHIC_DATA] [GEOG…"
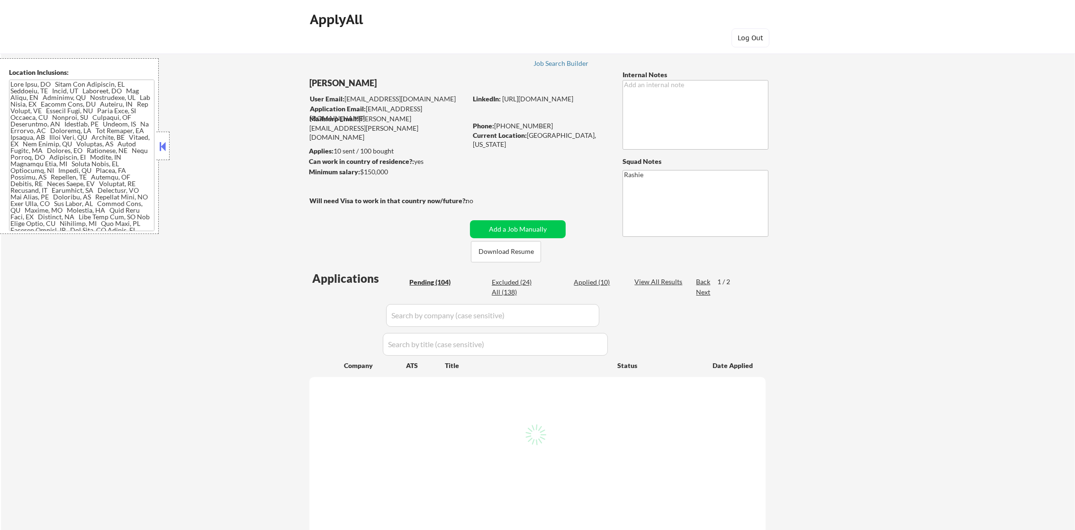
select select ""pending""
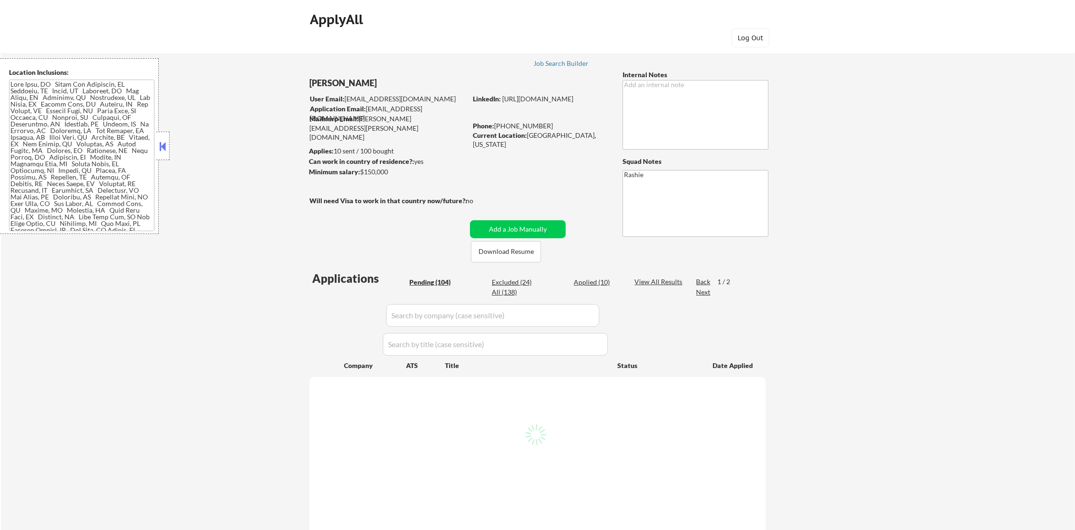
select select ""pending""
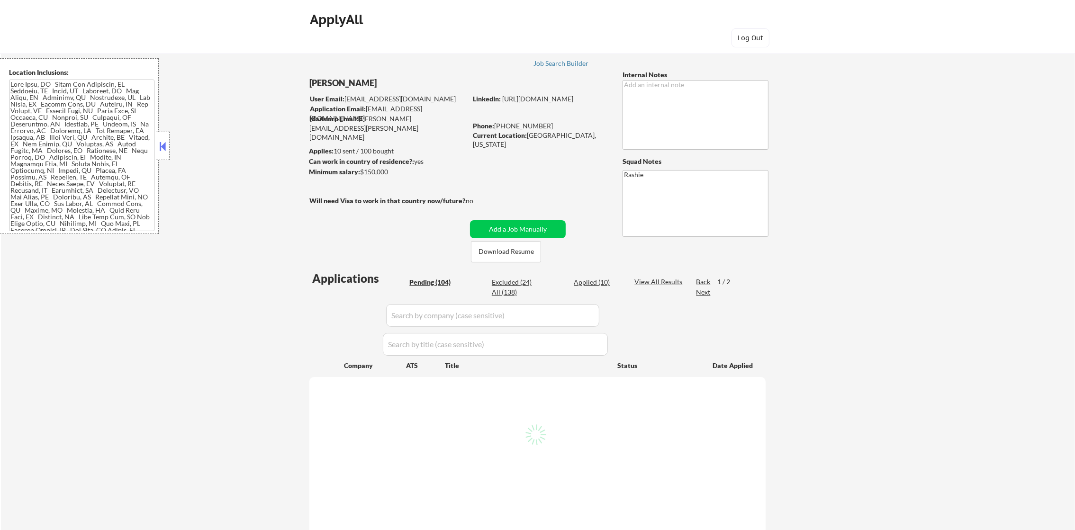
select select ""pending""
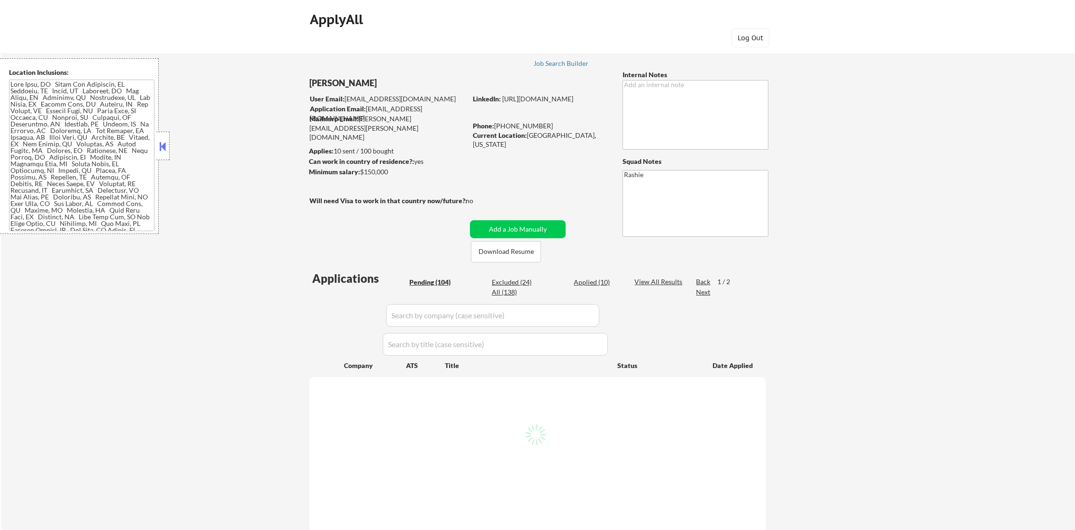
select select ""pending""
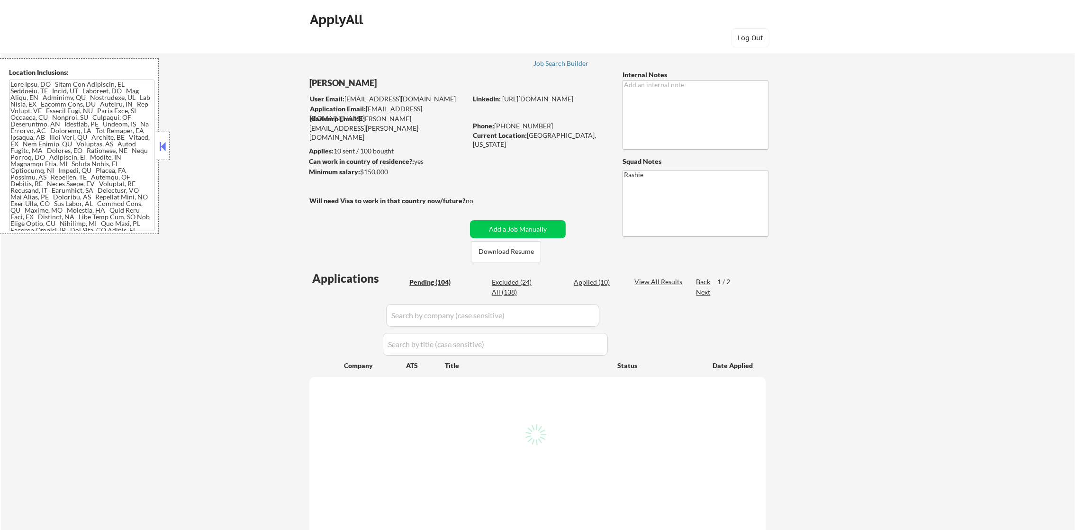
select select ""pending""
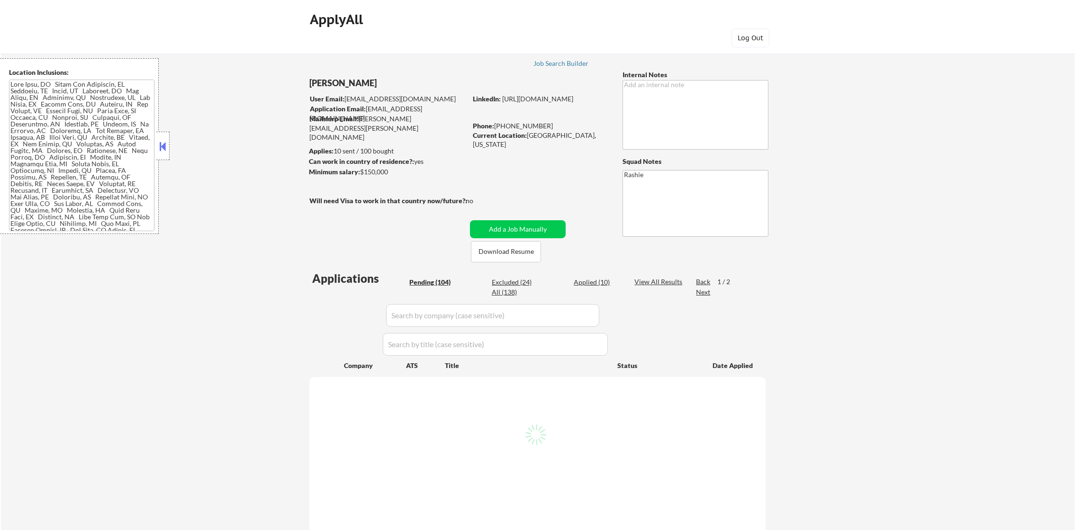
select select ""pending""
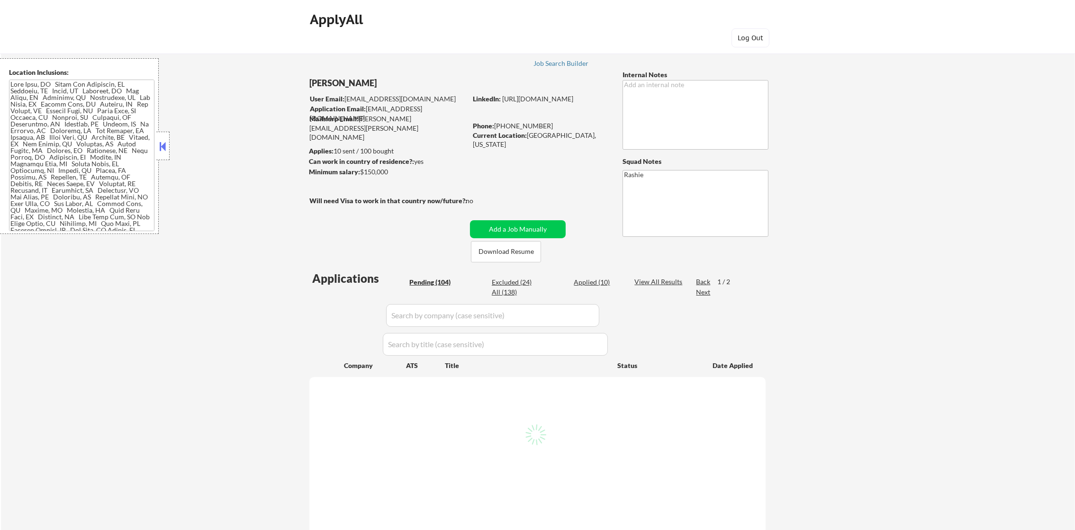
select select ""pending""
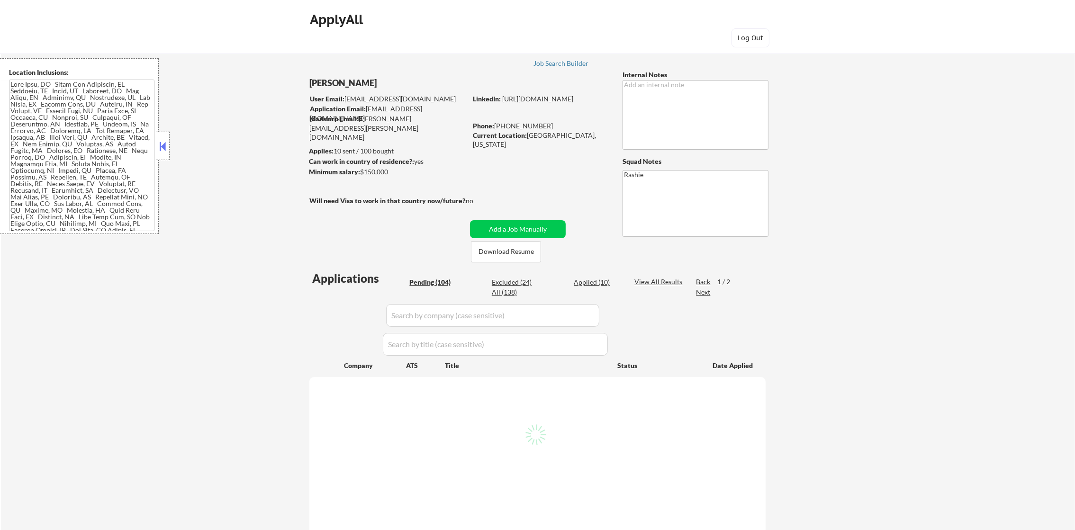
select select ""pending""
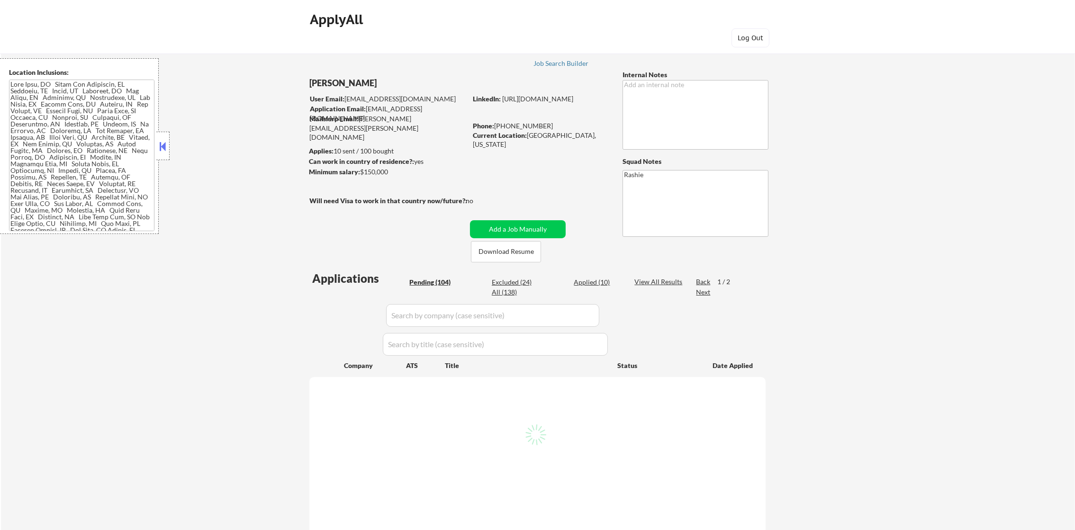
select select ""pending""
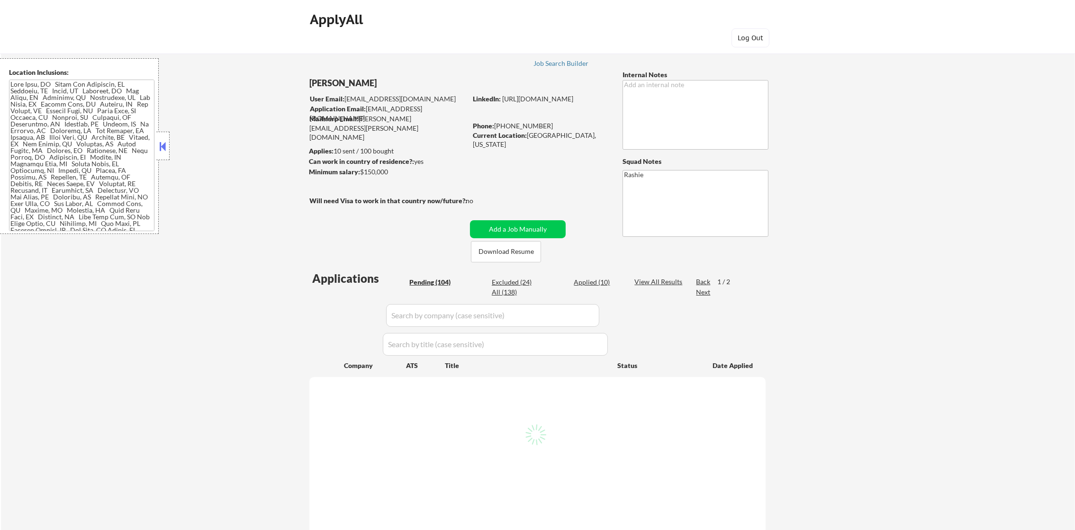
select select ""pending""
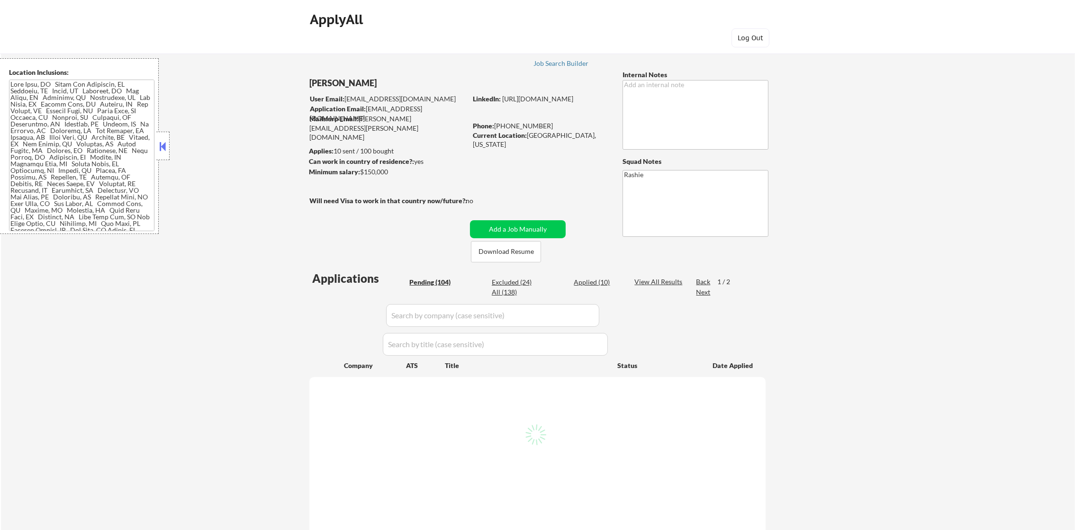
select select ""pending""
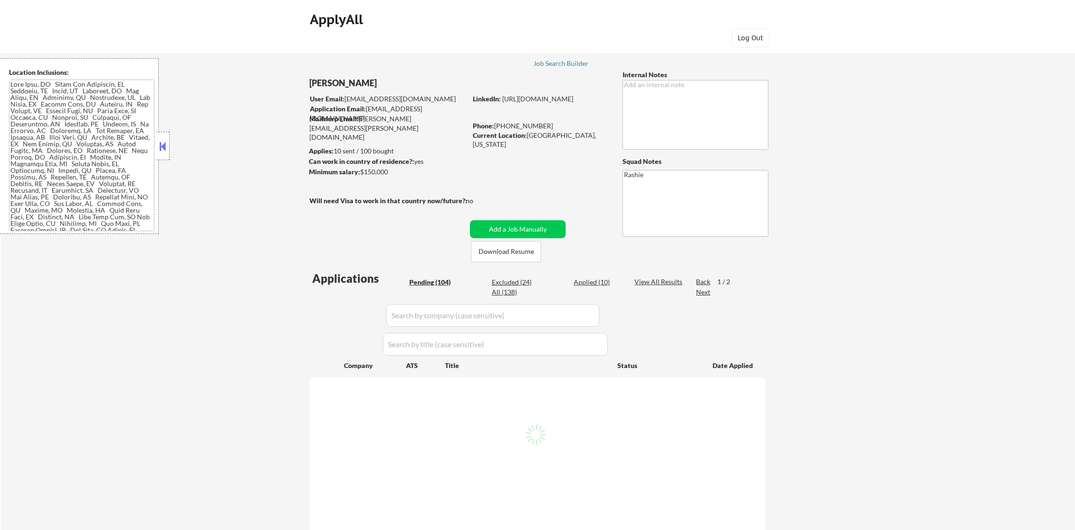
select select ""pending""
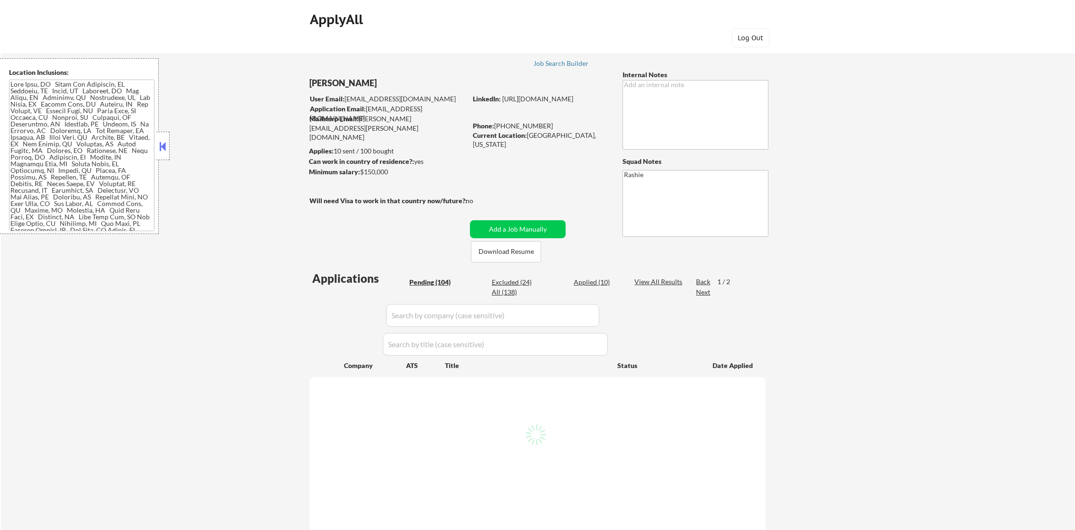
select select ""pending""
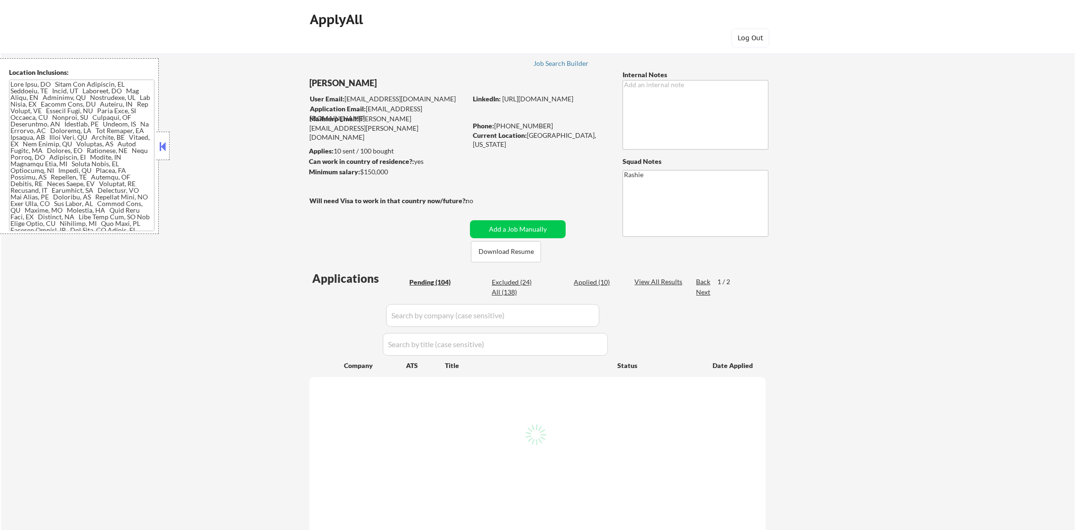
select select ""pending""
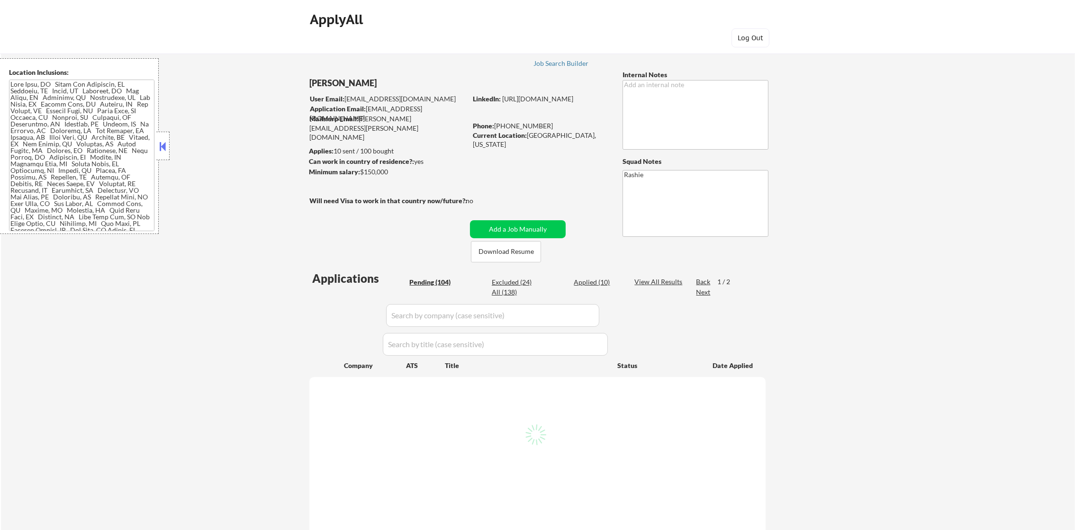
select select ""pending""
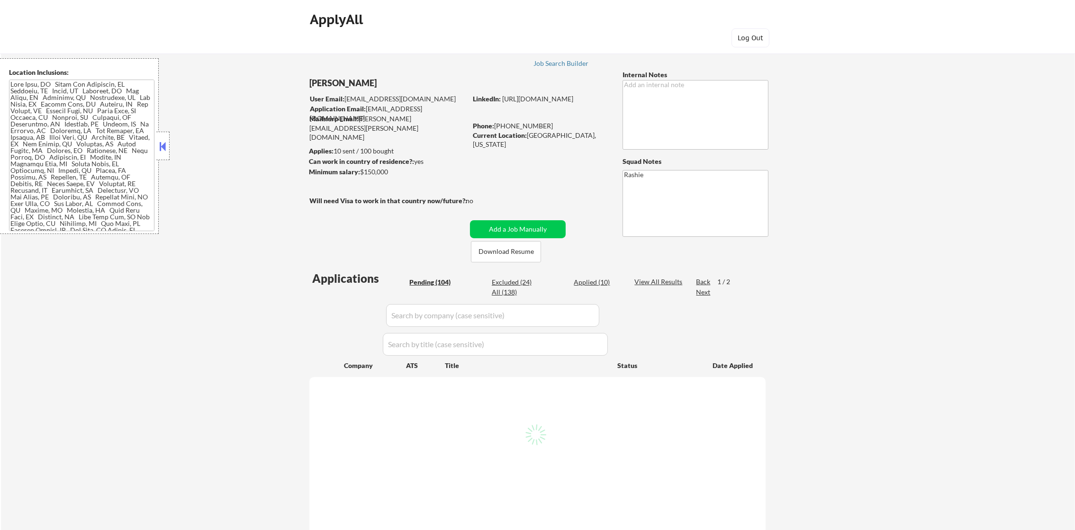
select select ""pending""
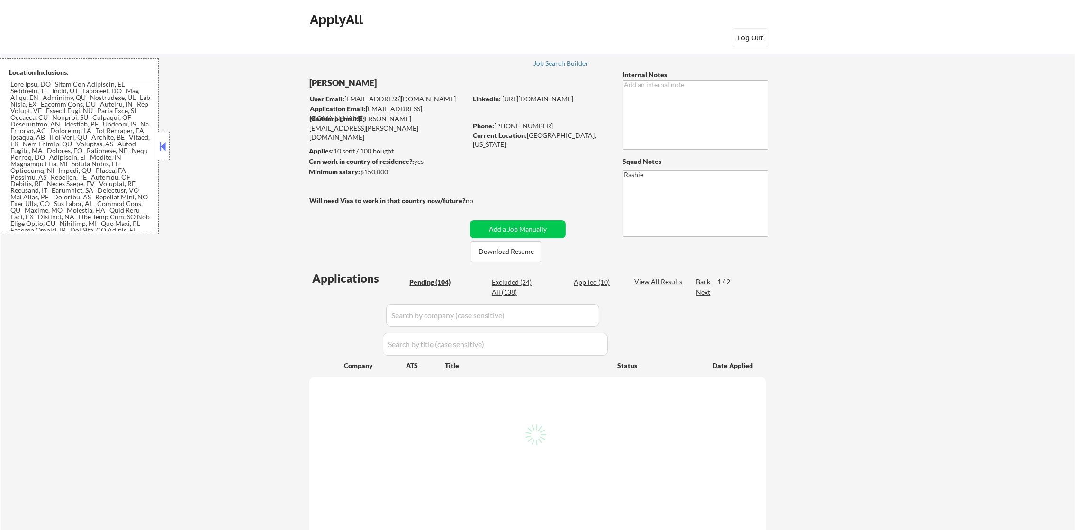
select select ""pending""
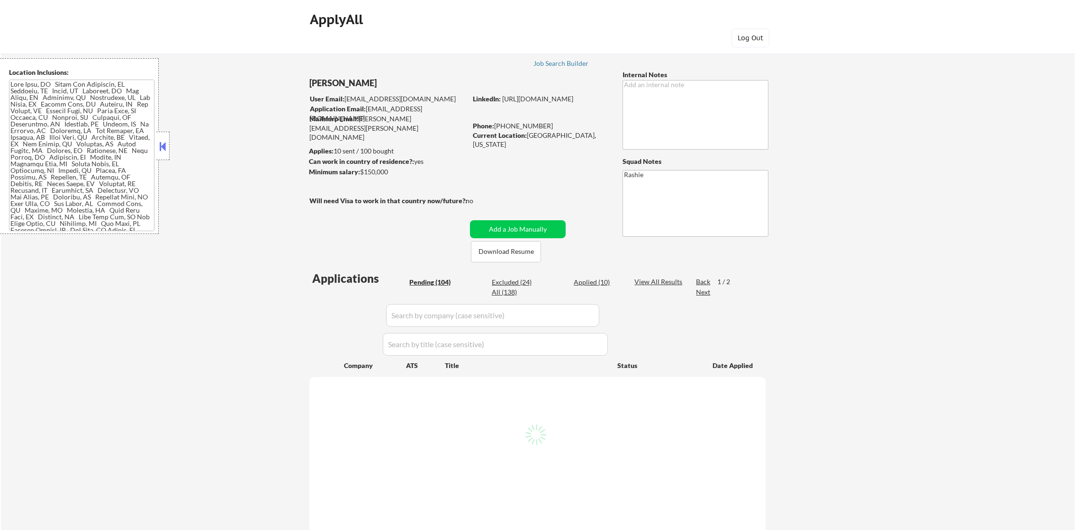
select select ""pending""
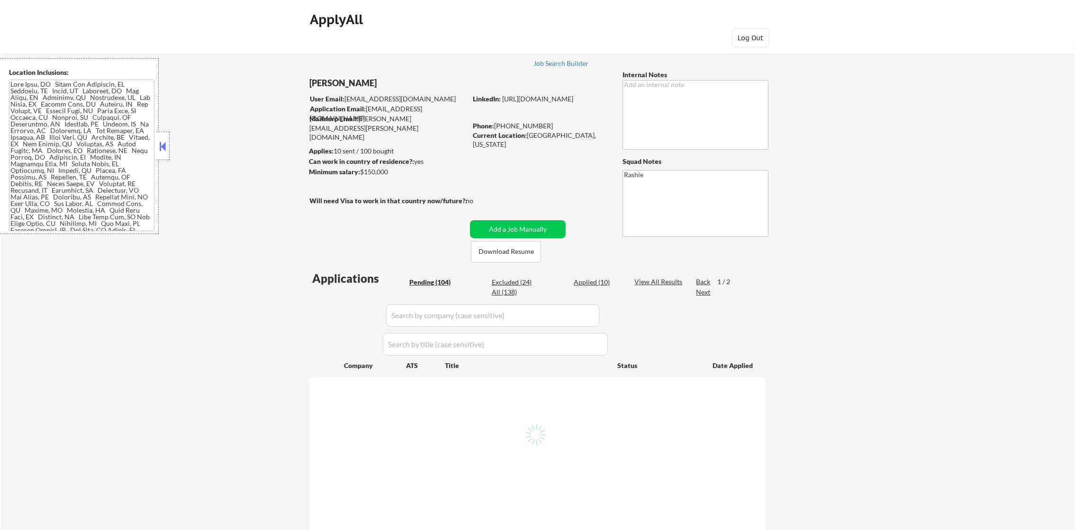
select select ""pending""
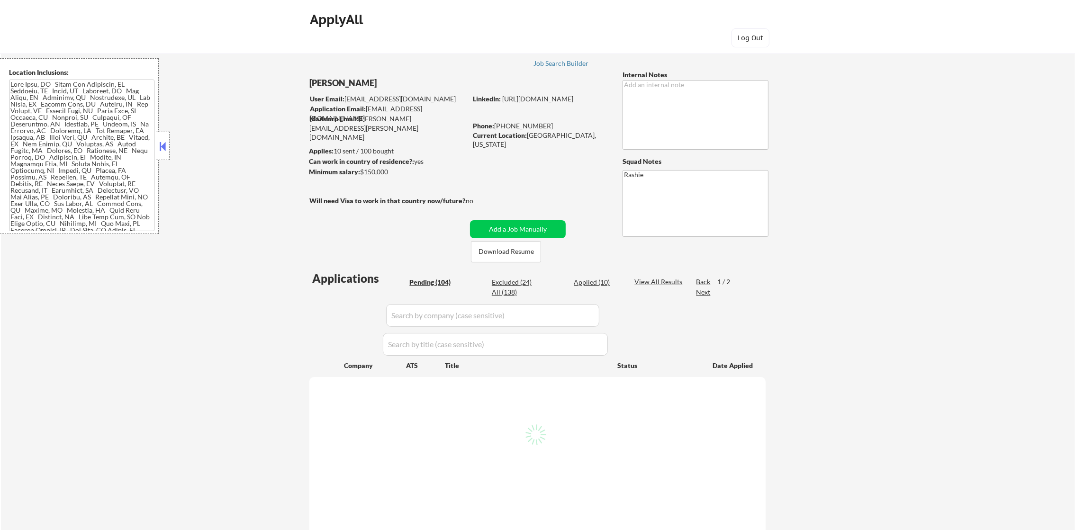
select select ""pending""
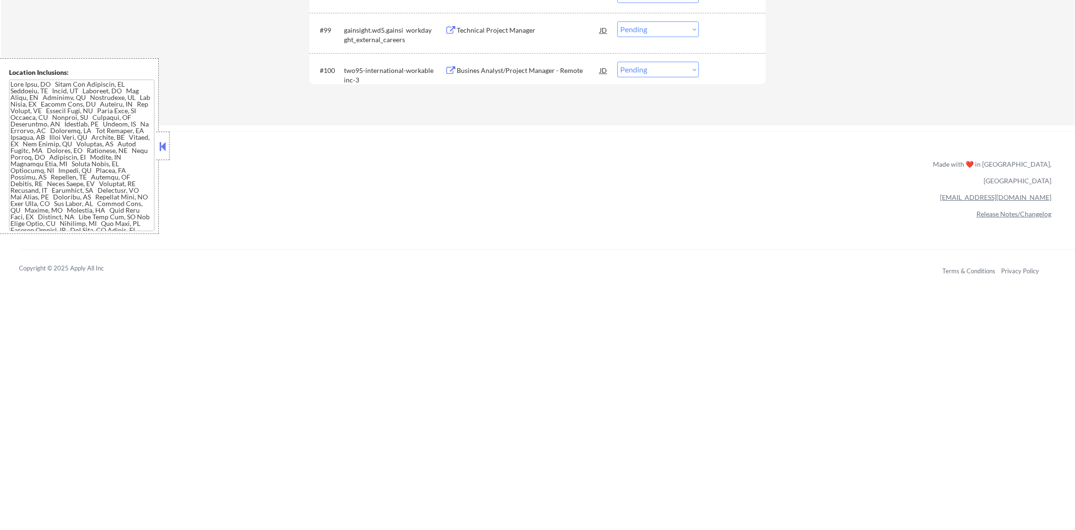
scroll to position [4001, 0]
click at [531, 72] on div "Busines Analyst/Project Manager - Remote" at bounding box center [528, 72] width 143 height 9
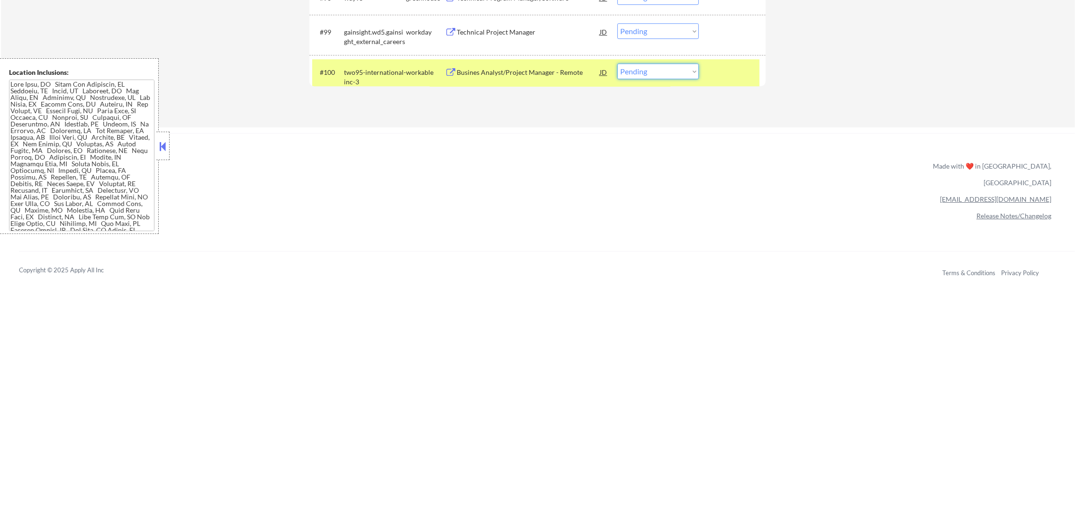
drag, startPoint x: 677, startPoint y: 75, endPoint x: 680, endPoint y: 80, distance: 5.3
click at [677, 75] on select "Choose an option... Pending Applied Excluded (Questions) Excluded (Expired) Exc…" at bounding box center [657, 71] width 81 height 16
click at [617, 63] on select "Choose an option... Pending Applied Excluded (Questions) Excluded (Expired) Exc…" at bounding box center [657, 71] width 81 height 16
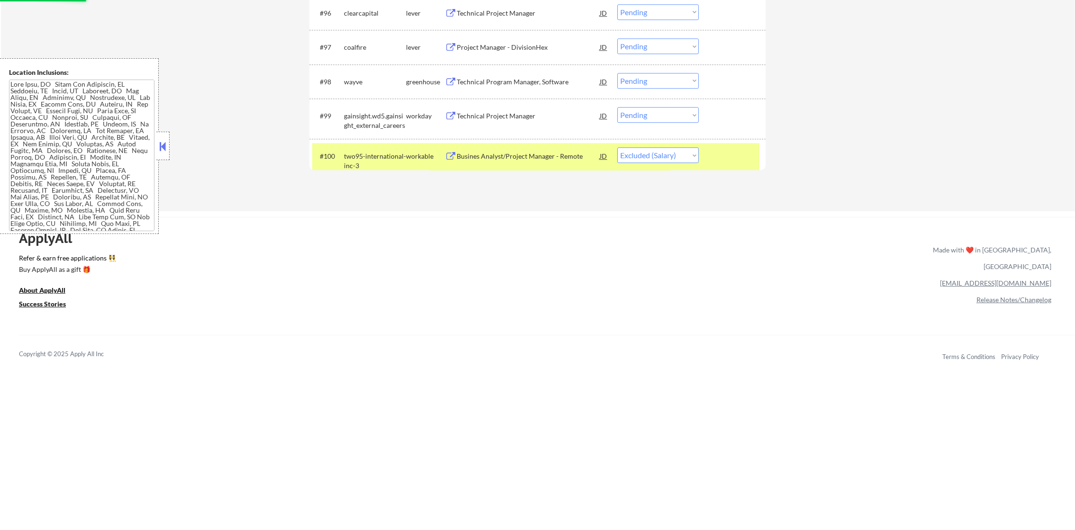
scroll to position [3907, 0]
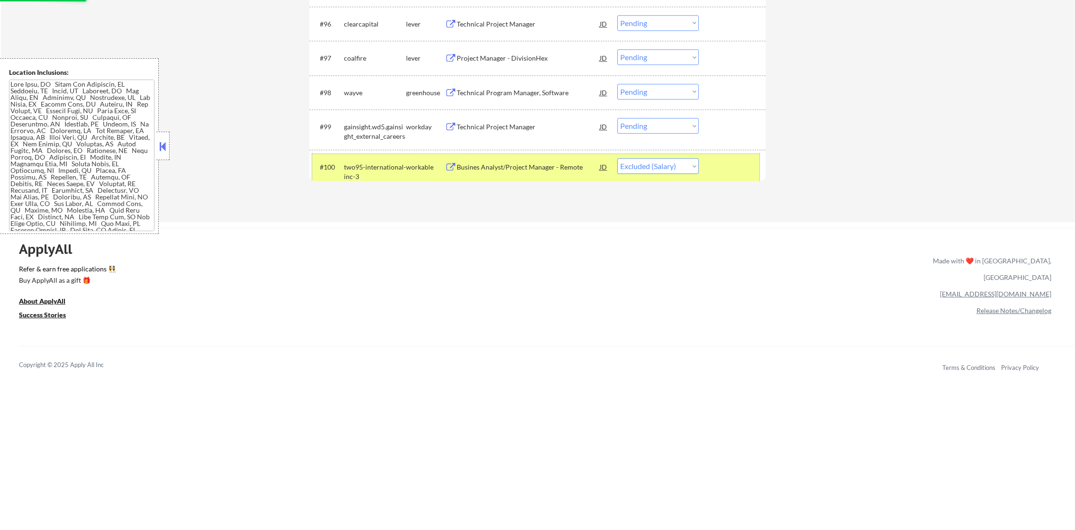
click at [387, 164] on div "two95-international-inc-3" at bounding box center [375, 171] width 62 height 18
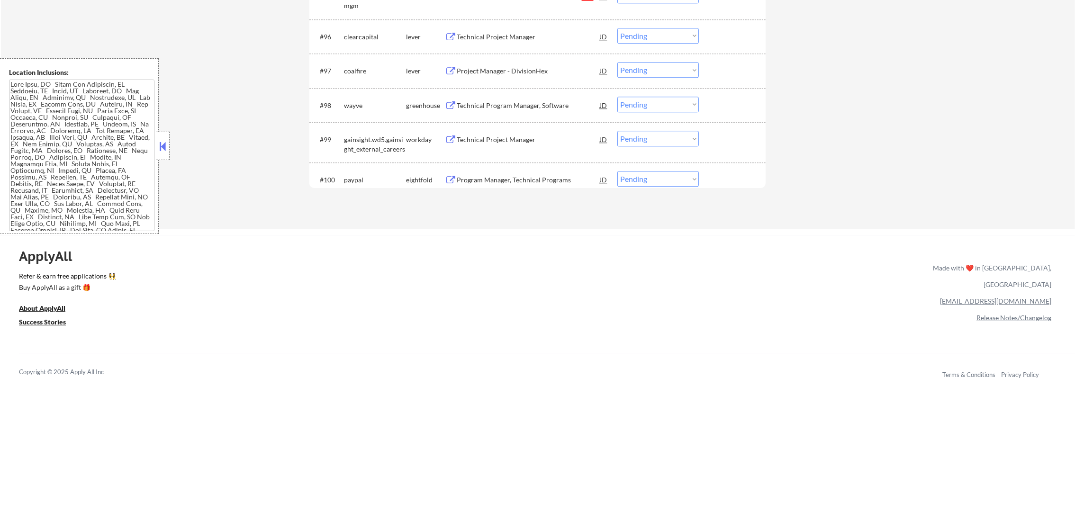
scroll to position [3883, 0]
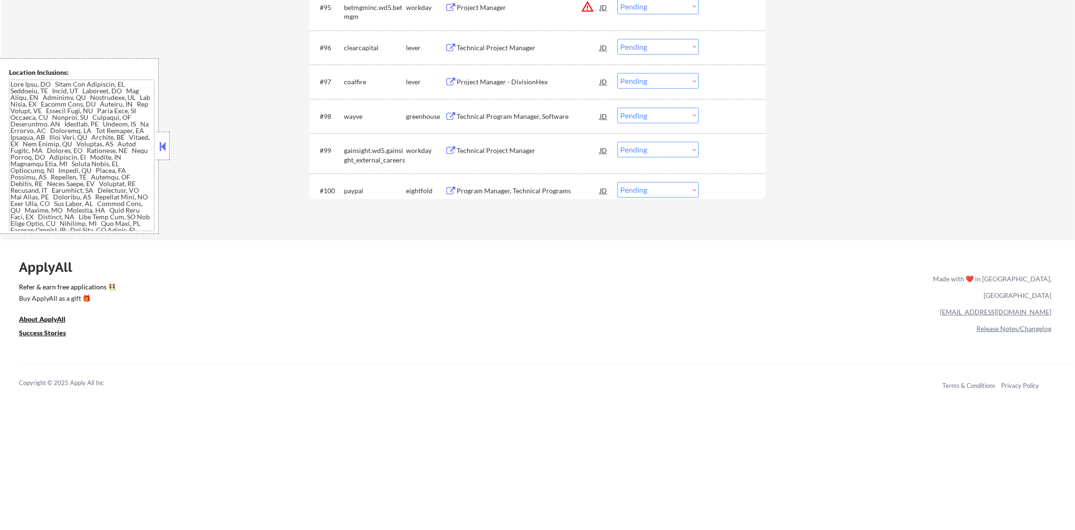
click at [509, 190] on div "Program Manager, Technical Programs" at bounding box center [528, 190] width 143 height 9
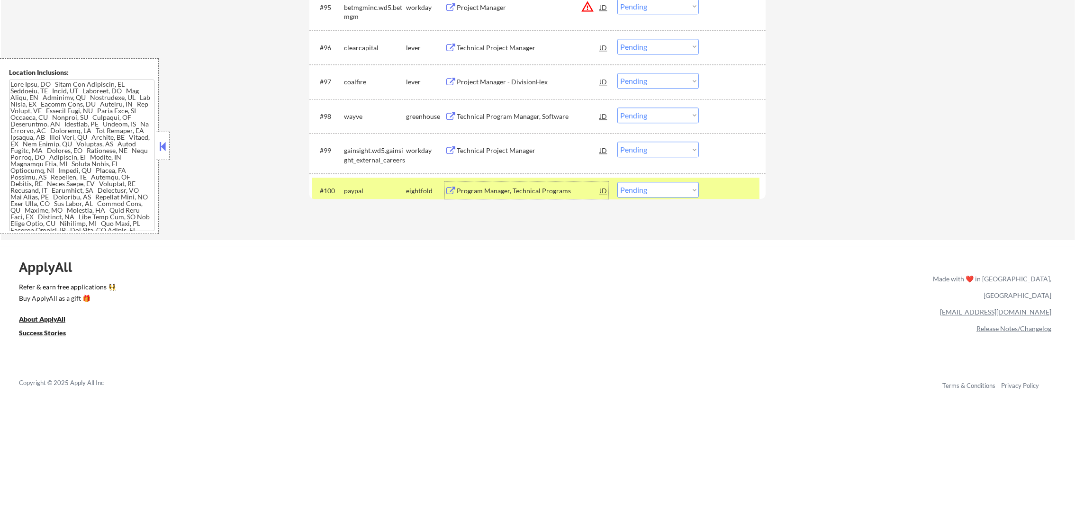
drag, startPoint x: 644, startPoint y: 190, endPoint x: 642, endPoint y: 199, distance: 9.2
click at [644, 190] on select "Choose an option... Pending Applied Excluded (Questions) Excluded (Expired) Exc…" at bounding box center [657, 190] width 81 height 16
click at [617, 182] on select "Choose an option... Pending Applied Excluded (Questions) Excluded (Expired) Exc…" at bounding box center [657, 190] width 81 height 16
click at [362, 185] on div "paypal" at bounding box center [375, 190] width 62 height 17
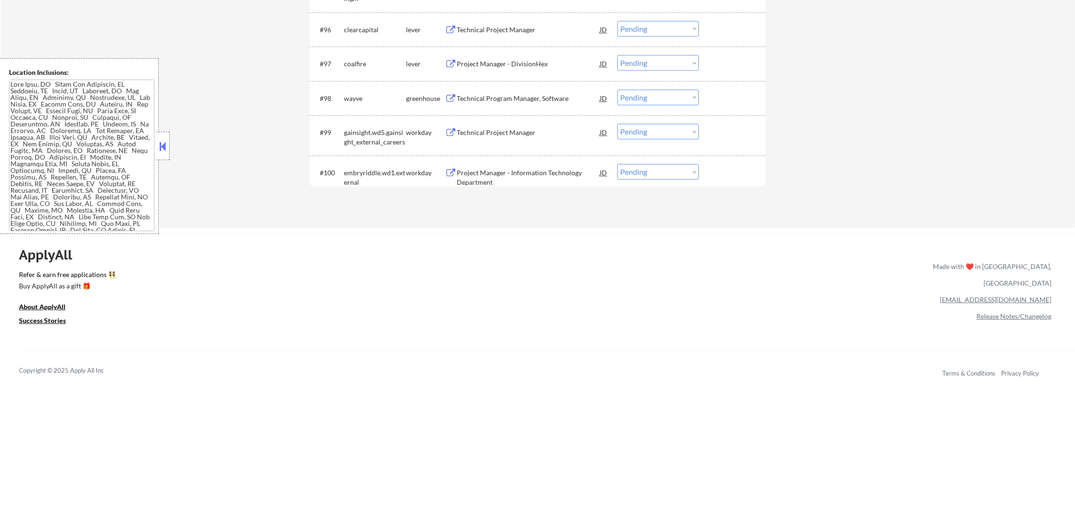
scroll to position [3928, 0]
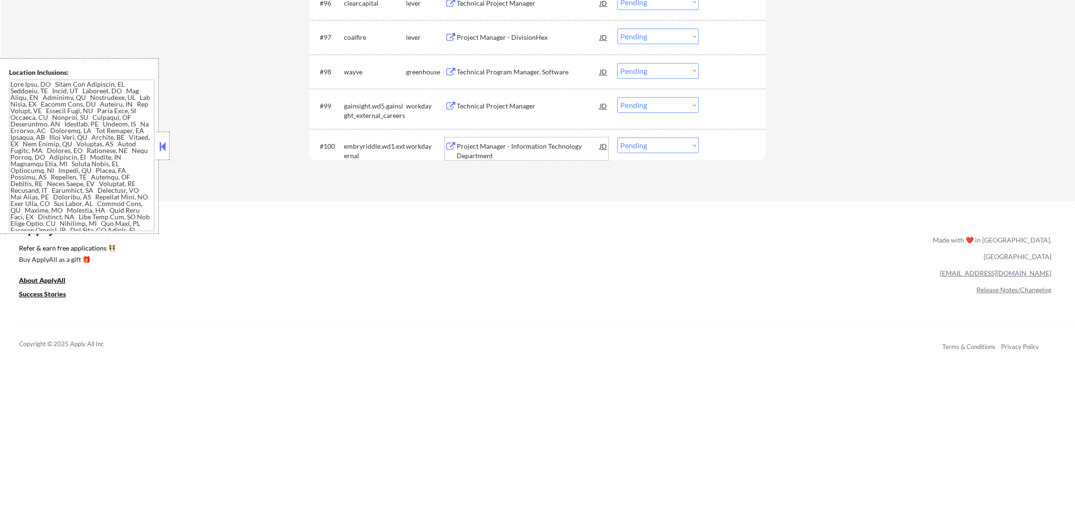
click at [519, 145] on div "Project Manager - Information Technology Department" at bounding box center [528, 151] width 143 height 18
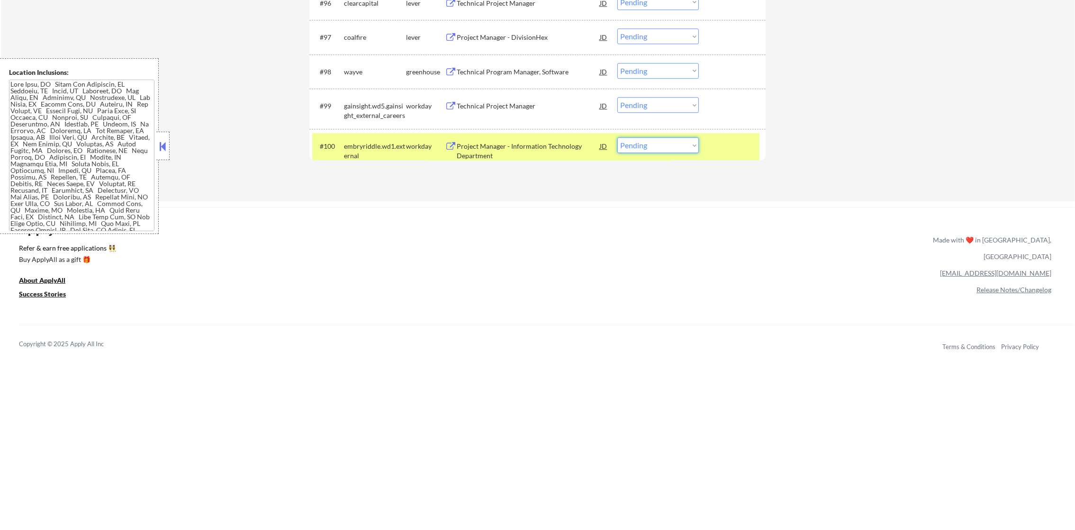
click at [643, 140] on select "Choose an option... Pending Applied Excluded (Questions) Excluded (Expired) Exc…" at bounding box center [657, 145] width 81 height 16
click at [617, 137] on select "Choose an option... Pending Applied Excluded (Questions) Excluded (Expired) Exc…" at bounding box center [657, 145] width 81 height 16
click at [356, 140] on div "embryriddle.wd1.external" at bounding box center [375, 148] width 62 height 23
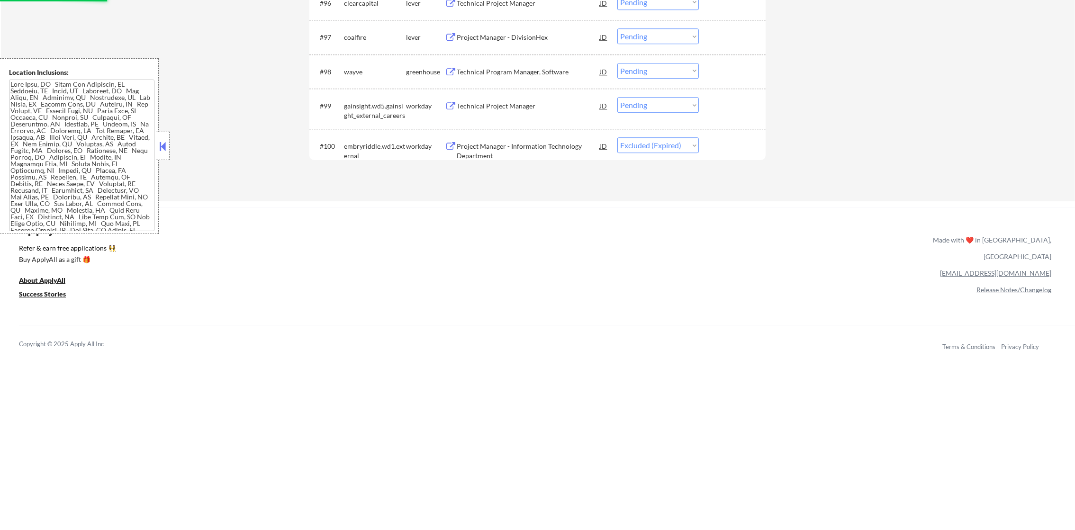
select select ""pending""
click at [511, 100] on div "Technical Project Manager" at bounding box center [528, 105] width 143 height 17
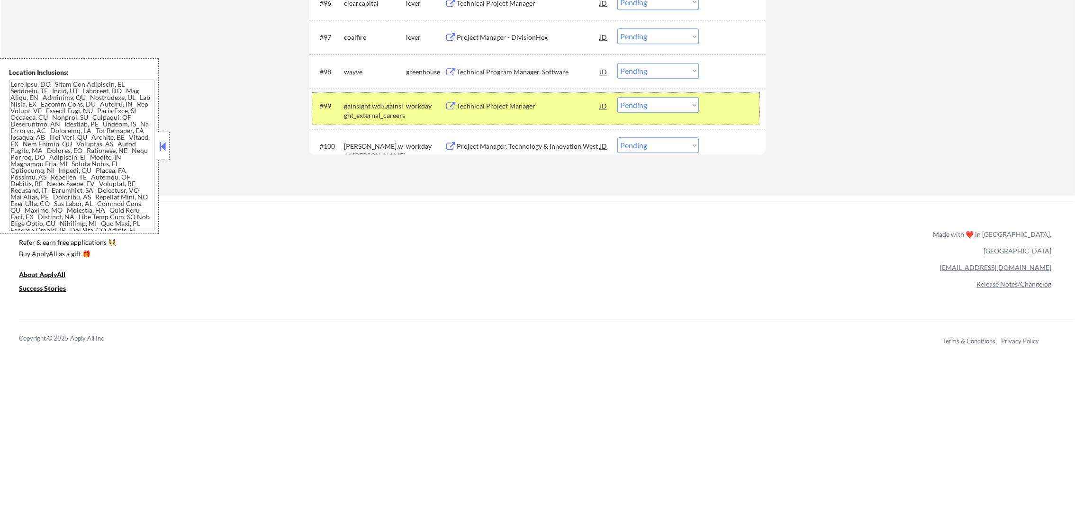
click at [367, 106] on div "gainsight.wd5.gainsight_external_careers" at bounding box center [375, 110] width 62 height 18
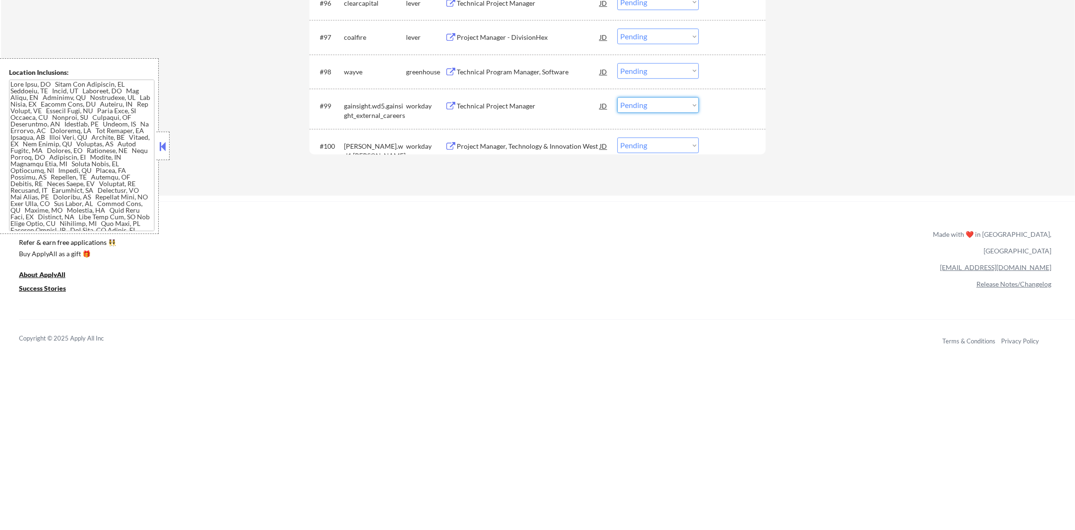
drag, startPoint x: 645, startPoint y: 107, endPoint x: 646, endPoint y: 114, distance: 7.2
click at [645, 107] on select "Choose an option... Pending Applied Excluded (Questions) Excluded (Expired) Exc…" at bounding box center [657, 105] width 81 height 16
click at [617, 98] on select "Choose an option... Pending Applied Excluded (Questions) Excluded (Expired) Exc…" at bounding box center [657, 105] width 81 height 16
click at [380, 108] on div "gainsight.wd5.gainsight_external_careers" at bounding box center [375, 110] width 62 height 18
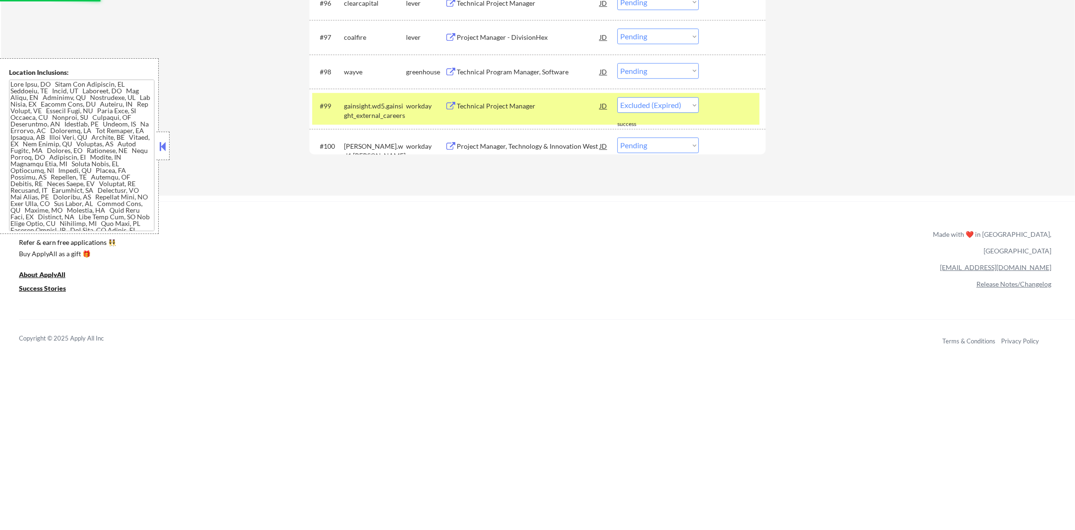
click at [484, 148] on div "Project Manager, Technology & Innovation West" at bounding box center [528, 146] width 143 height 9
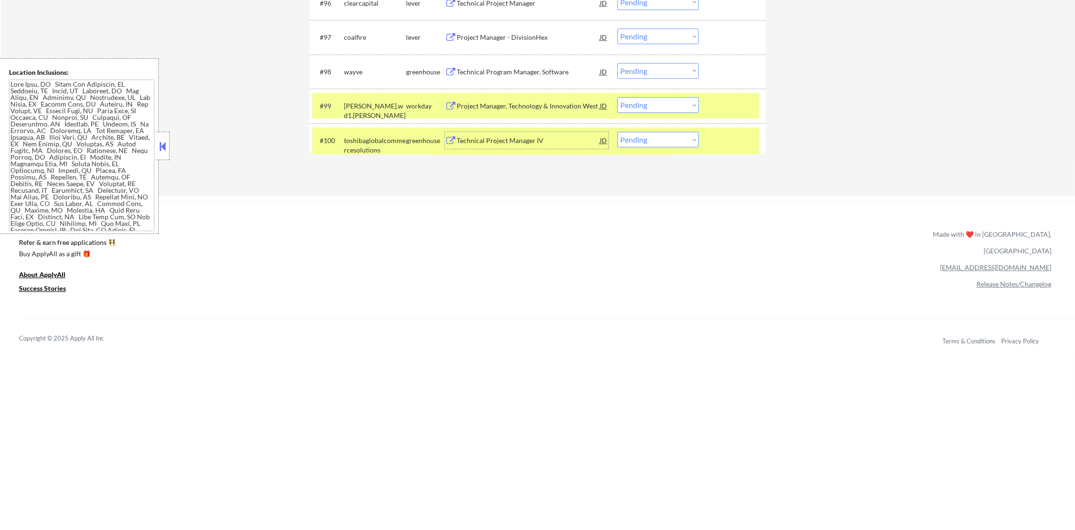
click at [375, 113] on div "[PERSON_NAME].wd1.[PERSON_NAME]" at bounding box center [375, 105] width 62 height 17
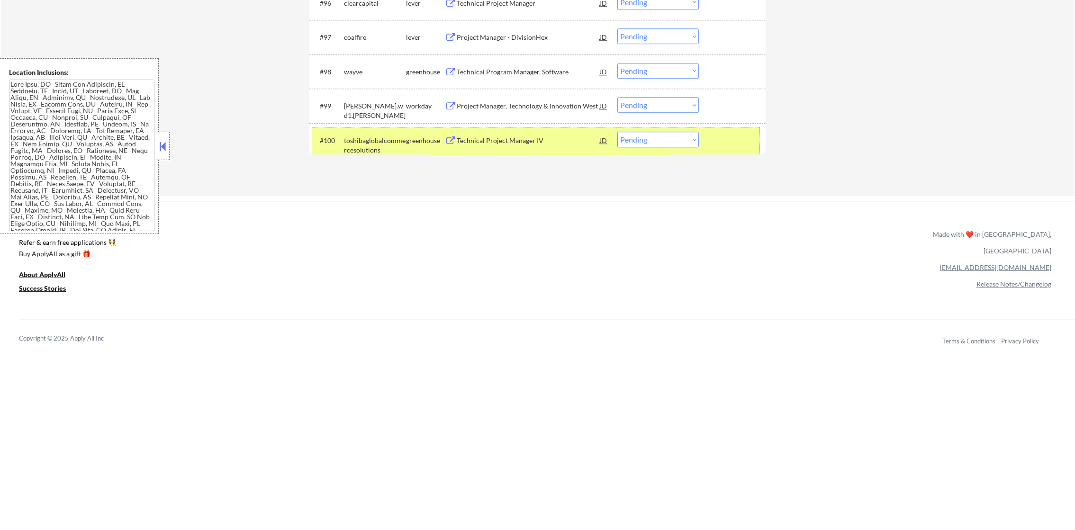
click at [364, 140] on div "toshibaglobalcommercesolutions" at bounding box center [375, 145] width 62 height 18
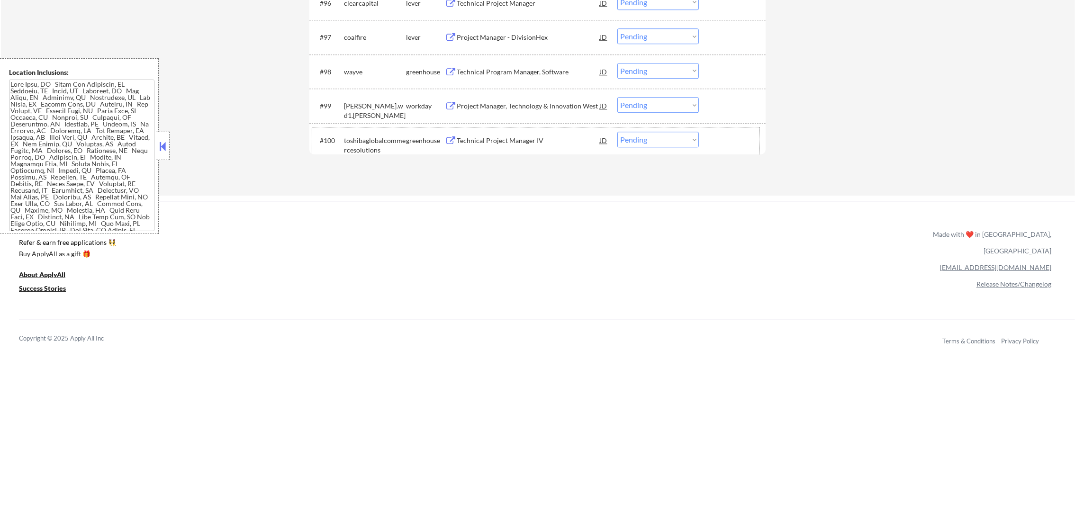
click at [640, 143] on select "Choose an option... Pending Applied Excluded (Questions) Excluded (Expired) Exc…" at bounding box center [657, 140] width 81 height 16
click at [636, 104] on select "Choose an option... Pending Applied Excluded (Questions) Excluded (Expired) Exc…" at bounding box center [657, 105] width 81 height 16
click at [617, 98] on select "Choose an option... Pending Applied Excluded (Questions) Excluded (Expired) Exc…" at bounding box center [657, 105] width 81 height 16
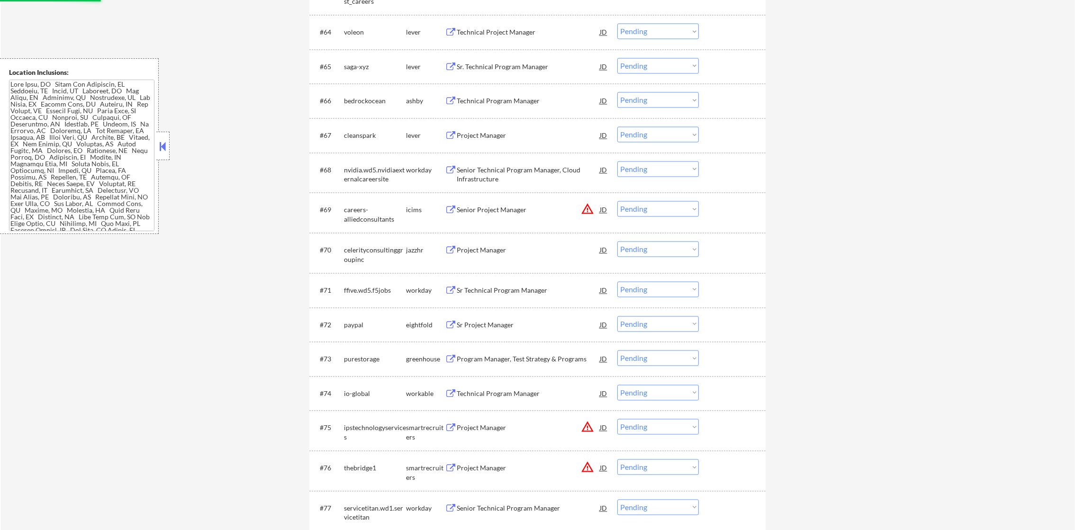
scroll to position [490, 0]
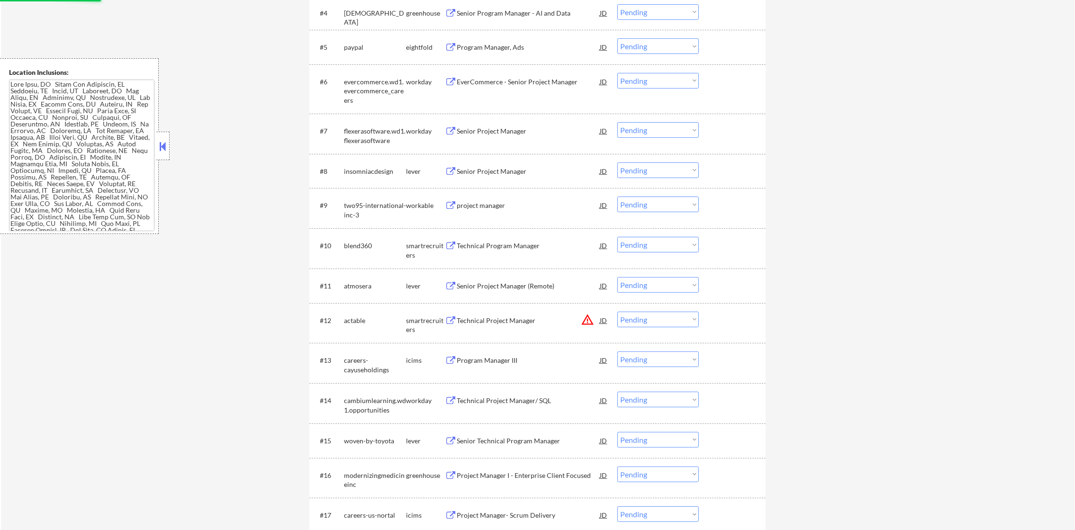
select select ""pending""
